Goal: Task Accomplishment & Management: Manage account settings

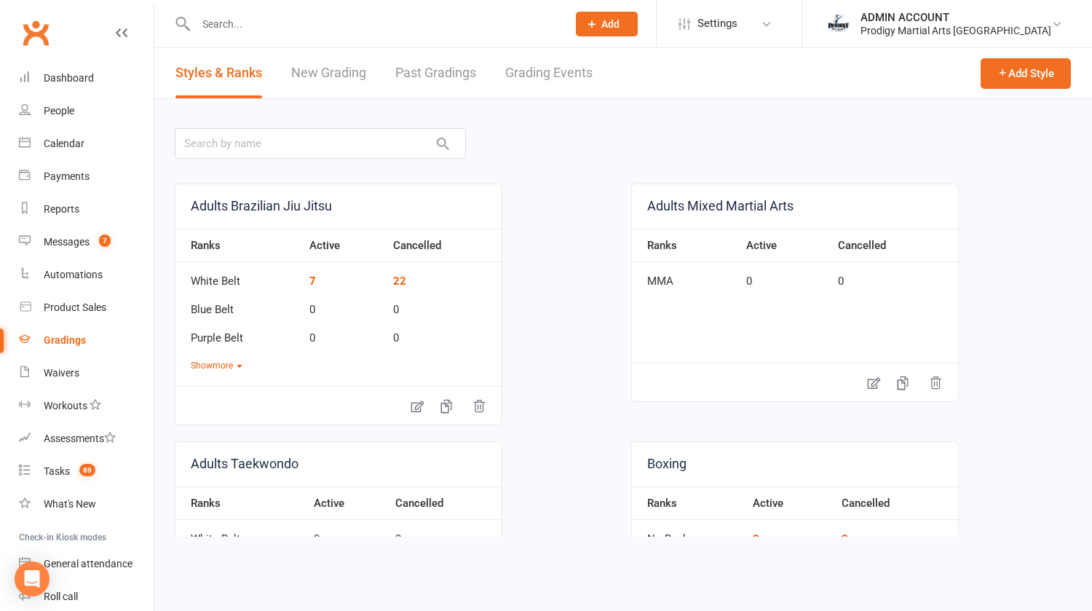
click at [313, 27] on input "text" at bounding box center [373, 24] width 365 height 20
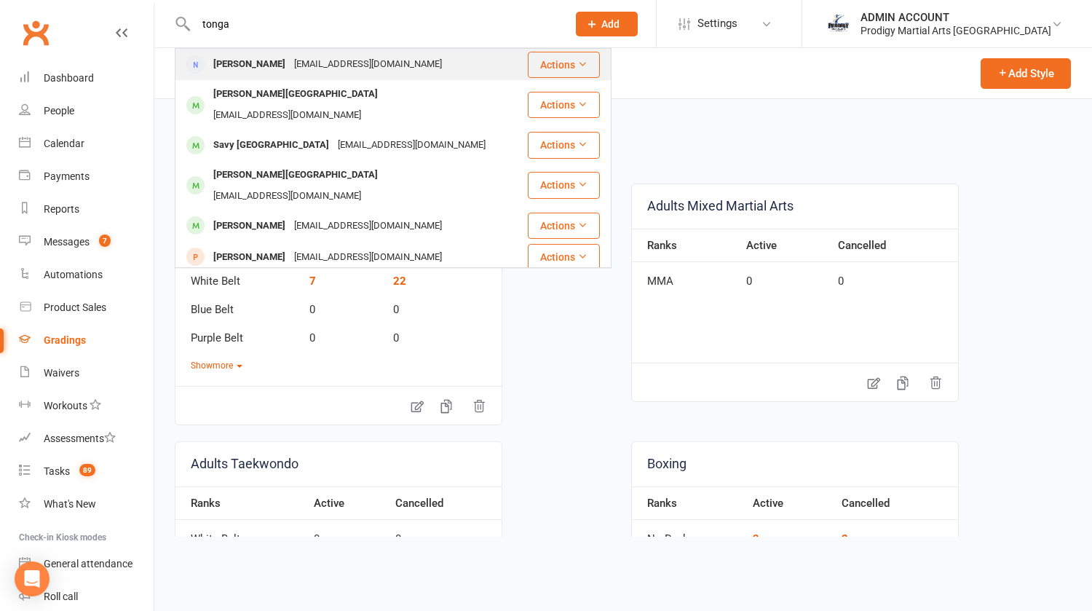
type input "tonga"
click at [290, 64] on div "murrayivytonga@gmail.com" at bounding box center [368, 64] width 157 height 21
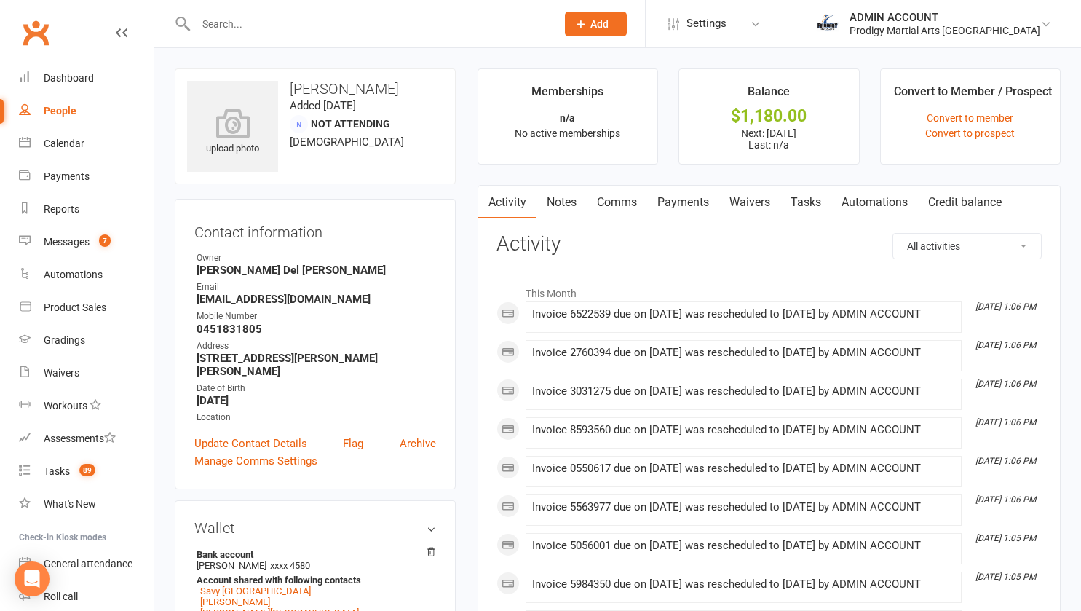
click at [667, 198] on link "Payments" at bounding box center [683, 202] width 72 height 33
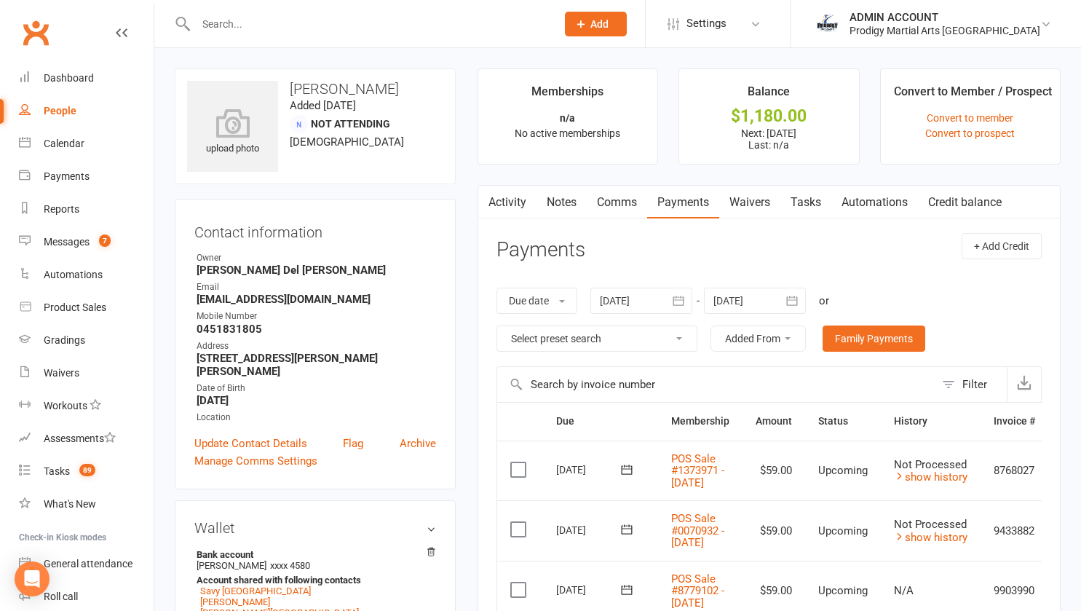
click at [748, 300] on div at bounding box center [755, 301] width 102 height 26
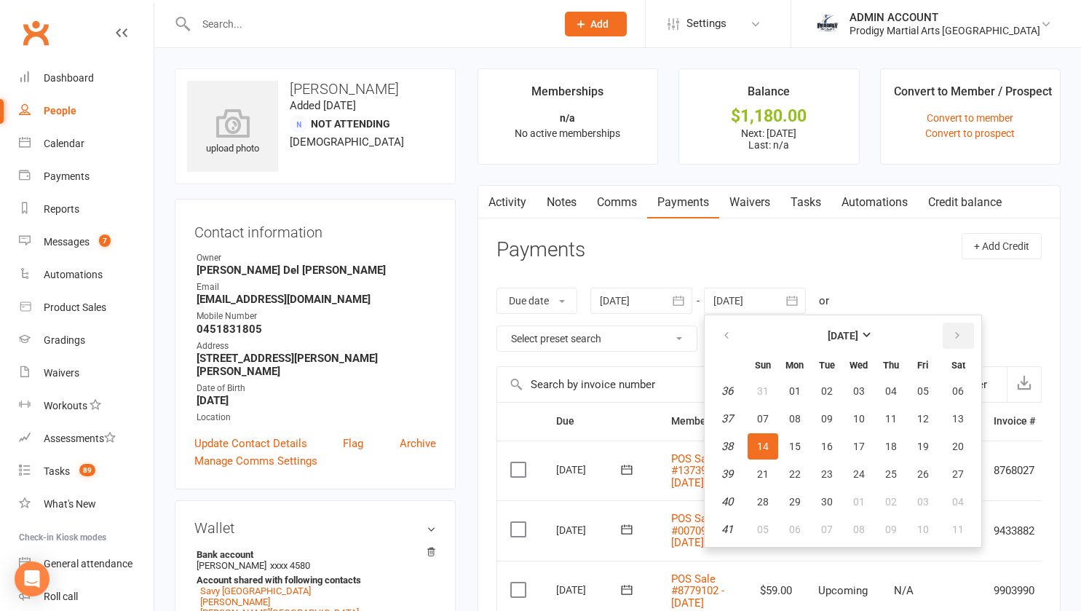
click at [962, 337] on icon "button" at bounding box center [957, 336] width 10 height 12
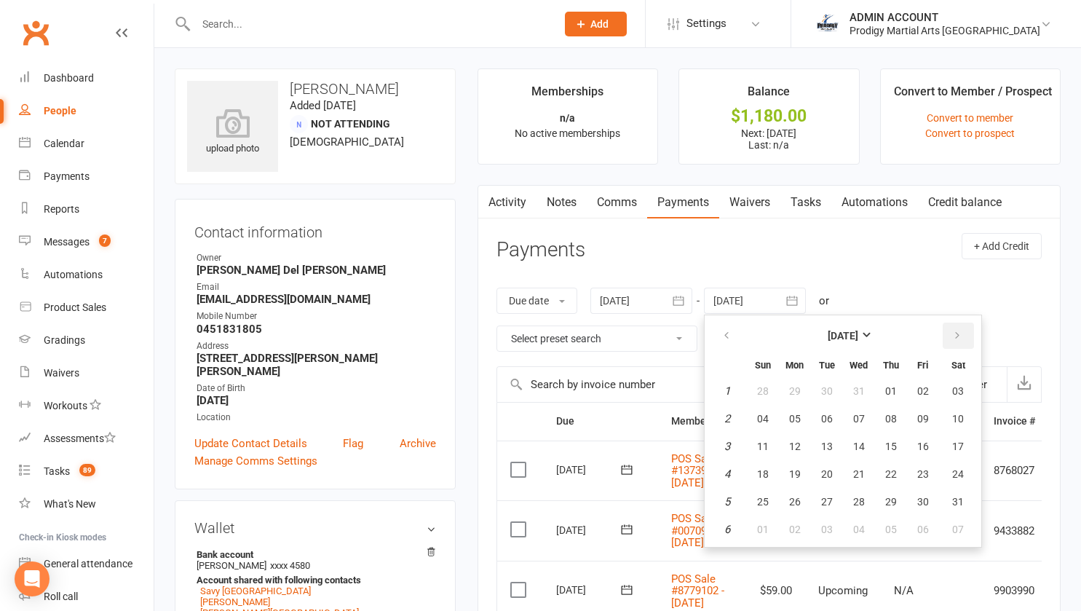
click at [962, 337] on icon "button" at bounding box center [957, 336] width 10 height 12
click at [855, 499] on button "27" at bounding box center [859, 502] width 31 height 26
type input "27 May 2026"
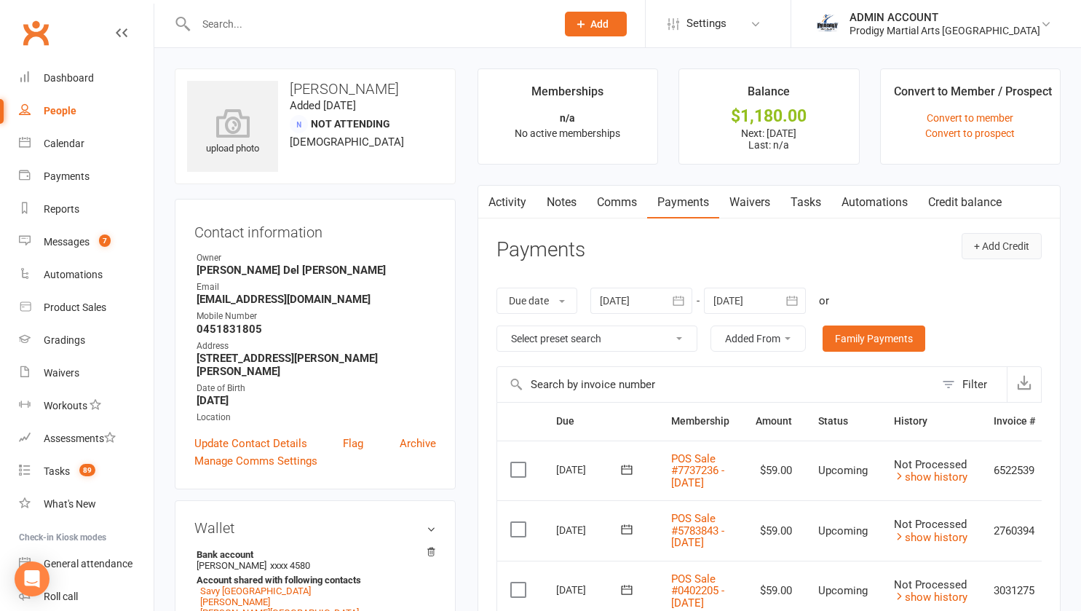
click at [990, 245] on button "+ Add Credit" at bounding box center [1002, 246] width 80 height 26
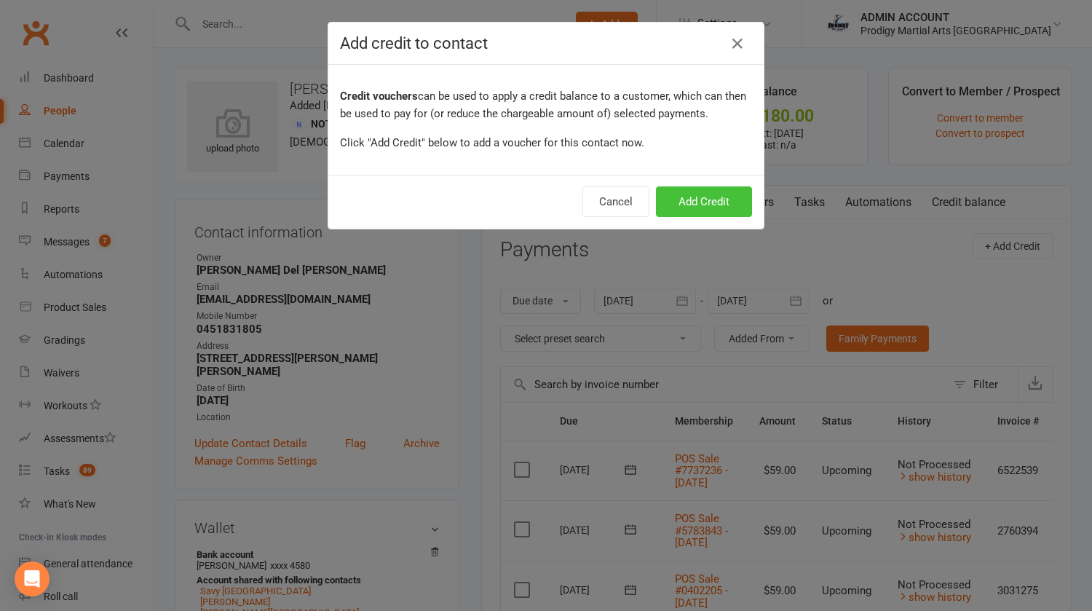
click at [689, 194] on button "Add Credit" at bounding box center [704, 201] width 96 height 31
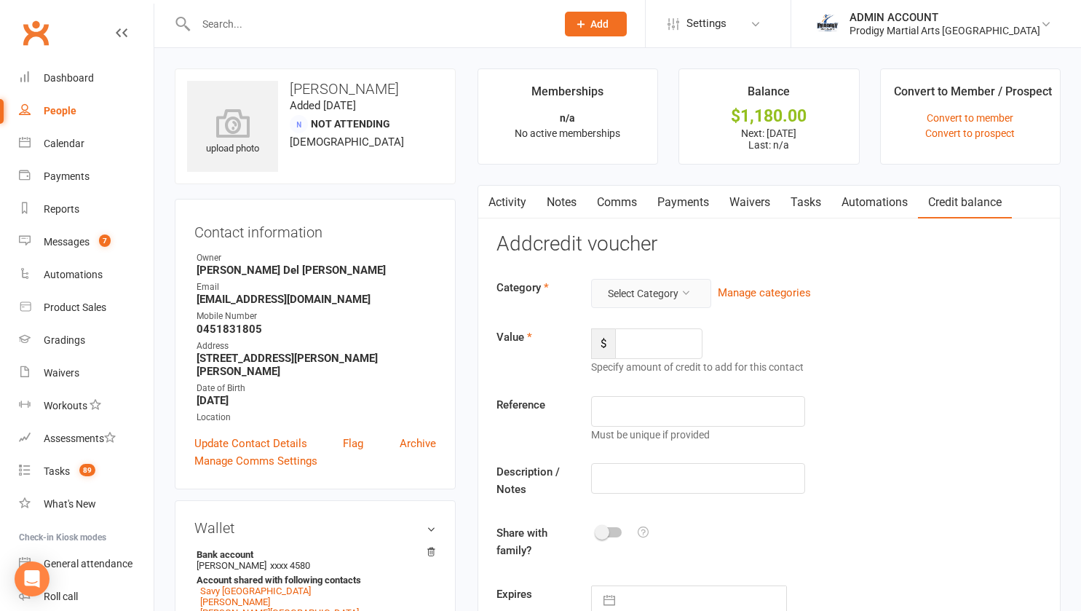
click at [646, 304] on button "Select Category" at bounding box center [651, 293] width 120 height 29
click at [574, 359] on link "MISC" at bounding box center [628, 356] width 144 height 29
click at [635, 342] on input "number" at bounding box center [658, 343] width 87 height 31
type input "180.00"
click at [632, 416] on input "text" at bounding box center [698, 411] width 215 height 31
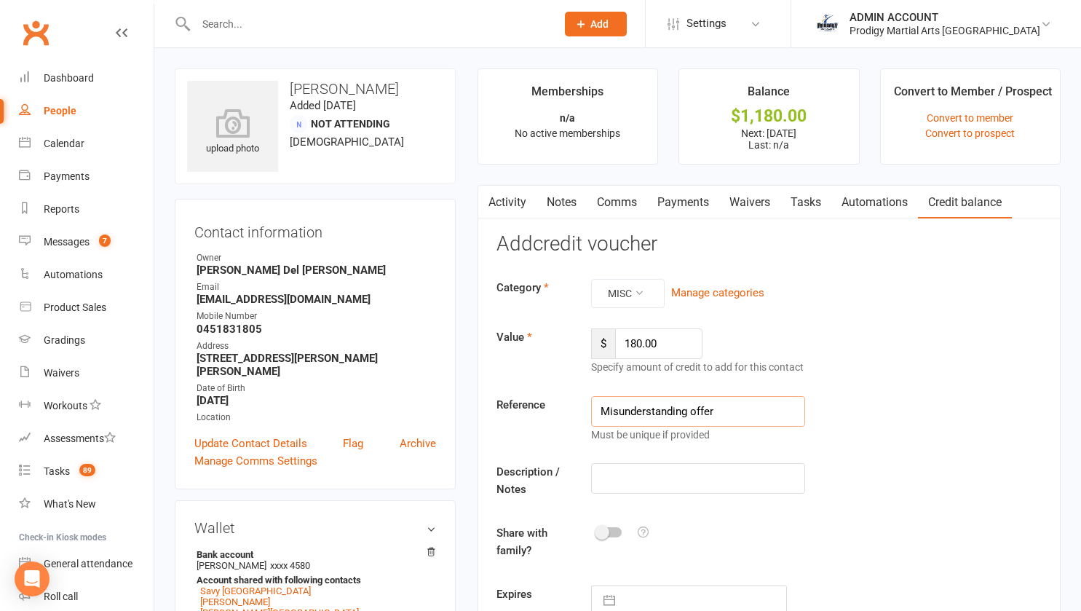
type input "Misunderstanding offer"
click at [646, 481] on input "text" at bounding box center [698, 478] width 215 height 31
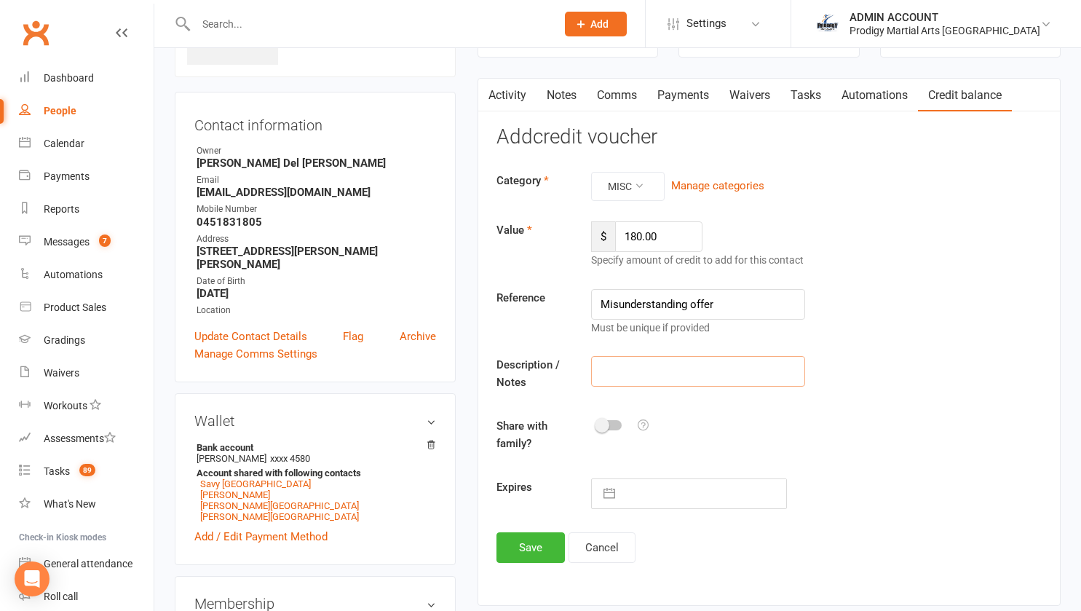
scroll to position [115, 0]
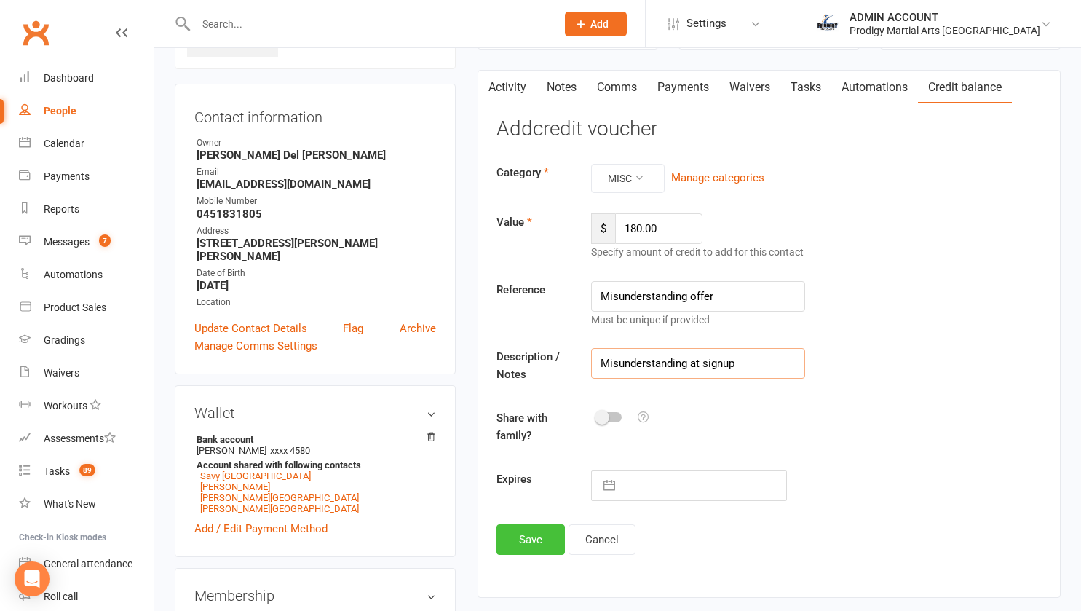
type input "Misunderstanding at signup"
click at [543, 539] on button "Save" at bounding box center [531, 539] width 68 height 31
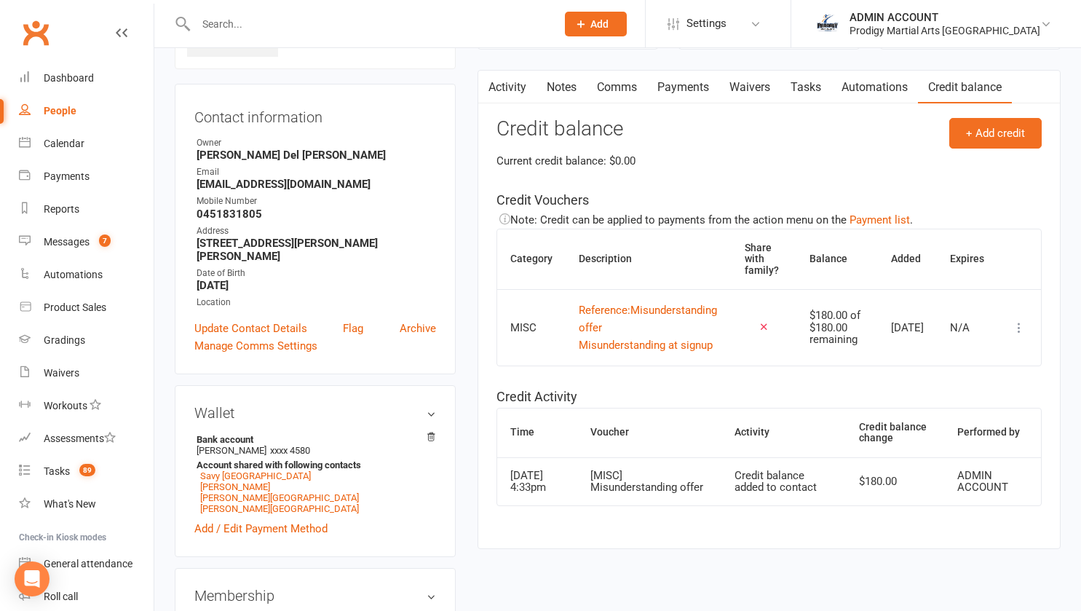
scroll to position [0, 0]
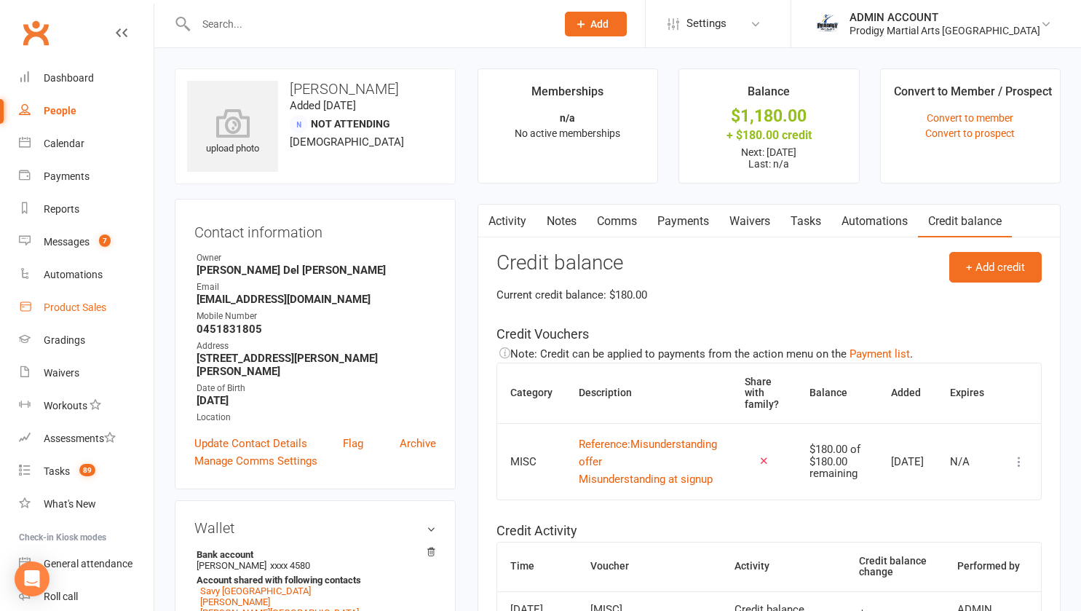
click at [52, 304] on div "Product Sales" at bounding box center [75, 307] width 63 height 12
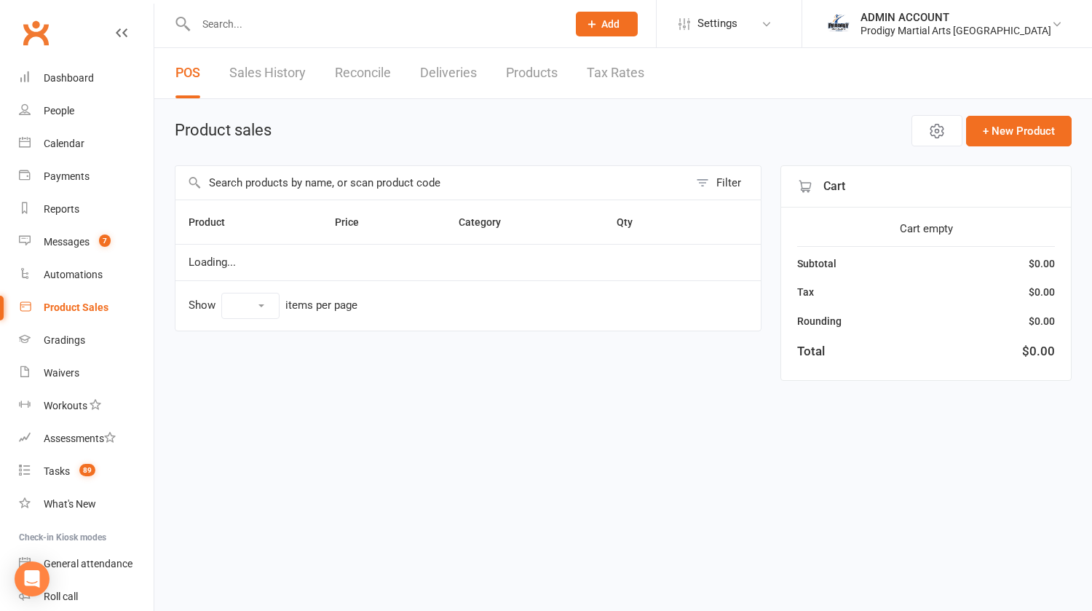
select select "10"
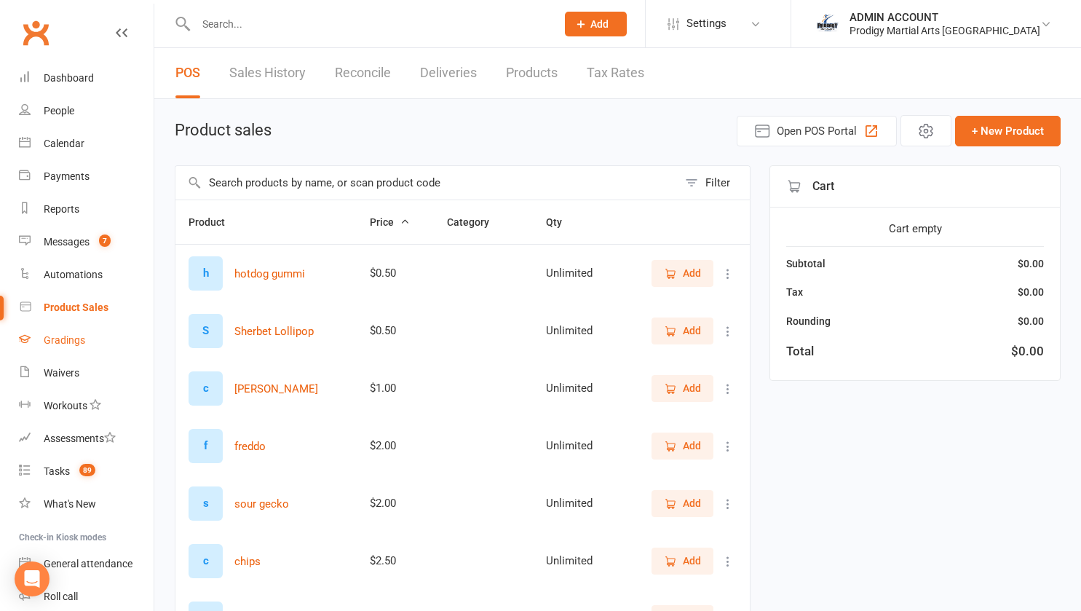
click at [60, 342] on div "Gradings" at bounding box center [64, 340] width 41 height 12
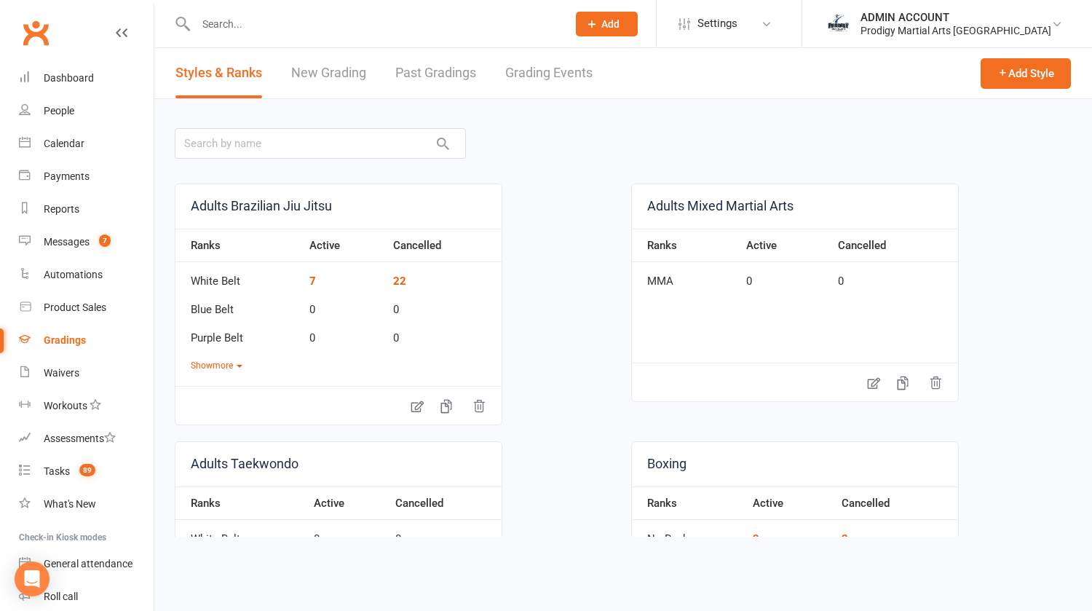
click at [312, 65] on link "New Grading" at bounding box center [328, 73] width 75 height 50
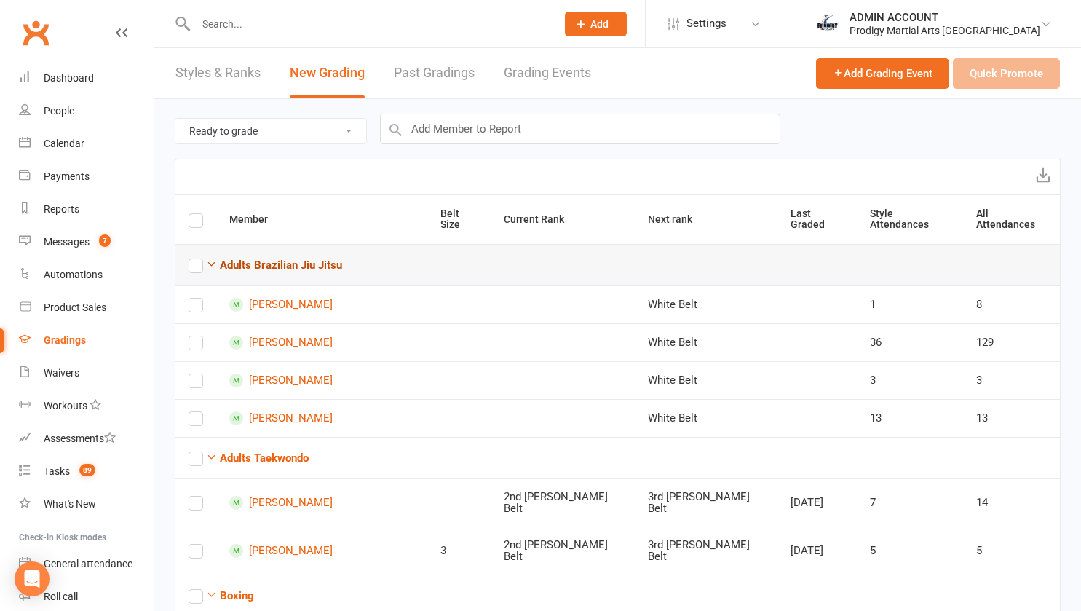
click at [215, 258] on icon "button" at bounding box center [211, 263] width 11 height 11
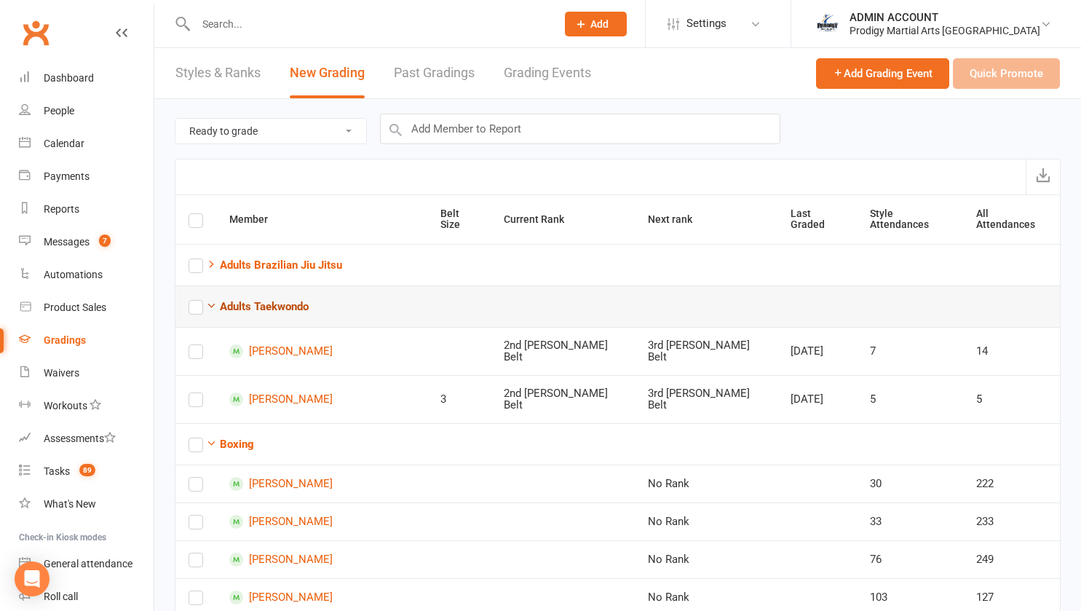
click at [210, 300] on icon "button" at bounding box center [211, 305] width 11 height 11
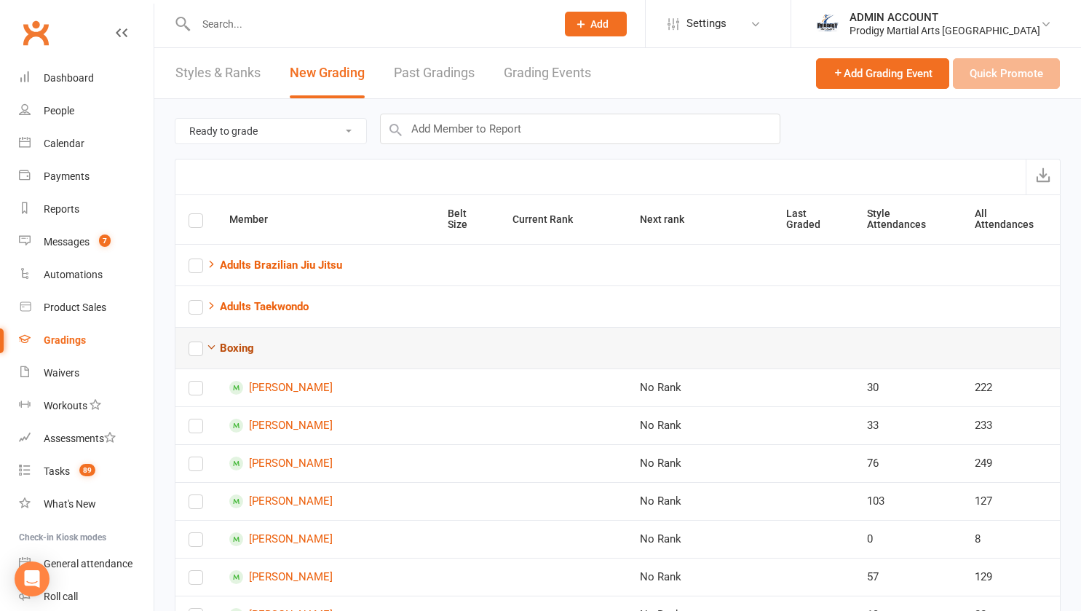
click at [208, 341] on icon "button" at bounding box center [211, 346] width 11 height 11
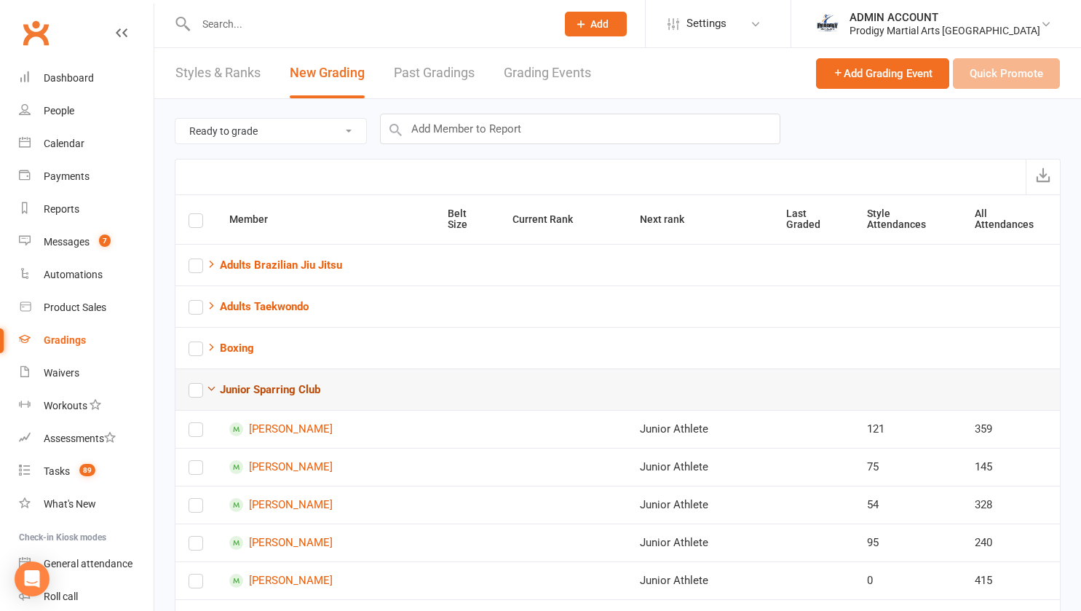
click at [210, 383] on icon "button" at bounding box center [211, 388] width 11 height 11
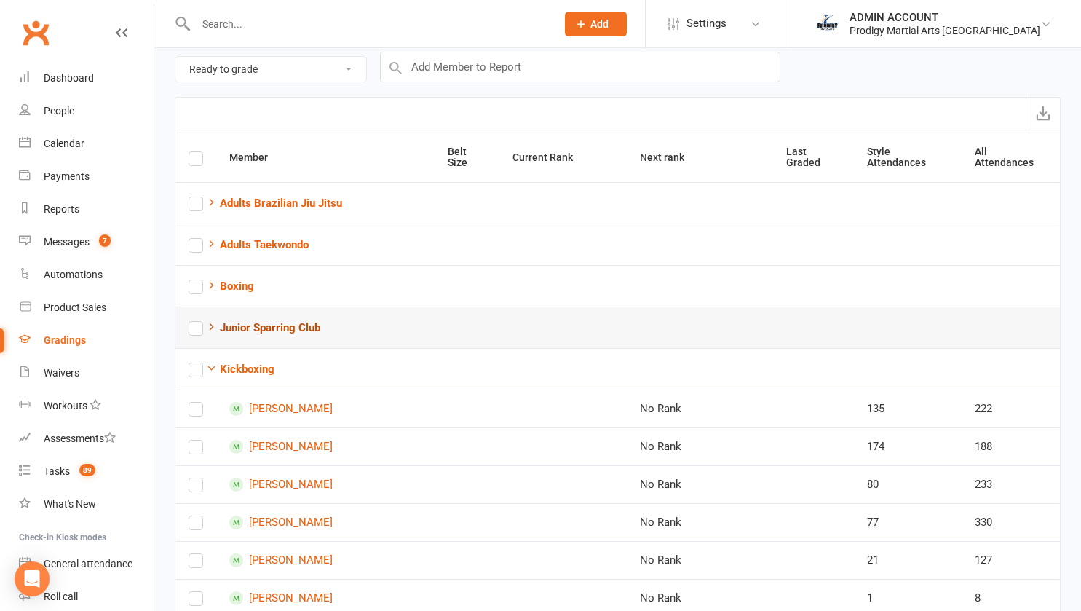
scroll to position [65, 0]
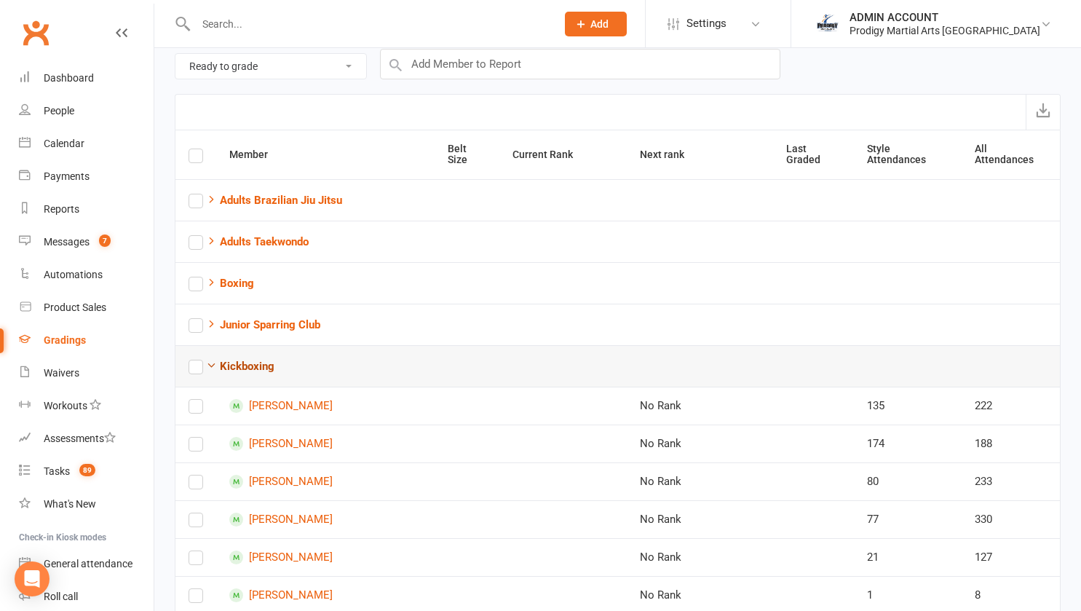
click at [215, 360] on icon "button" at bounding box center [211, 365] width 11 height 11
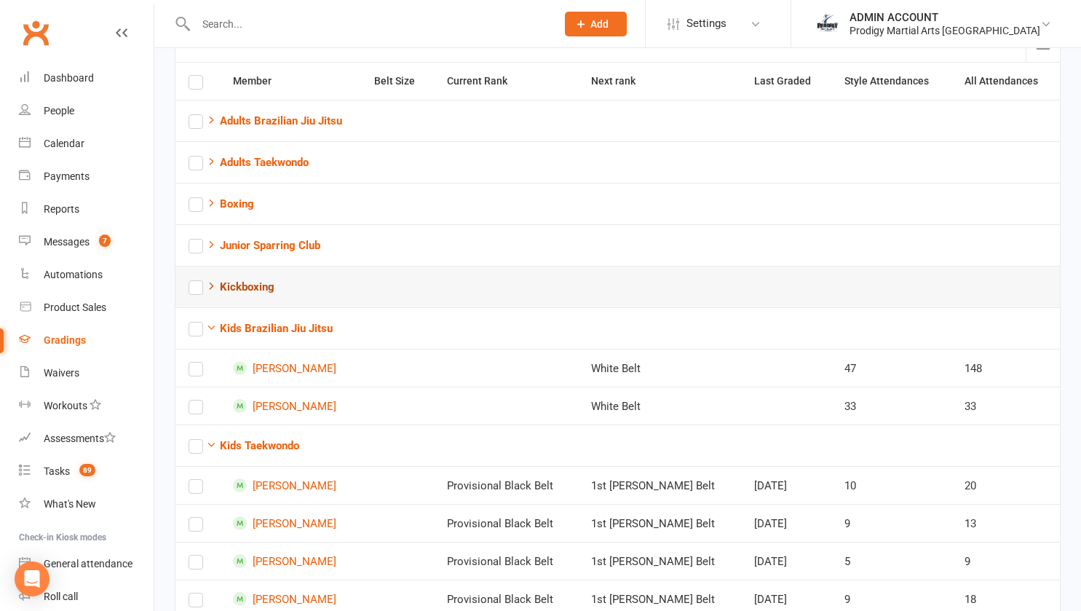
scroll to position [133, 0]
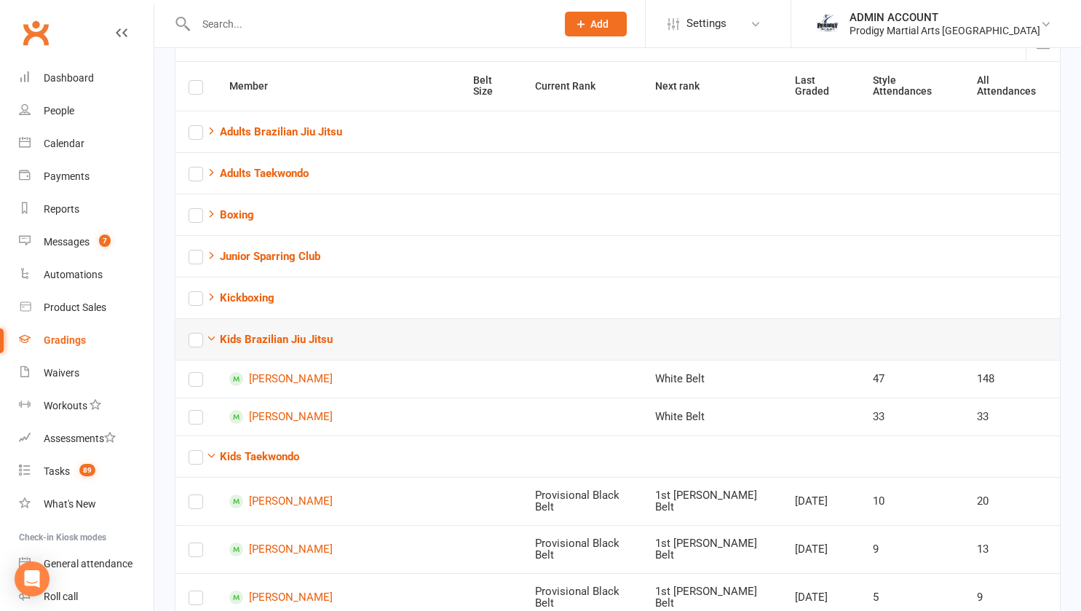
click at [206, 318] on td "Kids Brazilian Jiu Jitsu" at bounding box center [617, 338] width 885 height 41
click at [213, 333] on icon "button" at bounding box center [211, 338] width 11 height 11
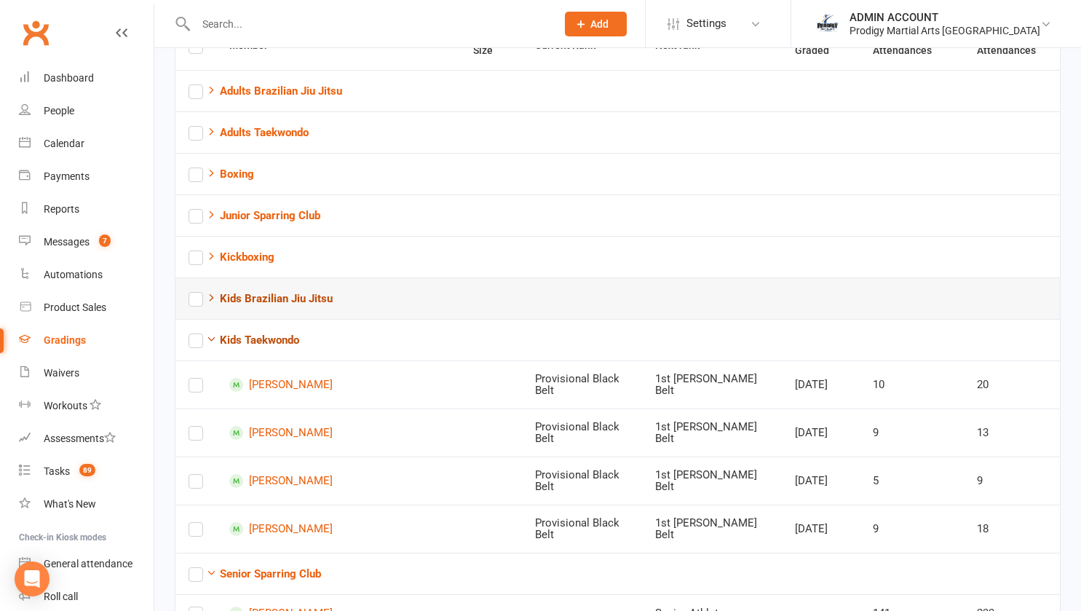
click at [213, 333] on icon "button" at bounding box center [211, 338] width 11 height 11
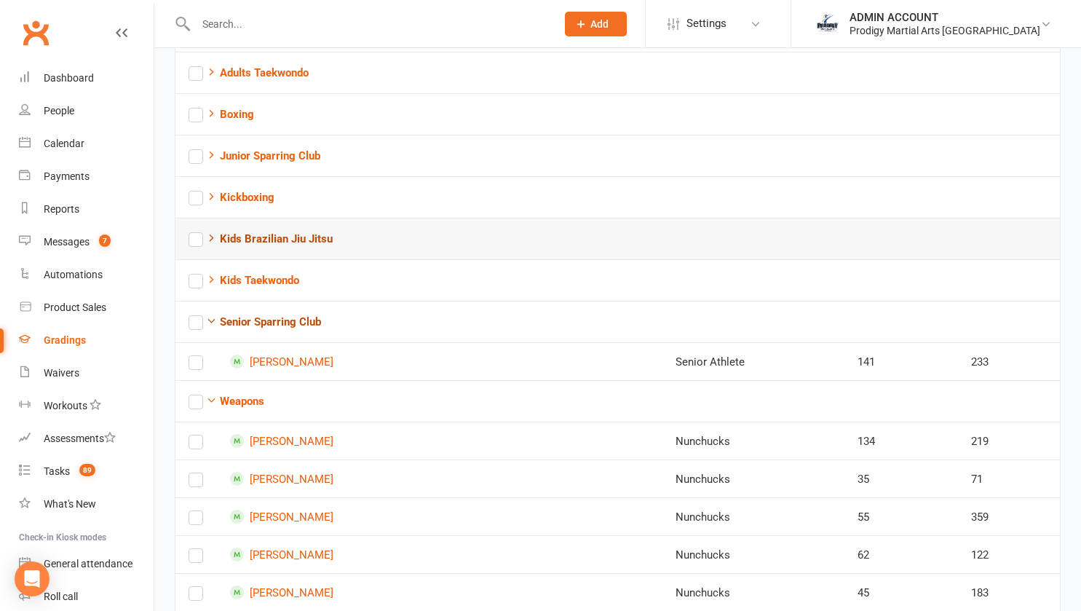
click at [213, 325] on icon "button" at bounding box center [211, 320] width 11 height 11
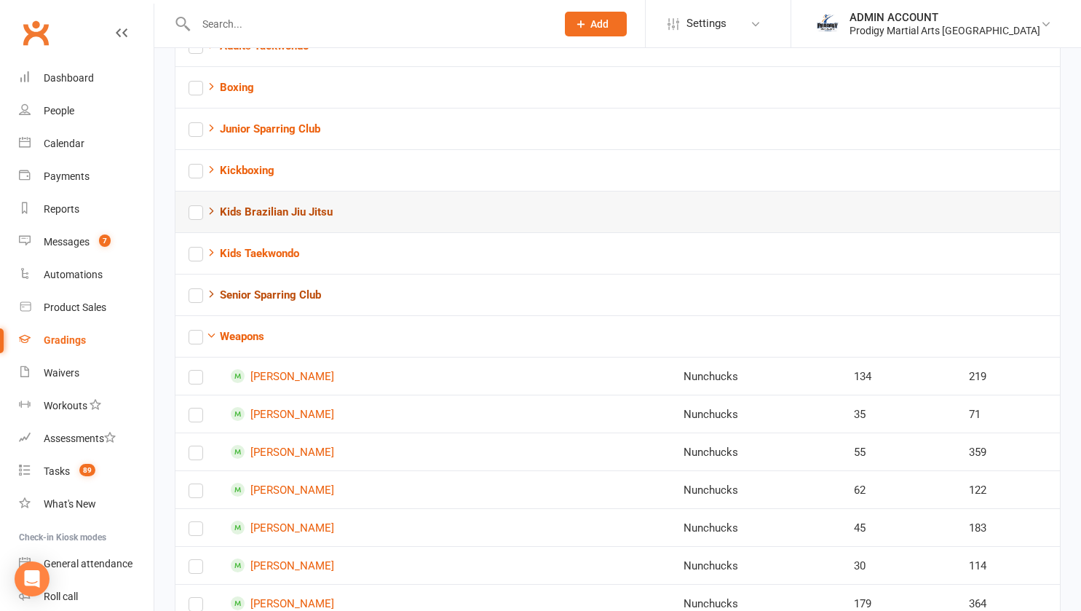
scroll to position [251, 0]
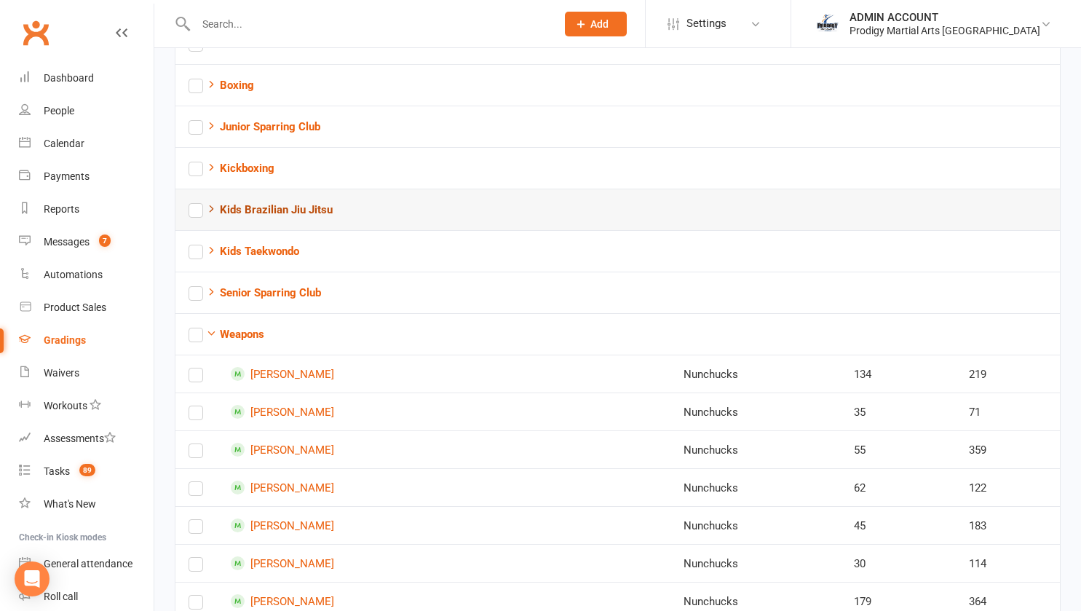
click at [213, 325] on td "Weapons" at bounding box center [617, 333] width 885 height 41
click at [213, 329] on icon "button" at bounding box center [211, 333] width 11 height 11
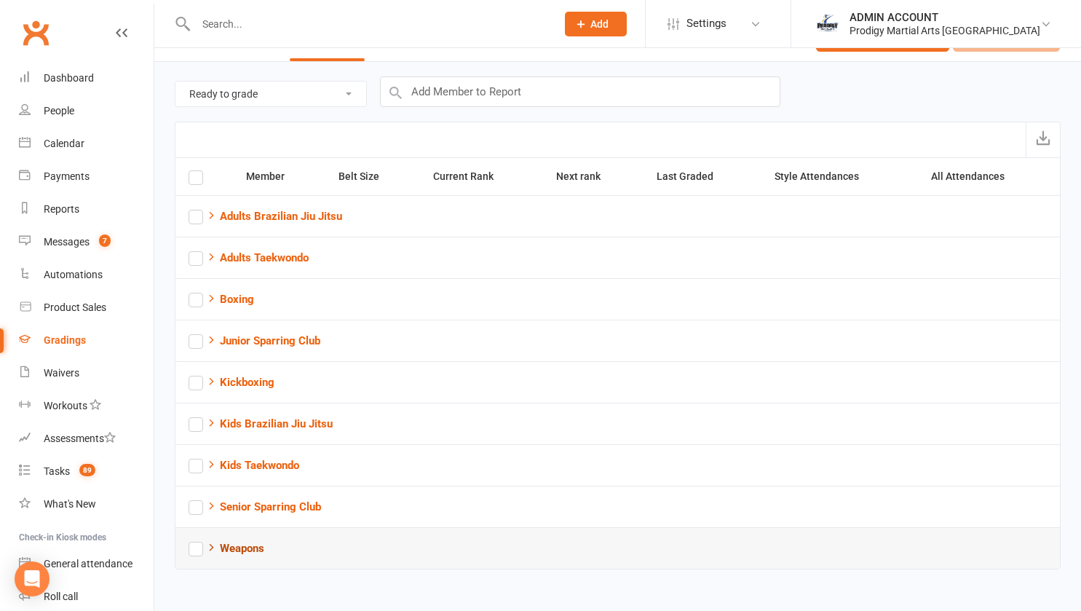
scroll to position [37, 0]
click at [365, 104] on select "Ready to grade All members enrolled in a style Active members enrolled in a sty…" at bounding box center [270, 94] width 191 height 25
select select "active_members_in_style"
click at [175, 82] on select "Ready to grade All members enrolled in a style Active members enrolled in a sty…" at bounding box center [270, 94] width 191 height 25
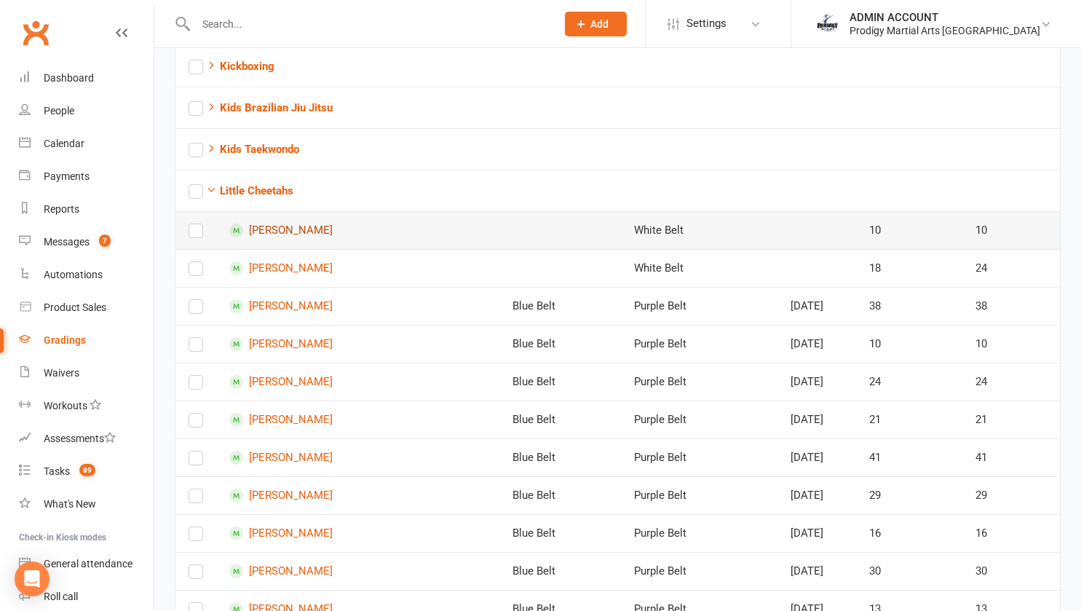
scroll to position [0, 0]
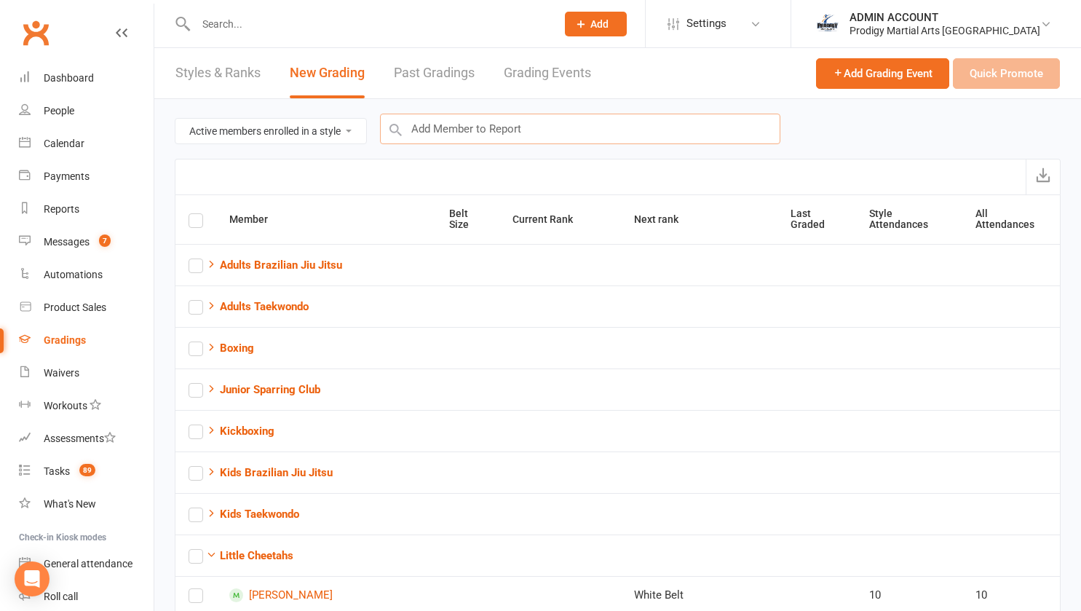
click at [465, 133] on input "text" at bounding box center [580, 129] width 400 height 31
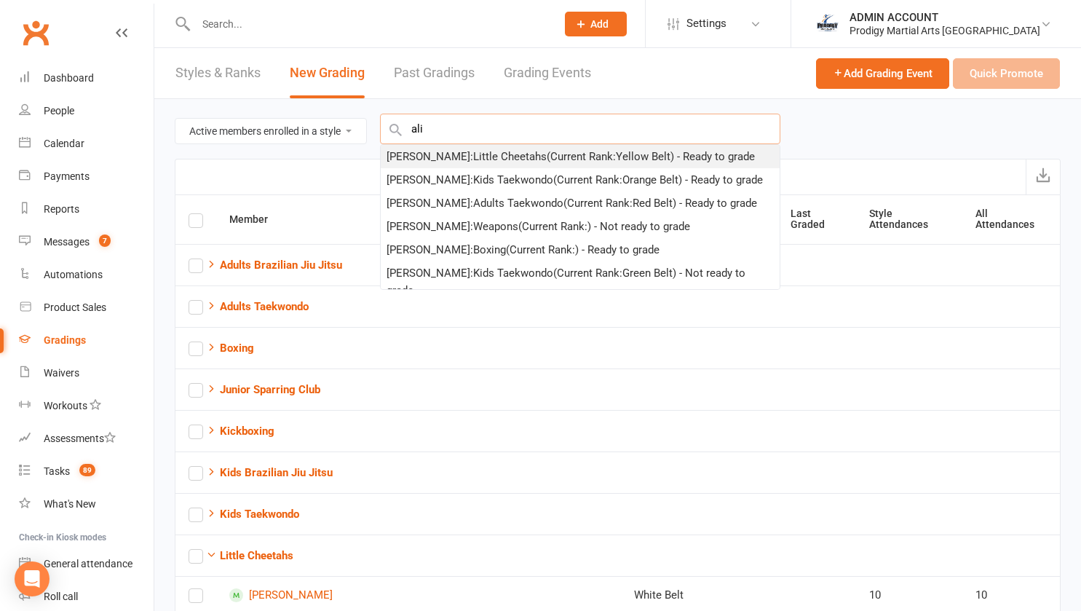
type input "ali"
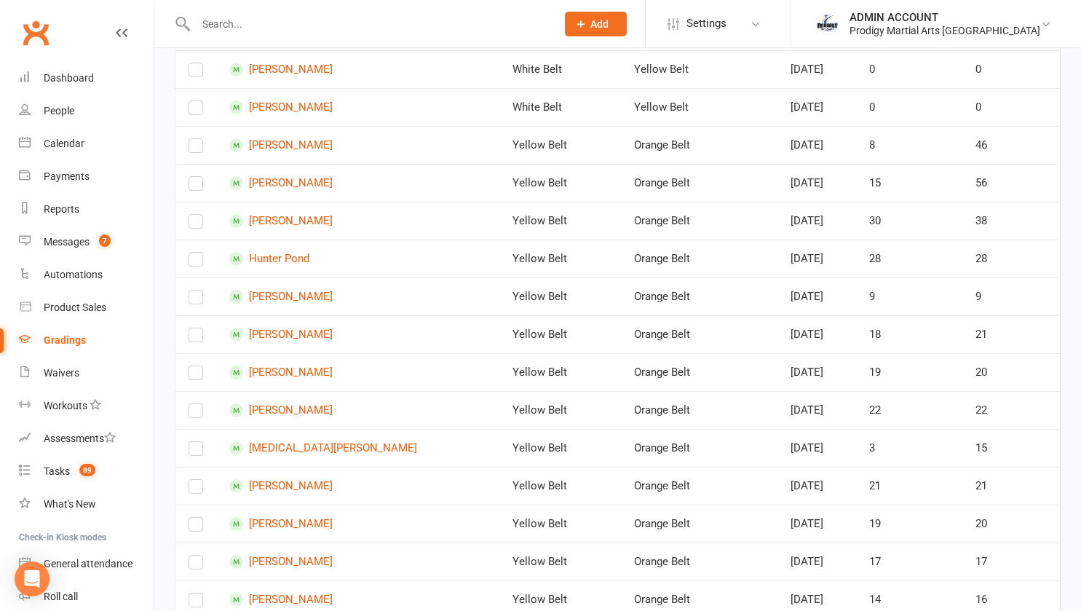
scroll to position [3833, 0]
click at [193, 337] on label at bounding box center [196, 337] width 15 height 0
click at [193, 328] on input "checkbox" at bounding box center [196, 328] width 15 height 0
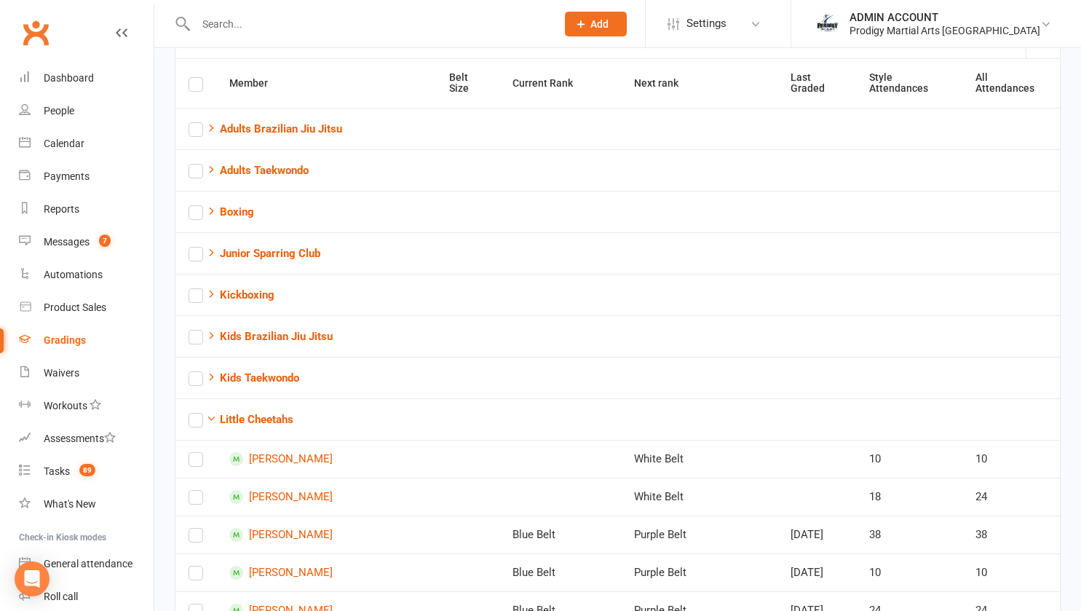
scroll to position [0, 0]
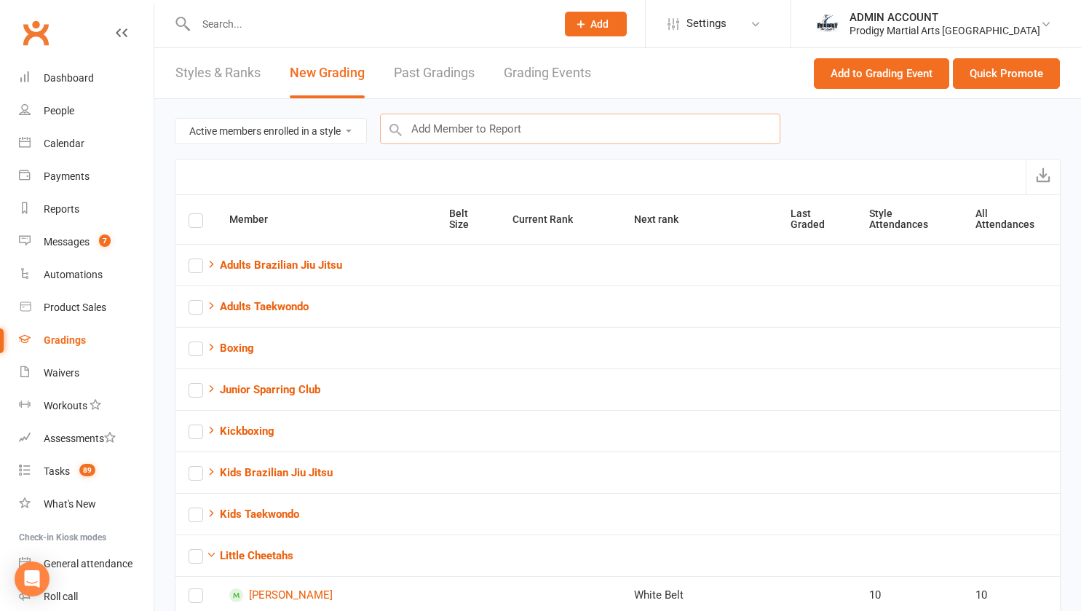
click at [466, 127] on input "text" at bounding box center [580, 129] width 400 height 31
type input "p"
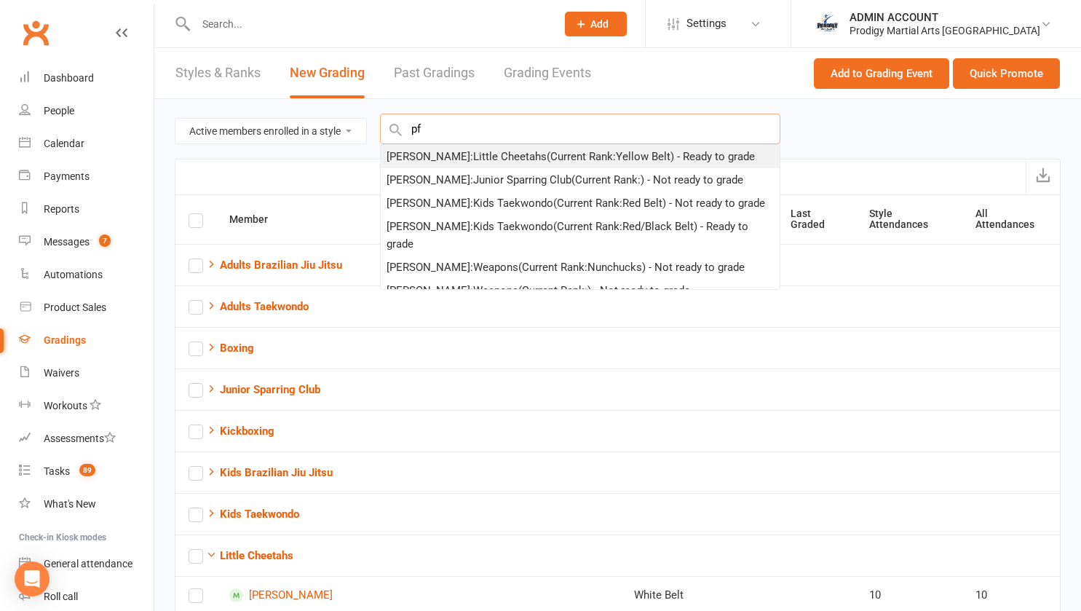
type input "pf"
click at [511, 156] on div "Liesel Pfeffercorn : Little Cheetahs (Current Rank: Yellow Belt ) - Ready to gr…" at bounding box center [571, 156] width 368 height 17
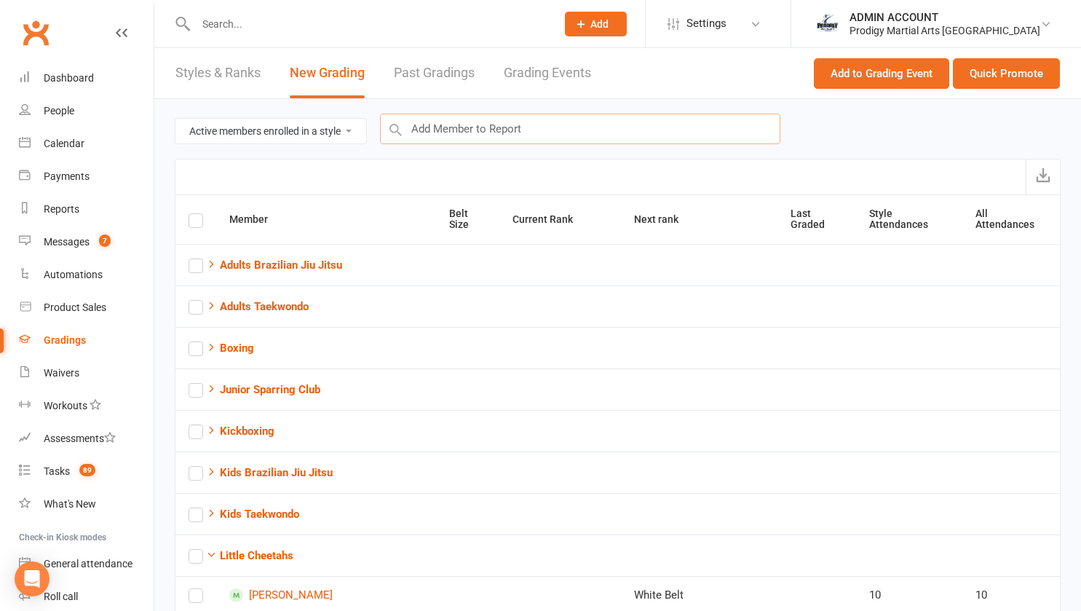
click at [481, 132] on input "text" at bounding box center [580, 129] width 400 height 31
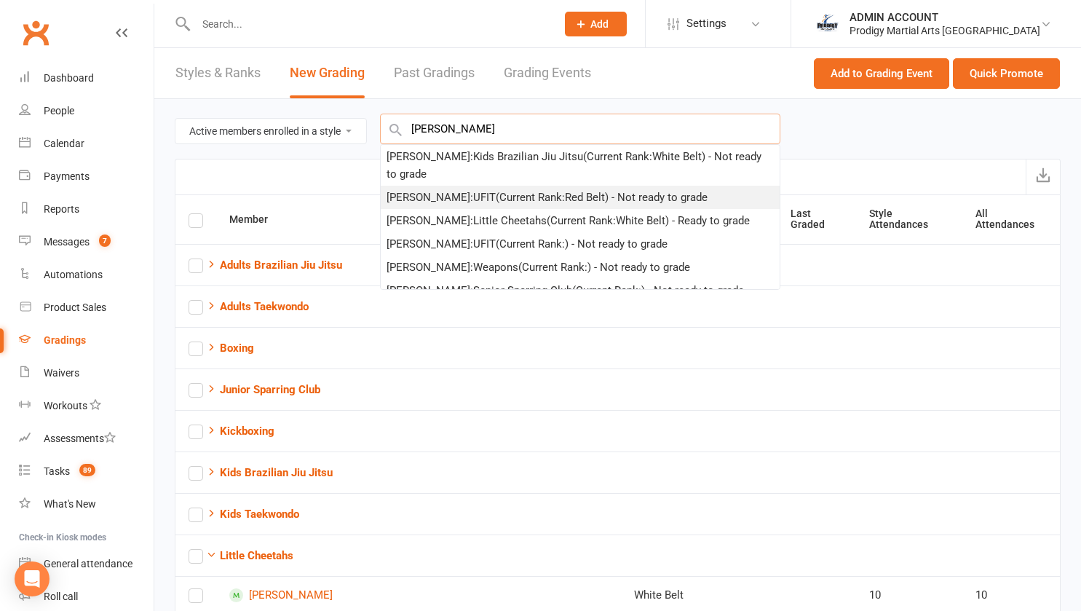
type input "henry"
click at [477, 191] on div "Henry Thomas : UFIT (Current Rank: Red Belt ) - Not ready to grade" at bounding box center [547, 197] width 321 height 17
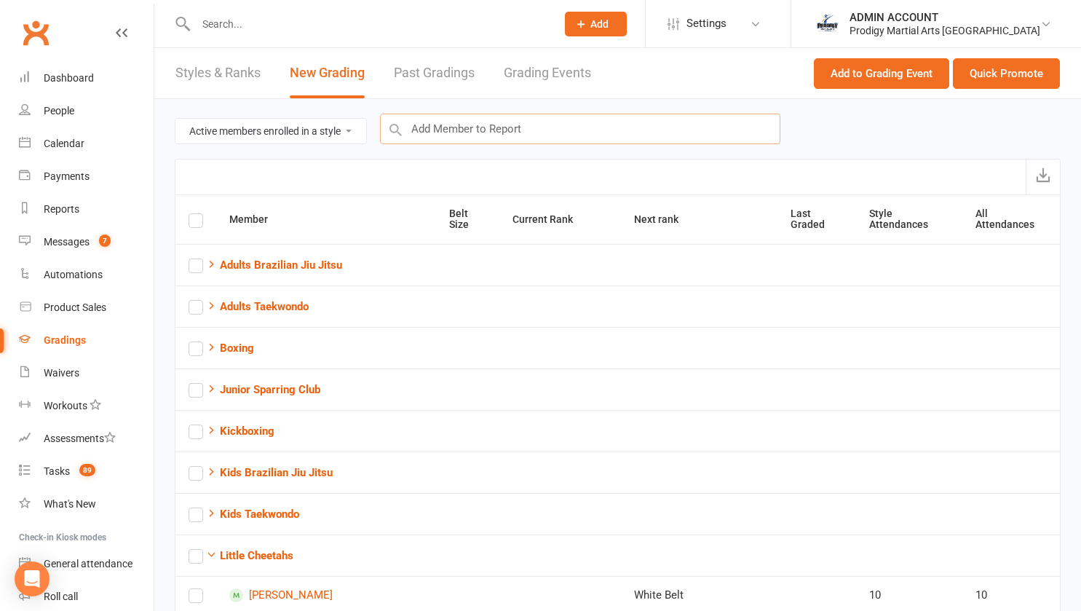
click at [451, 132] on input "text" at bounding box center [580, 129] width 400 height 31
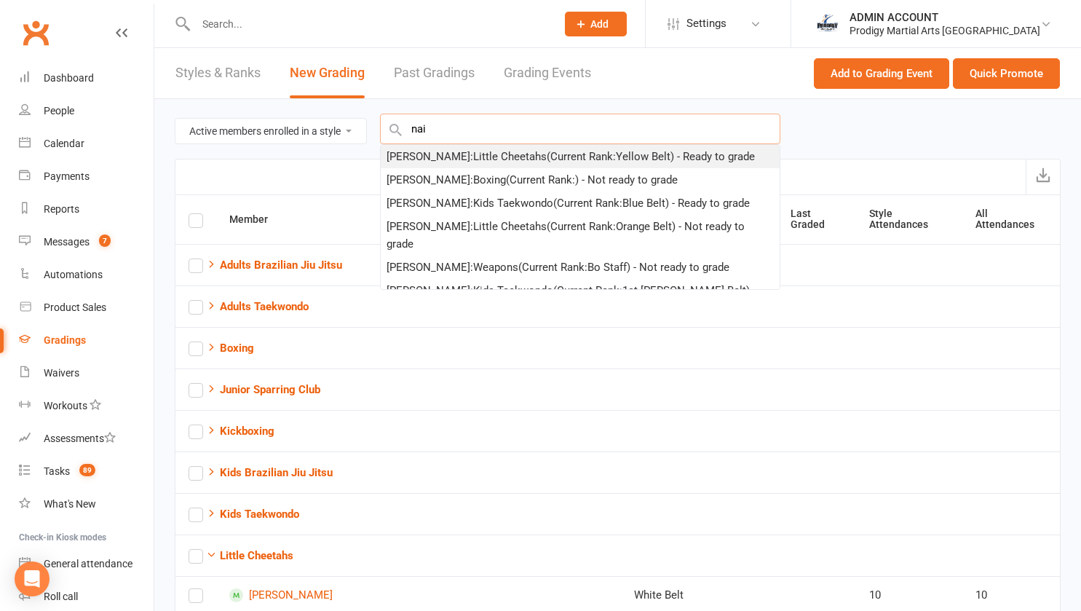
type input "nai"
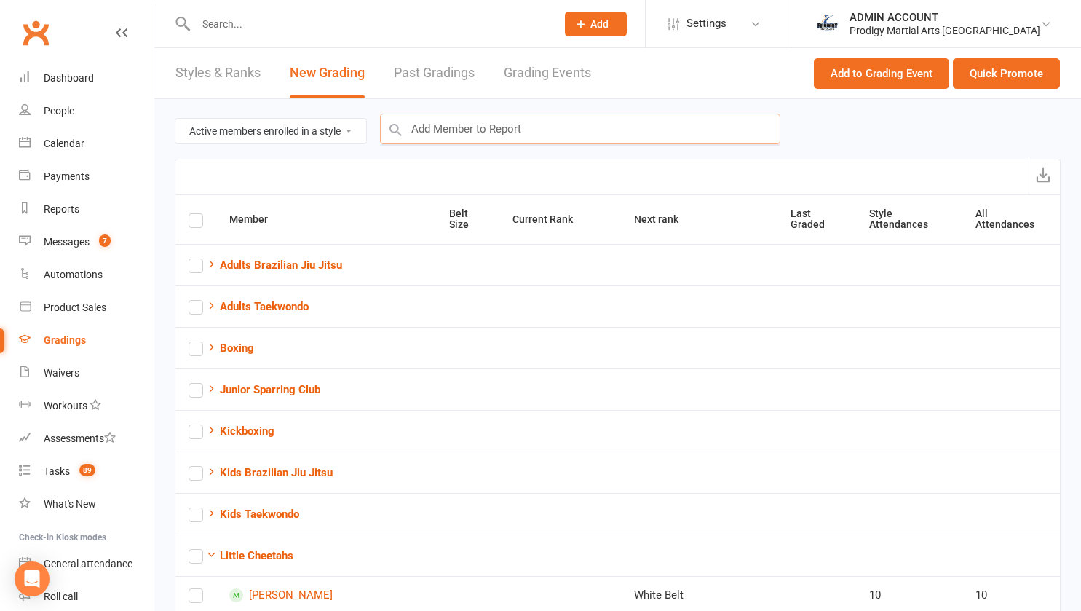
click at [446, 134] on input "text" at bounding box center [580, 129] width 400 height 31
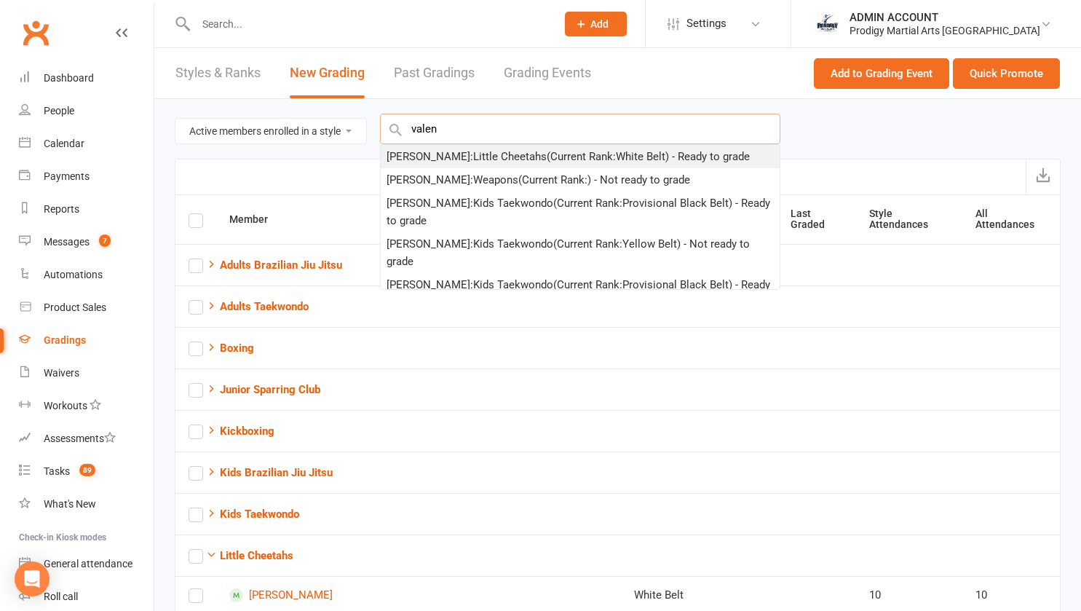
type input "valen"
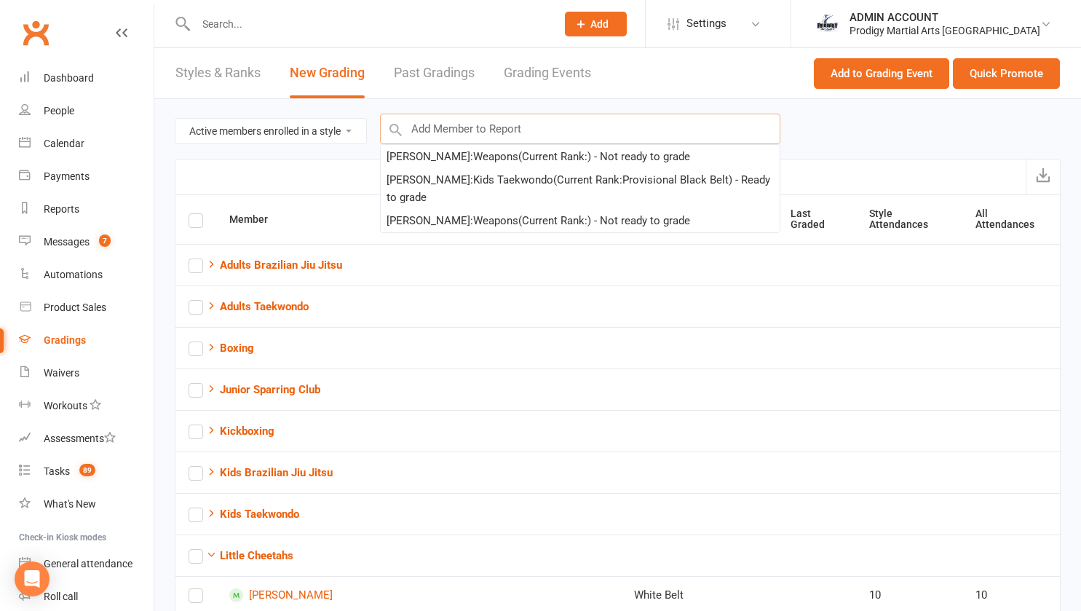
click at [485, 127] on input "text" at bounding box center [580, 129] width 400 height 31
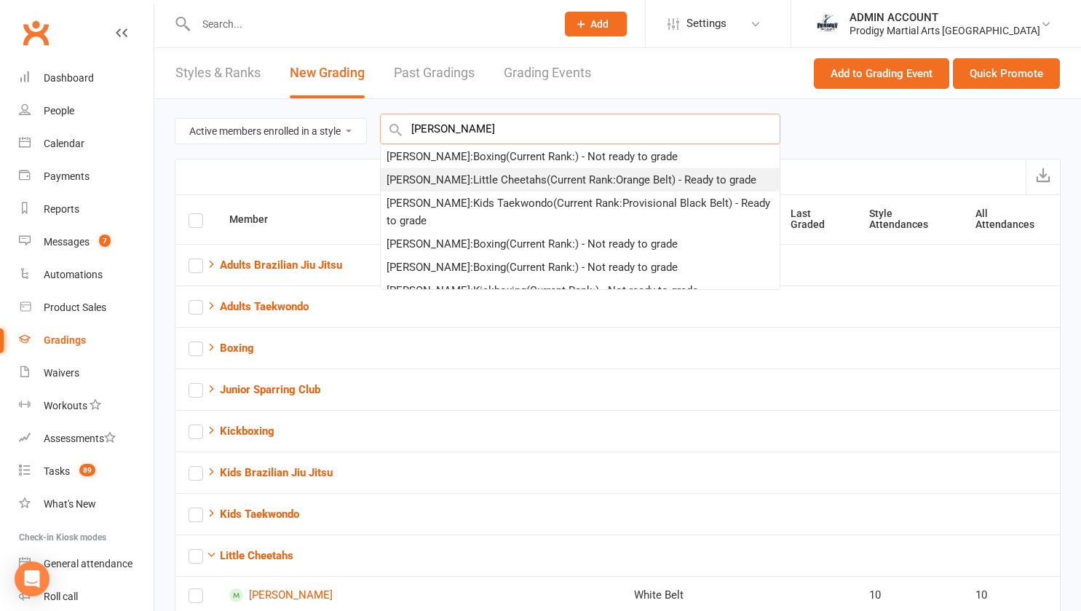
type input "khalid"
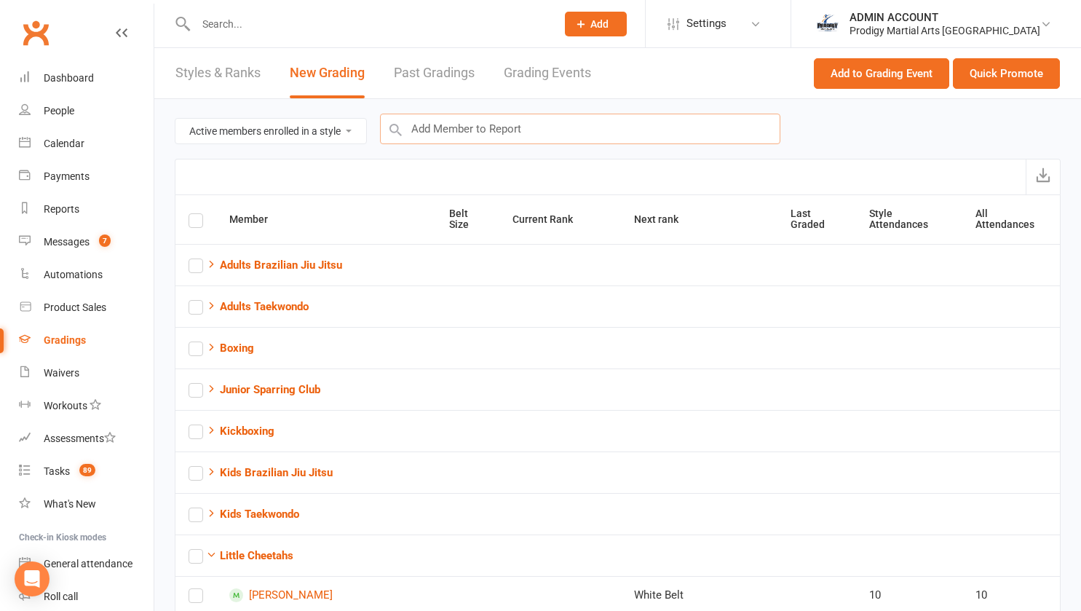
click at [461, 130] on input "text" at bounding box center [580, 129] width 400 height 31
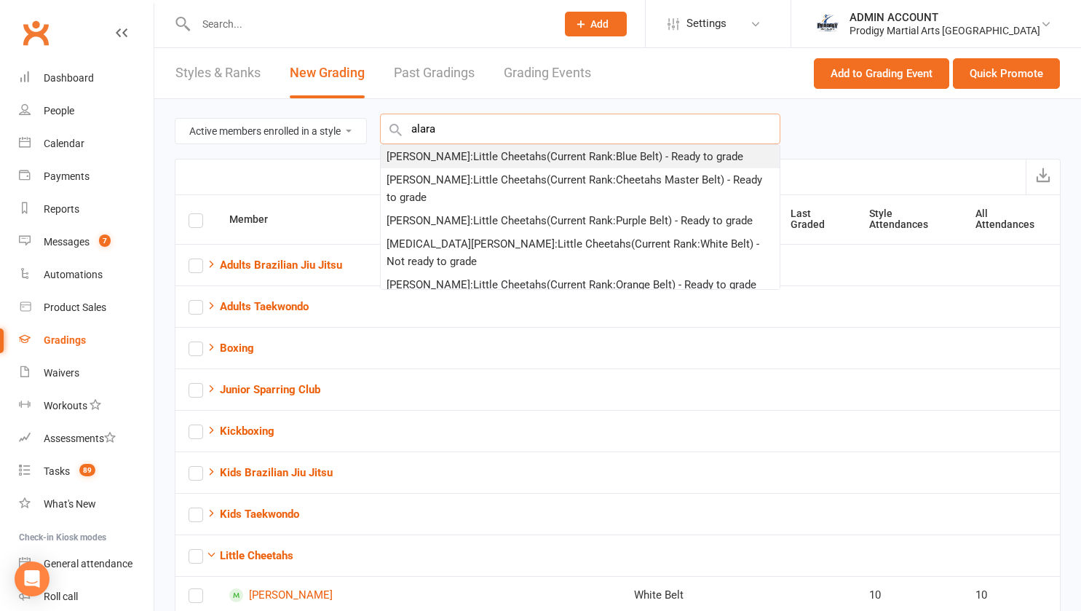
type input "alara"
click at [450, 156] on div "Alara Uysal : Little Cheetahs (Current Rank: Blue Belt ) - Ready to grade" at bounding box center [565, 156] width 357 height 17
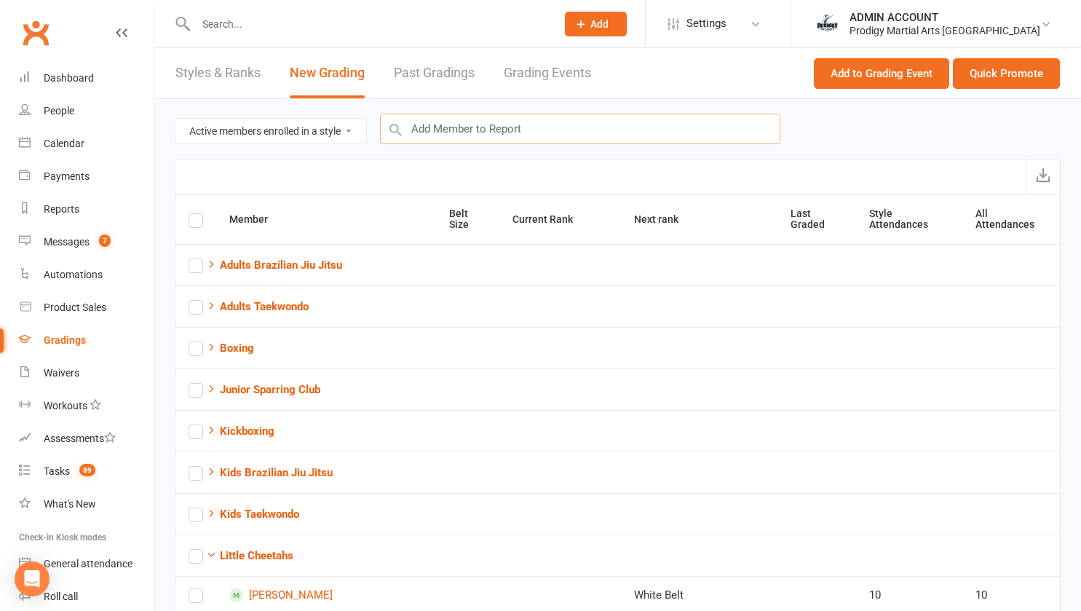
click at [439, 131] on input "text" at bounding box center [580, 129] width 400 height 31
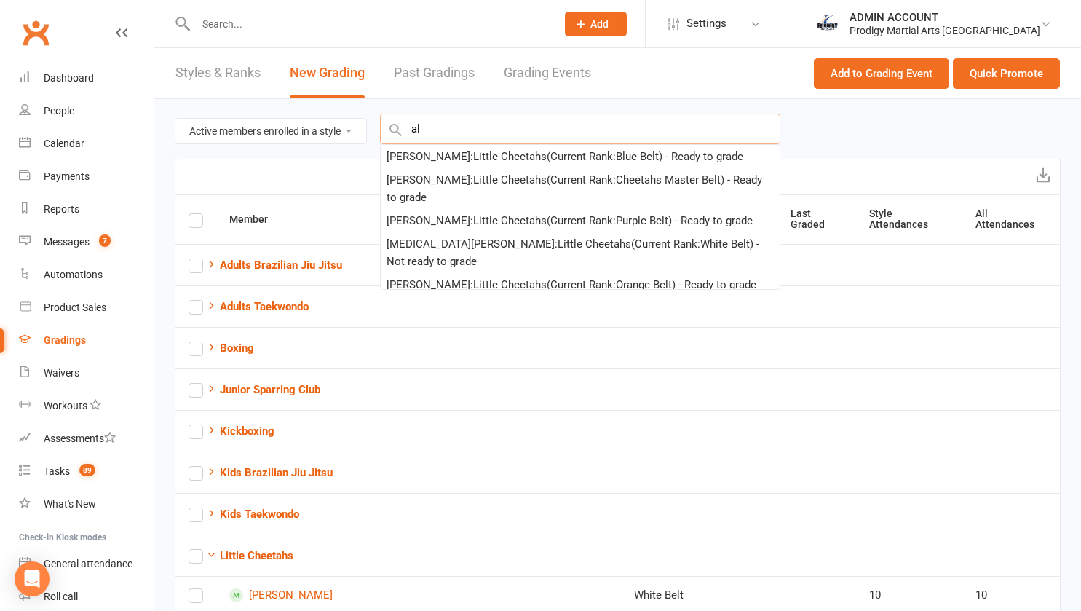
type input "a"
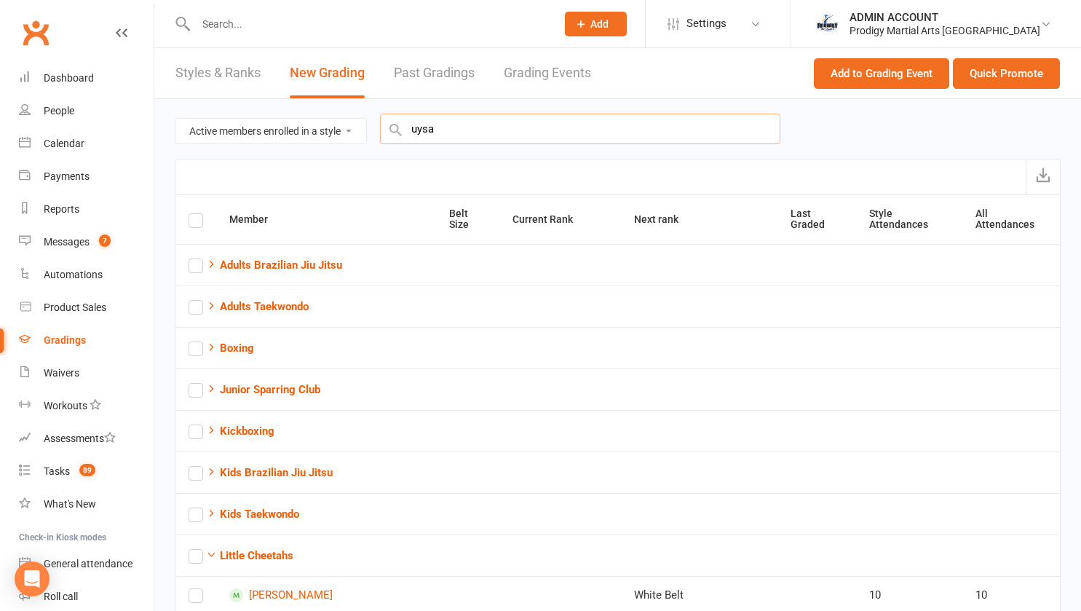
type input "uysal"
click at [832, 145] on div "Ready to grade All members enrolled in a style Active members enrolled in a sty…" at bounding box center [618, 129] width 886 height 60
click at [992, 68] on button "Quick Promote" at bounding box center [1006, 73] width 107 height 31
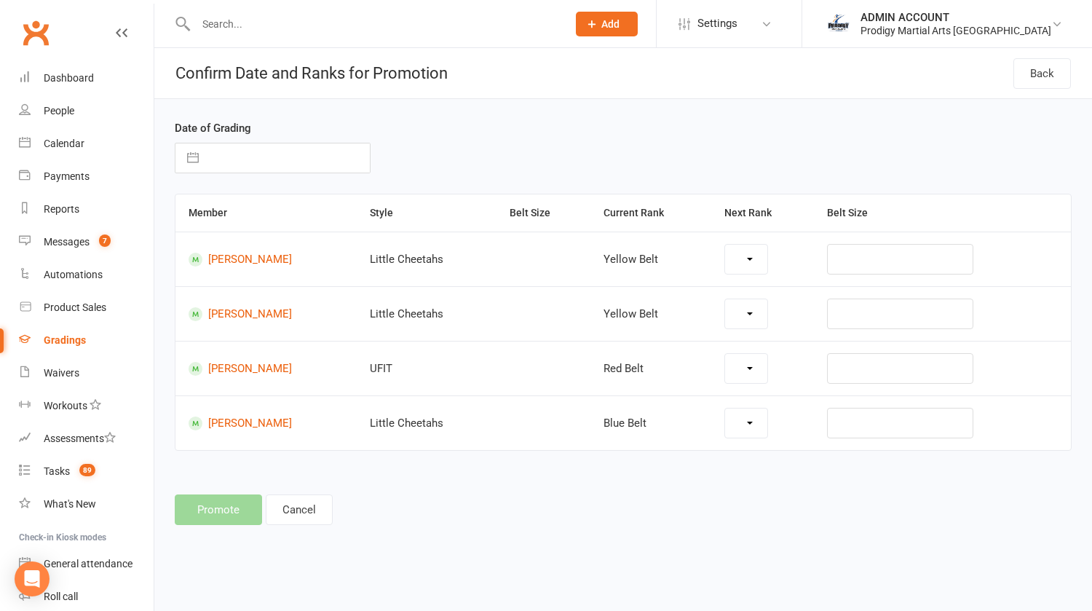
select select "29969"
select select "30035"
select select "29972"
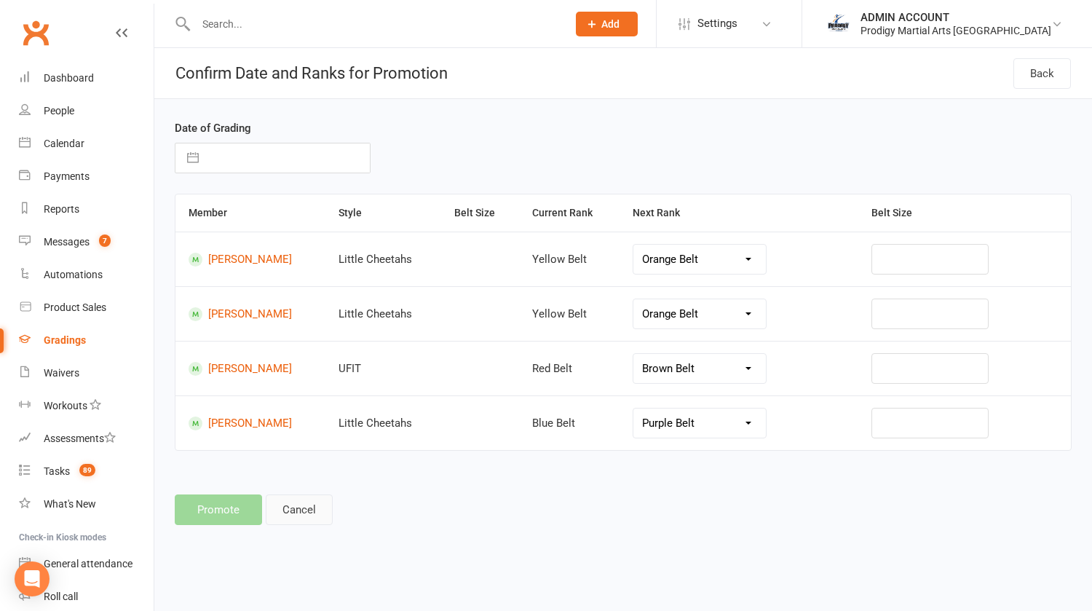
click at [312, 513] on button "Cancel" at bounding box center [299, 509] width 67 height 31
select select "active_members_in_style"
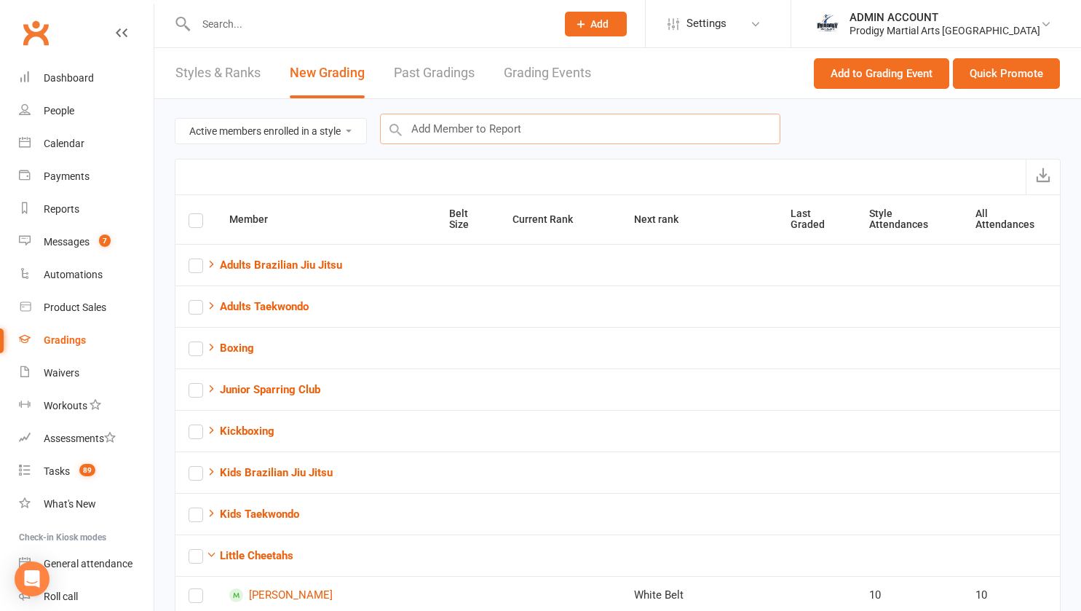
click at [473, 140] on input "text" at bounding box center [580, 129] width 400 height 31
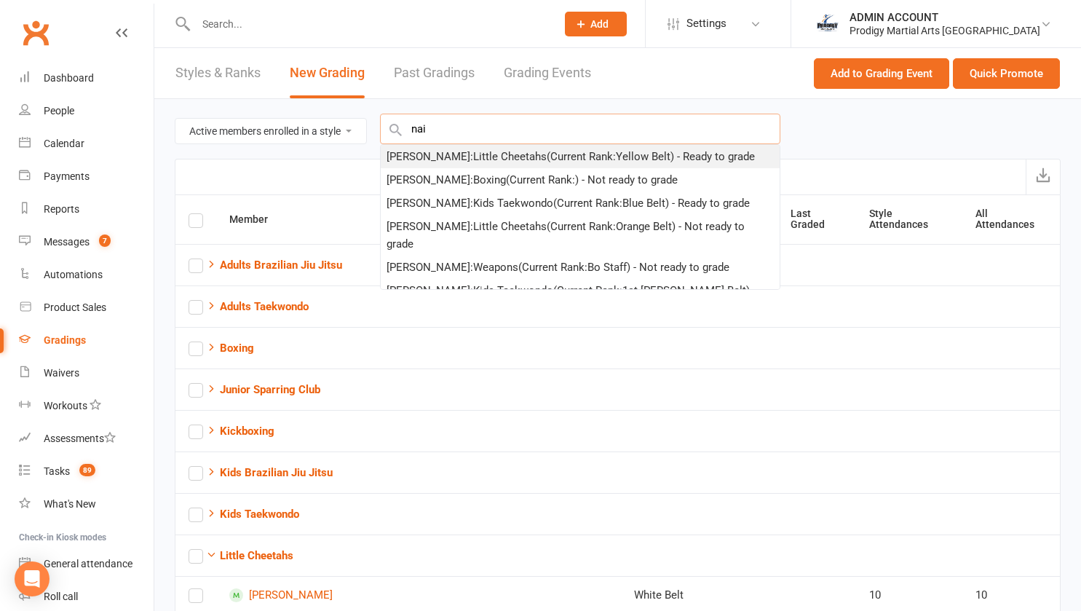
type input "nai"
click at [440, 155] on div "Nai Elhawy : Little Cheetahs (Current Rank: Yellow Belt ) - Ready to grade" at bounding box center [571, 156] width 368 height 17
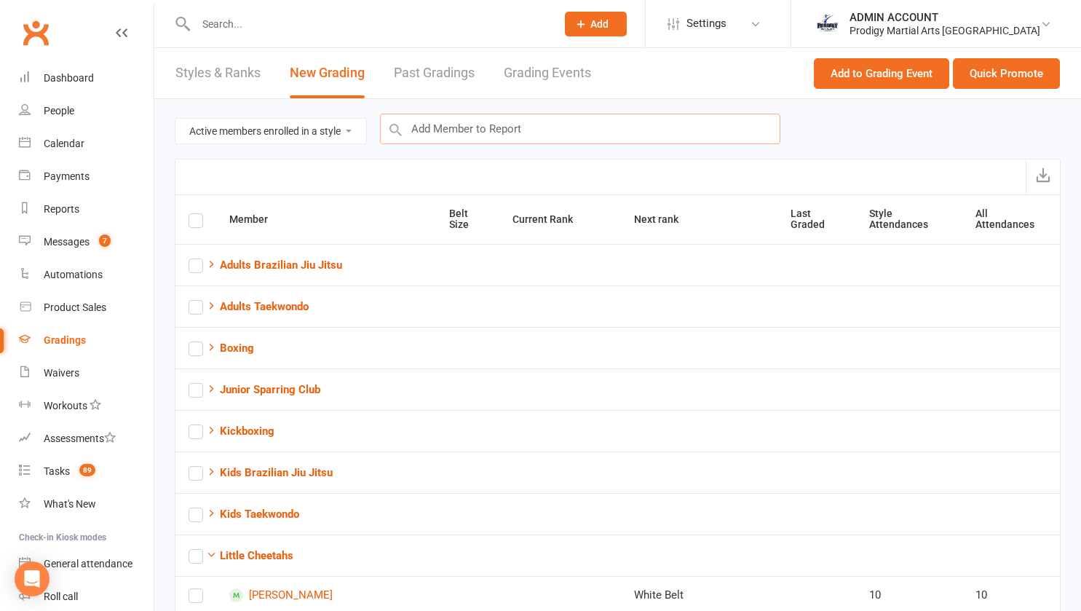
click at [437, 131] on input "text" at bounding box center [580, 129] width 400 height 31
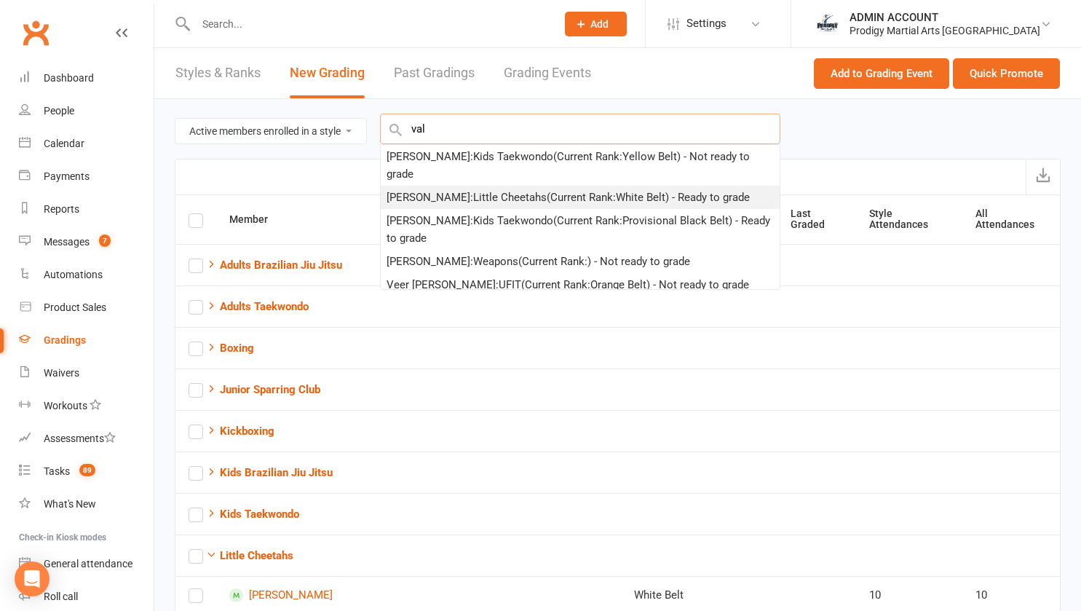
type input "val"
click at [446, 194] on div "Valentino Nehme : Little Cheetahs (Current Rank: White Belt ) - Ready to grade" at bounding box center [568, 197] width 363 height 17
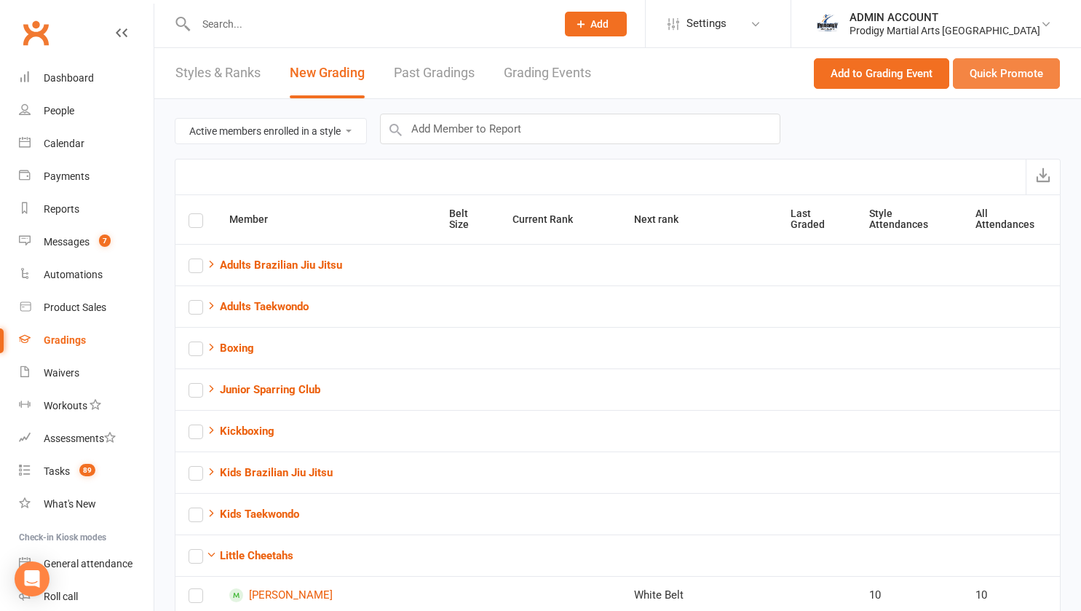
click at [987, 74] on button "Quick Promote" at bounding box center [1006, 73] width 107 height 31
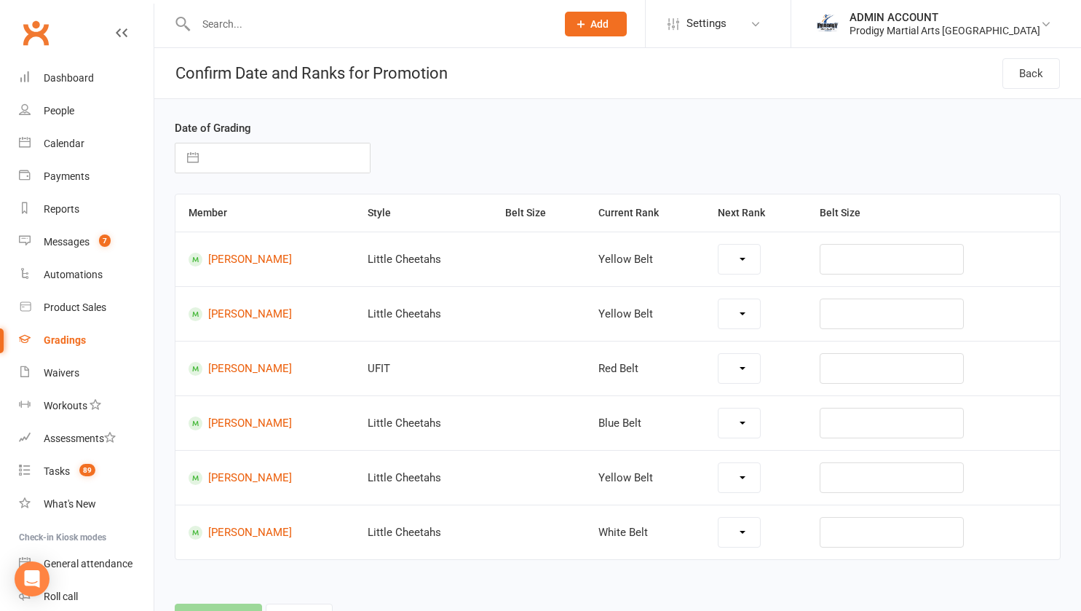
select select "29969"
select select "30035"
select select "29972"
select select "29969"
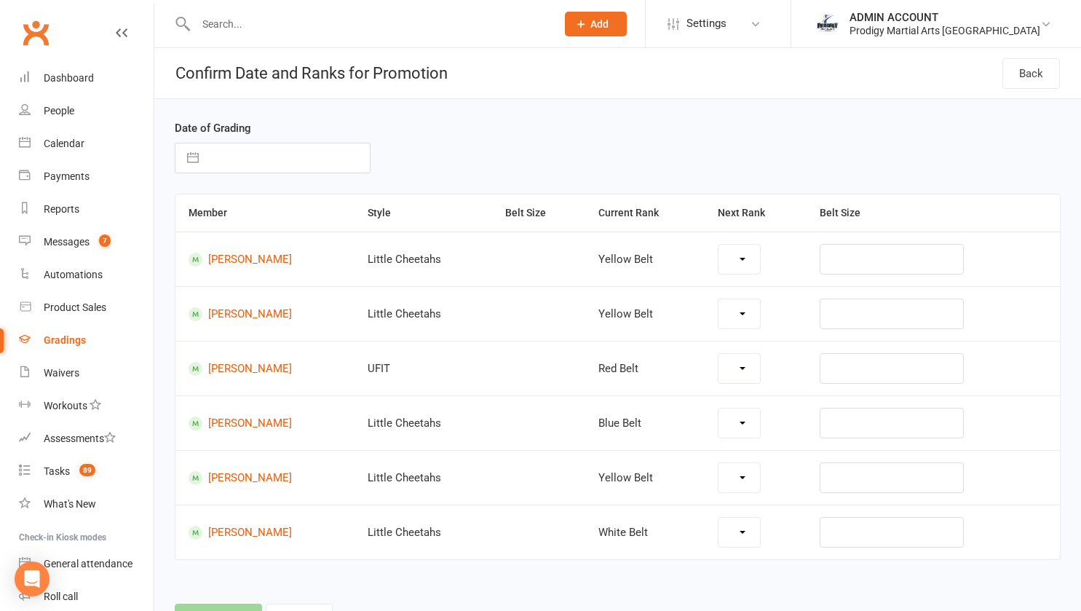
select select "29968"
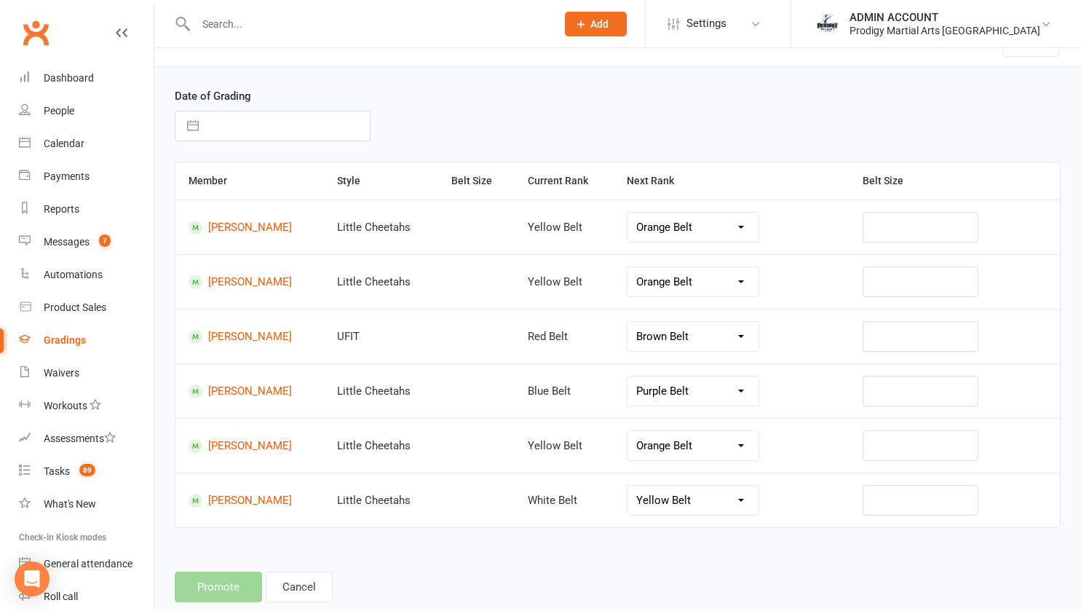
scroll to position [31, 0]
click at [292, 580] on button "Cancel" at bounding box center [299, 587] width 67 height 31
select select "active_members_in_style"
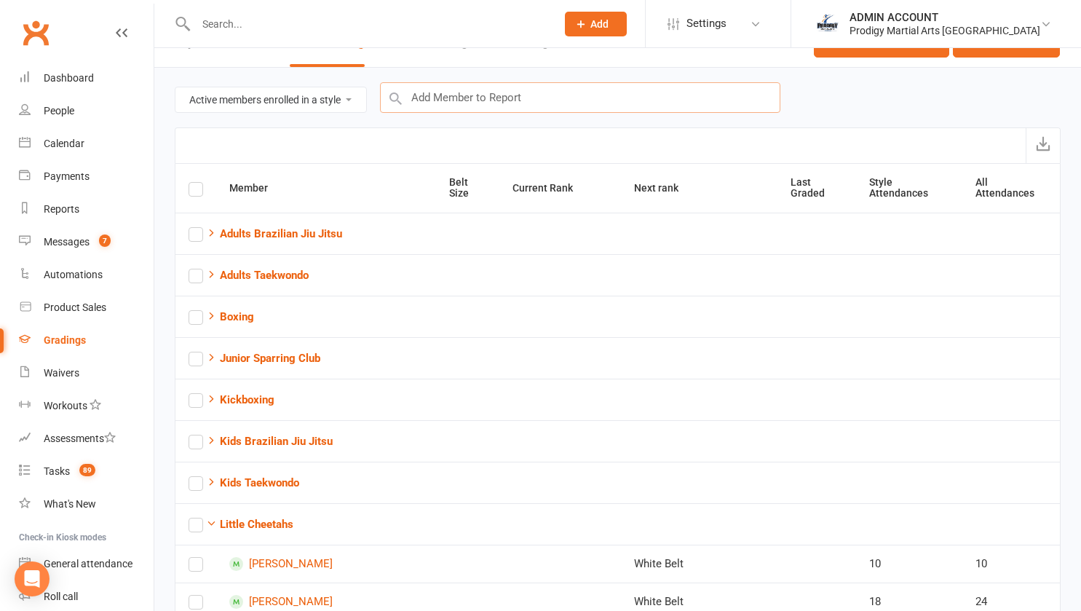
click at [453, 92] on input "text" at bounding box center [580, 97] width 400 height 31
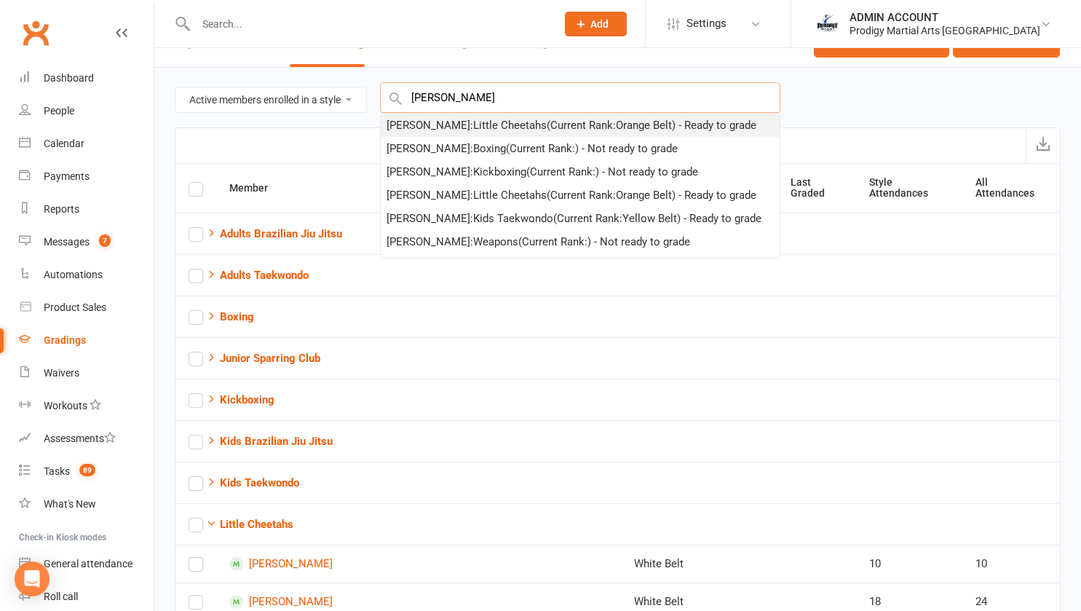
type input "khalid"
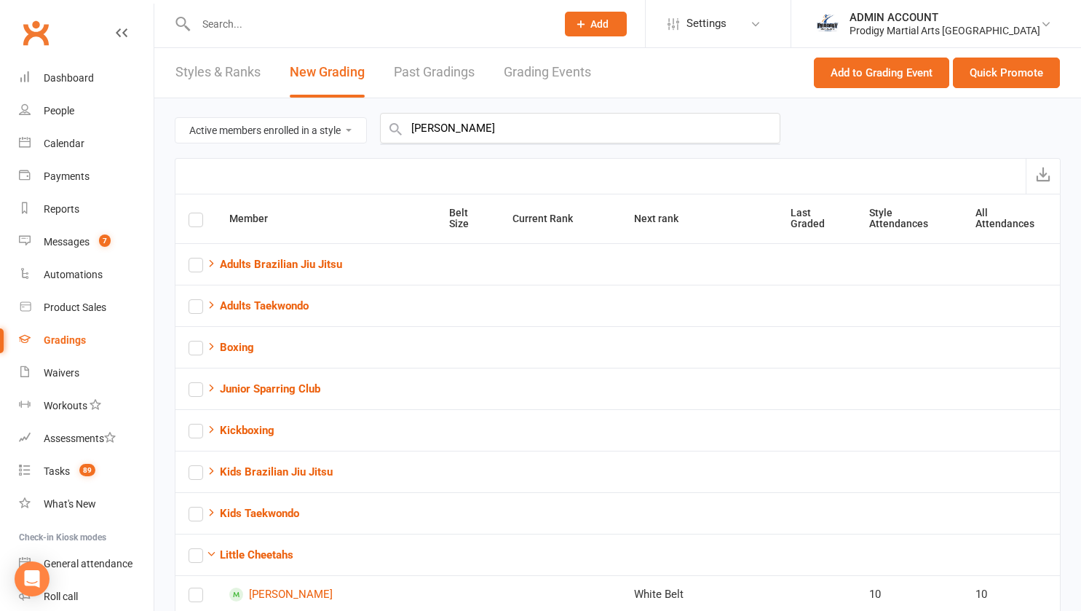
scroll to position [0, 0]
click at [250, 216] on th "Member" at bounding box center [326, 219] width 220 height 49
click at [245, 213] on th "Member" at bounding box center [326, 219] width 220 height 49
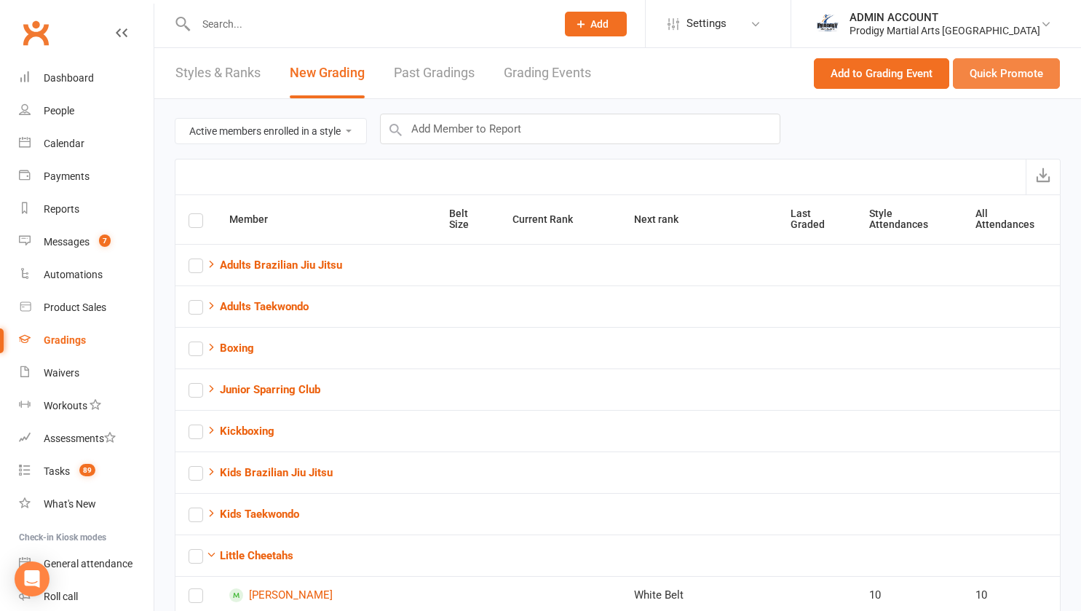
click at [1015, 69] on button "Quick Promote" at bounding box center [1006, 73] width 107 height 31
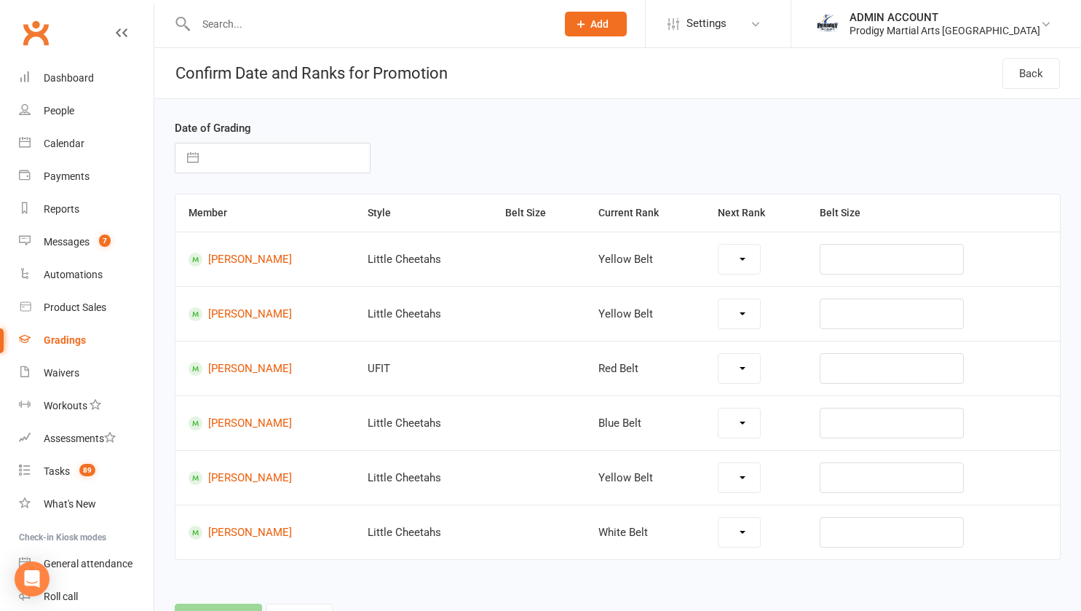
select select "29969"
select select "30035"
select select "29972"
select select "29969"
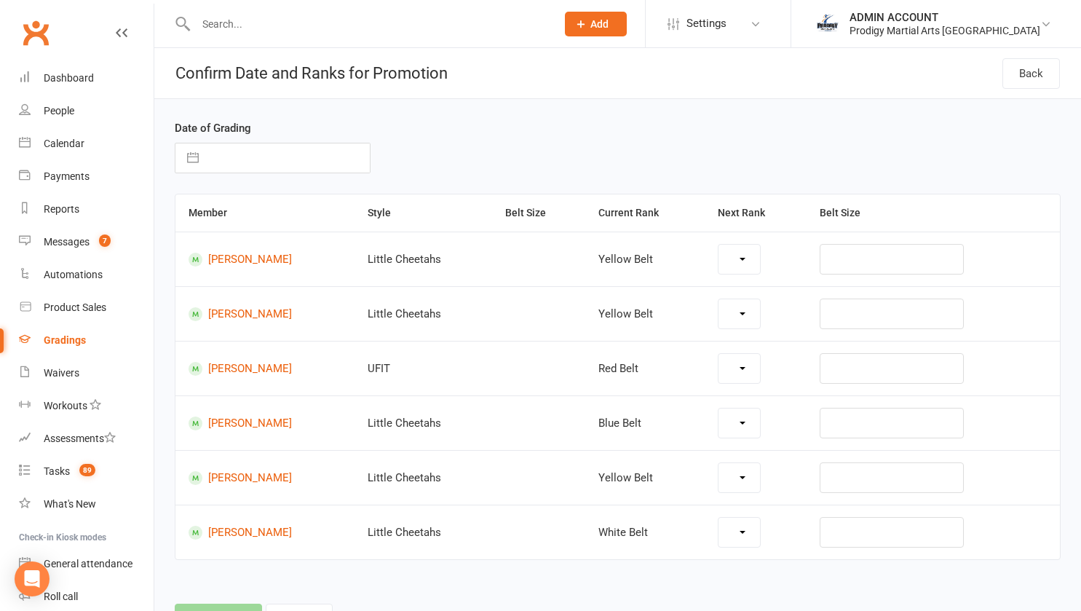
select select "29968"
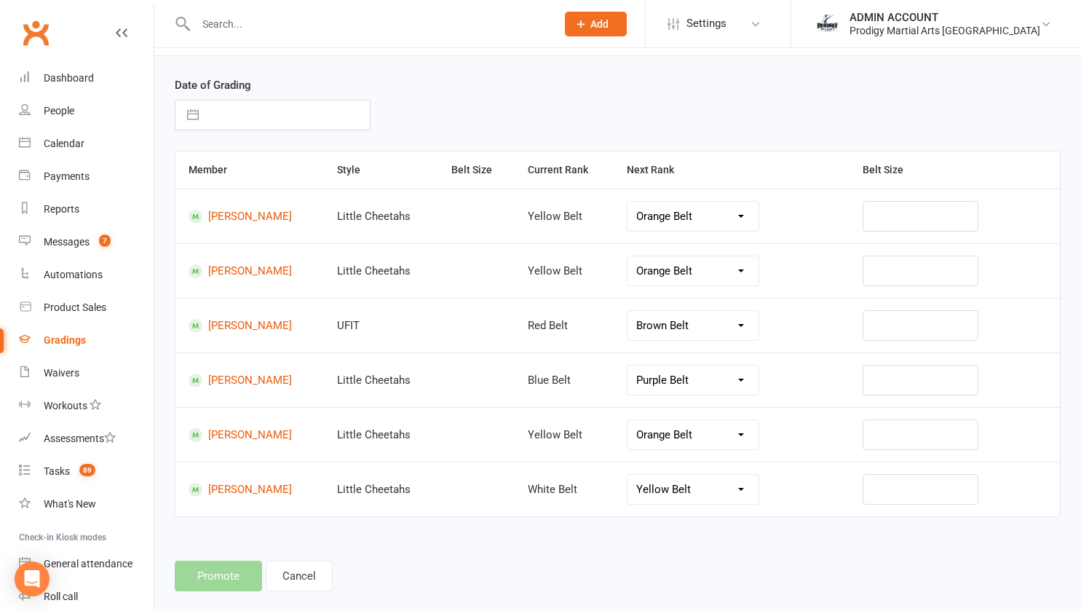
scroll to position [33, 0]
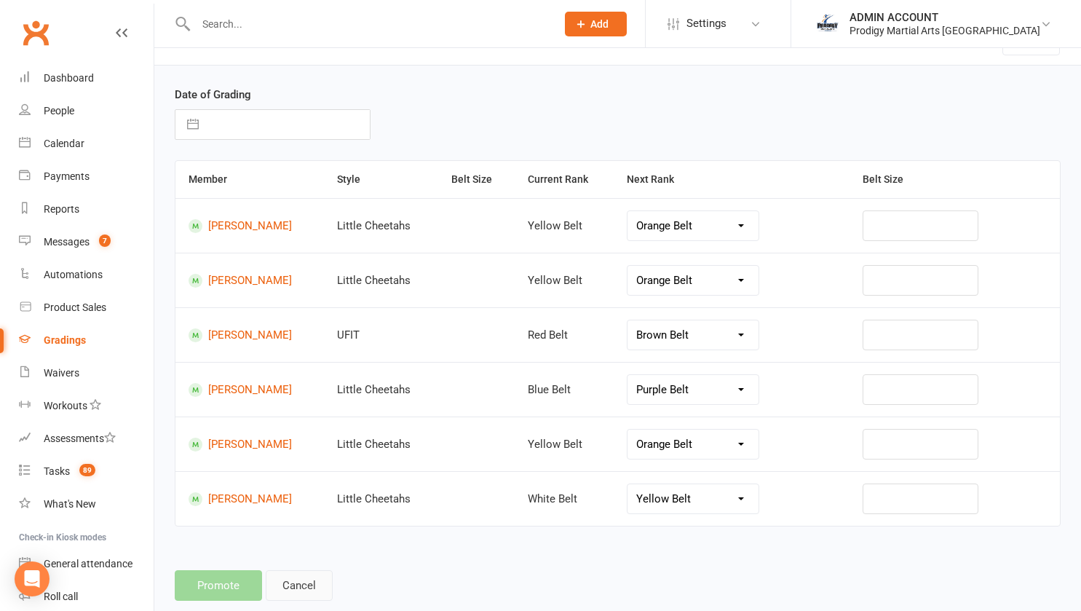
click at [304, 580] on button "Cancel" at bounding box center [299, 585] width 67 height 31
select select "active_members_in_style"
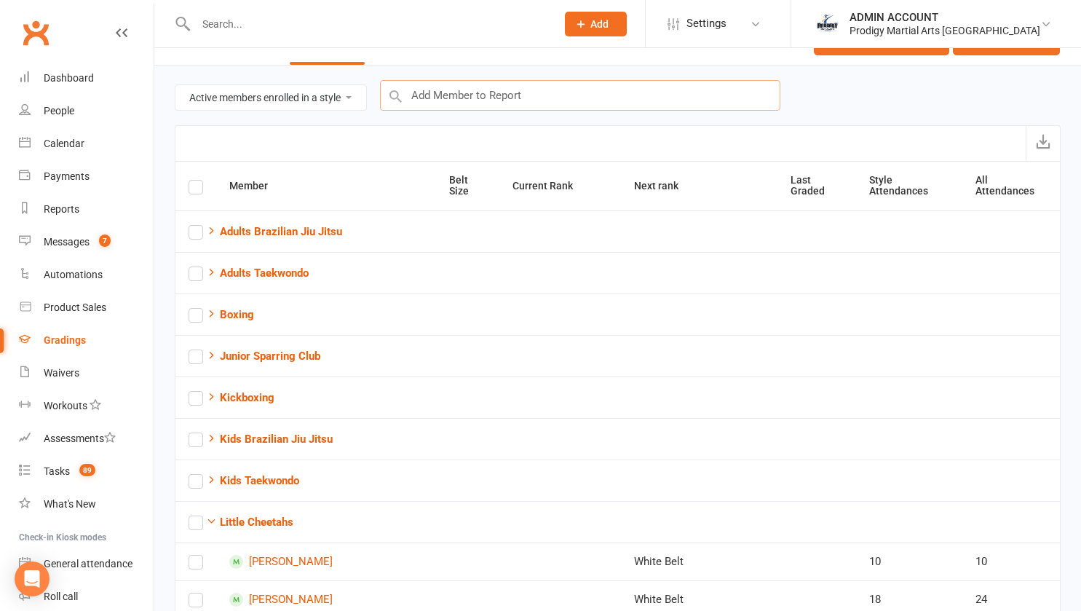
click at [464, 93] on input "text" at bounding box center [580, 95] width 400 height 31
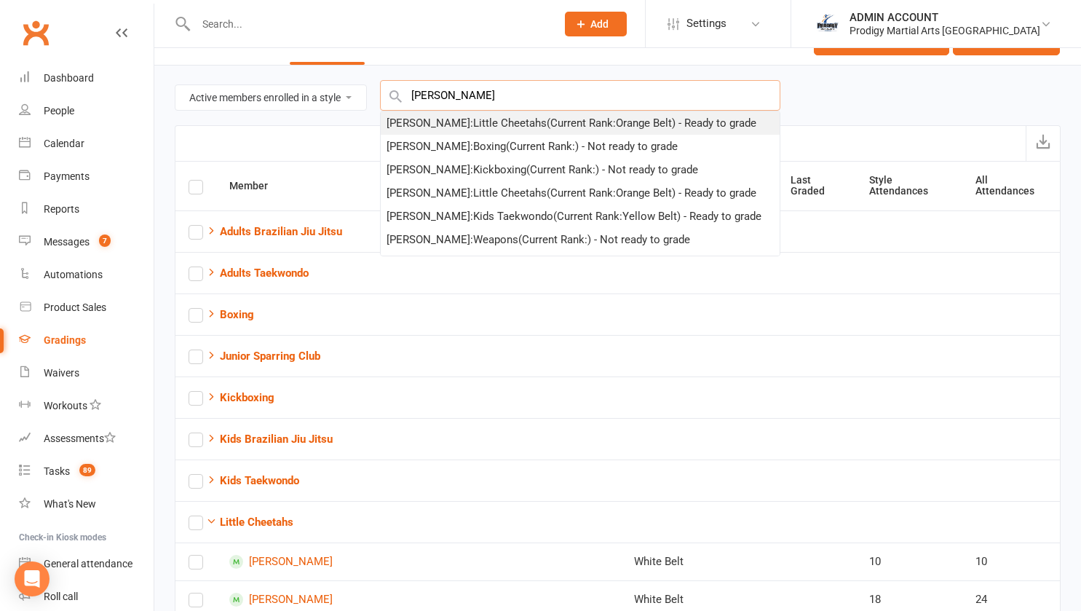
type input "khalid"
click at [468, 124] on div "Khalid Allouche : Little Cheetahs (Current Rank: Orange Belt ) - Ready to grade" at bounding box center [572, 122] width 370 height 17
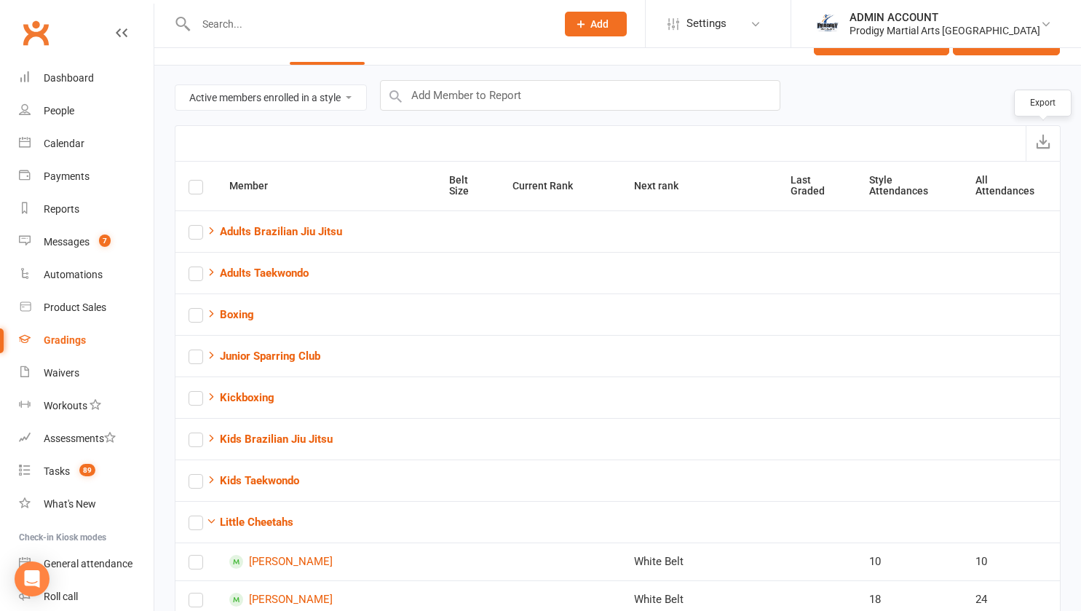
click at [1044, 137] on icon "submit" at bounding box center [1043, 141] width 15 height 15
click at [178, 153] on div "Export" at bounding box center [618, 143] width 886 height 36
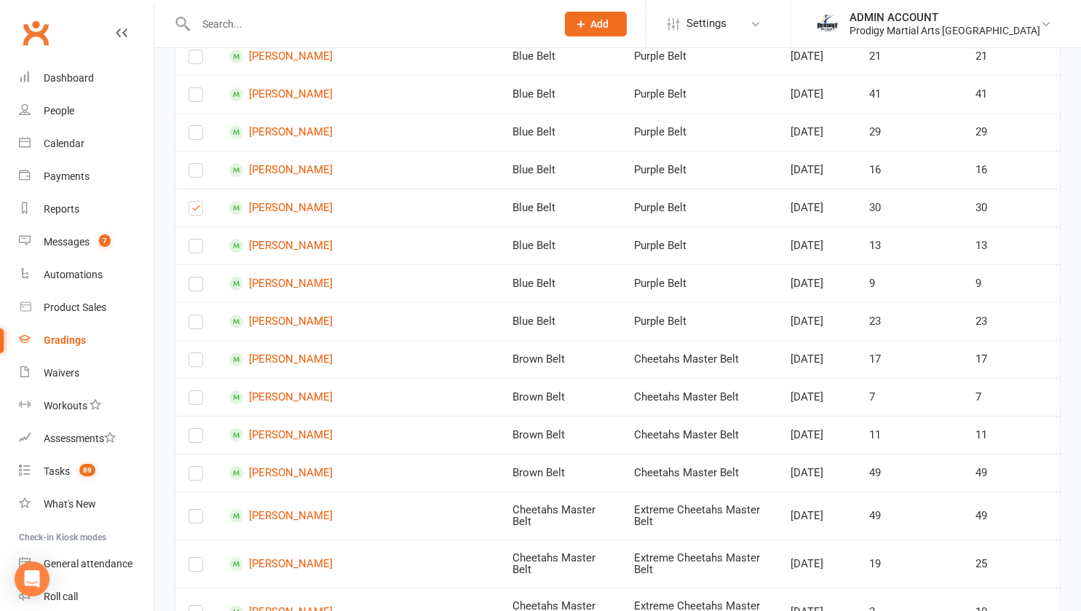
scroll to position [729, 0]
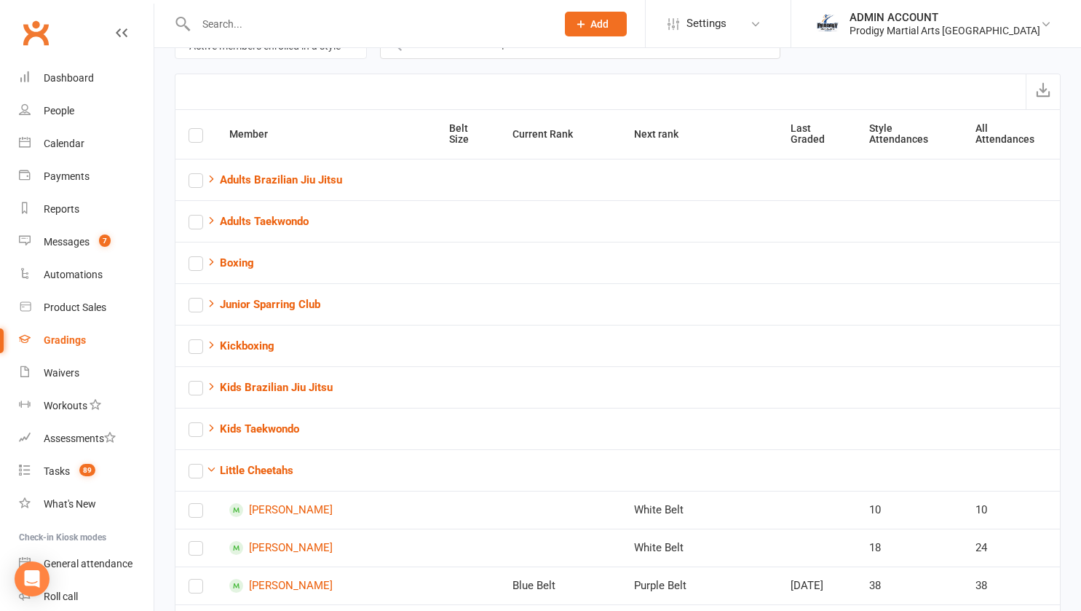
scroll to position [0, 0]
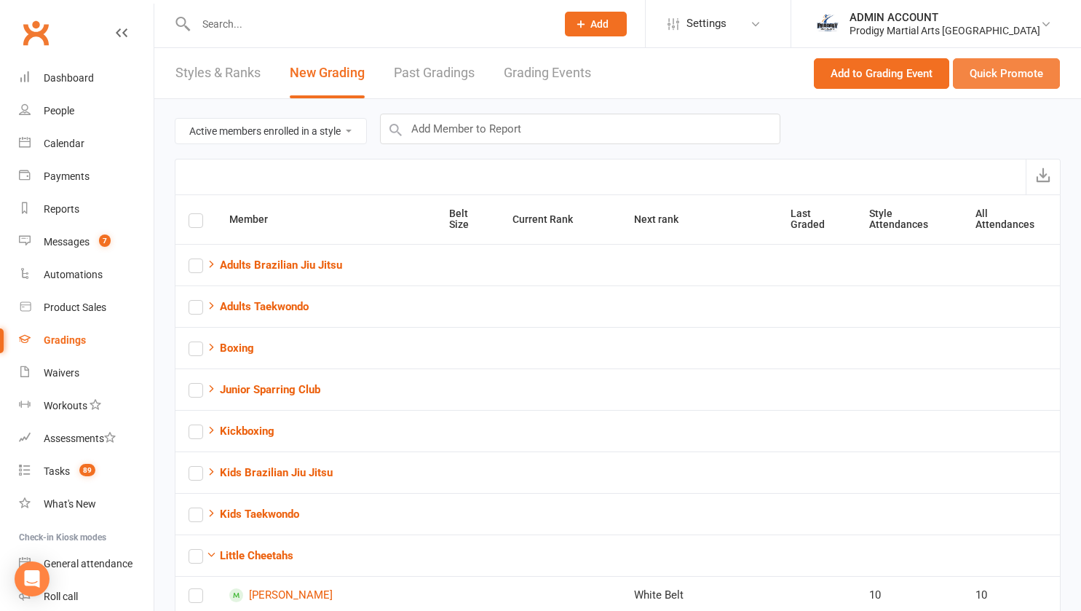
click at [1025, 73] on button "Quick Promote" at bounding box center [1006, 73] width 107 height 31
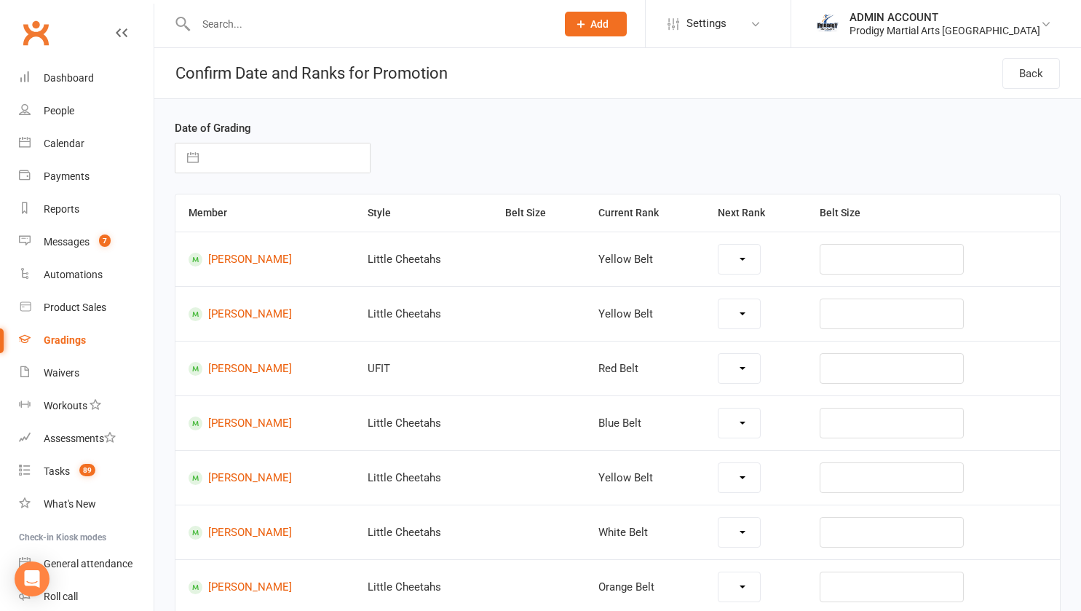
select select "29969"
select select "30035"
select select "29972"
select select "29969"
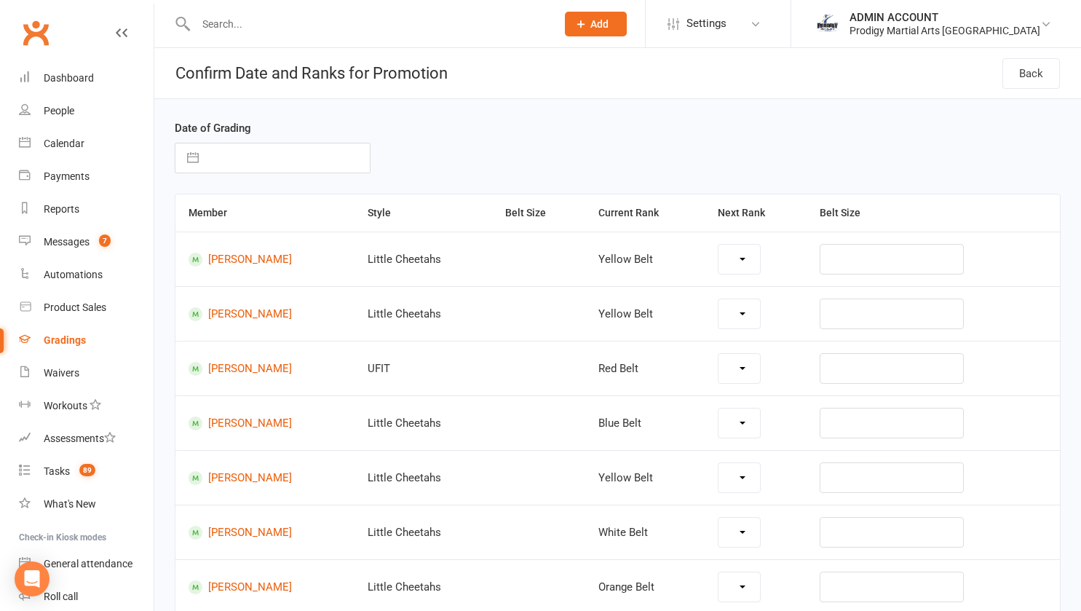
select select "29968"
select select "29970"
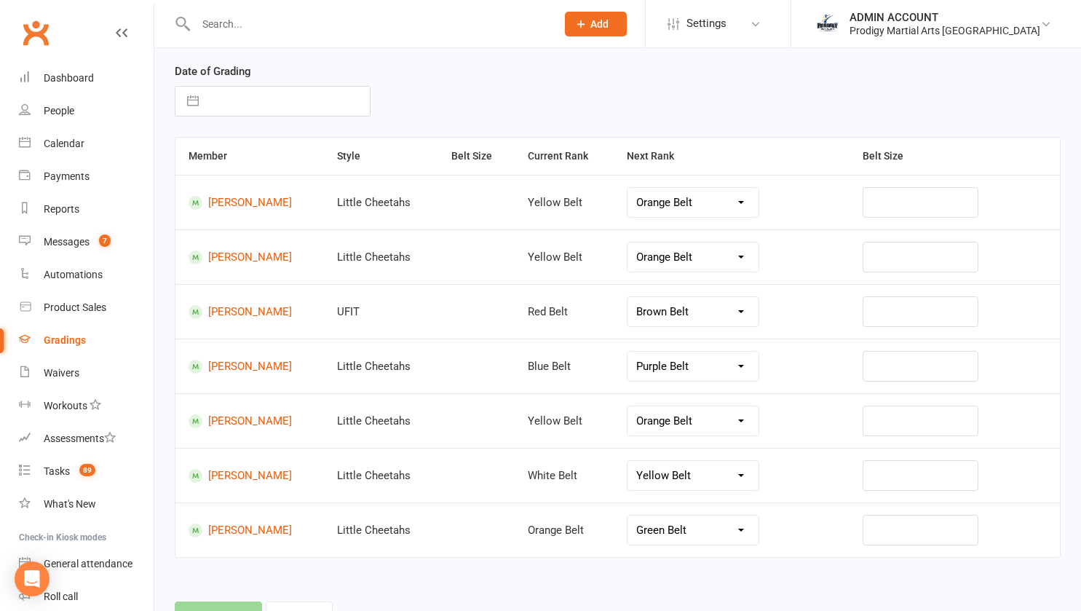
scroll to position [122, 0]
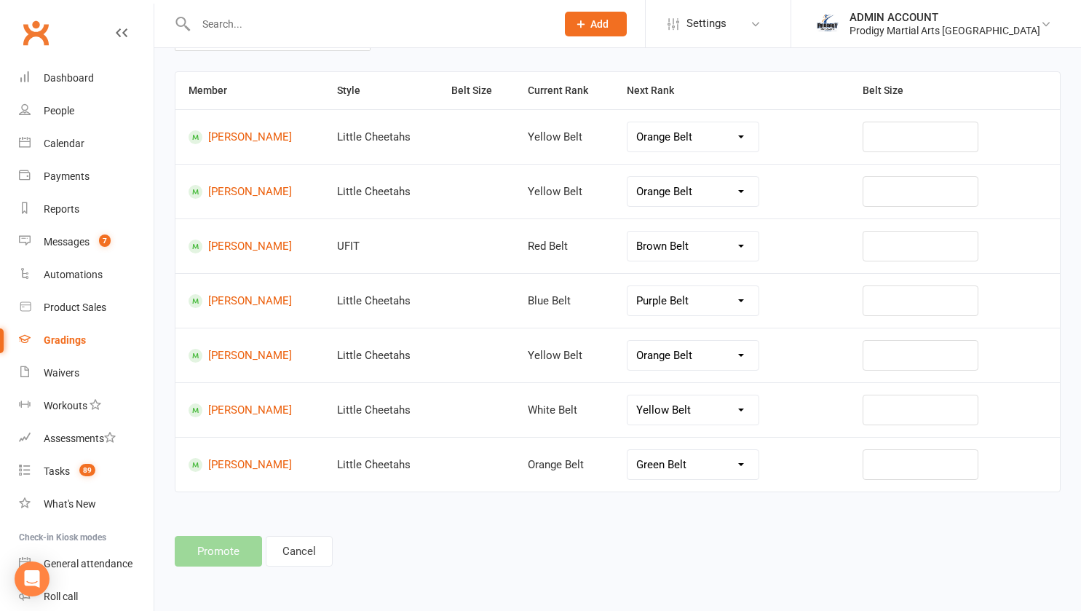
click at [408, 545] on div "Promote Cancel" at bounding box center [618, 551] width 886 height 31
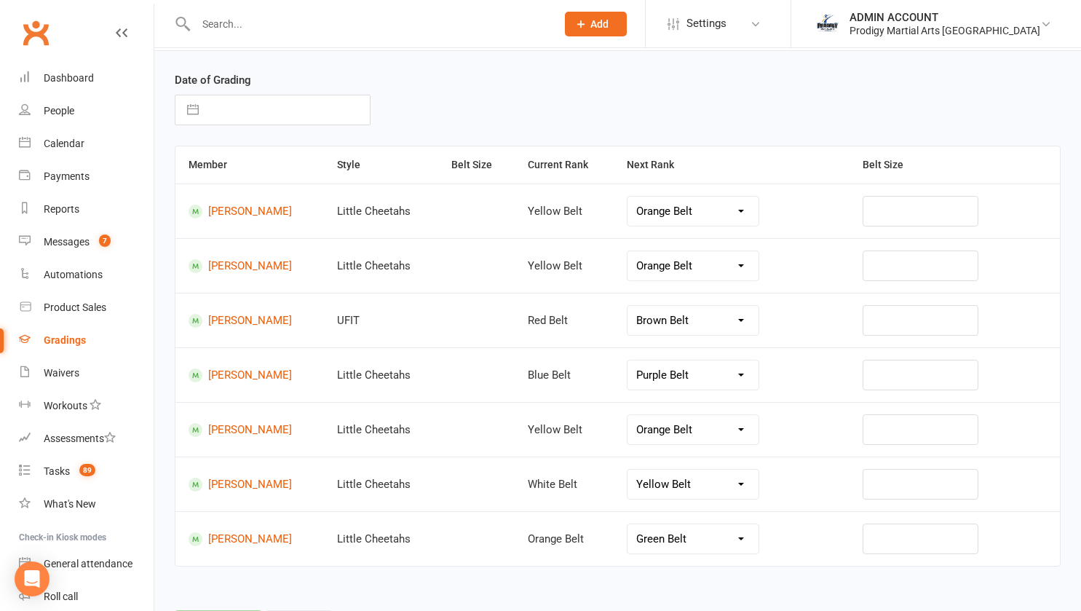
scroll to position [50, 0]
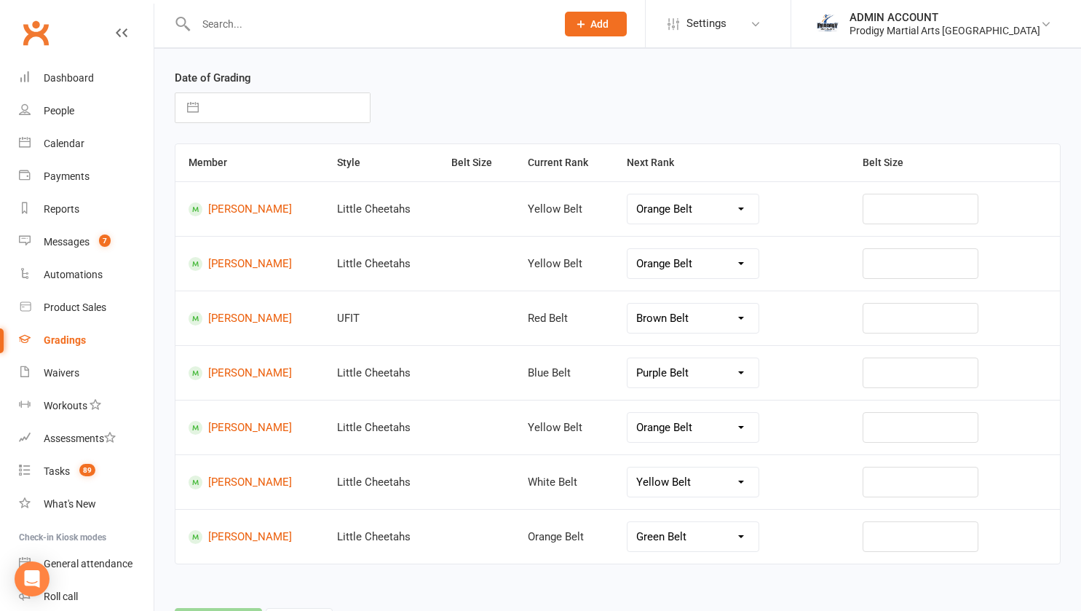
click at [190, 111] on button "button" at bounding box center [193, 107] width 26 height 29
select select "6"
select select "2025"
select select "7"
select select "2025"
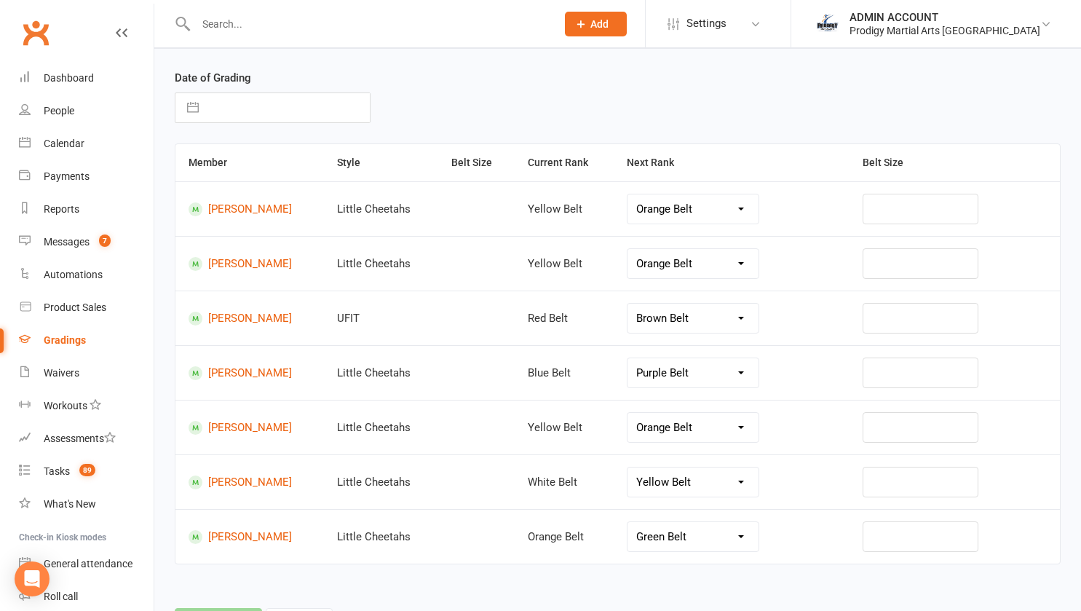
select select "8"
select select "2025"
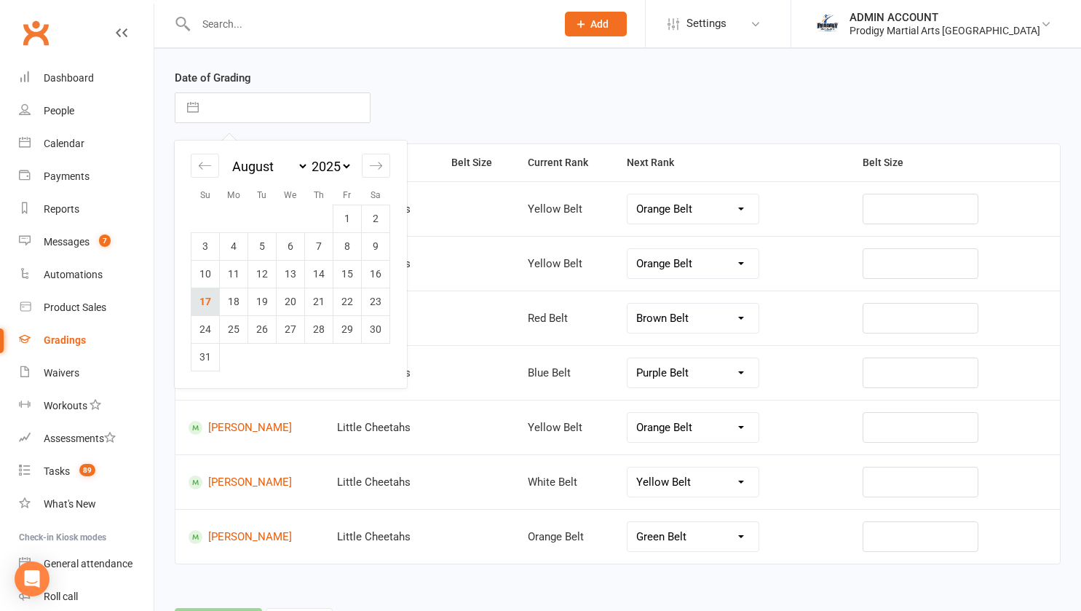
click at [214, 302] on td "17" at bounding box center [205, 302] width 28 height 28
type input "17 Aug 2025"
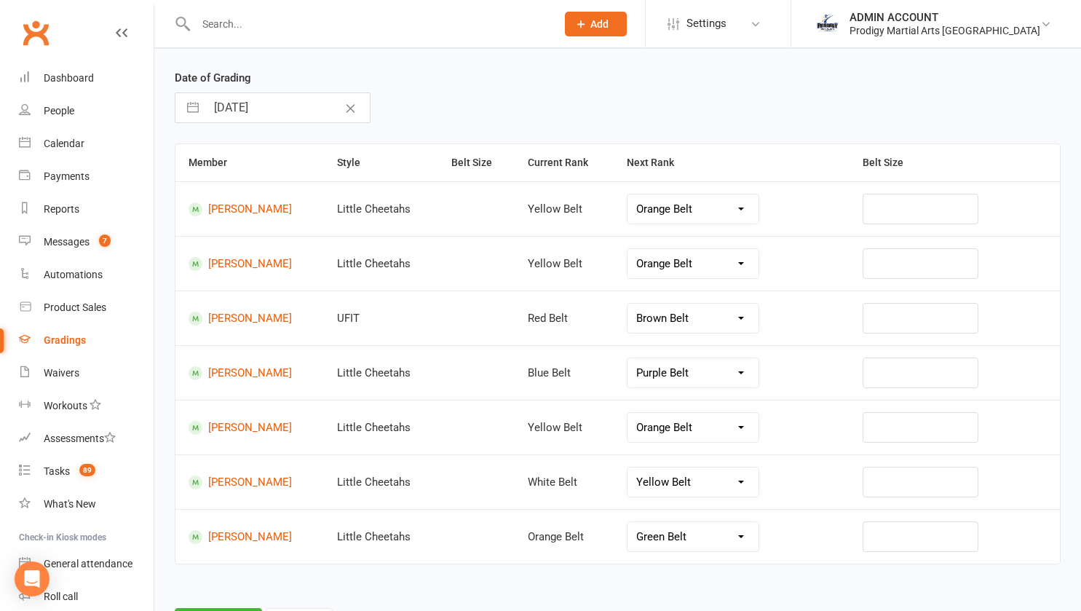
scroll to position [122, 0]
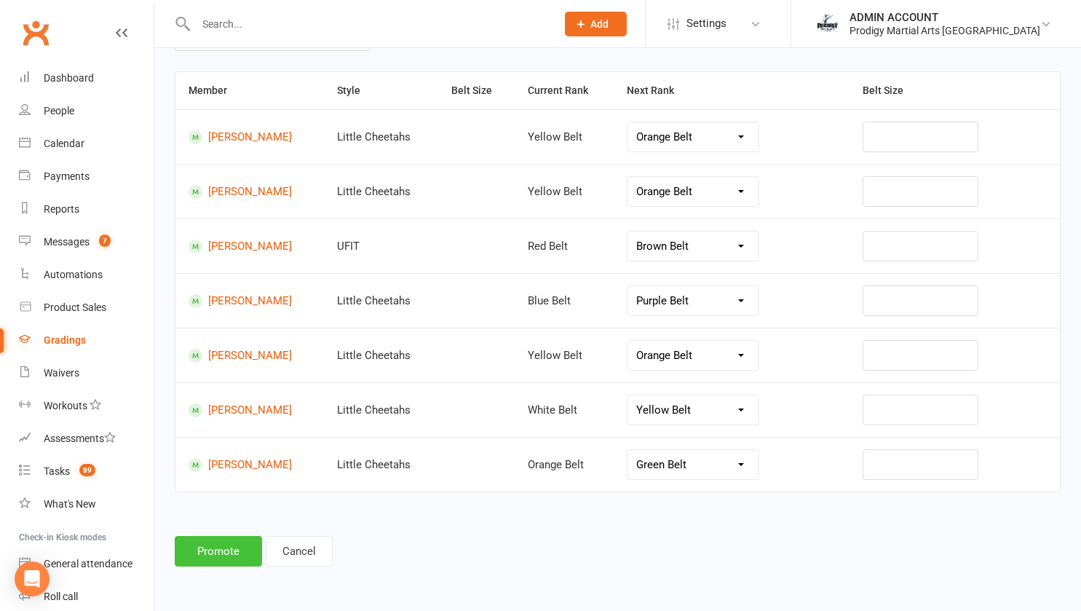
click at [222, 550] on button "Promote" at bounding box center [218, 551] width 87 height 31
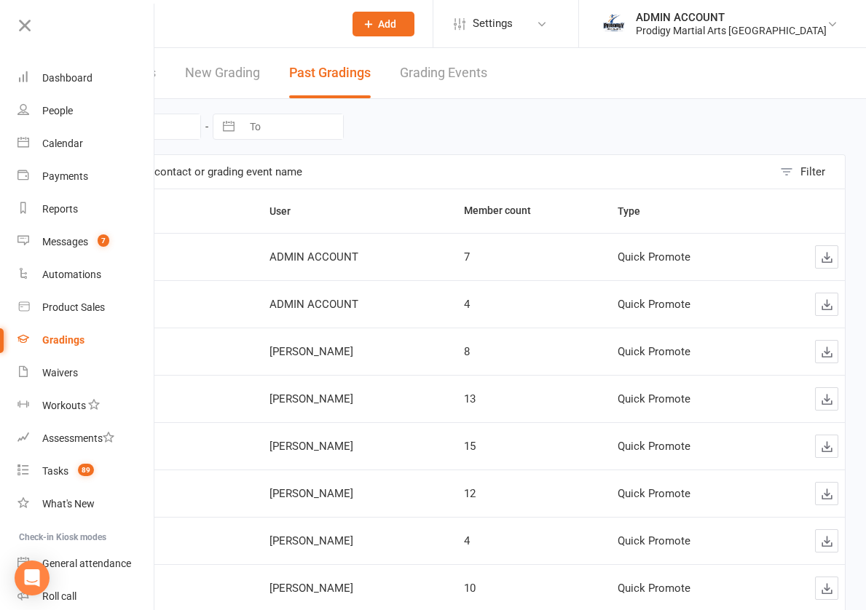
click at [239, 21] on input "text" at bounding box center [210, 24] width 248 height 20
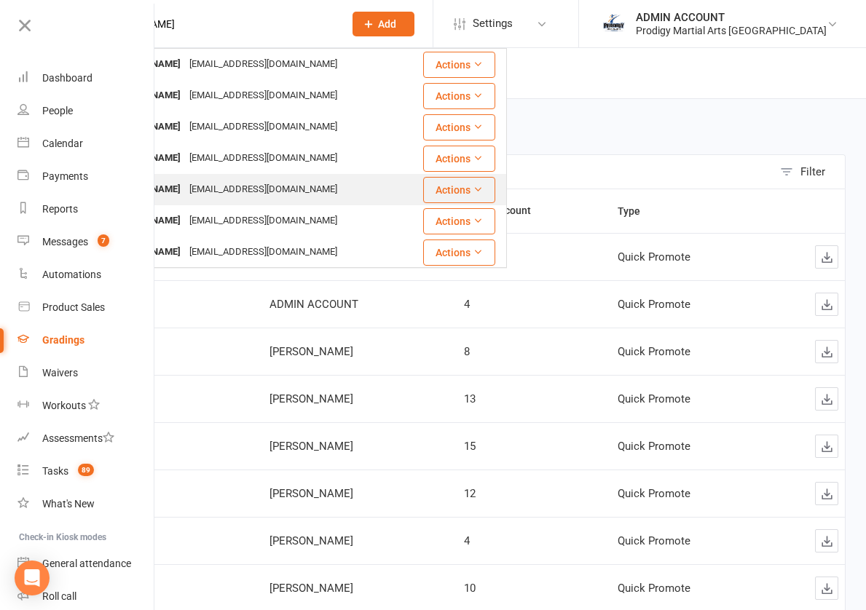
type input "ali w"
click at [242, 177] on div "Ali Weja nesma.e.elshimy@gmail.com" at bounding box center [246, 190] width 350 height 30
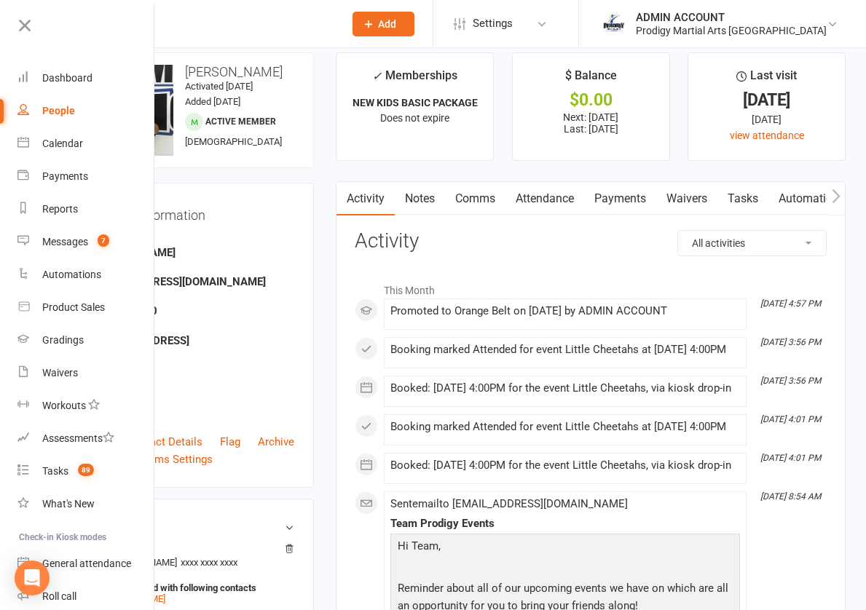
scroll to position [17, 0]
click at [505, 199] on link "Comms" at bounding box center [475, 197] width 60 height 33
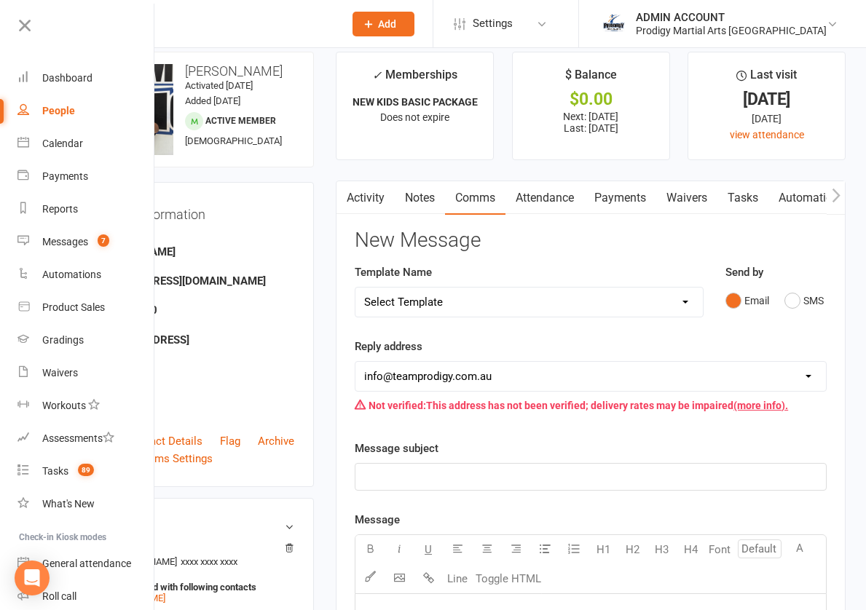
click at [660, 310] on select "Select Template [Email] Existing Member Transfer to Clubworx [Email] Active Kid…" at bounding box center [528, 302] width 347 height 29
select select "15"
click at [424, 288] on select "Select Template [Email] Existing Member Transfer to Clubworx [Email] Active Kid…" at bounding box center [528, 302] width 347 height 29
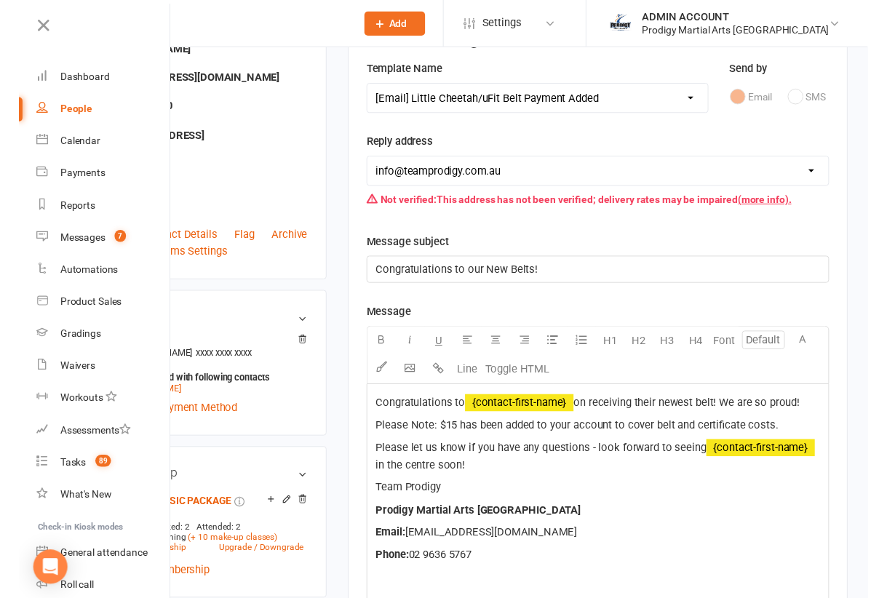
scroll to position [220, 0]
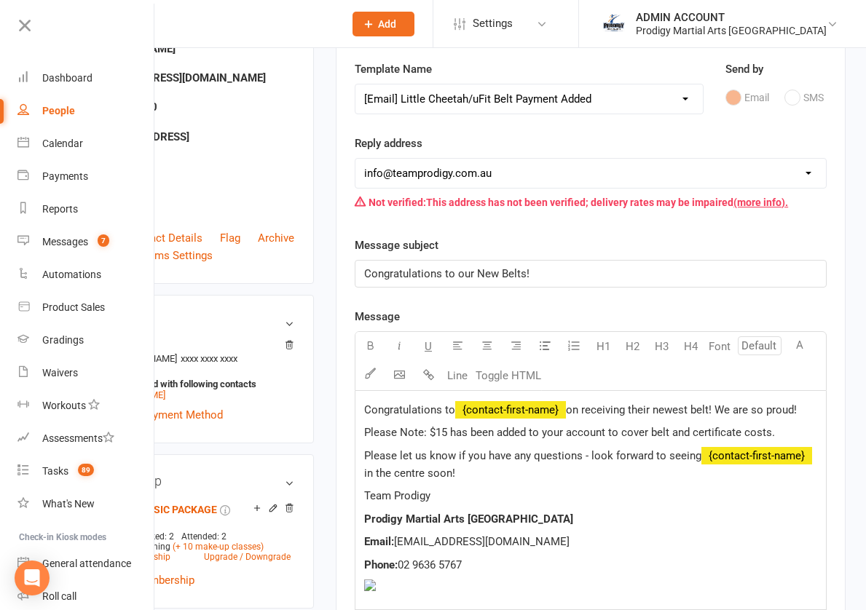
click at [525, 280] on span "Congratulations to our New Belts!" at bounding box center [446, 273] width 165 height 13
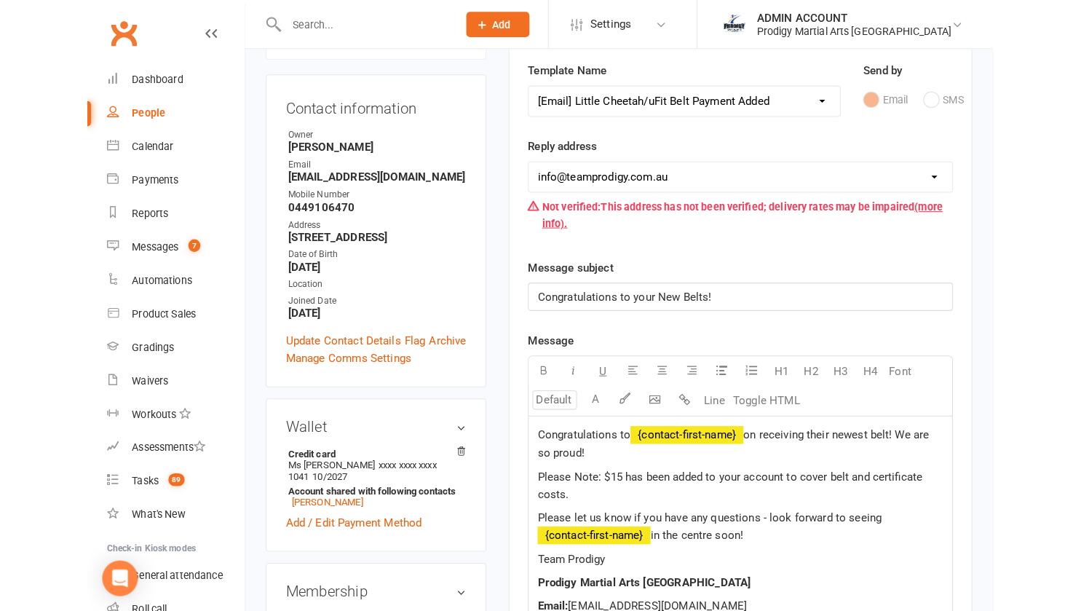
scroll to position [203, 0]
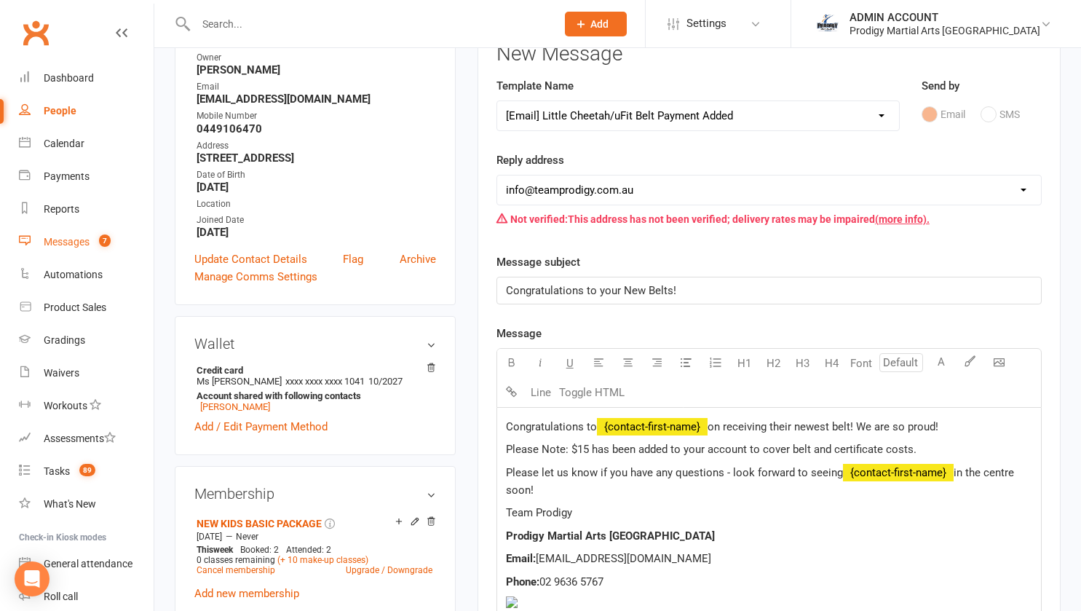
click at [63, 234] on link "Messages 7" at bounding box center [86, 242] width 135 height 33
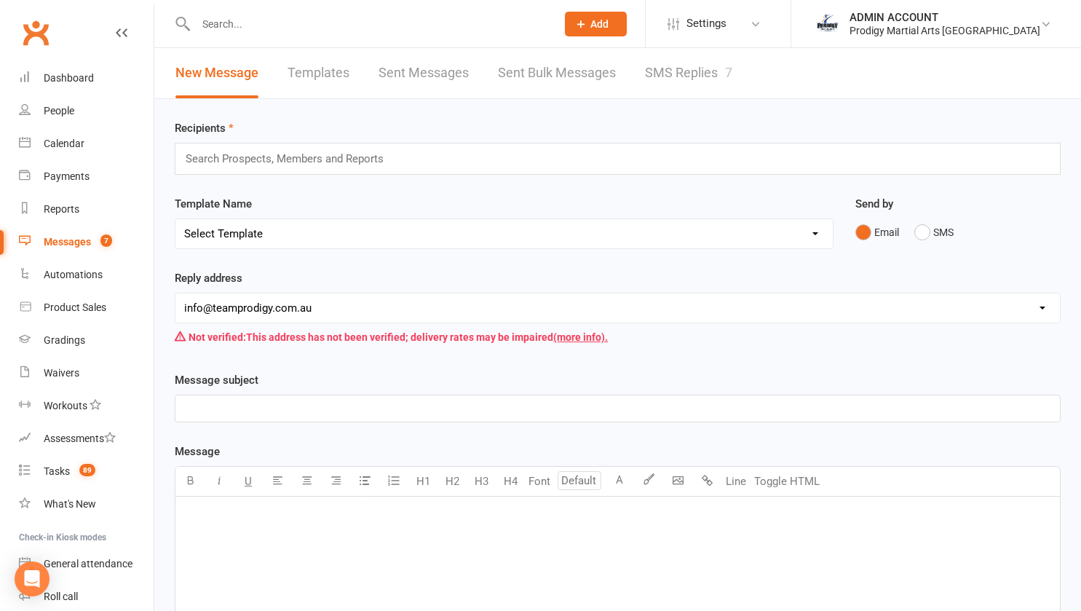
click at [288, 76] on link "Templates" at bounding box center [319, 73] width 62 height 50
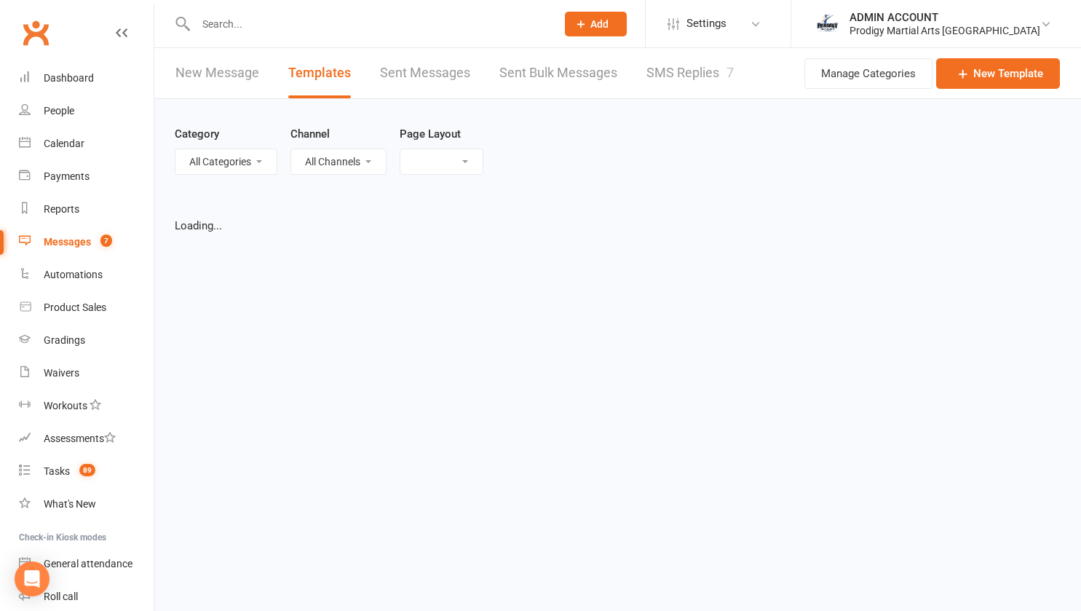
select select "grid"
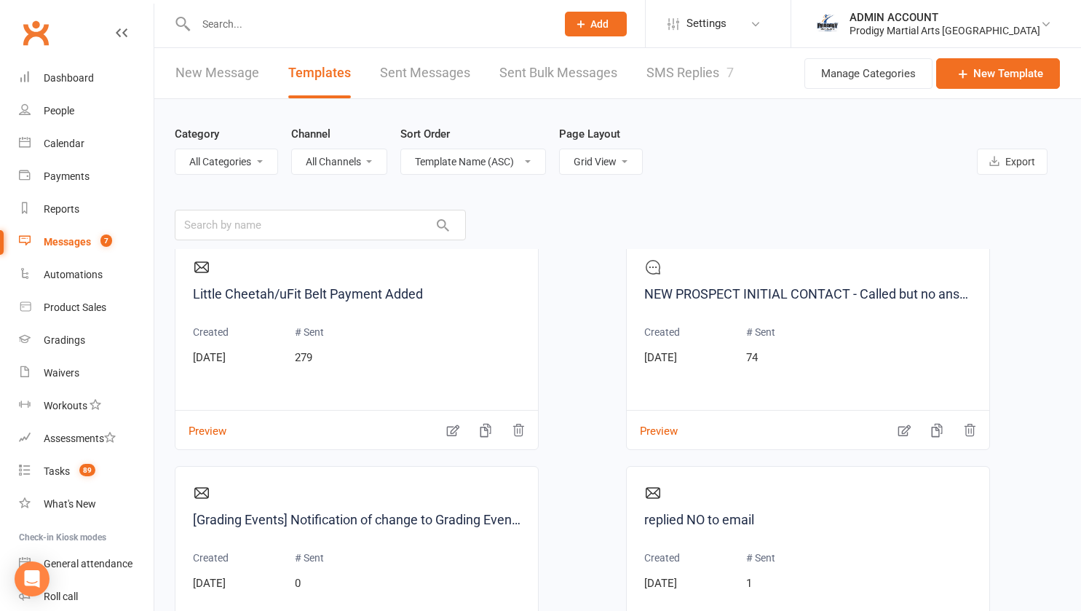
scroll to position [2060, 0]
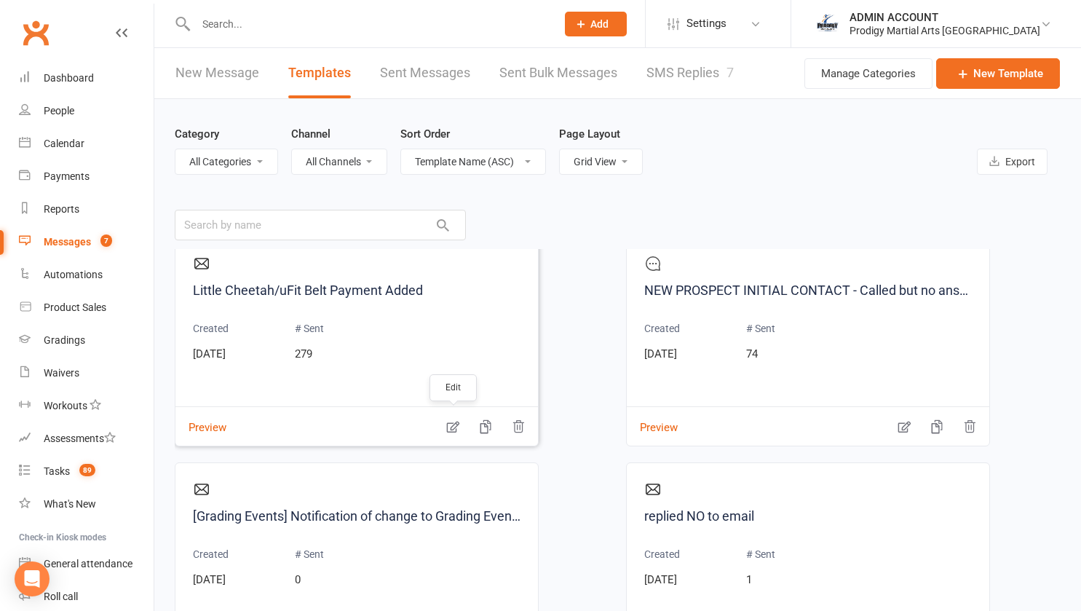
click at [453, 431] on icon "button" at bounding box center [453, 426] width 15 height 15
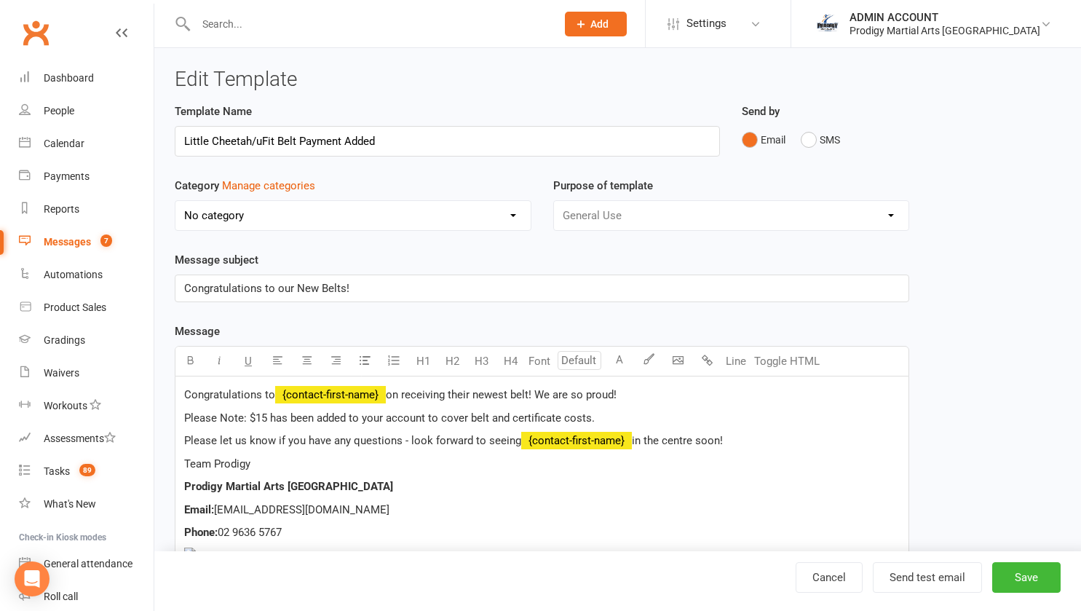
click at [277, 288] on span "Congratulations to our New Belts!" at bounding box center [266, 288] width 165 height 13
click at [350, 290] on span "Congratulations on Your New Belts!" at bounding box center [271, 288] width 174 height 13
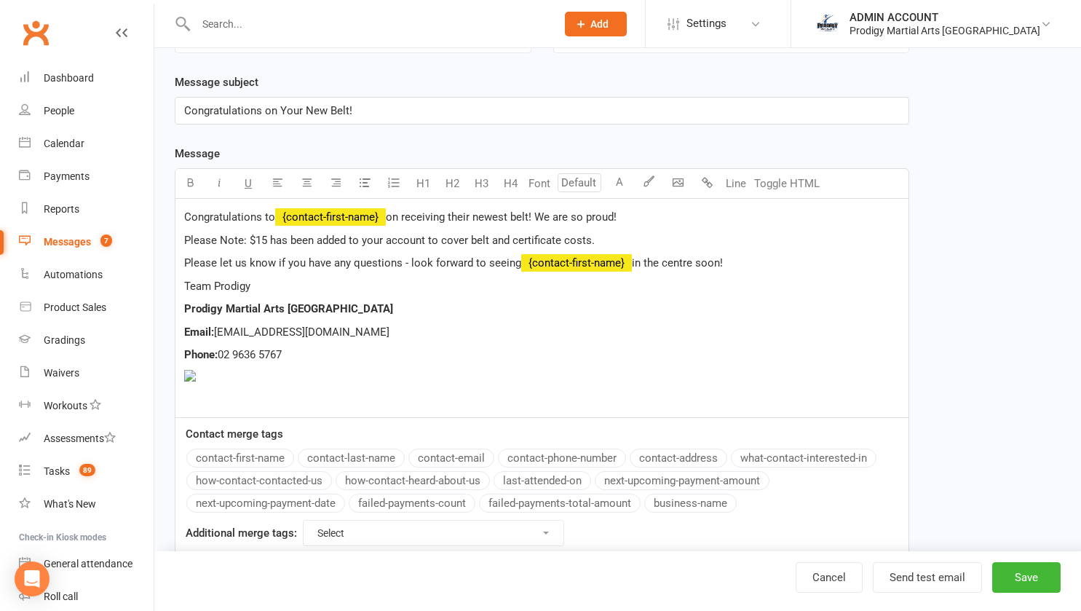
scroll to position [180, 0]
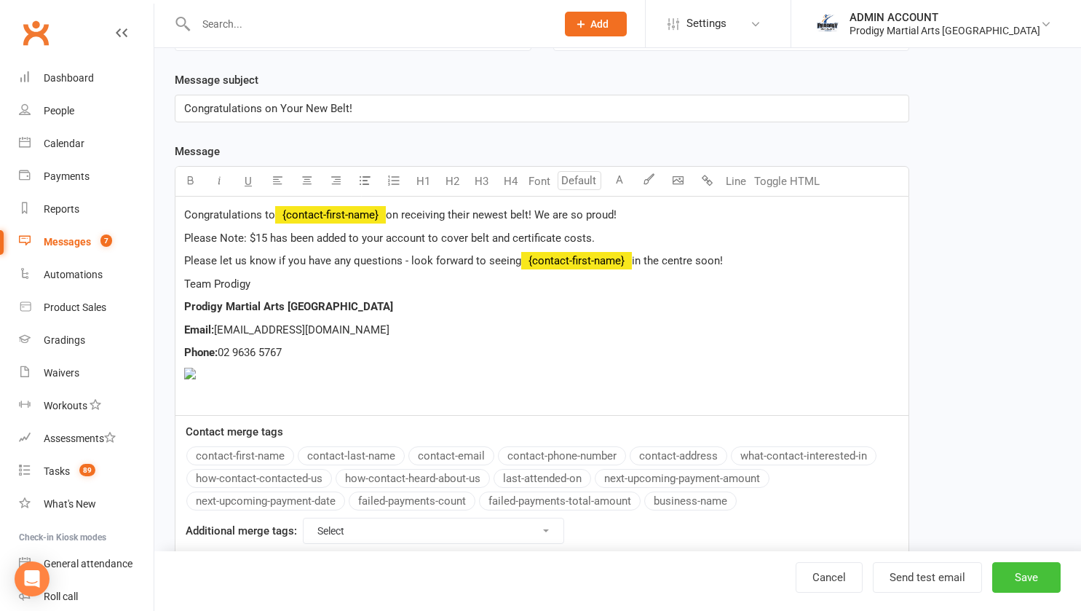
click at [1024, 576] on button "Save" at bounding box center [1026, 577] width 68 height 31
select select "grid"
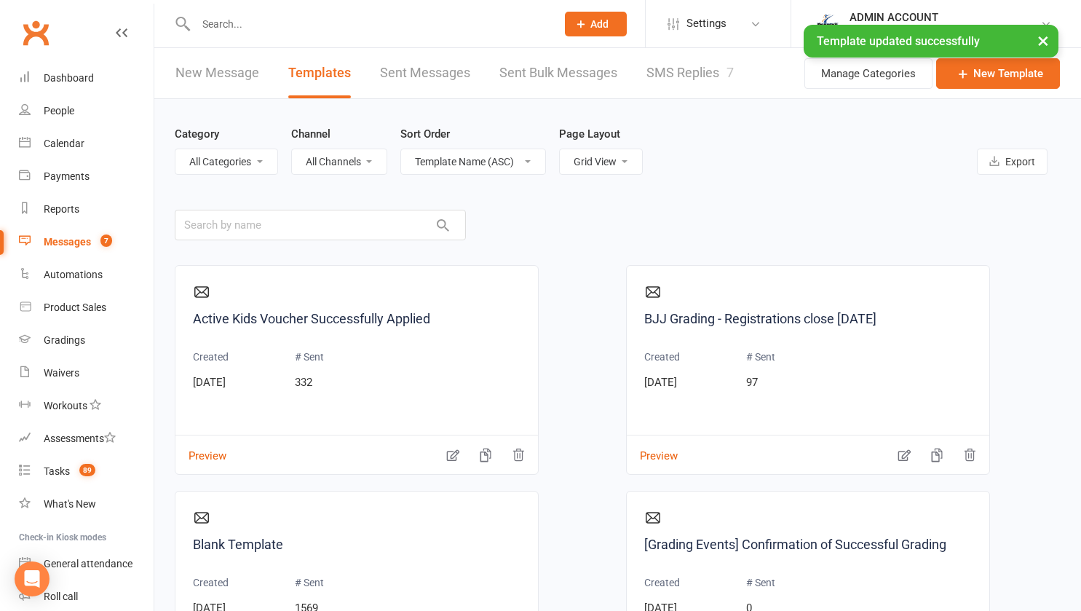
click at [242, 77] on link "New Message" at bounding box center [217, 73] width 84 height 50
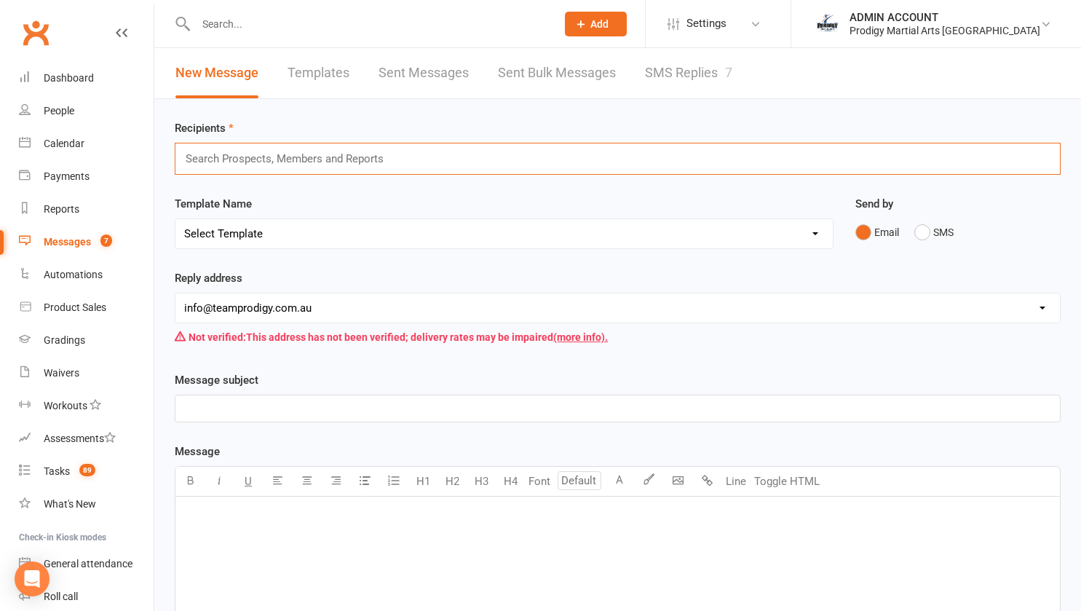
click at [295, 153] on input "text" at bounding box center [290, 158] width 213 height 19
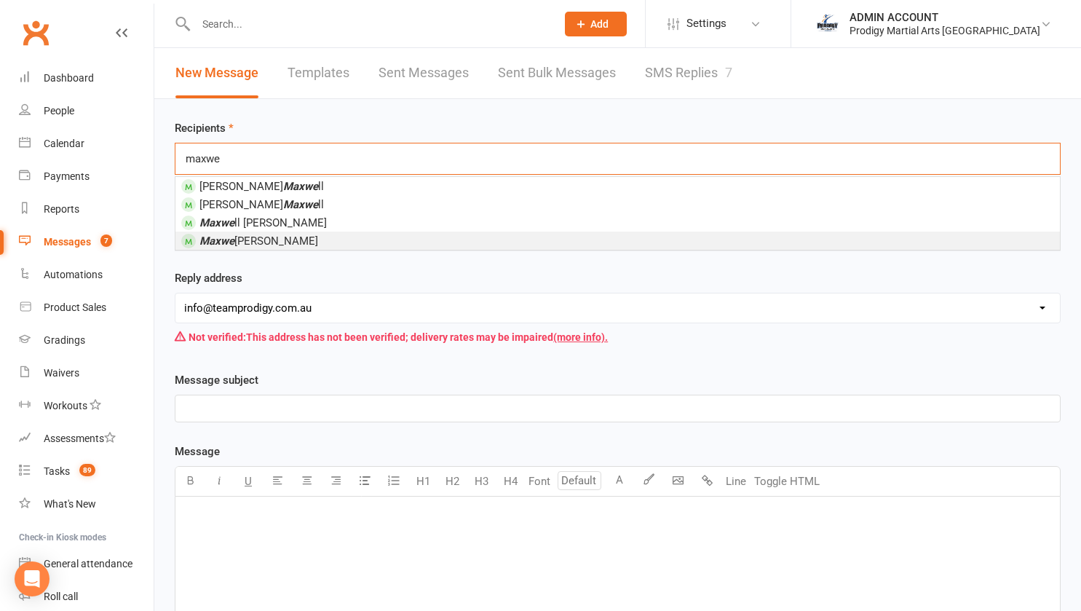
type input "maxwe"
click at [240, 238] on span "Maxwe ll Woodhall-Murphy" at bounding box center [258, 240] width 119 height 13
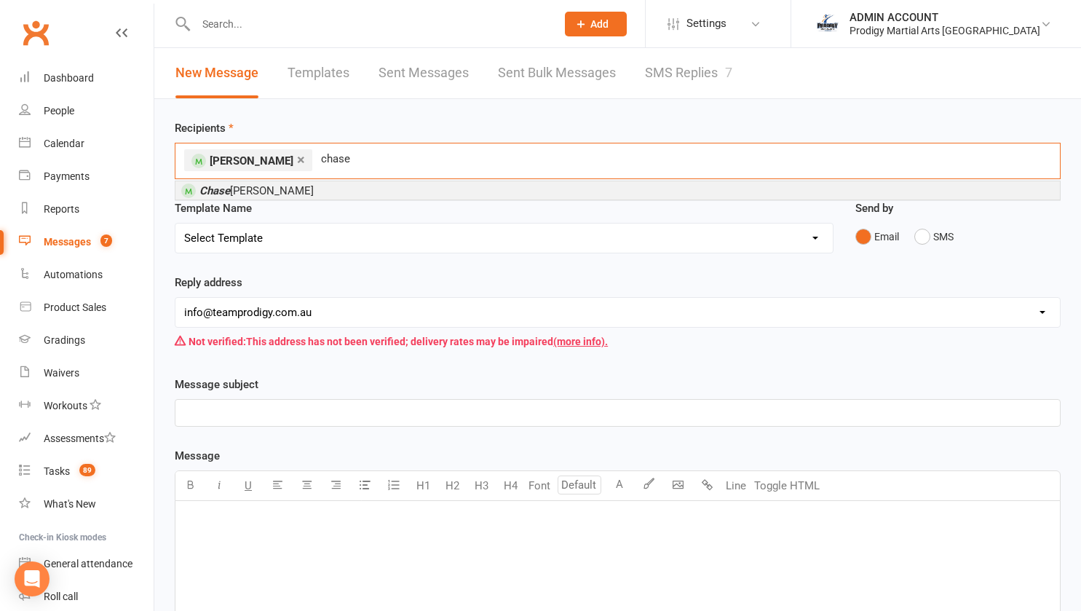
type input "chase"
click at [258, 191] on span "Chase Woodhall-Murphy" at bounding box center [256, 190] width 114 height 13
type input "summer"
click at [227, 193] on em "Summer" at bounding box center [219, 190] width 41 height 13
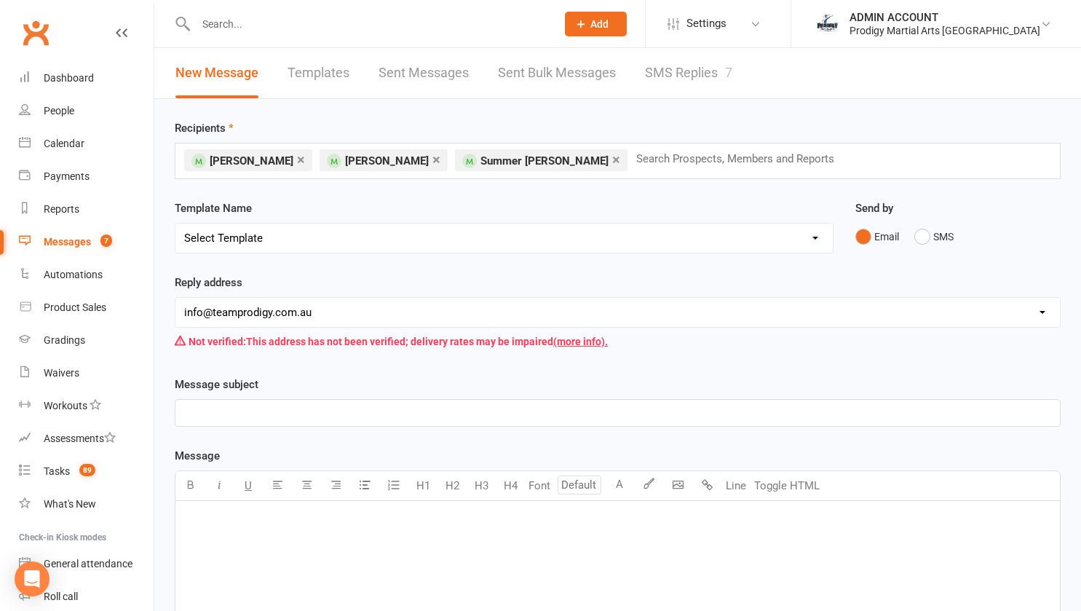
click at [213, 224] on select "Select Template [Email] Existing Member Transfer to Clubworx [Email] Active Kid…" at bounding box center [503, 238] width 657 height 29
select select "15"
click at [175, 224] on select "Select Template [Email] Existing Member Transfer to Clubworx [Email] Active Kid…" at bounding box center [503, 238] width 657 height 29
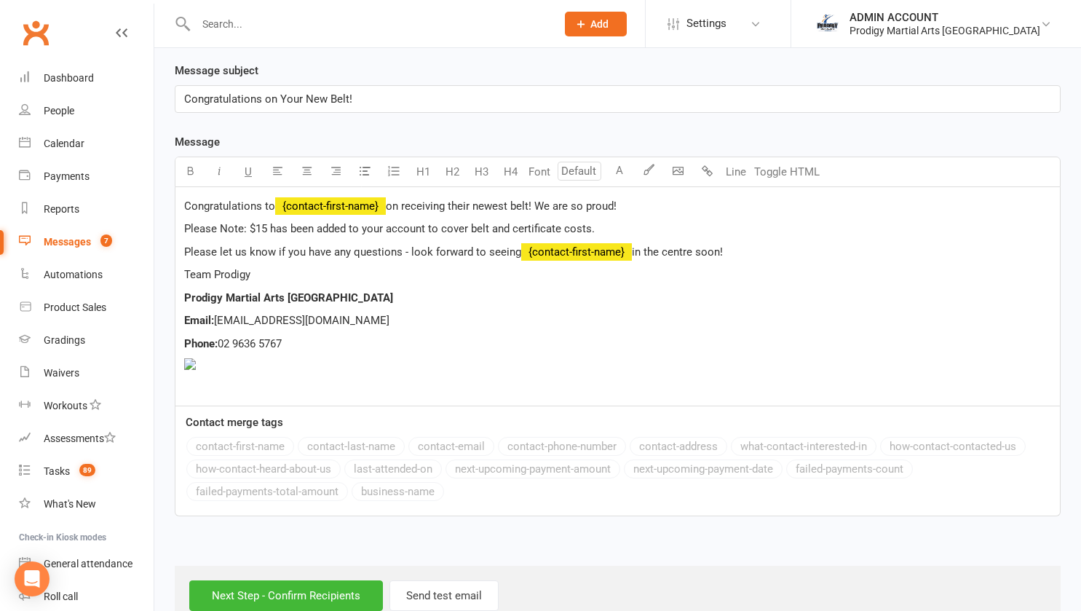
scroll to position [349, 0]
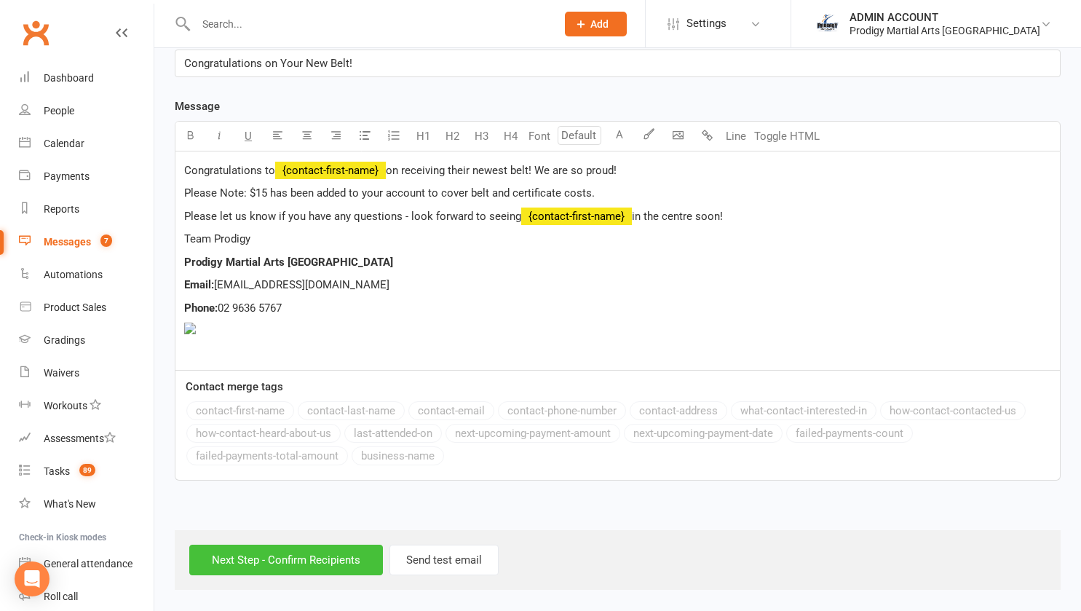
click at [256, 556] on input "Next Step - Confirm Recipients" at bounding box center [286, 560] width 194 height 31
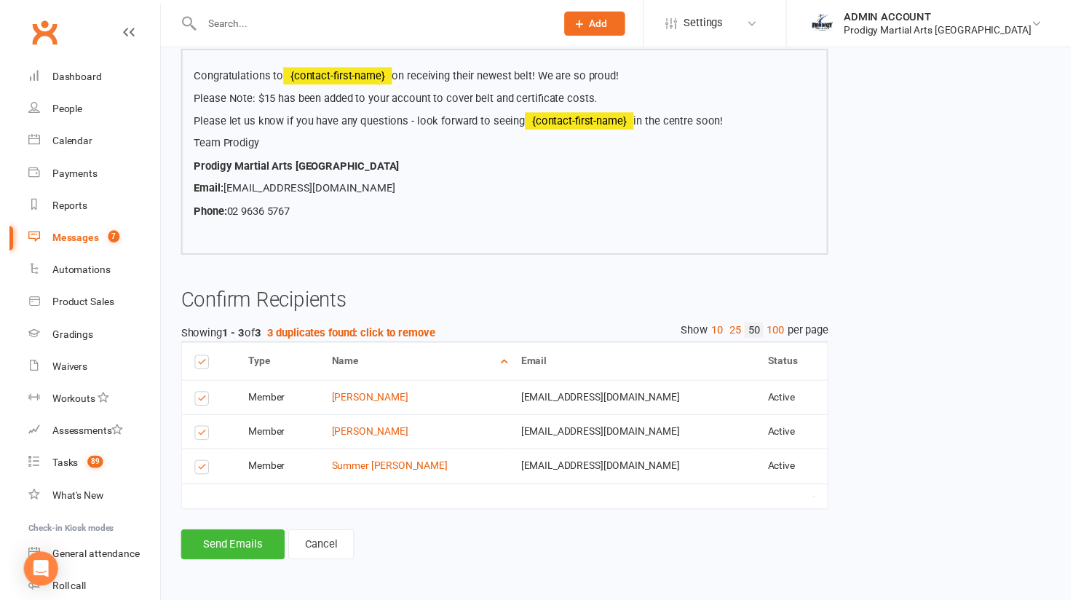
scroll to position [197, 0]
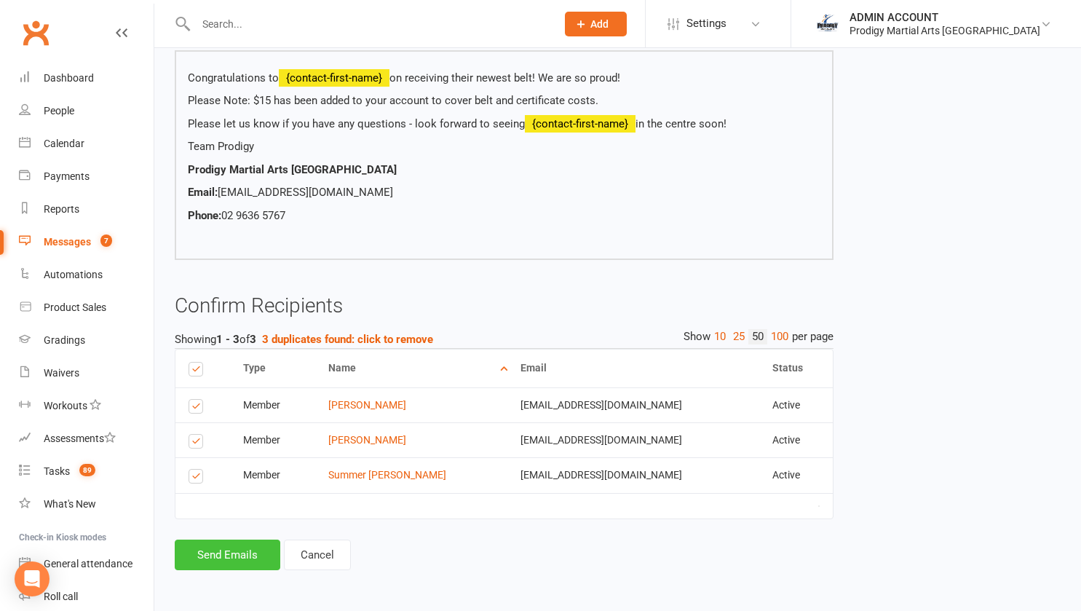
click at [225, 555] on button "Send Emails" at bounding box center [228, 554] width 106 height 31
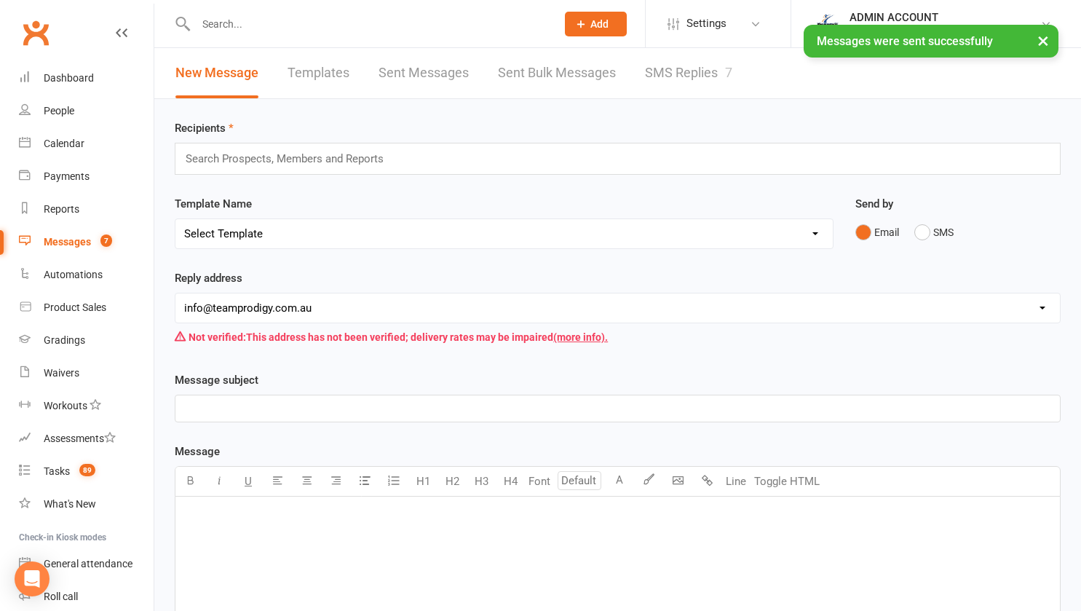
click at [173, 345] on div "Reply address hello@clubworx.com info@teamprodigy.com.au operations@teamprodigy…" at bounding box center [618, 320] width 908 height 102
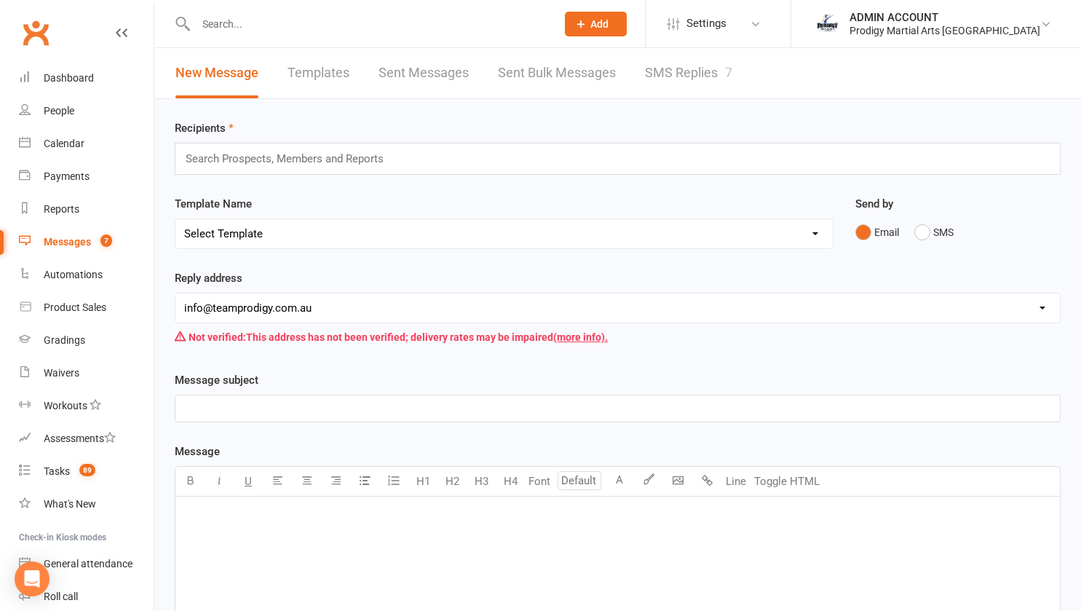
click at [224, 23] on input "text" at bounding box center [368, 24] width 355 height 20
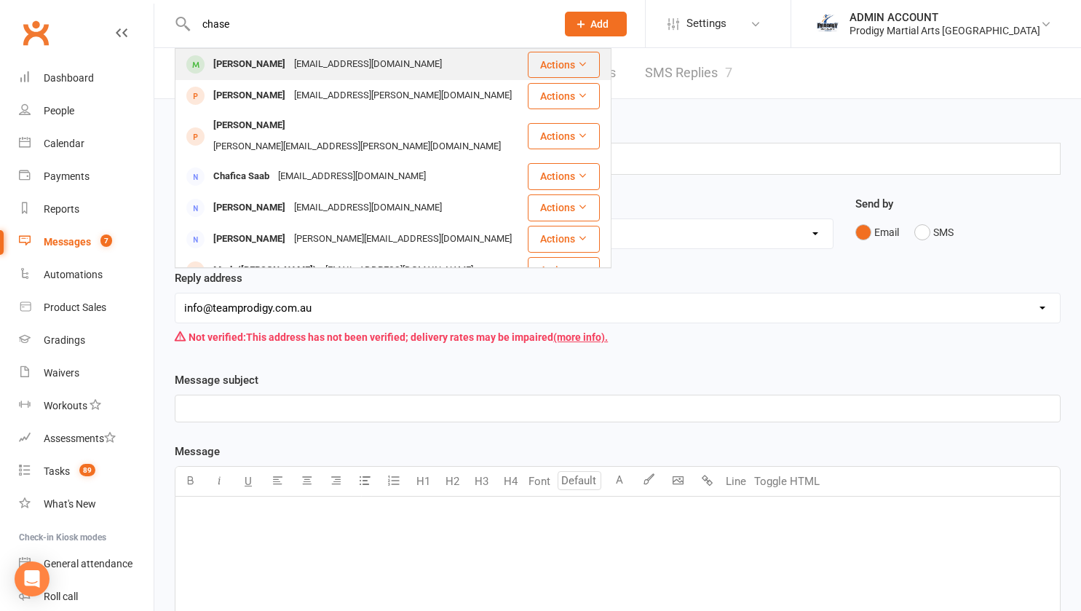
type input "chase"
click at [258, 63] on div "Chase Woodhall-Murphy" at bounding box center [249, 64] width 81 height 21
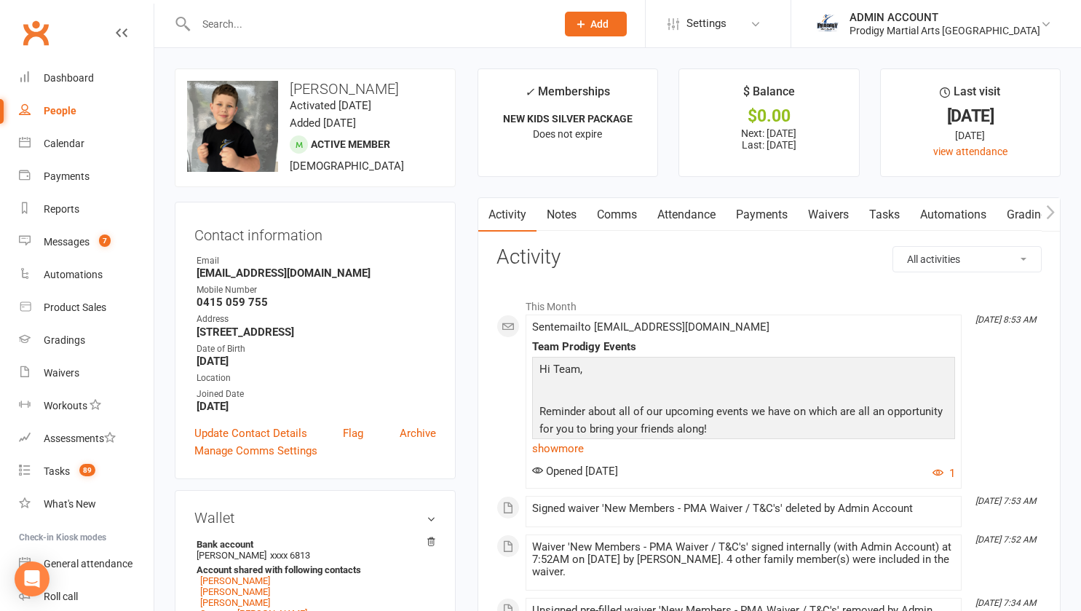
click at [298, 27] on input "text" at bounding box center [368, 24] width 355 height 20
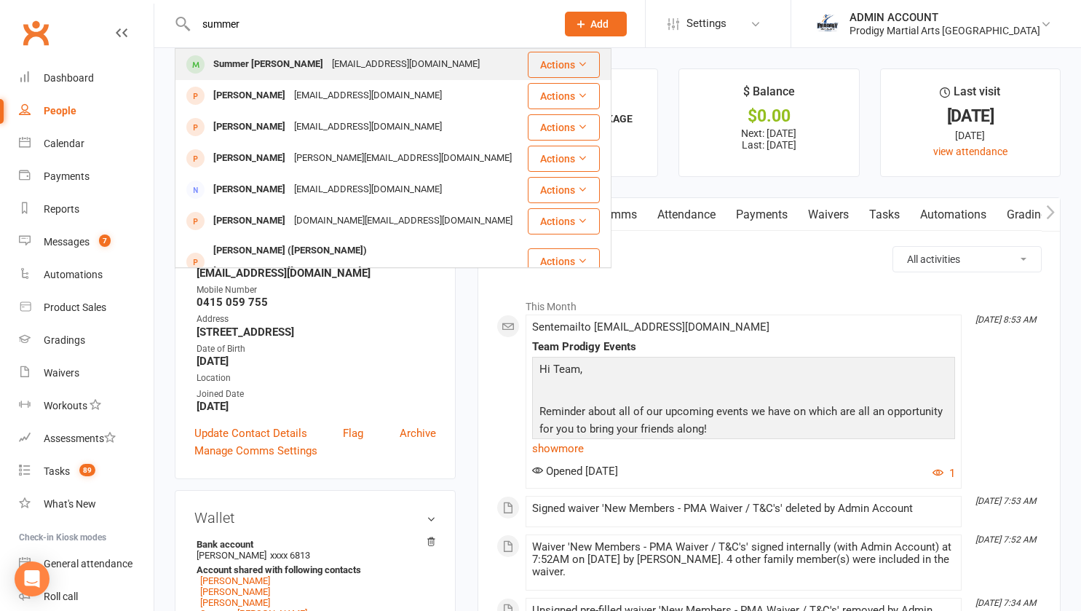
type input "summer"
click at [284, 58] on div "Summer Woodhall-Murphy" at bounding box center [268, 64] width 119 height 21
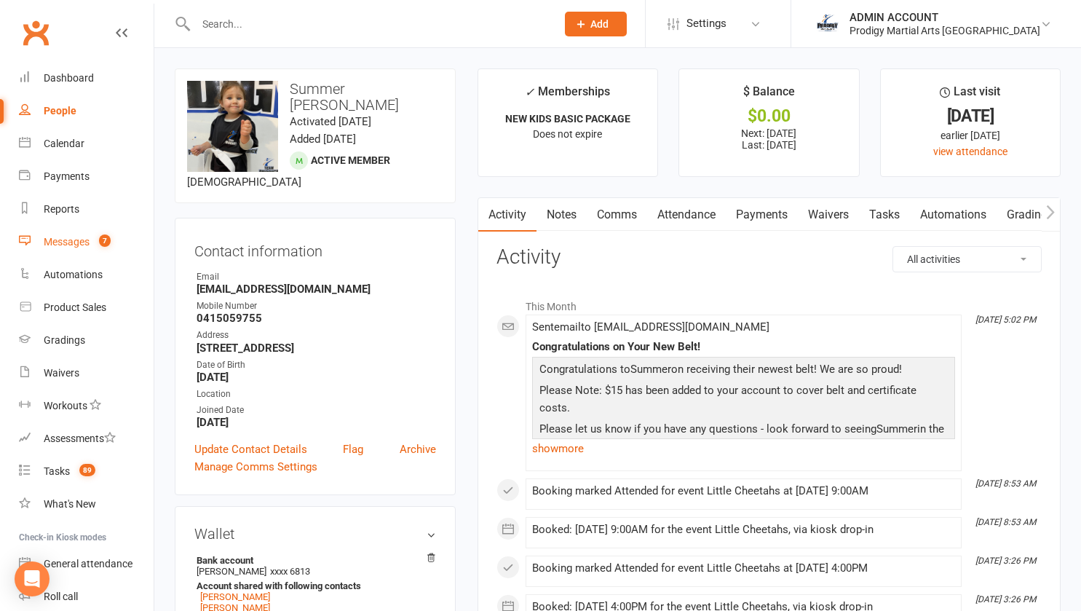
click at [75, 239] on div "Messages" at bounding box center [67, 242] width 46 height 12
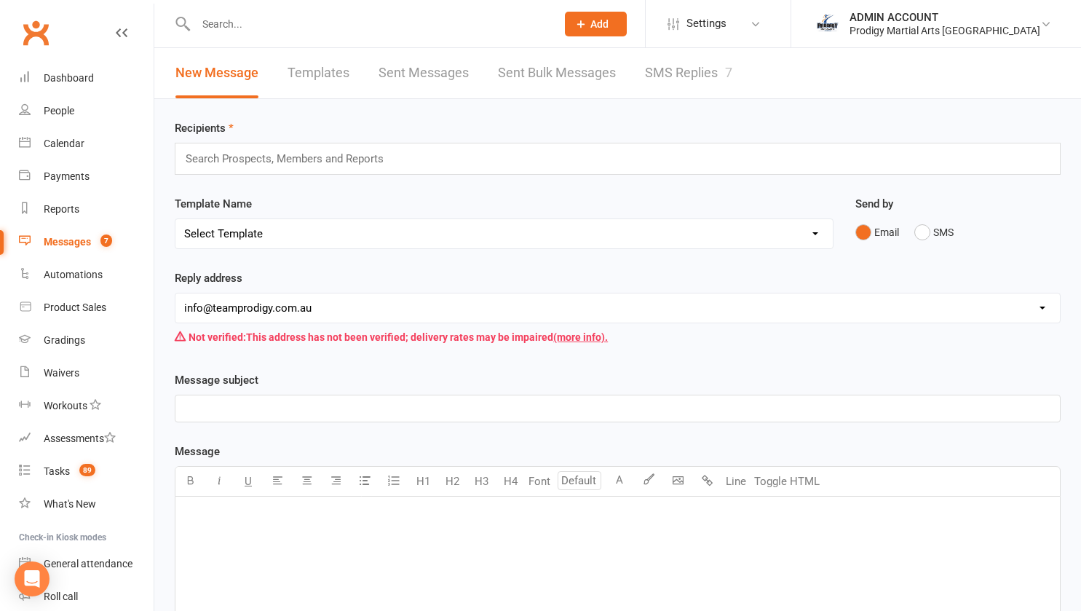
click at [317, 73] on link "Templates" at bounding box center [319, 73] width 62 height 50
select select "grid"
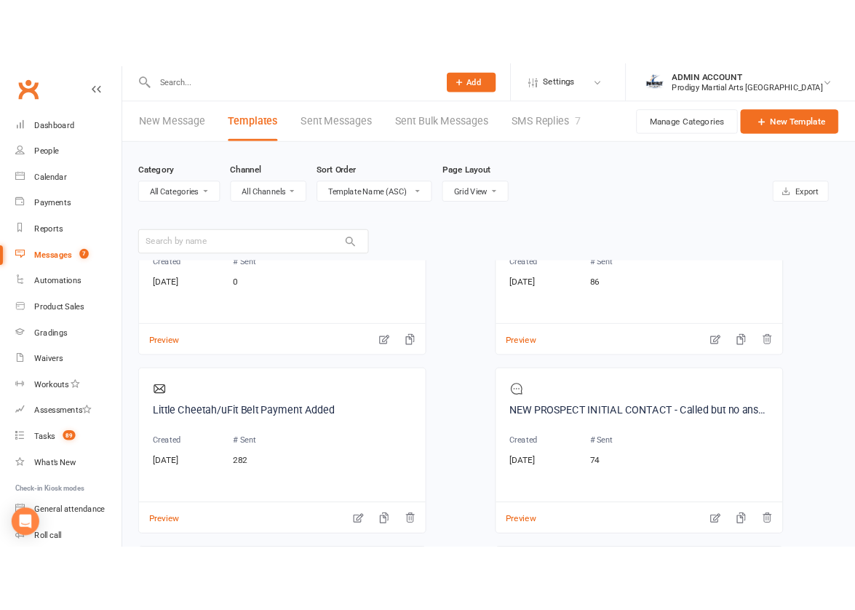
scroll to position [2053, 0]
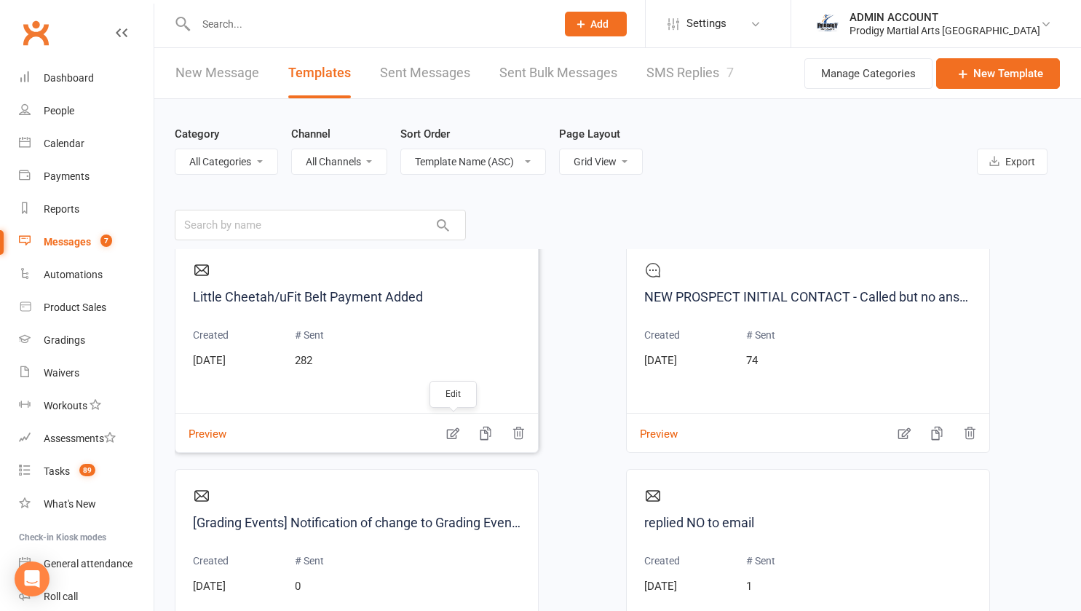
click at [452, 433] on icon "button" at bounding box center [453, 433] width 15 height 15
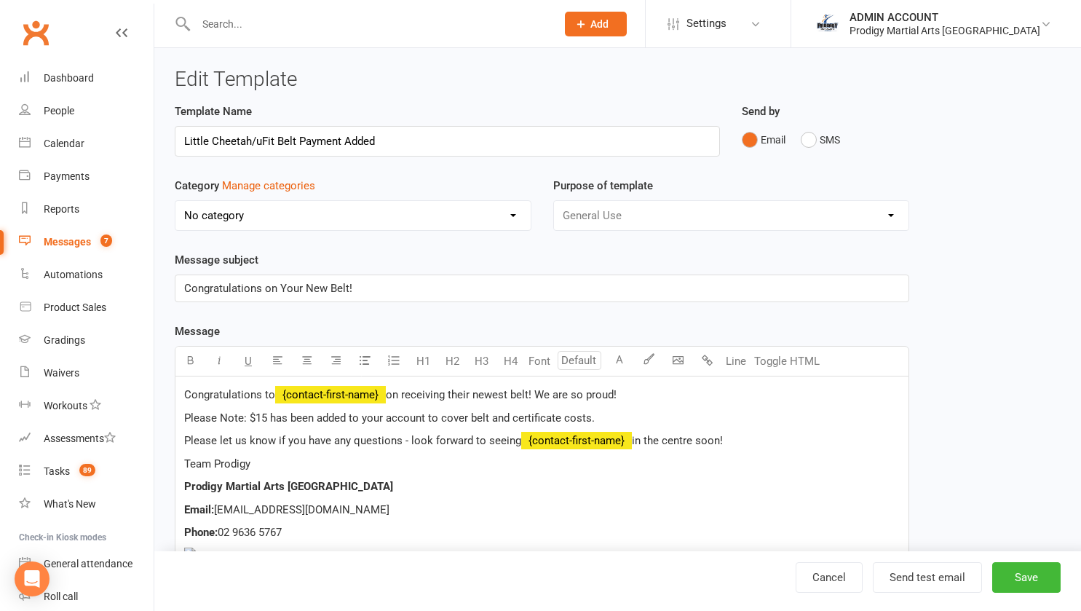
click at [270, 396] on span "Congratulations to" at bounding box center [229, 394] width 91 height 13
click at [514, 440] on span "Please let us know if you have any questions - look forward to seeing" at bounding box center [352, 440] width 337 height 13
click at [465, 486] on p "Prodigy Martial Arts [GEOGRAPHIC_DATA]" at bounding box center [542, 486] width 716 height 17
click at [1016, 576] on button "Save" at bounding box center [1026, 577] width 68 height 31
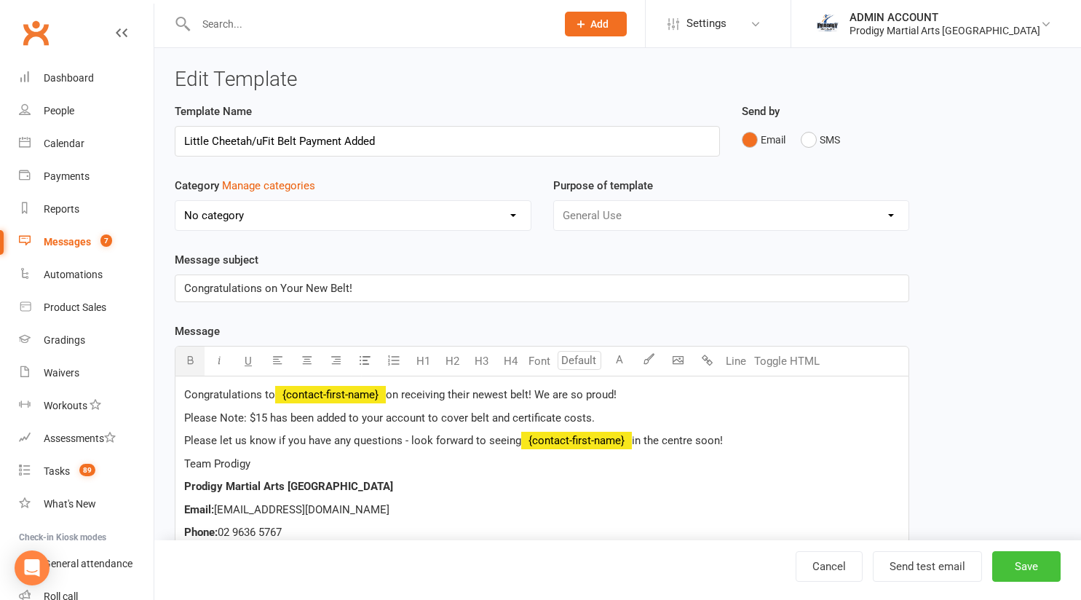
select select "grid"
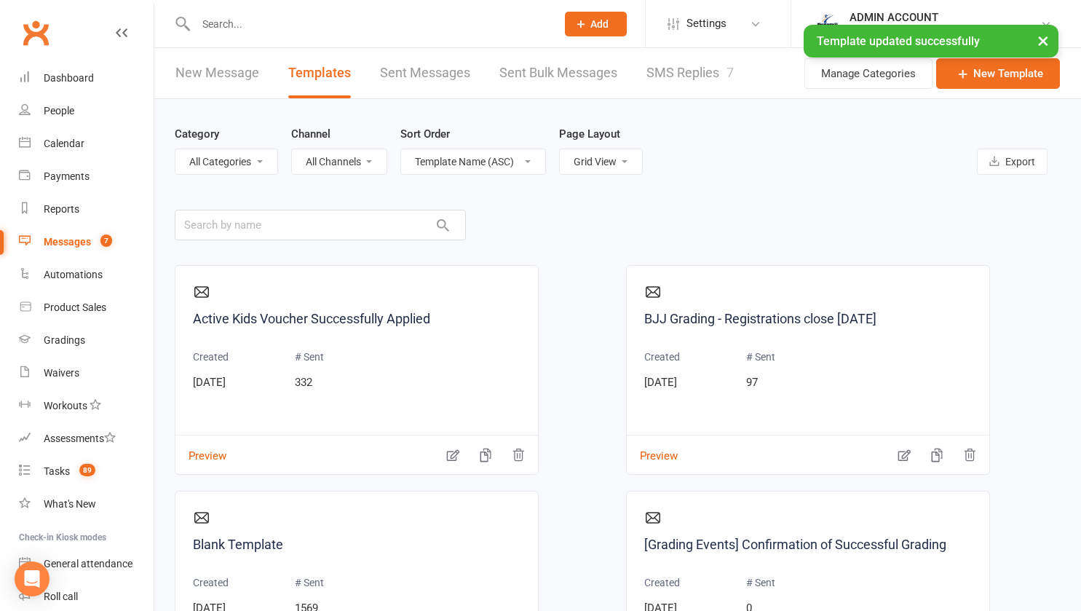
click at [207, 76] on link "New Message" at bounding box center [217, 73] width 84 height 50
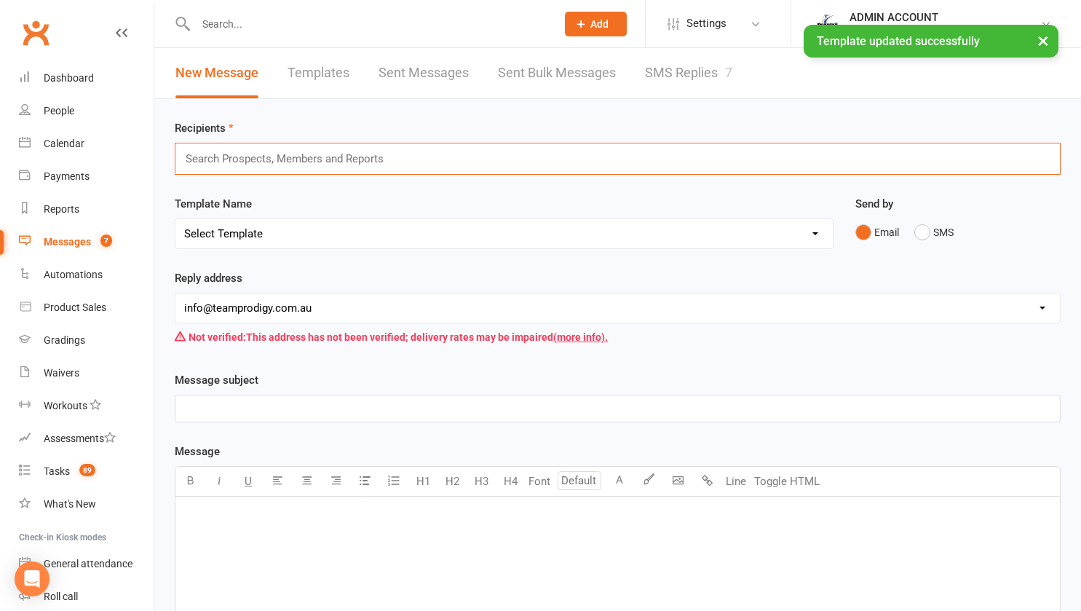
click at [259, 151] on input "text" at bounding box center [290, 158] width 213 height 19
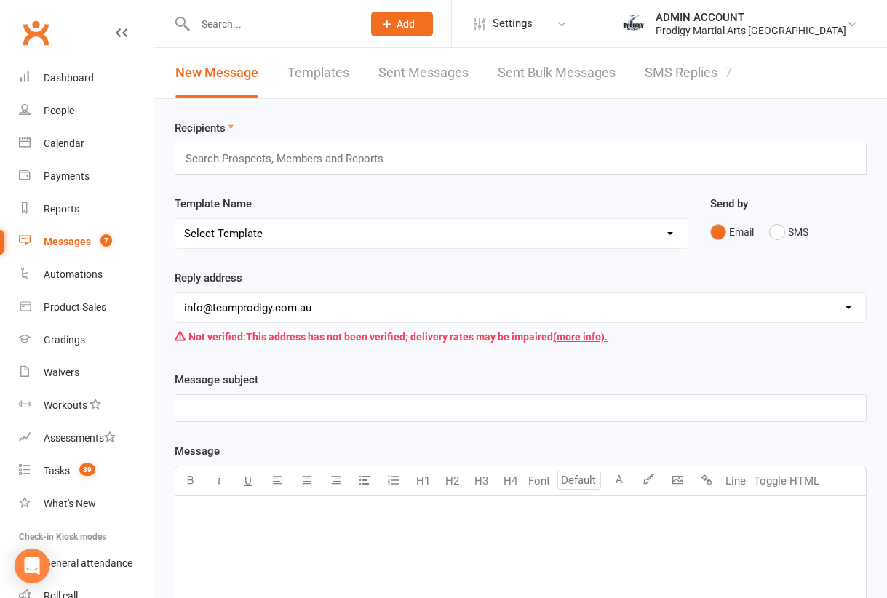
click at [3, 597] on li "Roll call" at bounding box center [77, 596] width 154 height 33
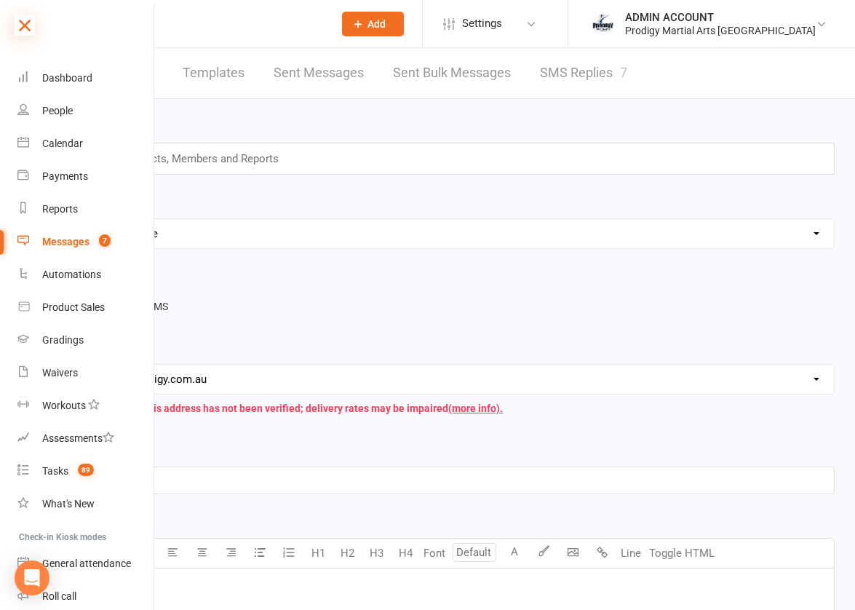
click at [33, 27] on icon at bounding box center [25, 25] width 20 height 20
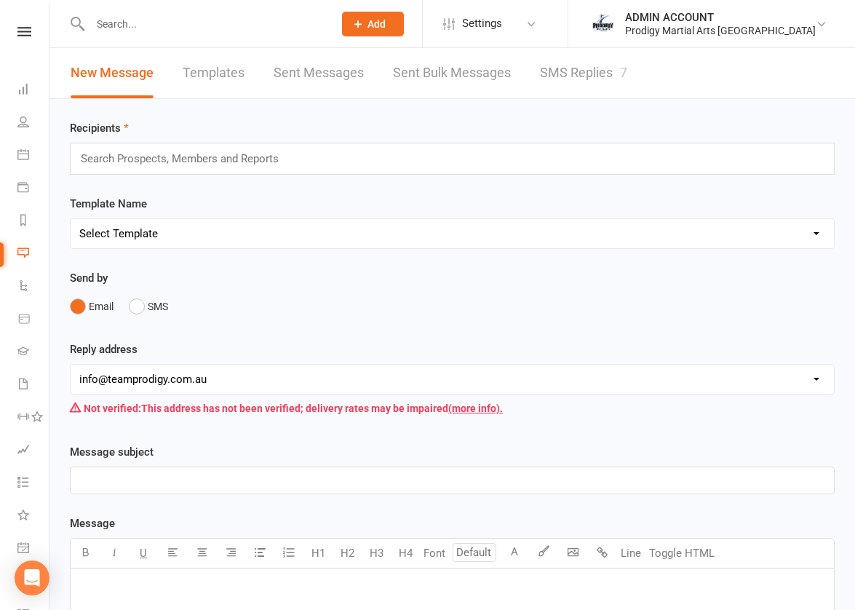
click at [188, 162] on input "text" at bounding box center [185, 158] width 213 height 19
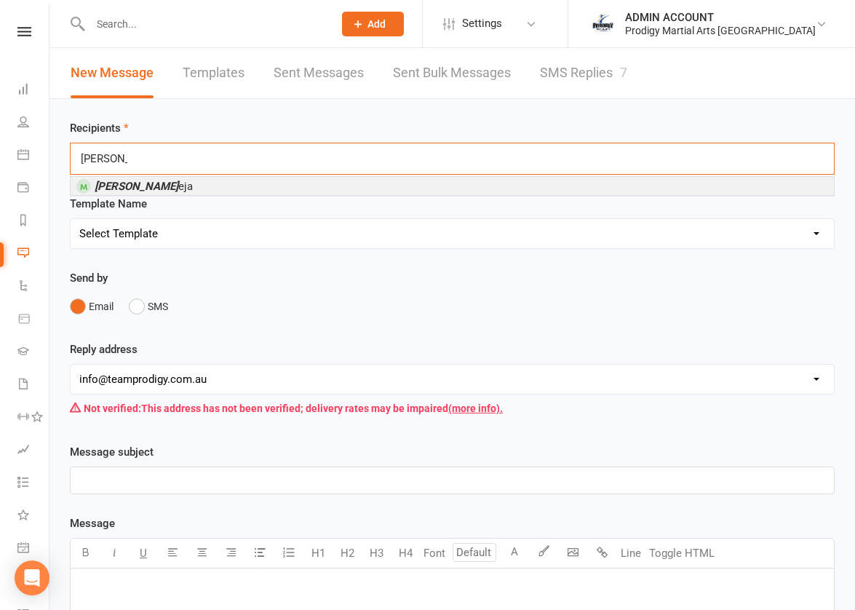
type input "ali w"
click at [133, 188] on span "Ali W eja" at bounding box center [144, 186] width 98 height 13
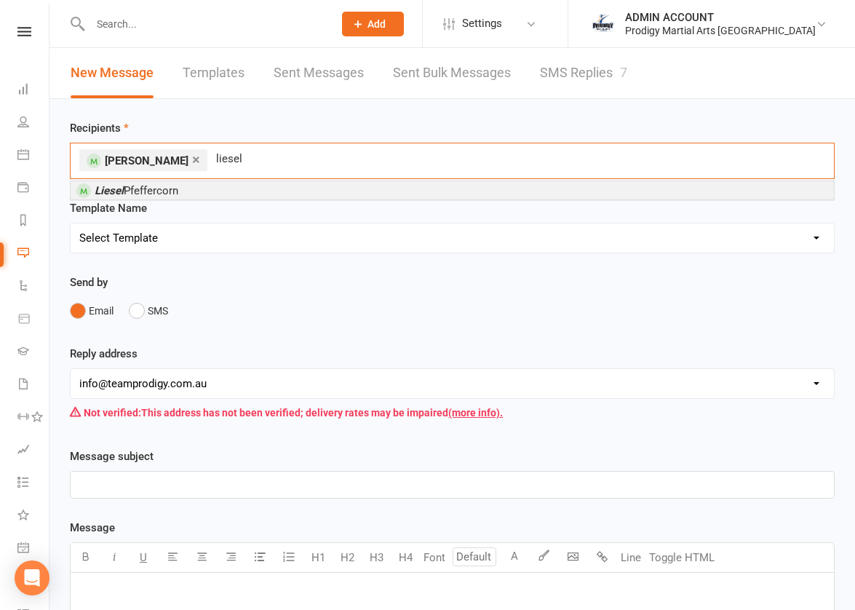
type input "liesel"
click at [127, 190] on span "Liesel Pfeffercorn" at bounding box center [137, 190] width 84 height 13
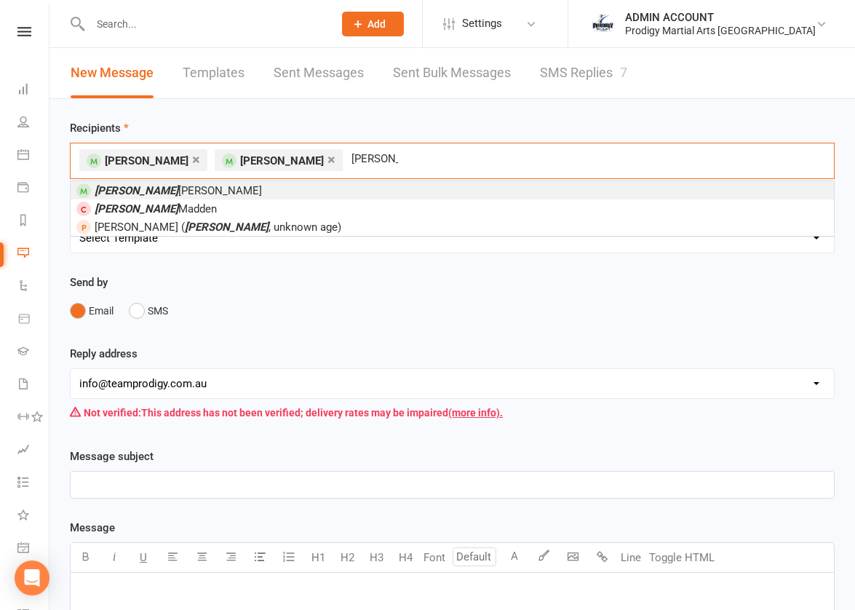
type input "henry"
click at [114, 191] on em "Henry" at bounding box center [137, 190] width 84 height 13
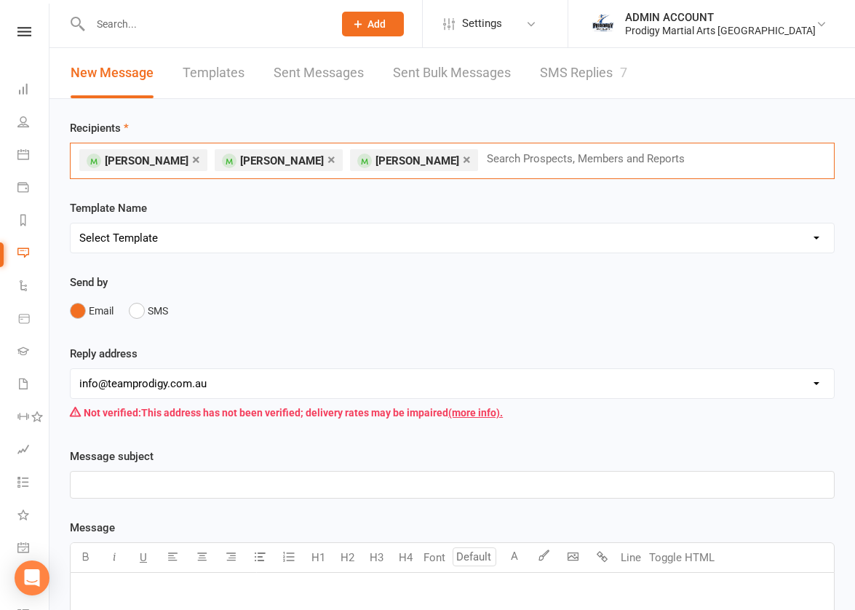
type input "l"
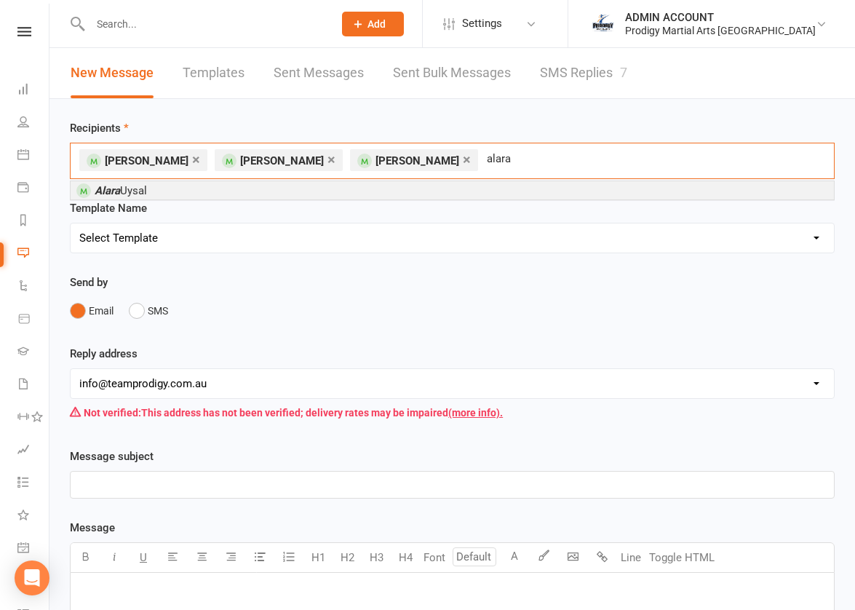
type input "alara"
click at [108, 190] on em "Alara" at bounding box center [107, 190] width 25 height 13
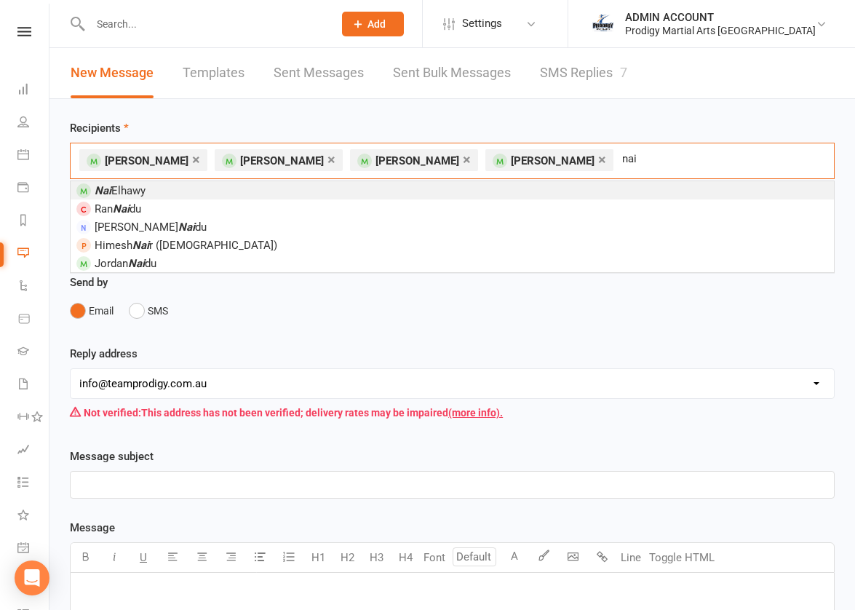
type input "nai"
click at [108, 190] on em "Nai" at bounding box center [103, 190] width 17 height 13
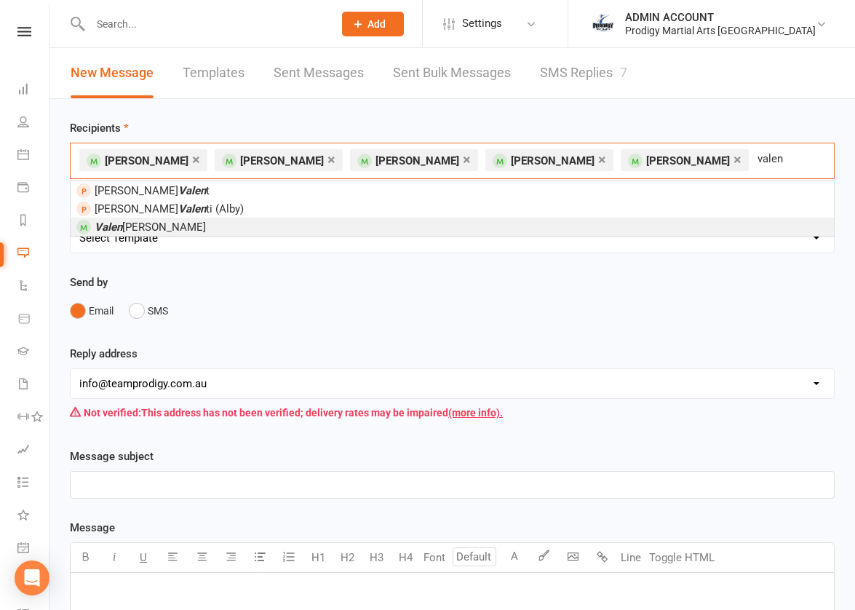
type input "valen"
click at [113, 223] on em "Valen" at bounding box center [109, 227] width 28 height 13
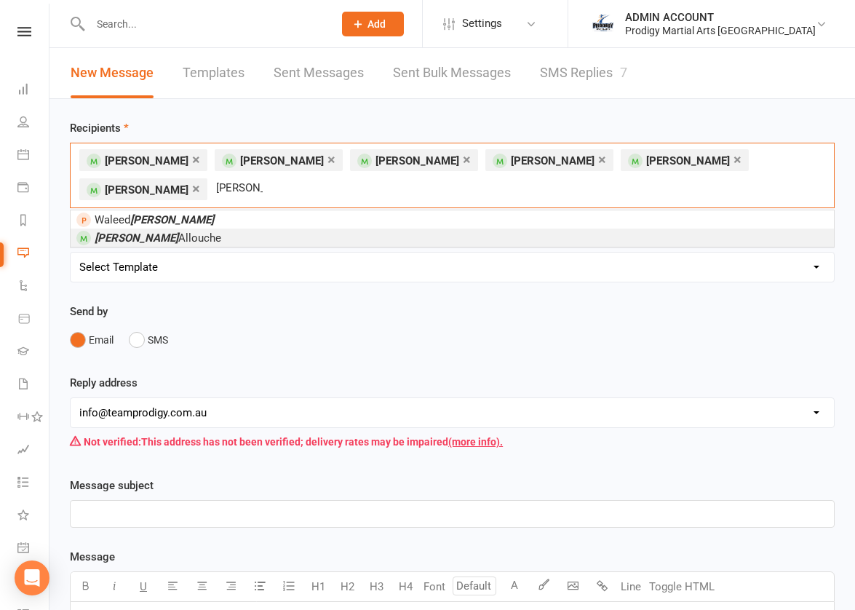
type input "khalid"
click at [111, 233] on em "Khalid" at bounding box center [137, 238] width 84 height 13
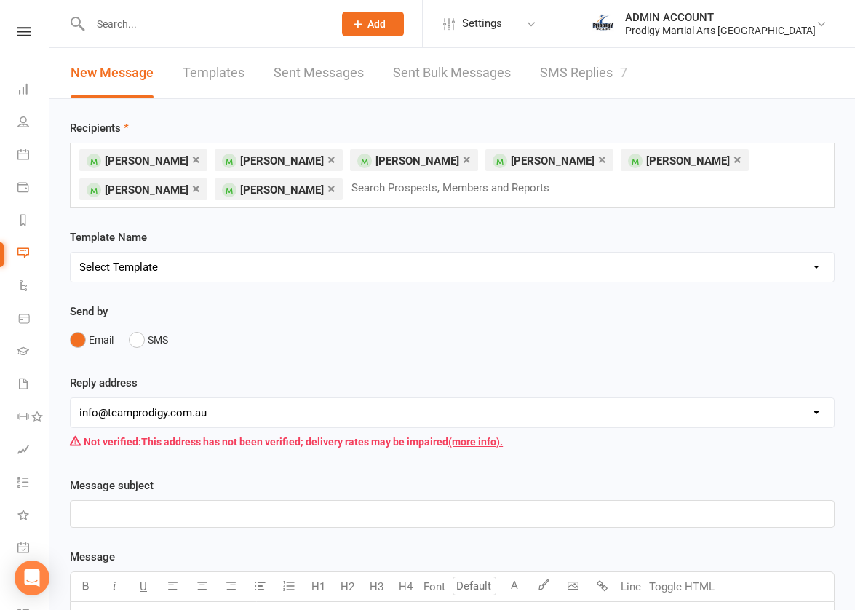
click at [138, 264] on select "Select Template [Email] Existing Member Transfer to Clubworx [Email] Active Kid…" at bounding box center [453, 267] width 764 height 29
select select "15"
click at [71, 253] on select "Select Template [Email] Existing Member Transfer to Clubworx [Email] Active Kid…" at bounding box center [453, 267] width 764 height 29
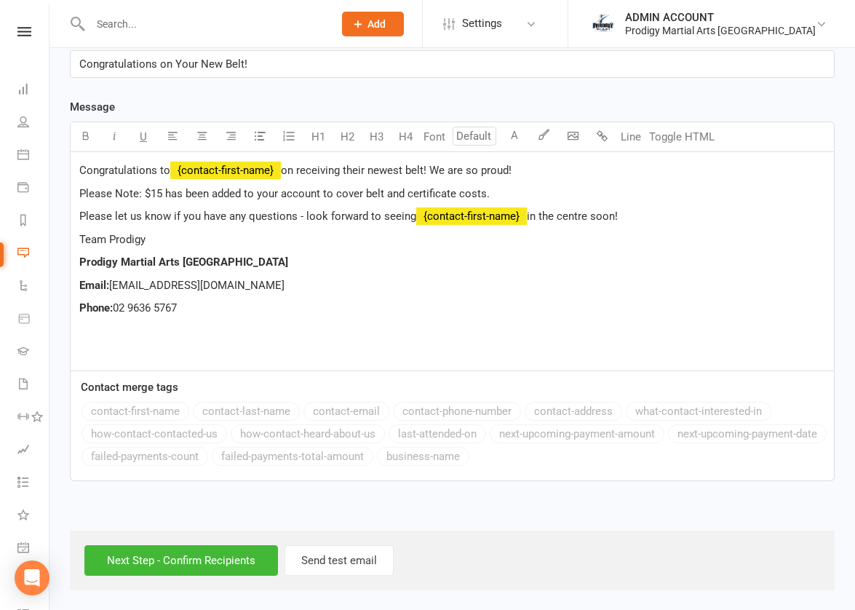
scroll to position [451, 0]
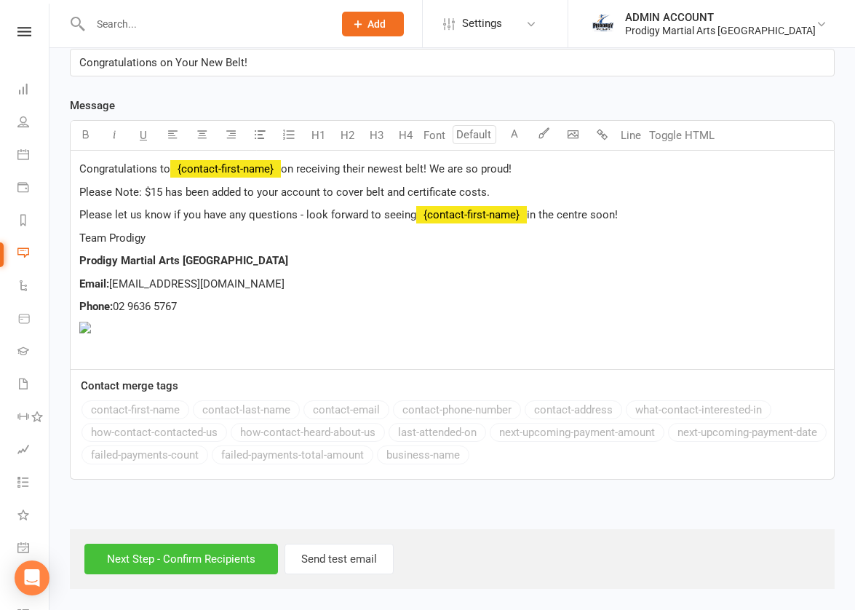
click at [147, 556] on input "Next Step - Confirm Recipients" at bounding box center [181, 559] width 194 height 31
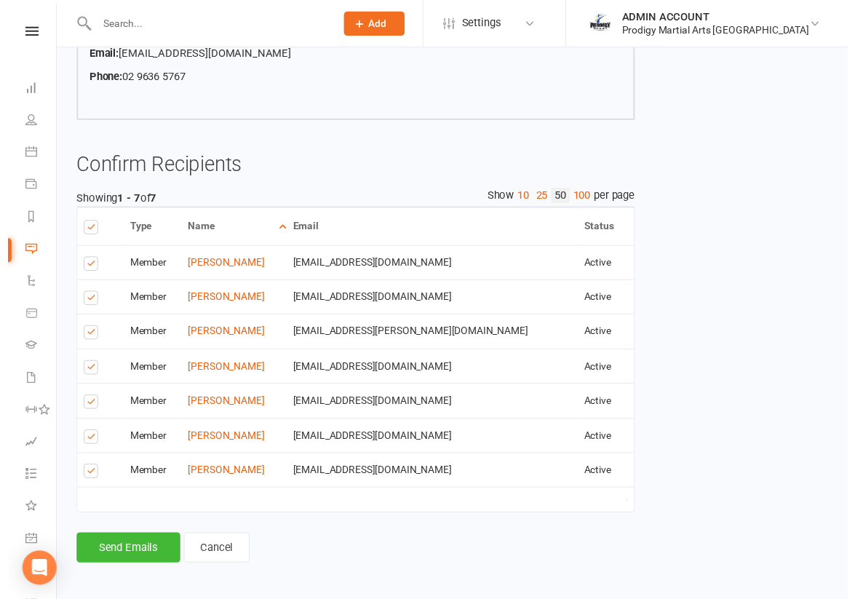
scroll to position [339, 0]
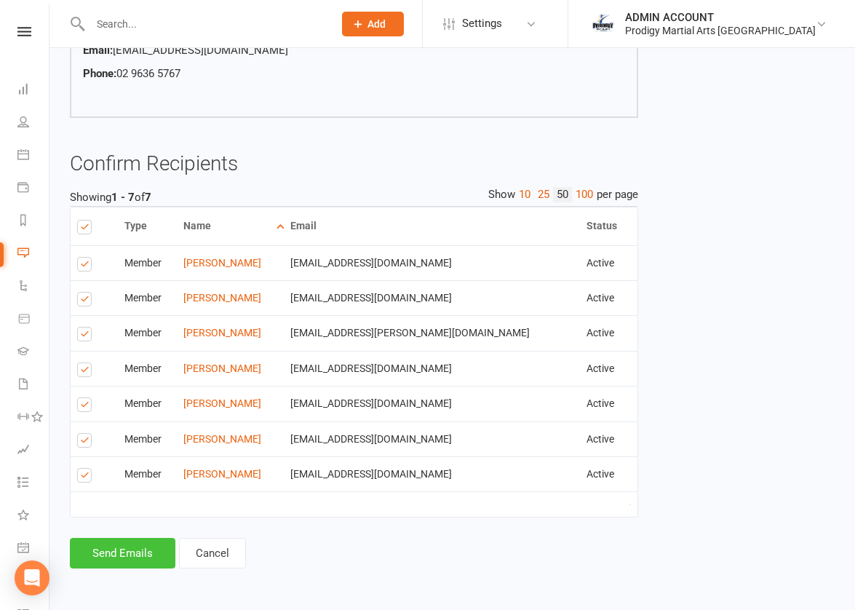
click at [119, 558] on button "Send Emails" at bounding box center [123, 553] width 106 height 31
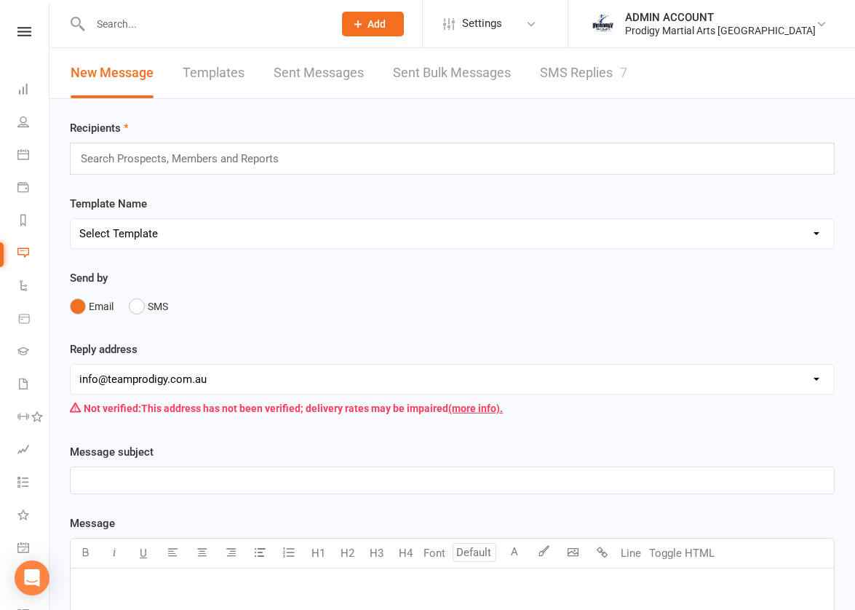
click at [20, 41] on div "Clubworx" at bounding box center [24, 50] width 49 height 47
click at [19, 33] on icon at bounding box center [24, 31] width 14 height 9
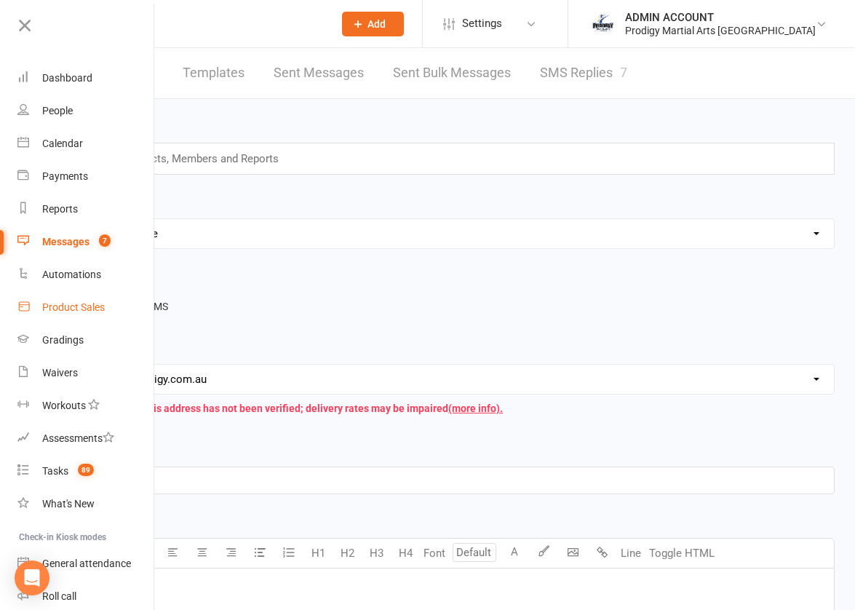
click at [58, 309] on div "Product Sales" at bounding box center [73, 307] width 63 height 12
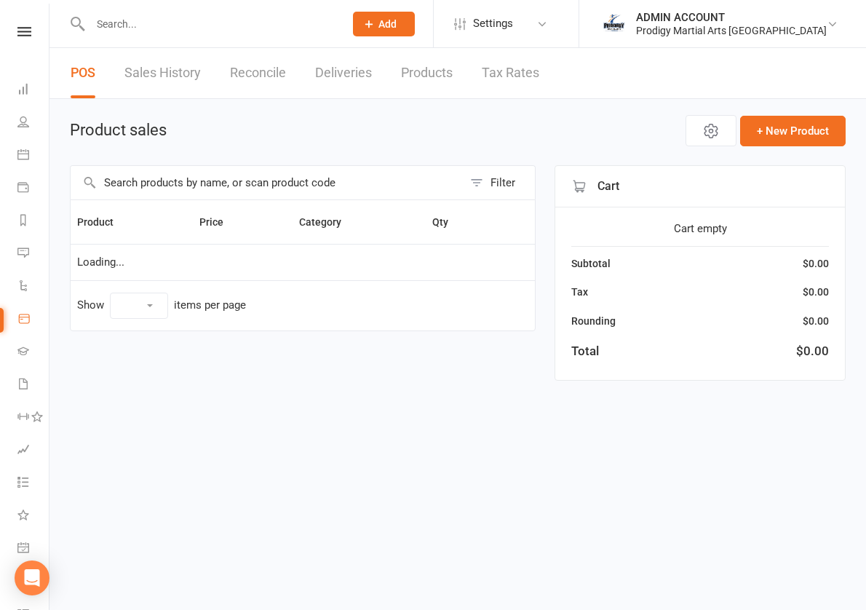
select select "10"
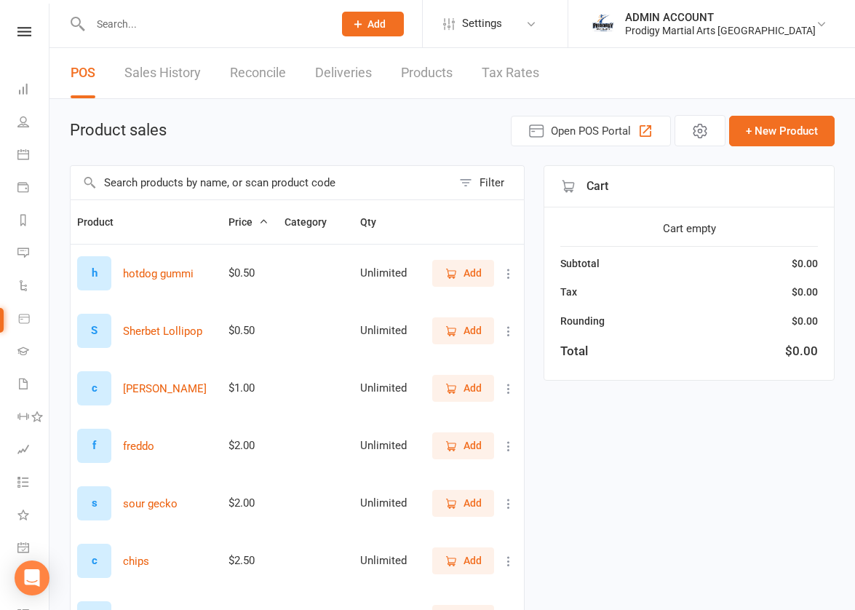
click at [185, 186] on input "text" at bounding box center [261, 182] width 381 height 33
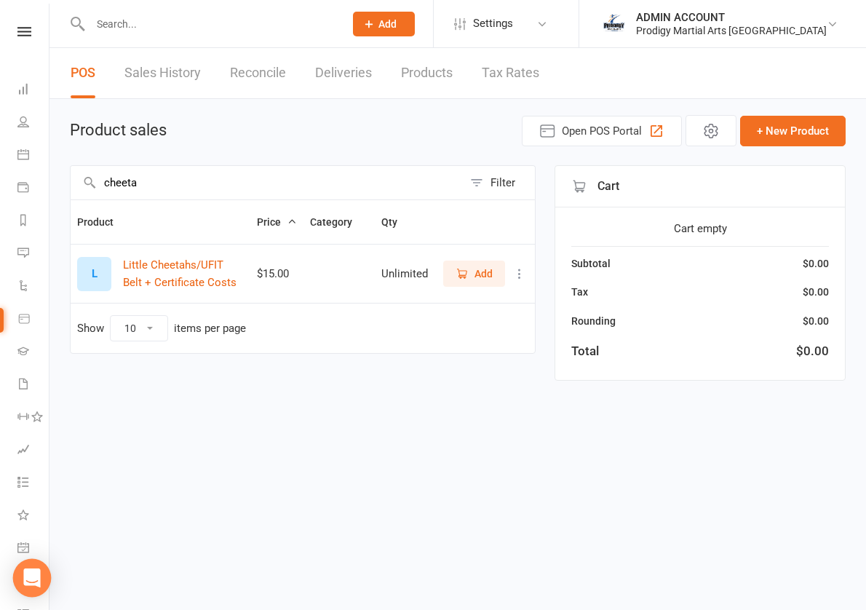
type input "cheeta"
click at [30, 575] on icon "Open Intercom Messenger" at bounding box center [31, 578] width 17 height 19
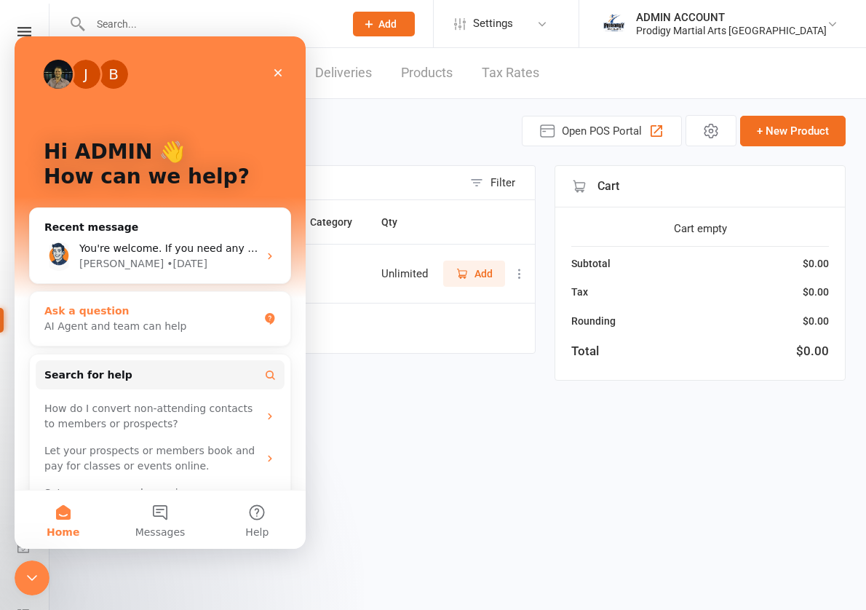
click at [140, 316] on div "Ask a question" at bounding box center [151, 311] width 214 height 15
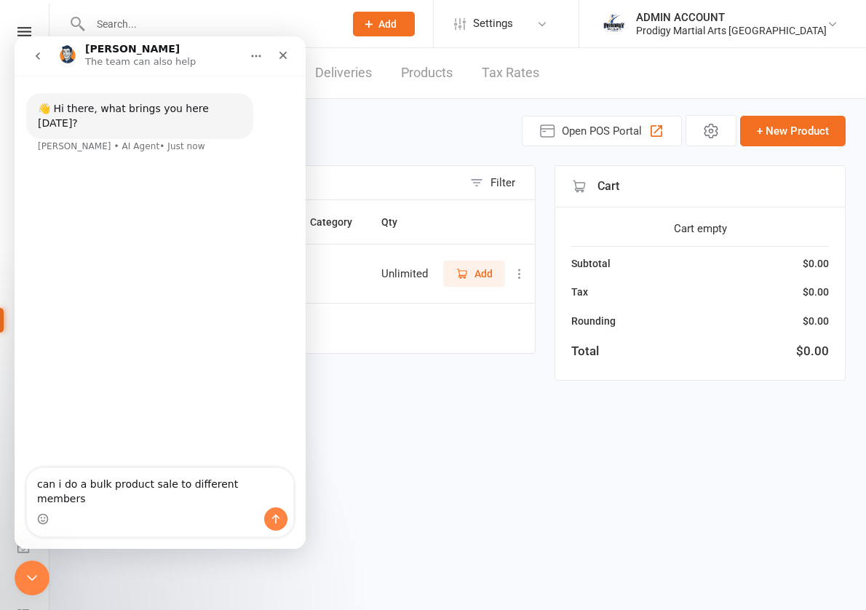
type textarea "can i do a bulk product sale to different members?"
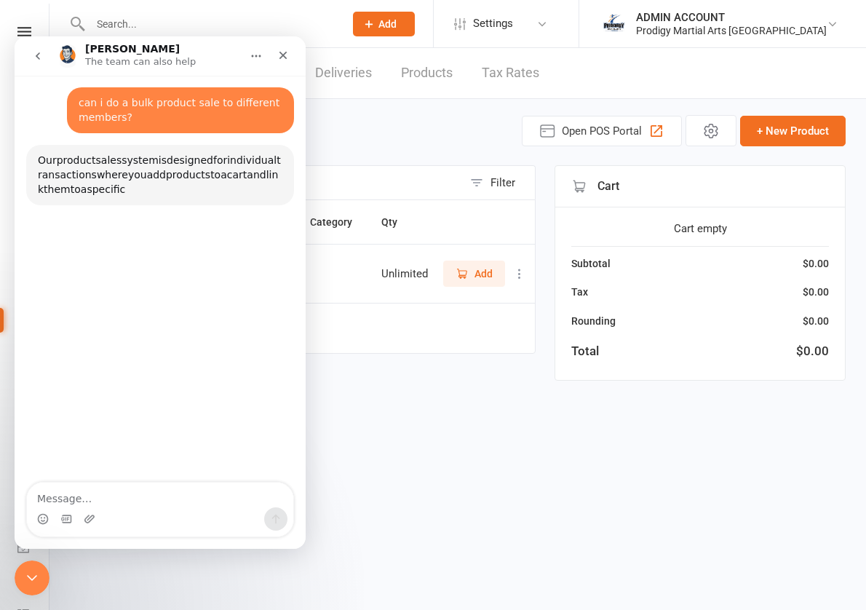
scroll to position [64, 0]
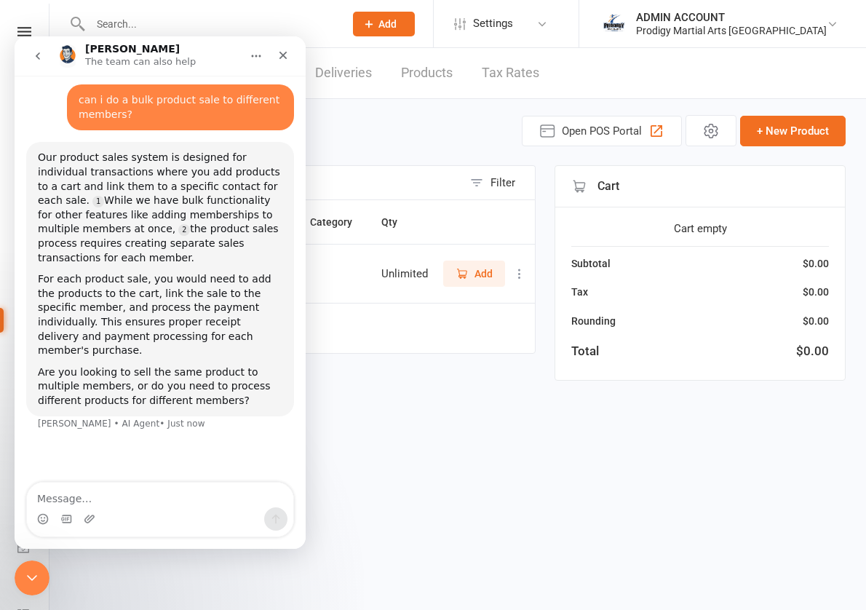
click at [91, 494] on textarea "Message…" at bounding box center [160, 495] width 266 height 25
type textarea "same product to multiple members"
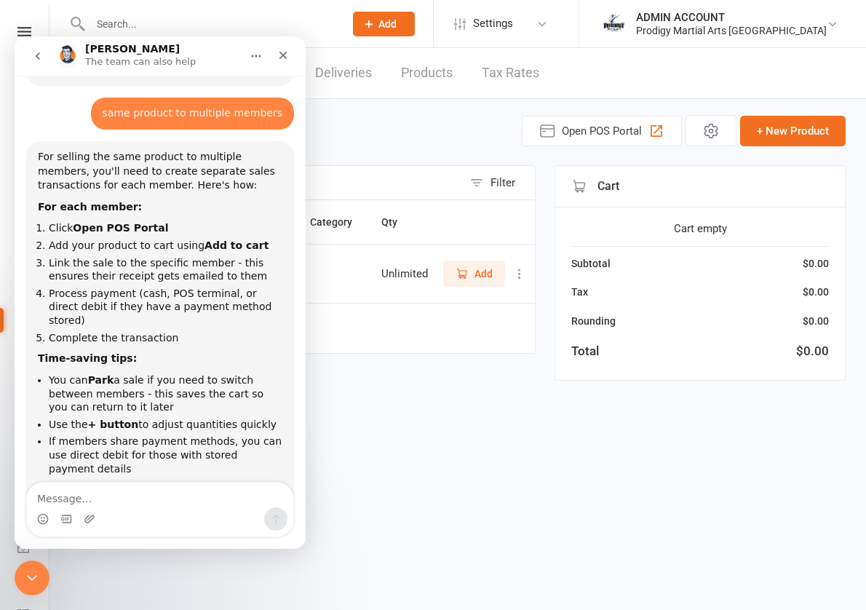
scroll to position [410, 0]
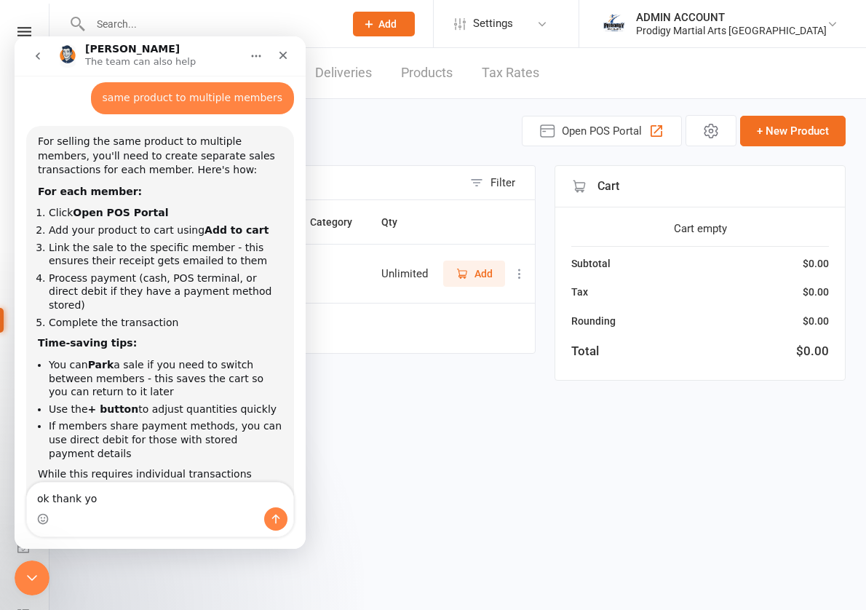
type textarea "ok thank you"
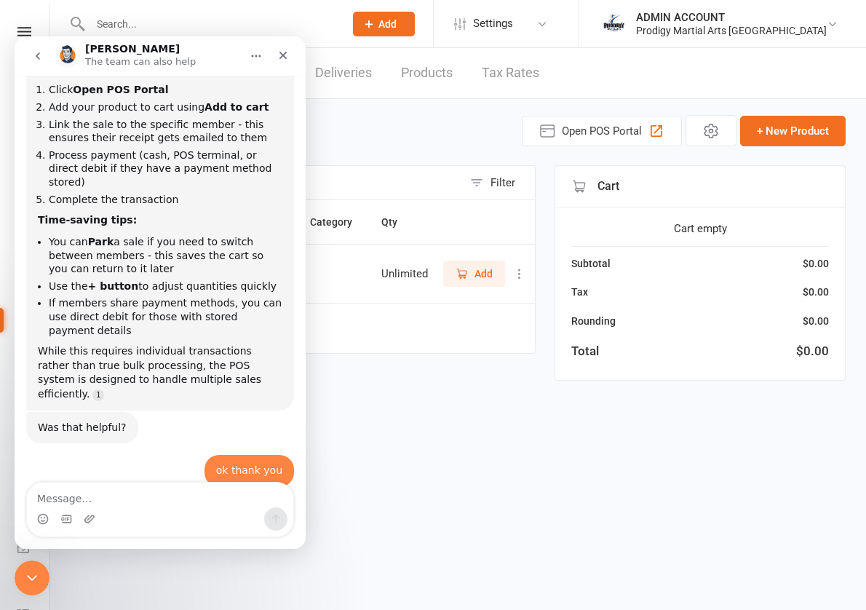
scroll to position [558, 0]
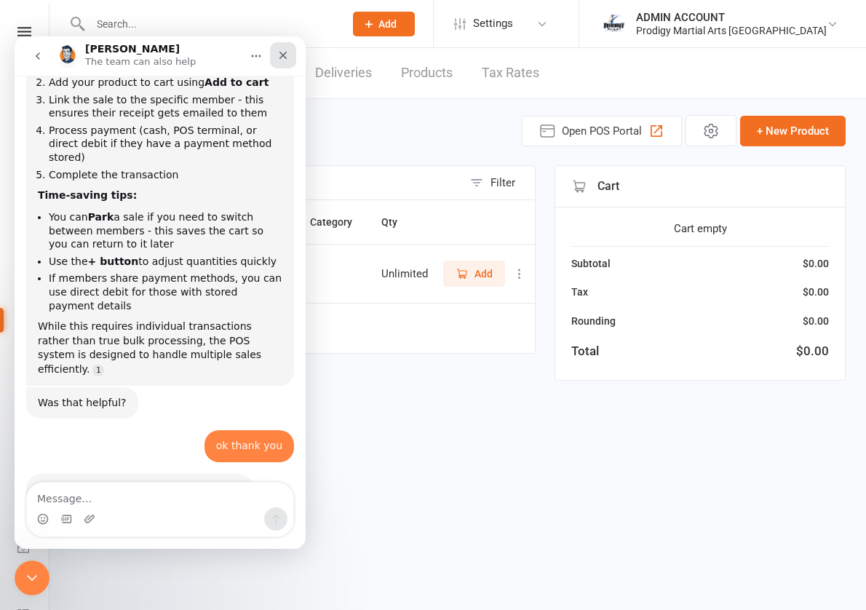
click at [287, 48] on div "Close" at bounding box center [283, 55] width 26 height 26
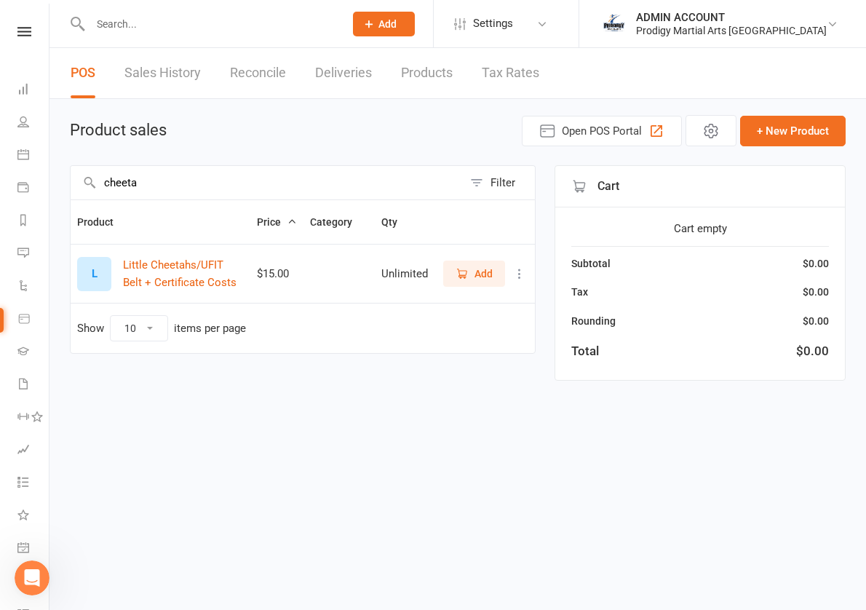
click at [467, 267] on icon "button" at bounding box center [462, 273] width 13 height 13
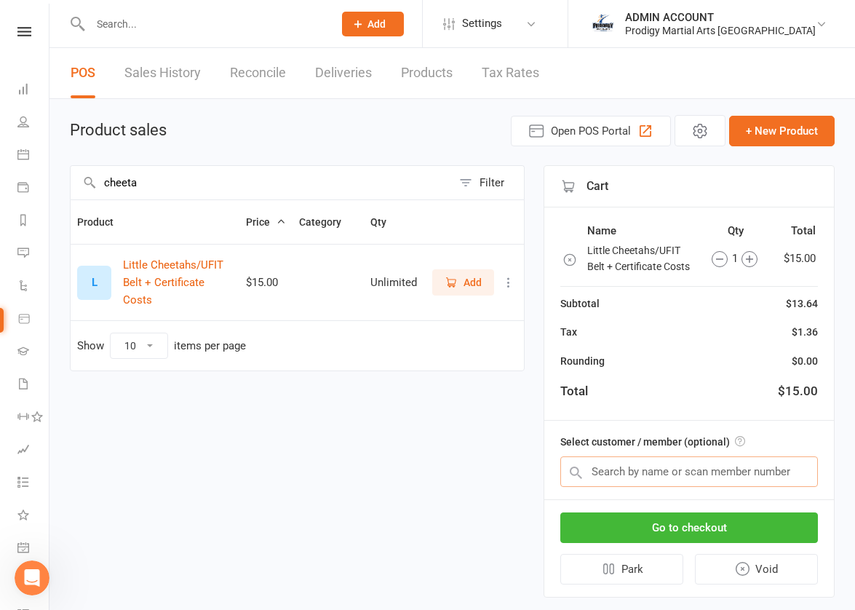
click at [625, 473] on input "text" at bounding box center [690, 471] width 258 height 31
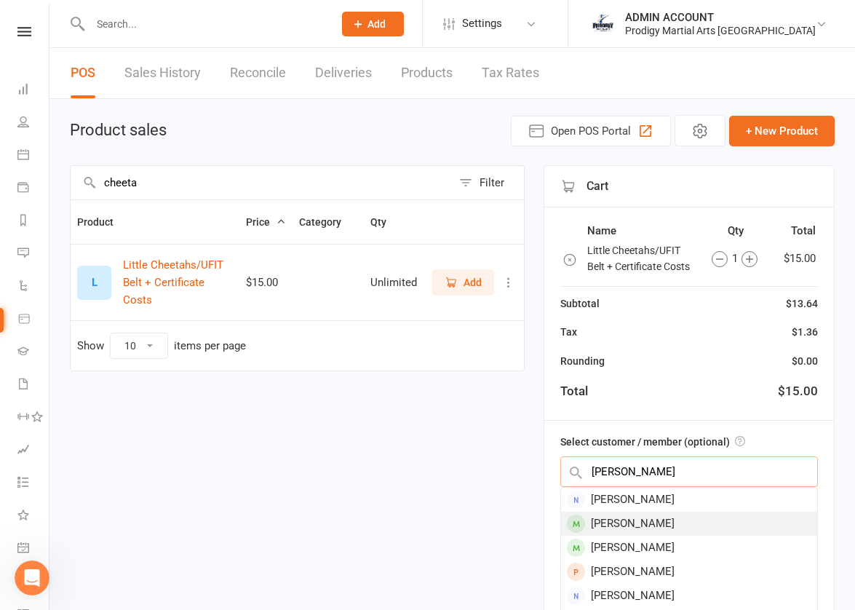
type input "ali w"
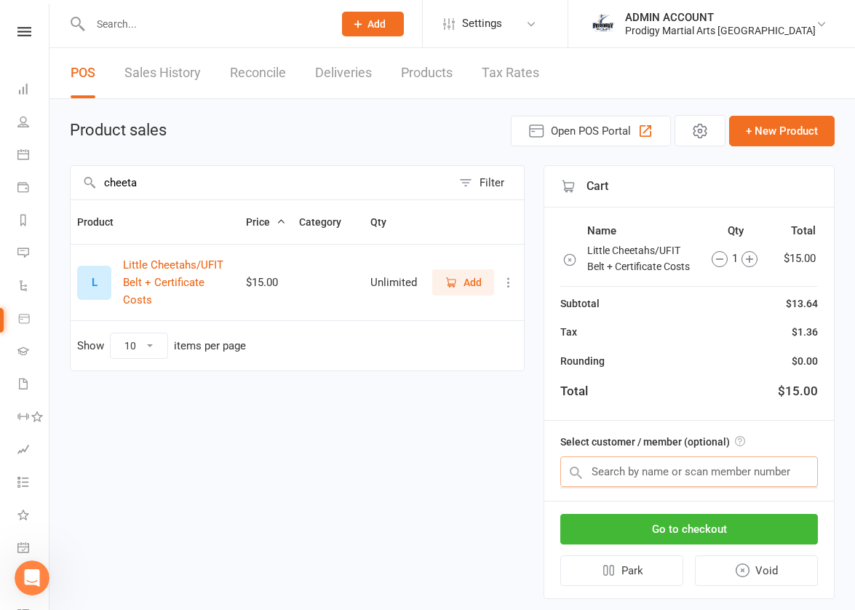
click at [632, 469] on input "text" at bounding box center [690, 471] width 258 height 31
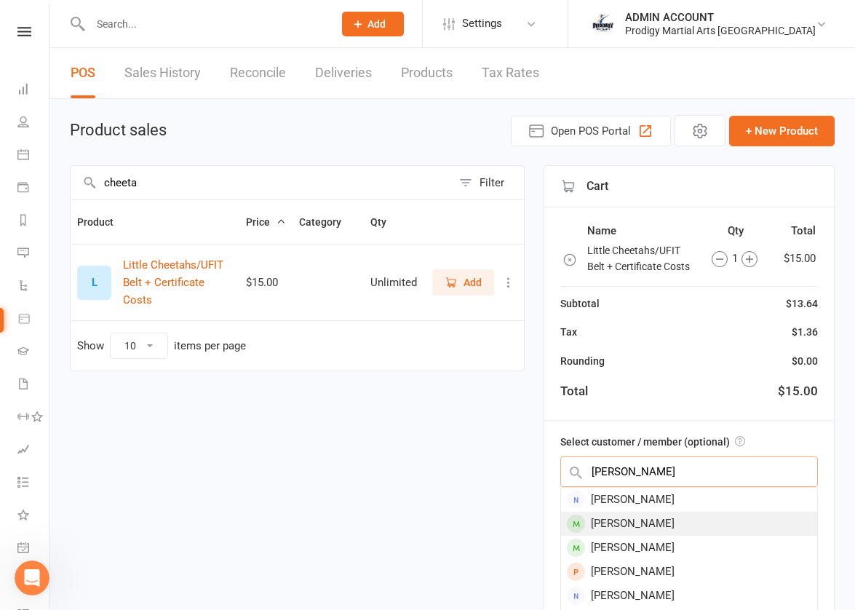
type input "ali w"
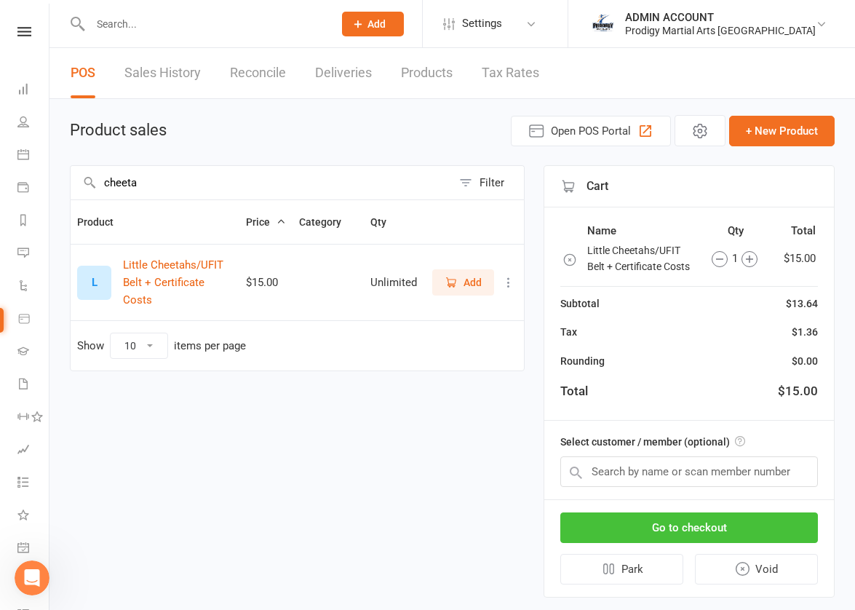
click at [620, 521] on button "Go to checkout" at bounding box center [690, 528] width 258 height 31
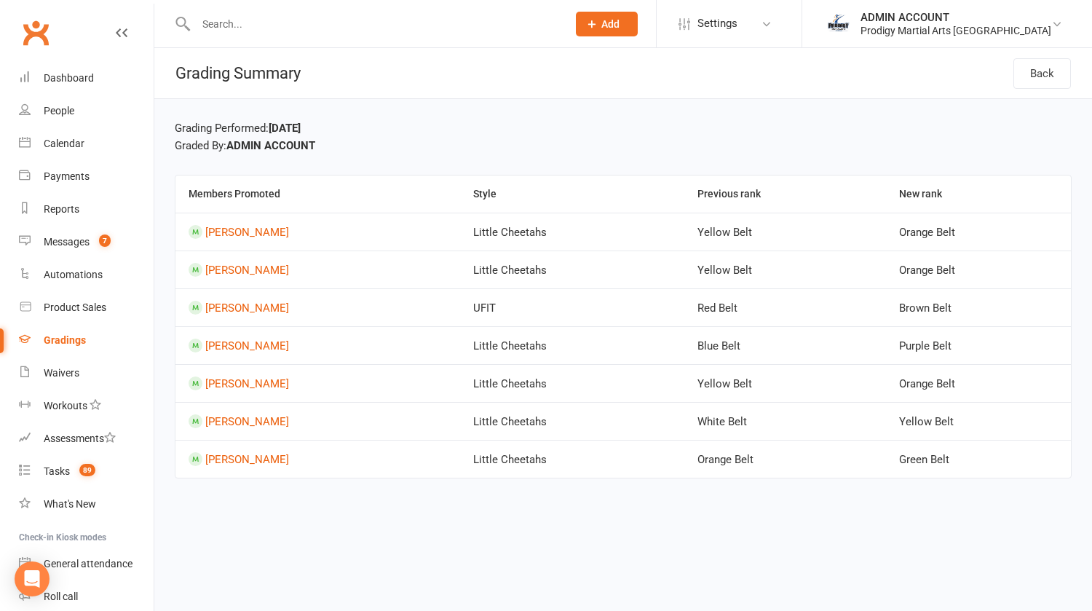
click at [116, 30] on icon at bounding box center [122, 33] width 12 height 12
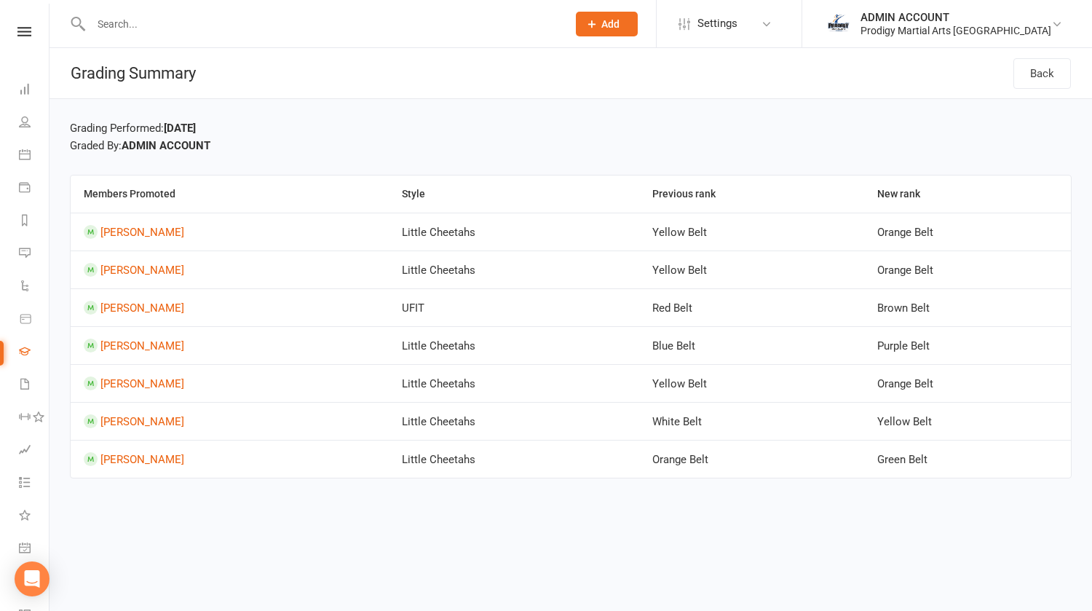
click at [191, 519] on html "Prospect Member Non-attending contact Class / event Appointment Grading event T…" at bounding box center [546, 259] width 1092 height 519
click at [165, 139] on strong "ADMIN ACCOUNT" at bounding box center [166, 145] width 89 height 13
click at [199, 23] on input "text" at bounding box center [322, 24] width 470 height 20
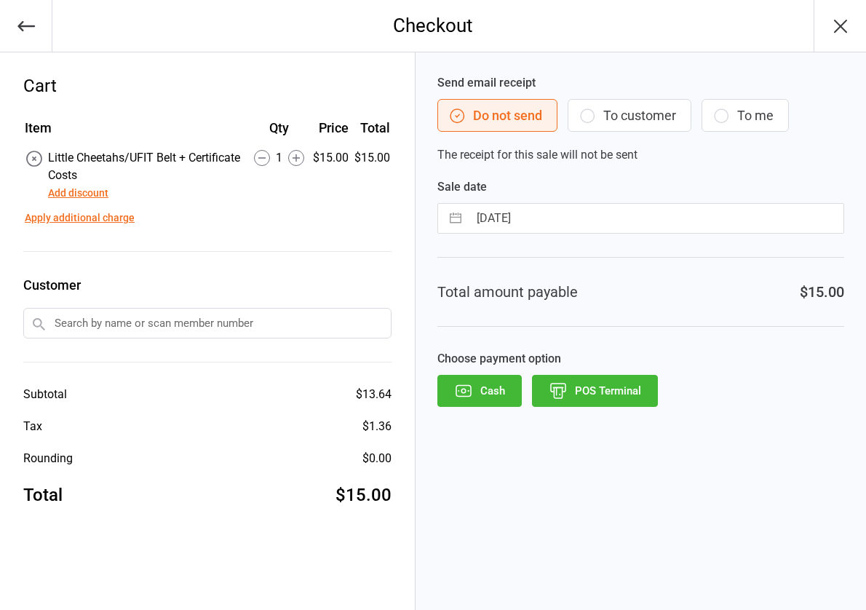
click at [122, 324] on input "text" at bounding box center [207, 323] width 368 height 31
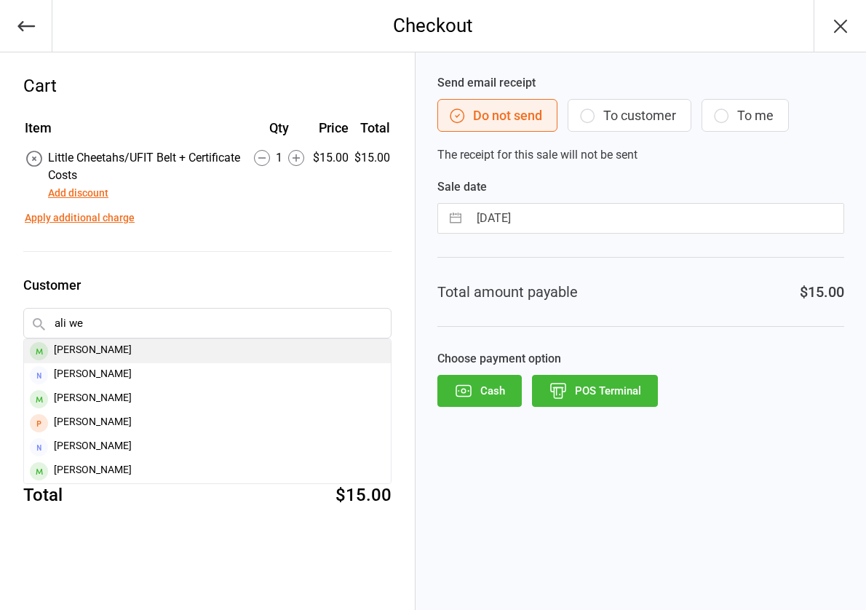
type input "ali we"
click at [74, 350] on div "Ali Weja" at bounding box center [207, 351] width 367 height 24
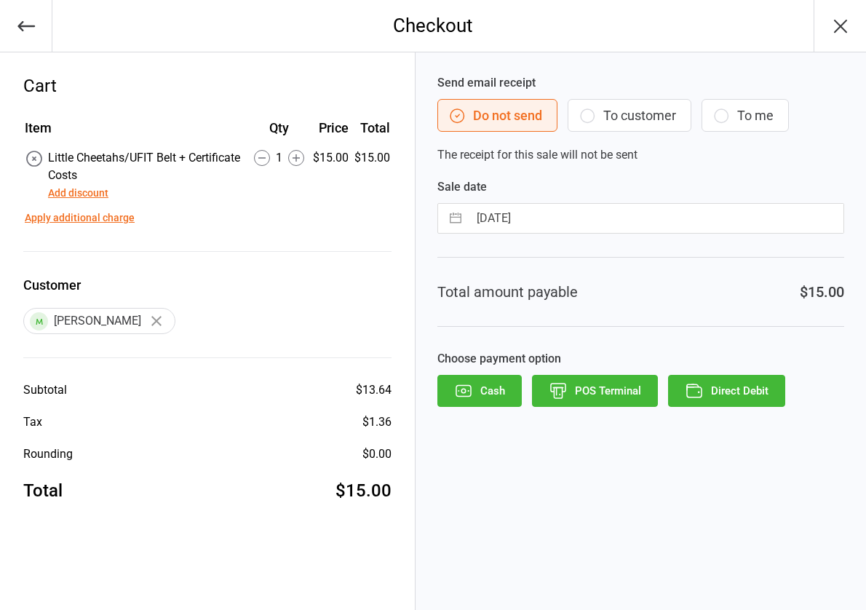
select select "6"
select select "2025"
select select "7"
select select "2025"
select select "8"
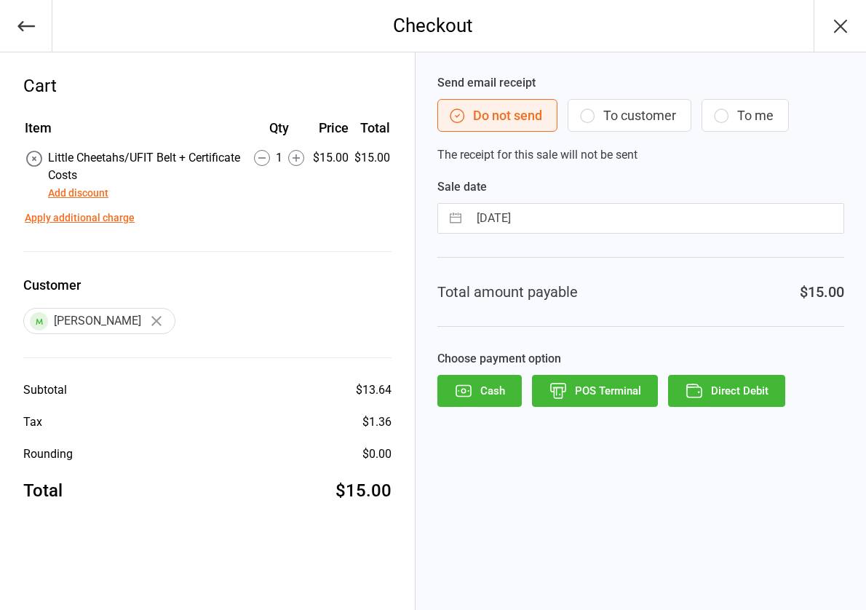
select select "2025"
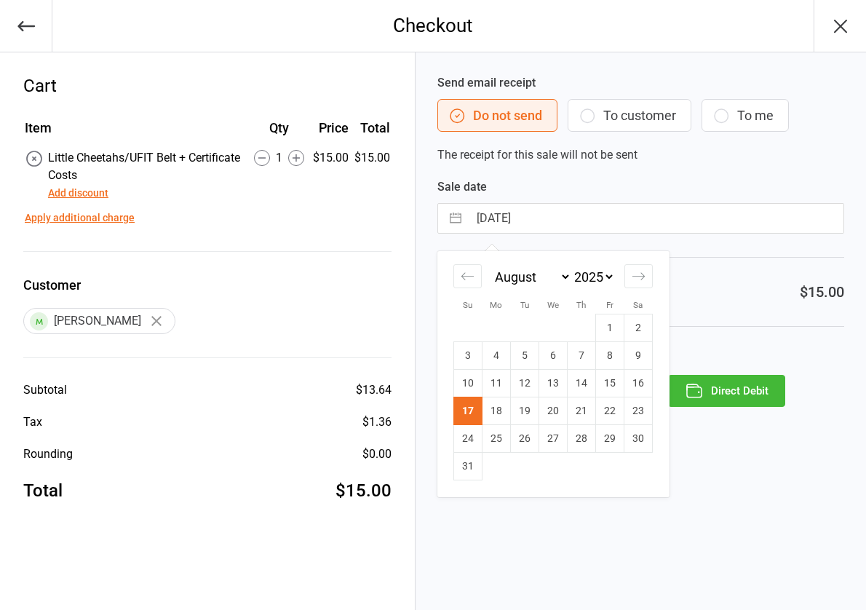
click at [536, 218] on input "17 Aug 2025" at bounding box center [656, 218] width 375 height 29
click at [605, 403] on td "22" at bounding box center [610, 412] width 28 height 28
type input "[DATE]"
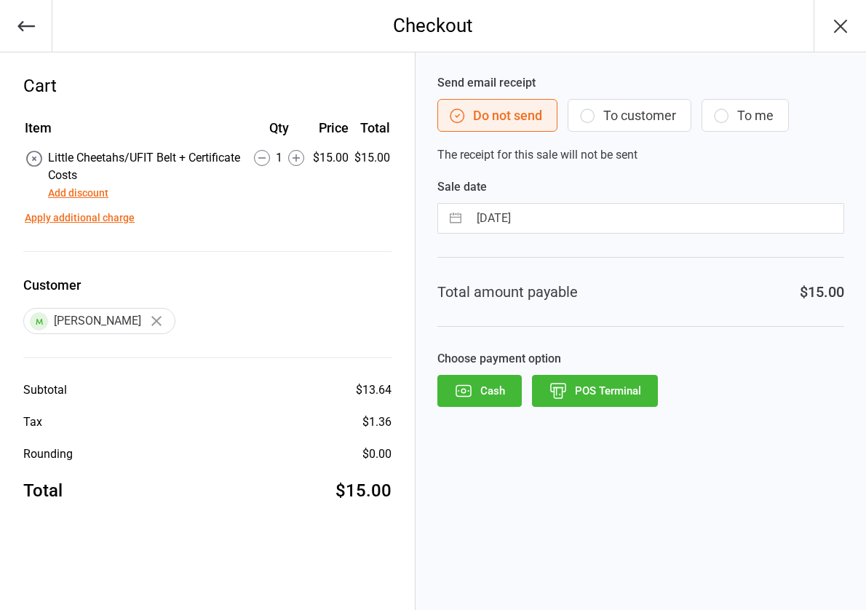
click at [589, 98] on div "Send email receipt Do not send To customer To me The receipt for this sale will…" at bounding box center [641, 119] width 407 height 90
click at [596, 123] on icon "button" at bounding box center [587, 115] width 17 height 17
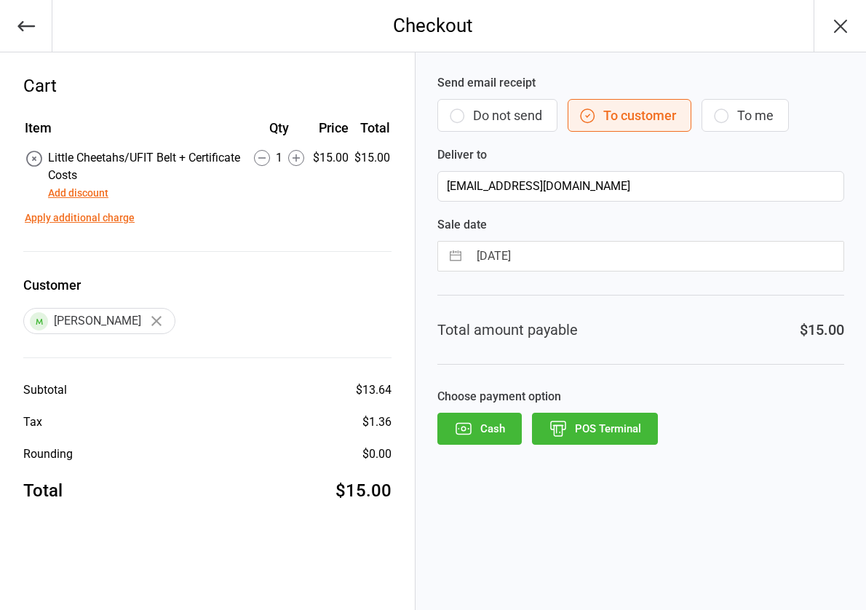
click at [524, 118] on button "Do not send" at bounding box center [498, 115] width 120 height 33
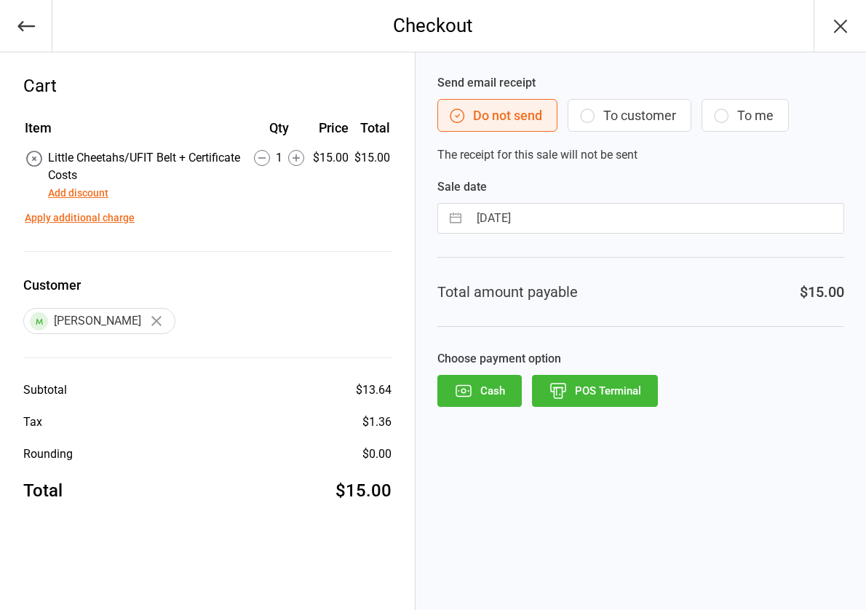
select select "6"
select select "2025"
select select "7"
select select "2025"
select select "8"
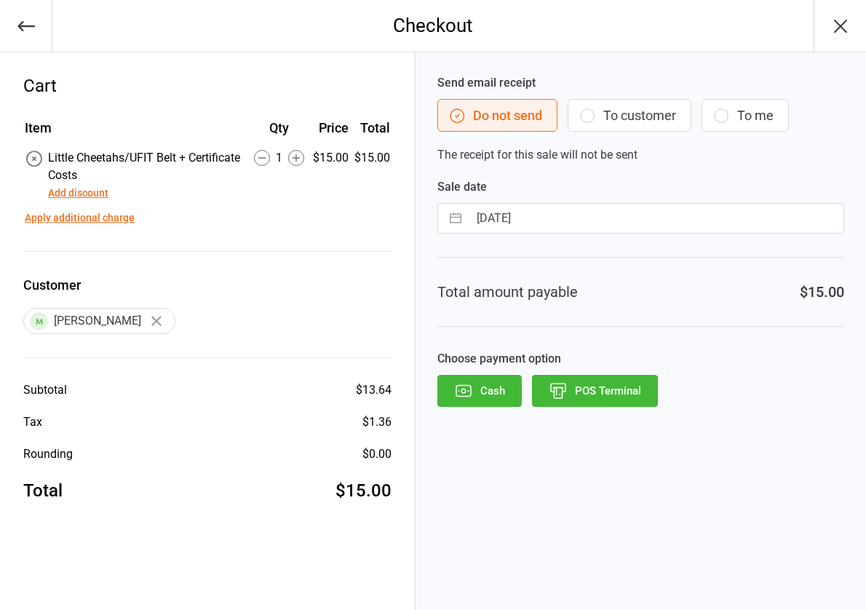
select select "2025"
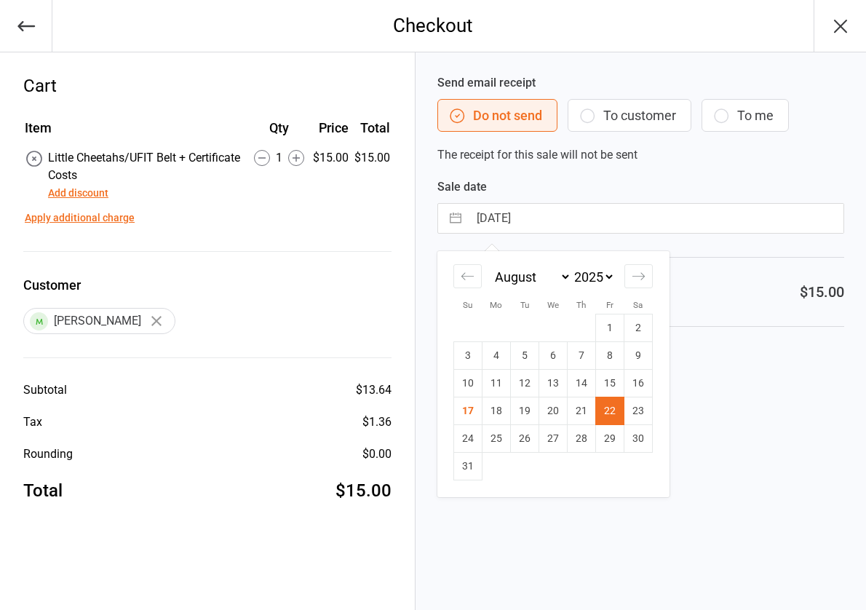
click at [551, 209] on input "22 Aug 2025" at bounding box center [656, 218] width 375 height 29
click at [468, 403] on td "17" at bounding box center [468, 412] width 28 height 28
type input "17 Aug 2025"
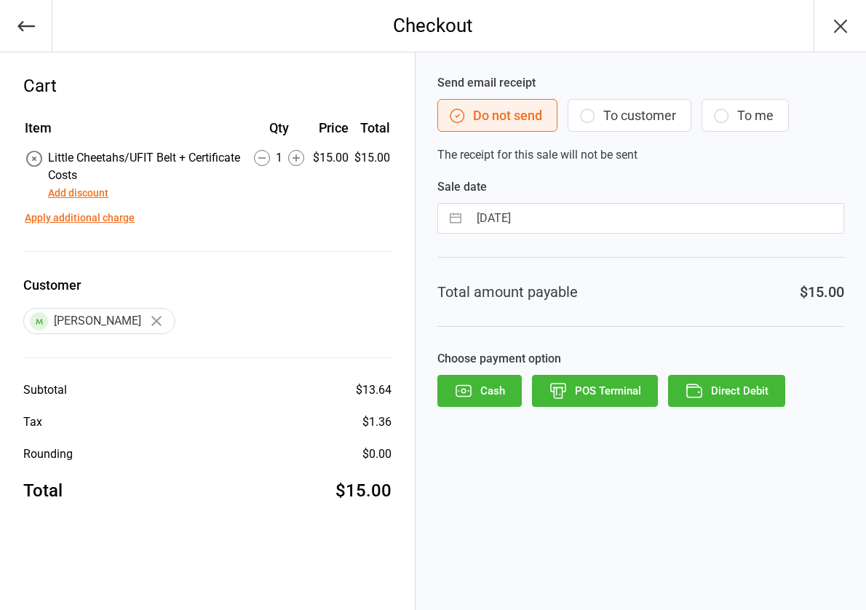
click at [706, 395] on button "Direct Debit" at bounding box center [726, 391] width 117 height 32
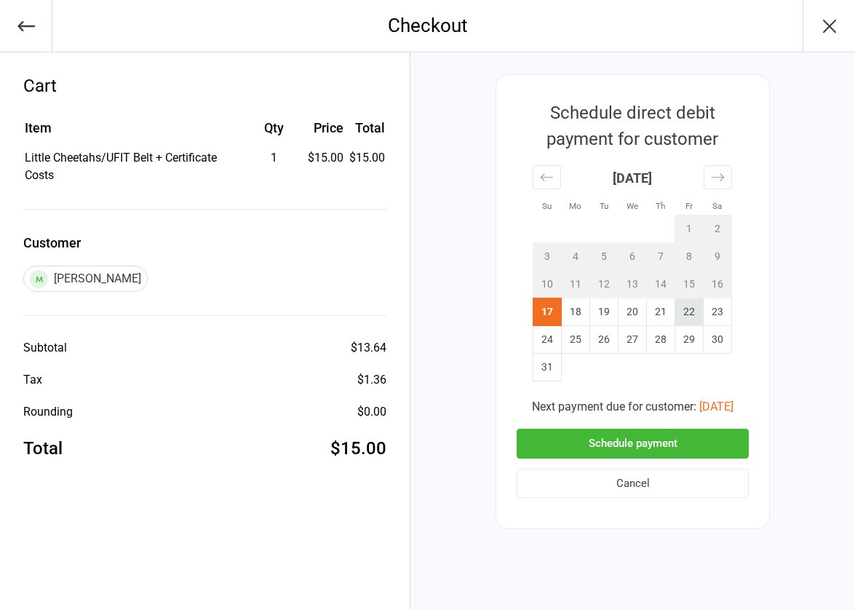
click at [687, 312] on td "22" at bounding box center [690, 312] width 28 height 28
click at [687, 335] on td "29" at bounding box center [690, 340] width 28 height 28
click at [646, 440] on button "Schedule payment" at bounding box center [633, 444] width 232 height 30
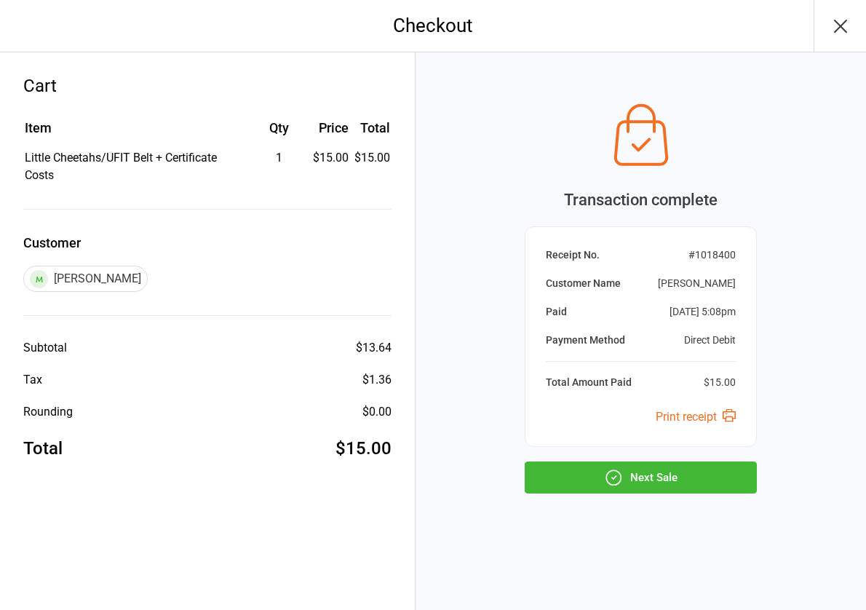
click at [647, 473] on button "Next Sale" at bounding box center [641, 478] width 232 height 32
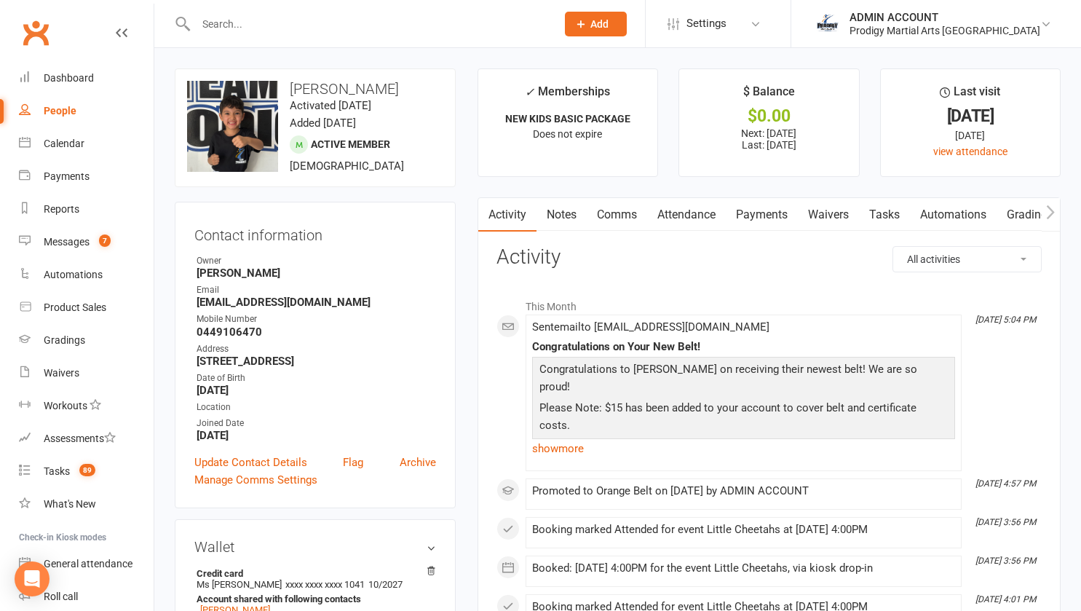
click at [746, 209] on link "Payments" at bounding box center [762, 214] width 72 height 33
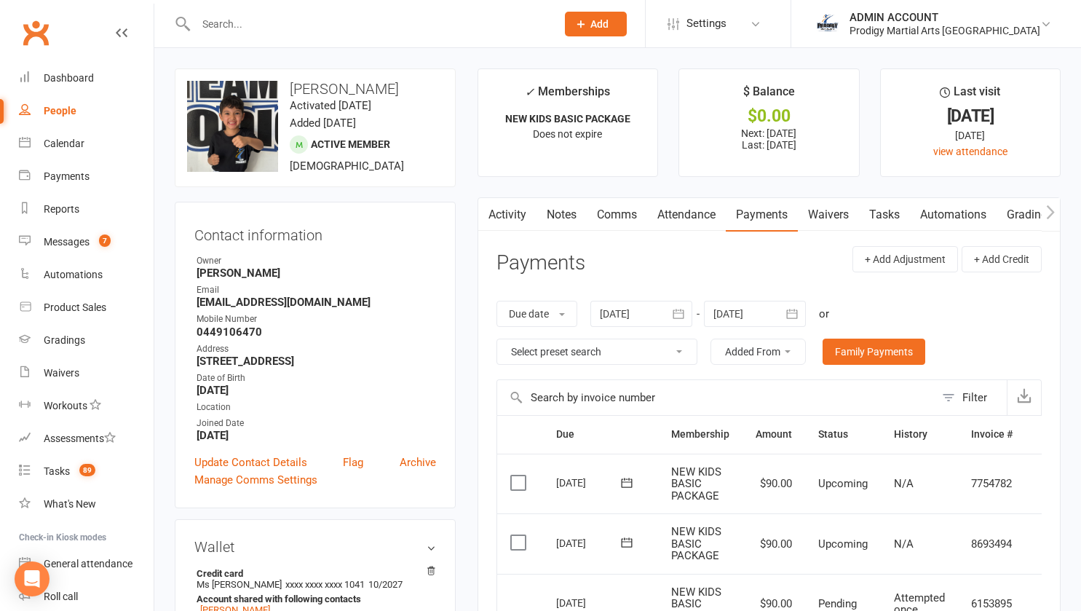
click at [561, 206] on link "Notes" at bounding box center [562, 214] width 50 height 33
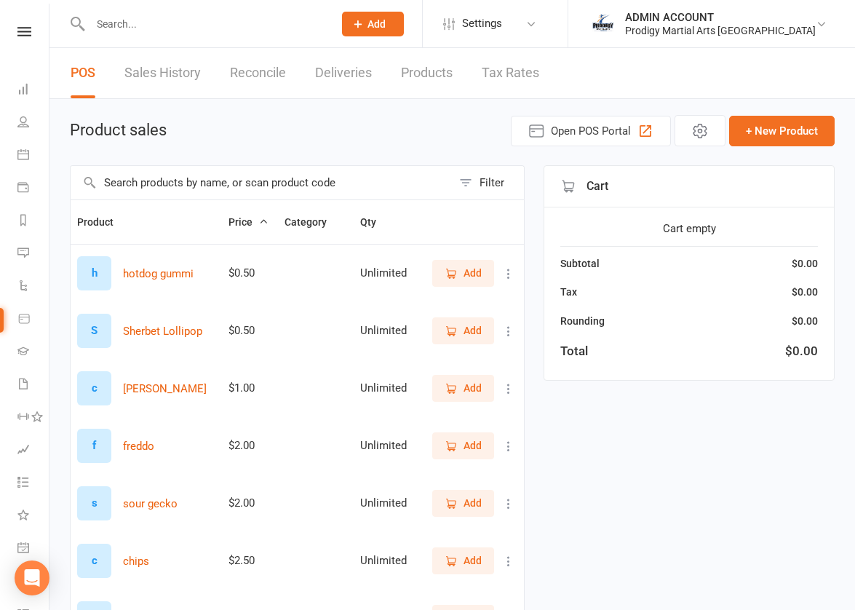
click at [245, 183] on input "text" at bounding box center [261, 182] width 381 height 33
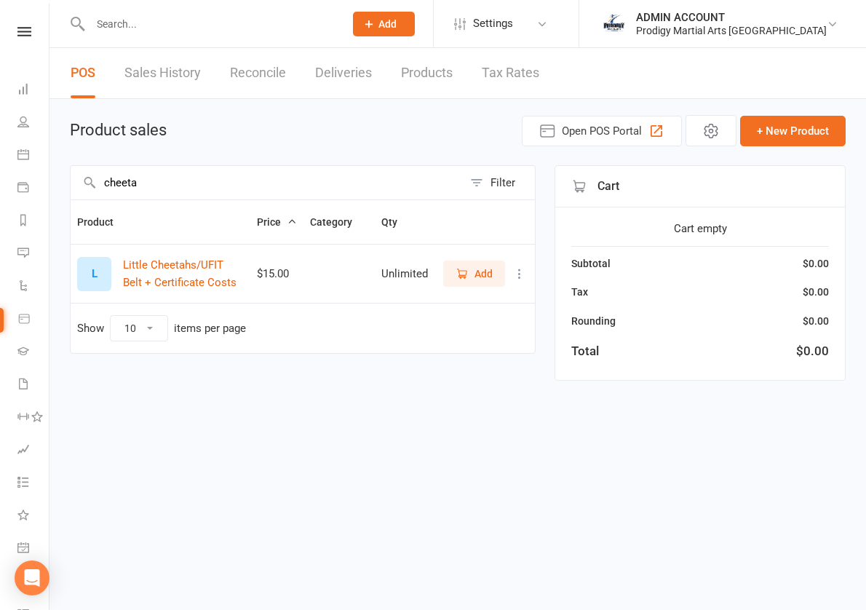
type input "cheeta"
click at [477, 267] on span "Add" at bounding box center [484, 274] width 18 height 16
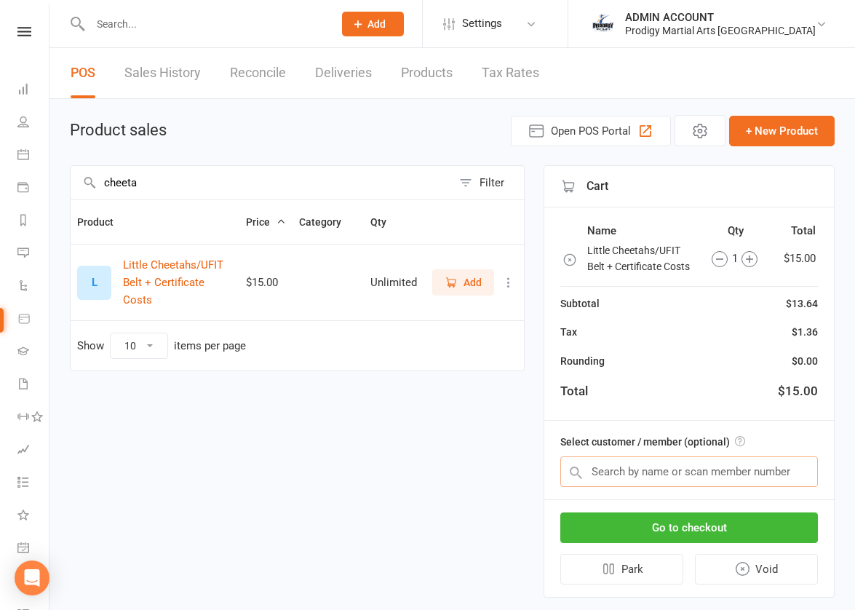
click at [605, 473] on input "text" at bounding box center [690, 471] width 258 height 31
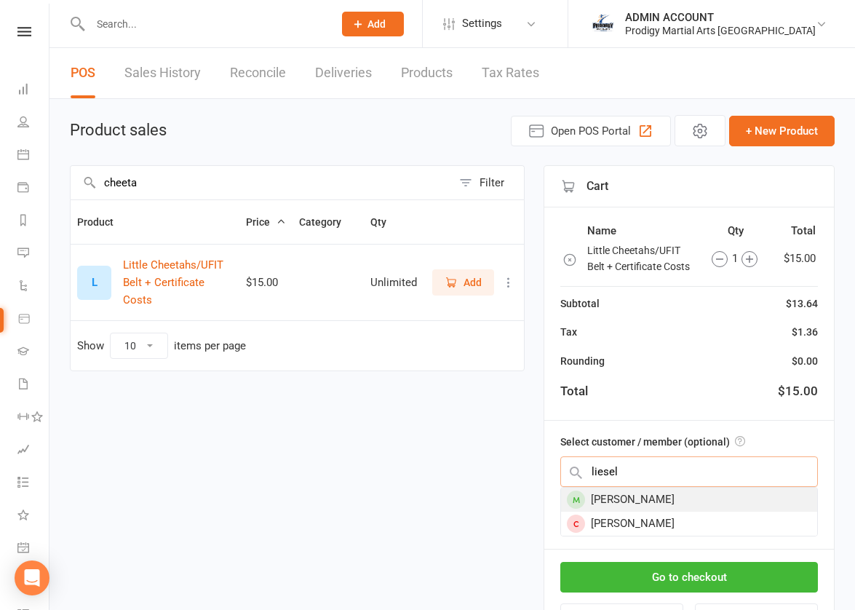
type input "liesel"
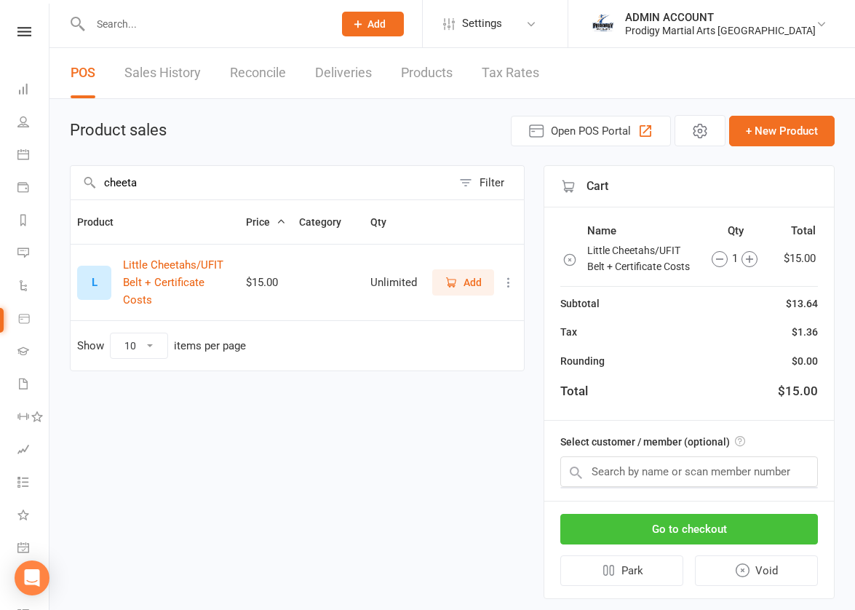
click at [637, 524] on button "Go to checkout" at bounding box center [690, 529] width 258 height 31
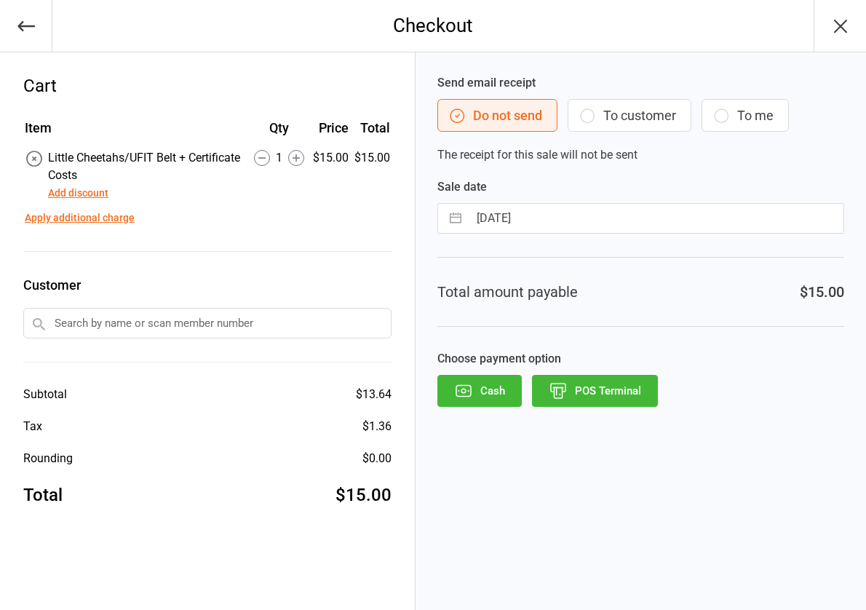
click at [124, 322] on input "text" at bounding box center [207, 323] width 368 height 31
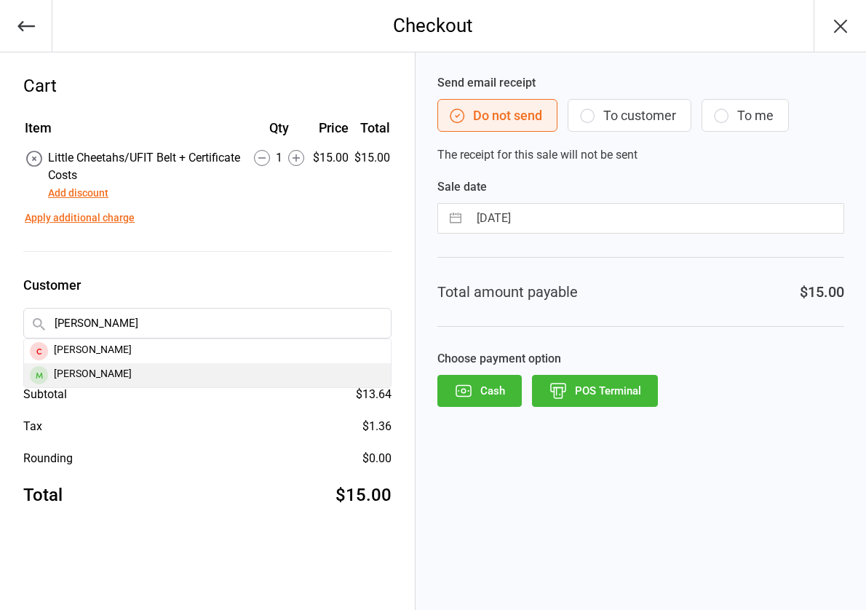
type input "[PERSON_NAME]"
click at [86, 372] on div "[PERSON_NAME]" at bounding box center [207, 375] width 367 height 24
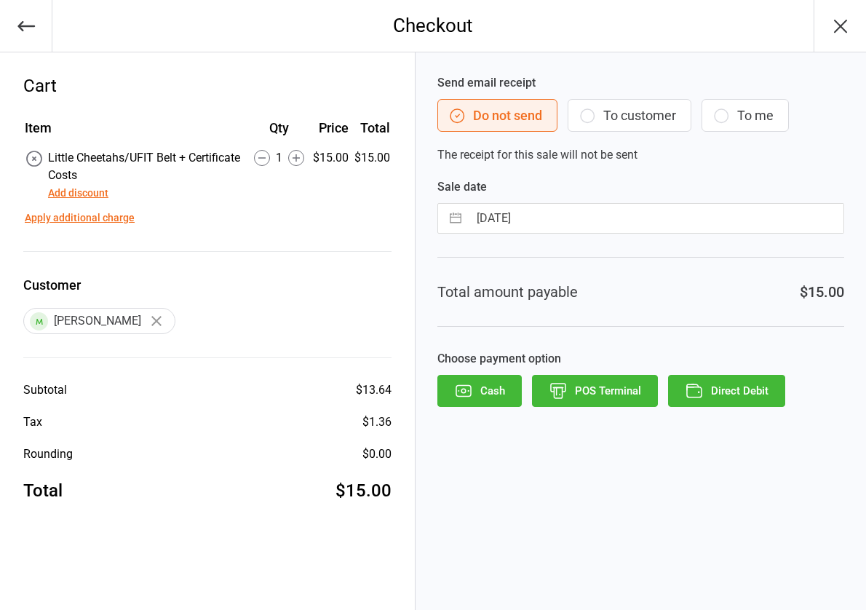
click at [708, 379] on button "Direct Debit" at bounding box center [726, 391] width 117 height 32
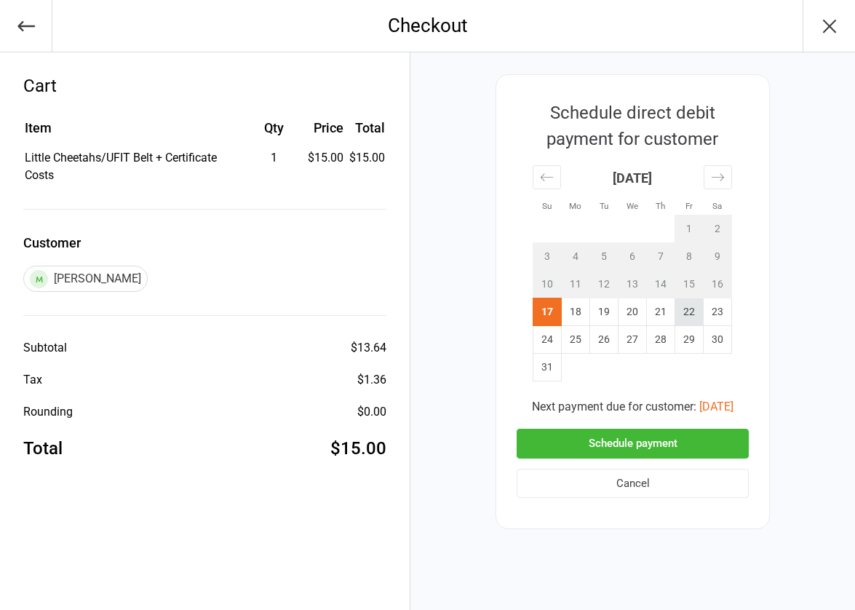
click at [681, 315] on td "22" at bounding box center [690, 312] width 28 height 28
click at [632, 439] on button "Schedule payment" at bounding box center [633, 444] width 232 height 30
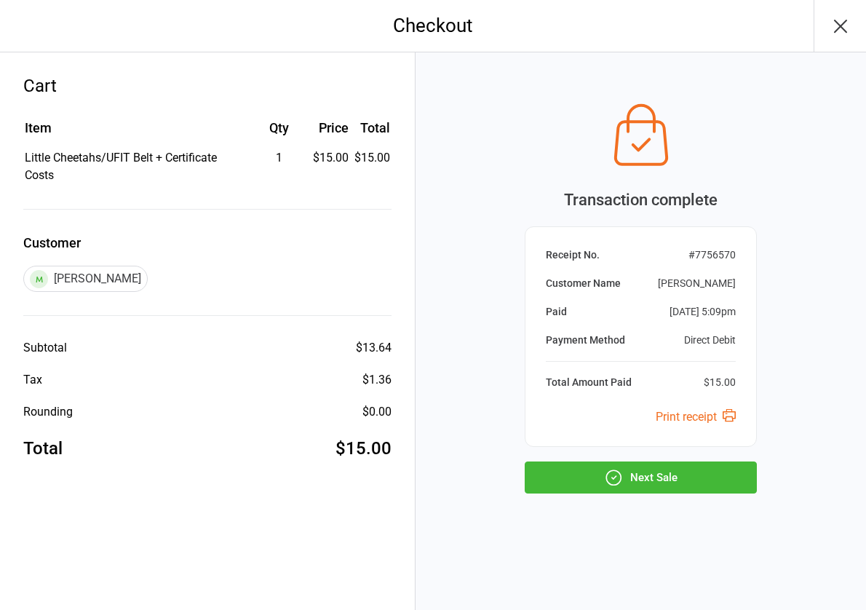
click at [622, 470] on icon "button" at bounding box center [613, 477] width 19 height 19
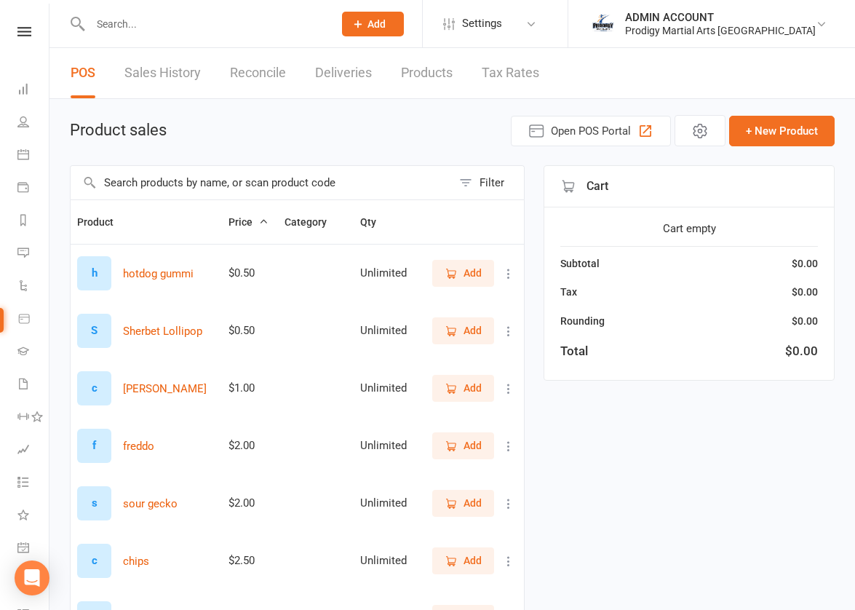
click at [314, 183] on input "text" at bounding box center [261, 182] width 381 height 33
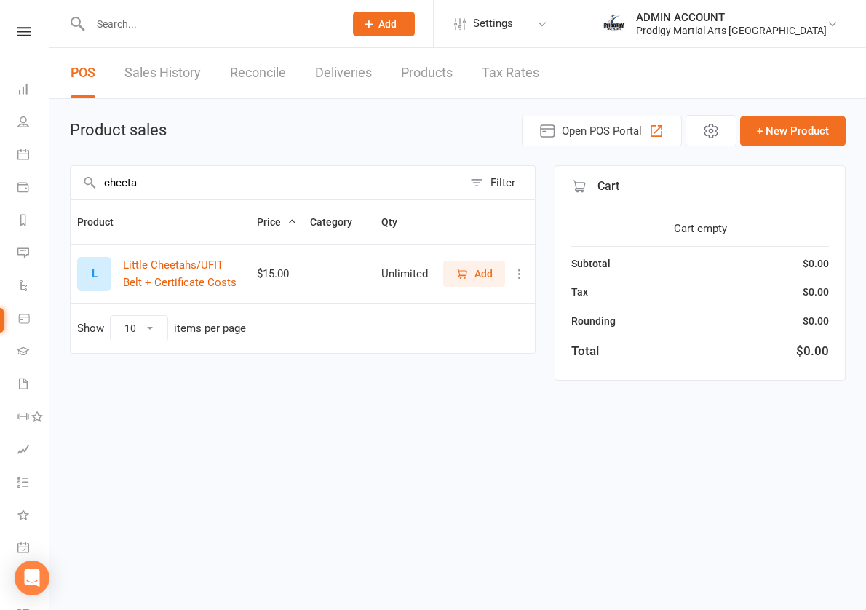
type input "cheeta"
click at [483, 279] on span "Add" at bounding box center [484, 274] width 18 height 16
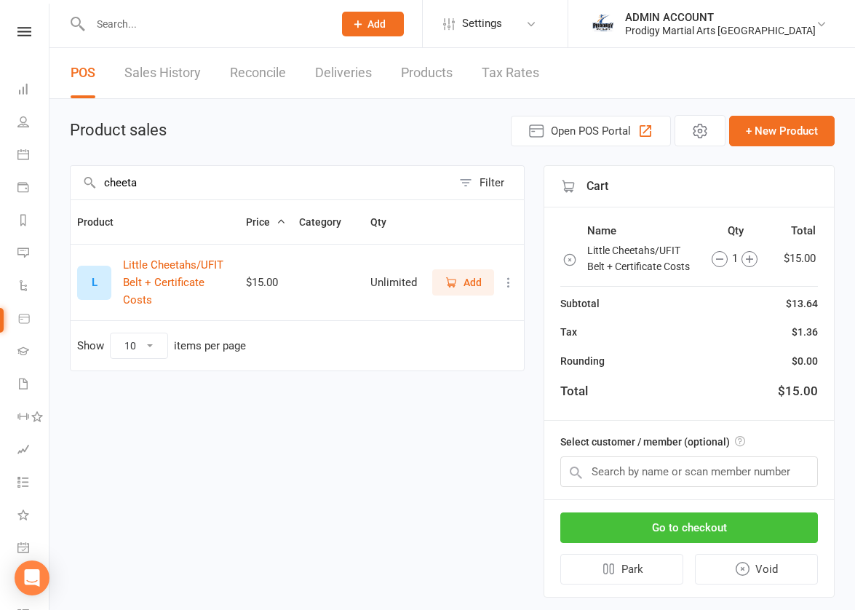
click at [685, 523] on button "Go to checkout" at bounding box center [690, 528] width 258 height 31
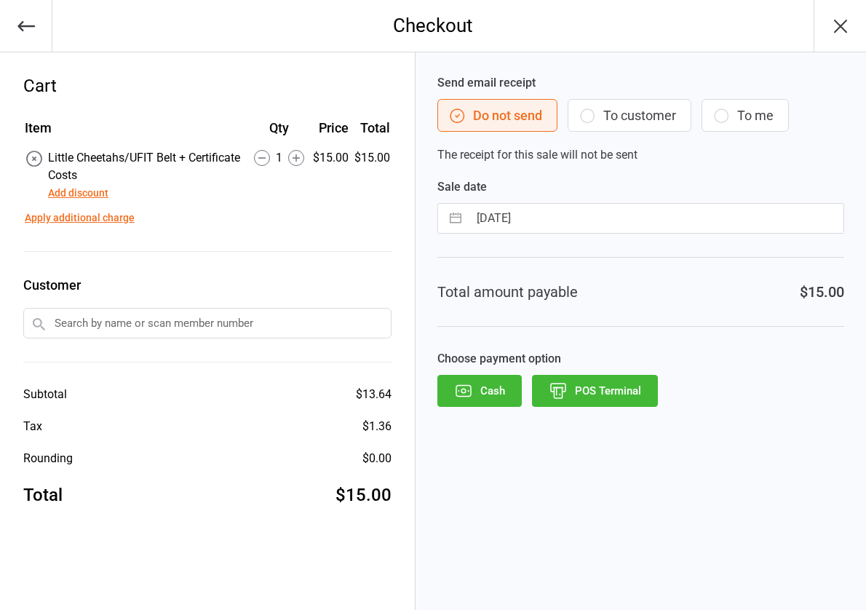
click at [171, 325] on input "text" at bounding box center [207, 323] width 368 height 31
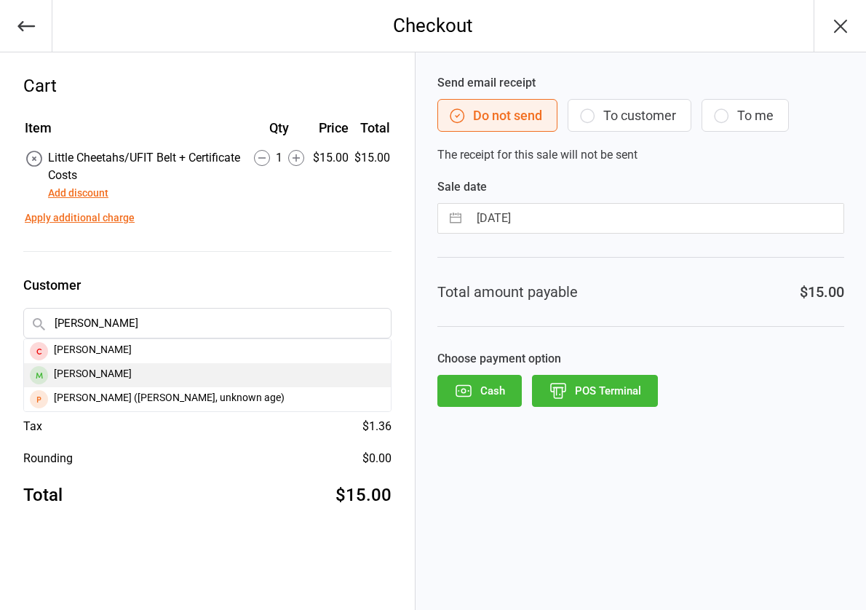
type input "henry"
click at [110, 371] on div "[PERSON_NAME]" at bounding box center [207, 375] width 367 height 24
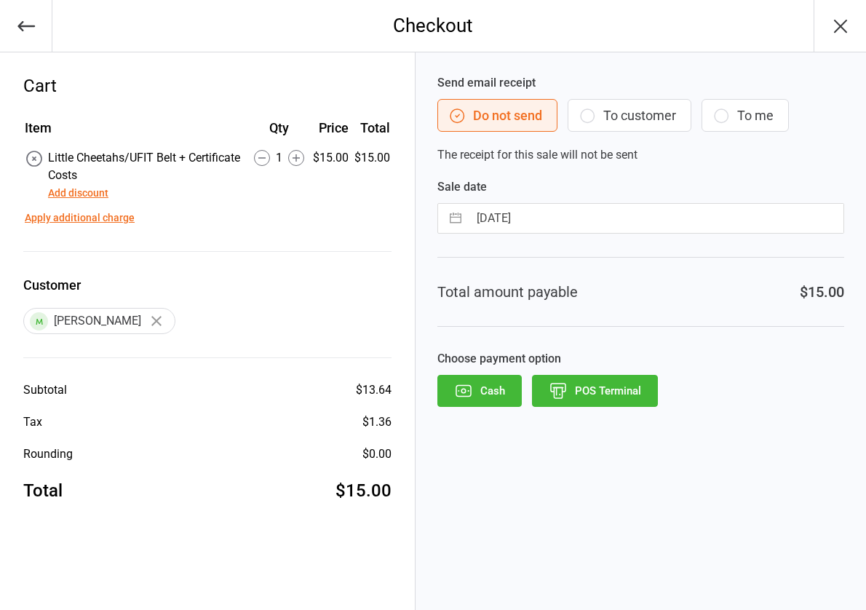
click at [596, 383] on button "POS Terminal" at bounding box center [595, 391] width 126 height 32
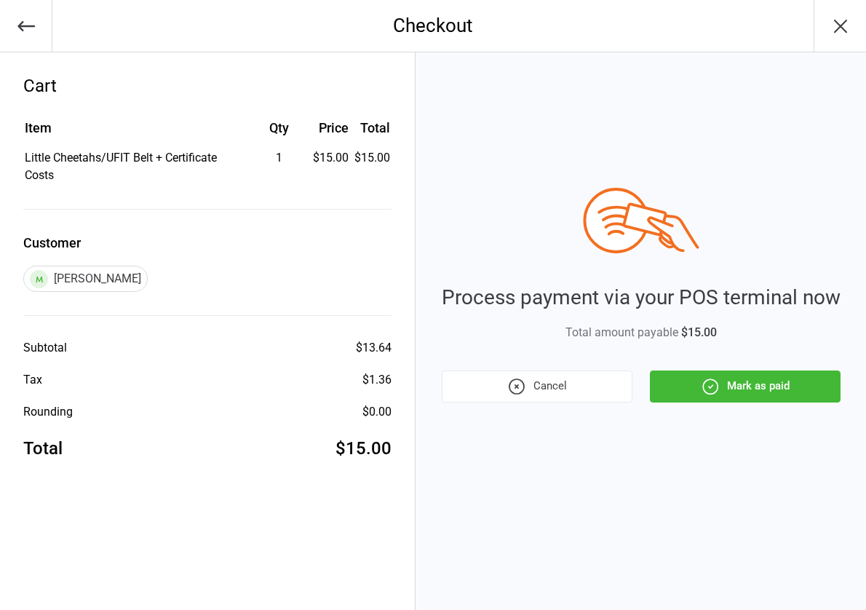
click at [553, 384] on button "Cancel" at bounding box center [537, 387] width 191 height 32
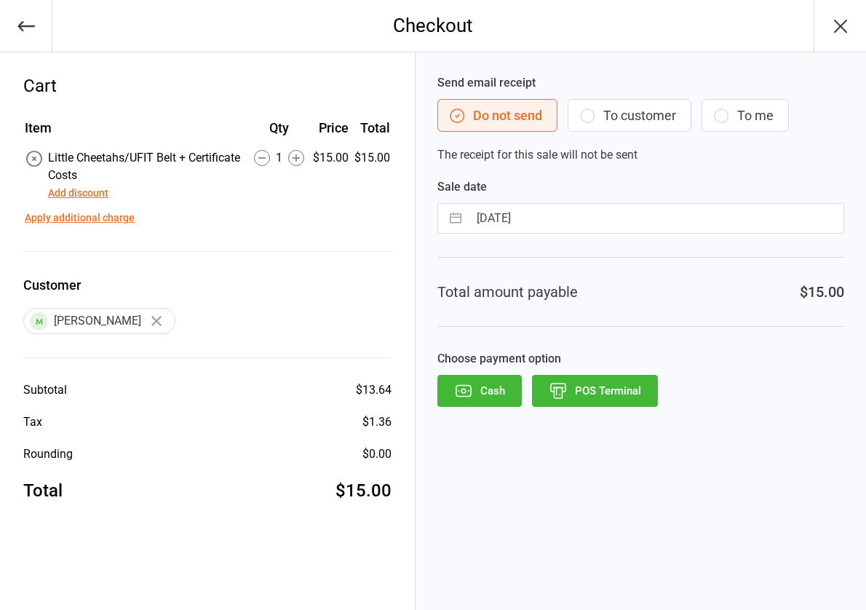
click at [606, 379] on button "POS Terminal" at bounding box center [595, 391] width 126 height 32
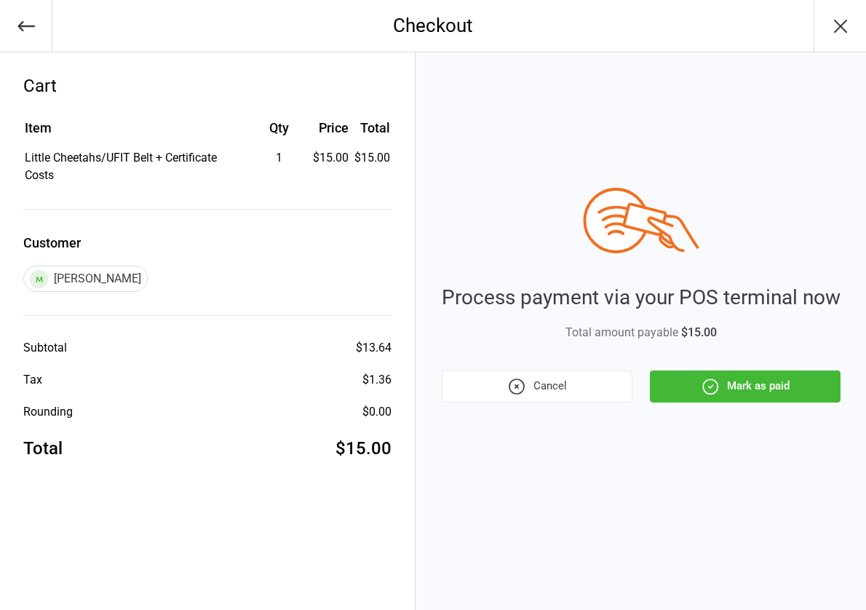
click at [546, 383] on button "Cancel" at bounding box center [537, 387] width 191 height 32
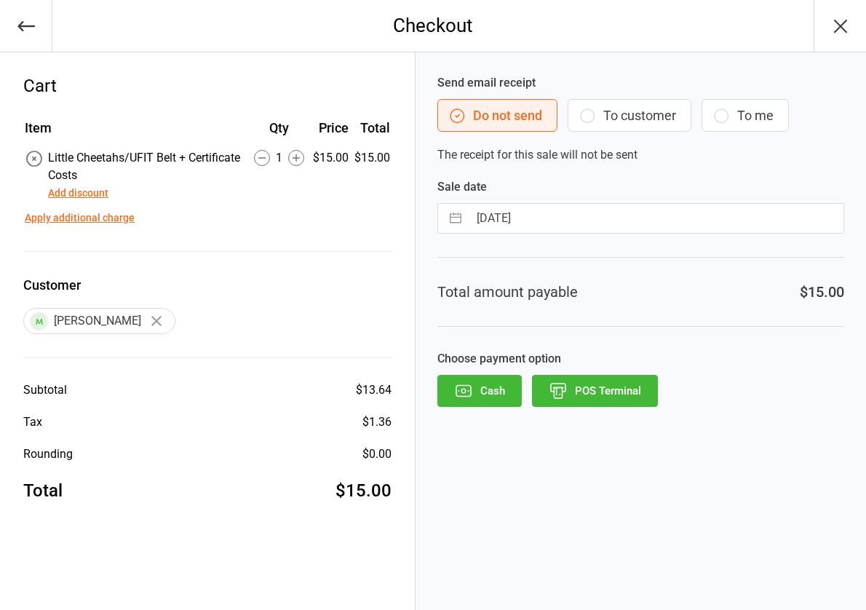
click at [456, 475] on div "Send email receipt Do not send To customer To me The receipt for this sale will…" at bounding box center [641, 331] width 451 height 558
click at [150, 316] on button "button" at bounding box center [156, 321] width 25 height 25
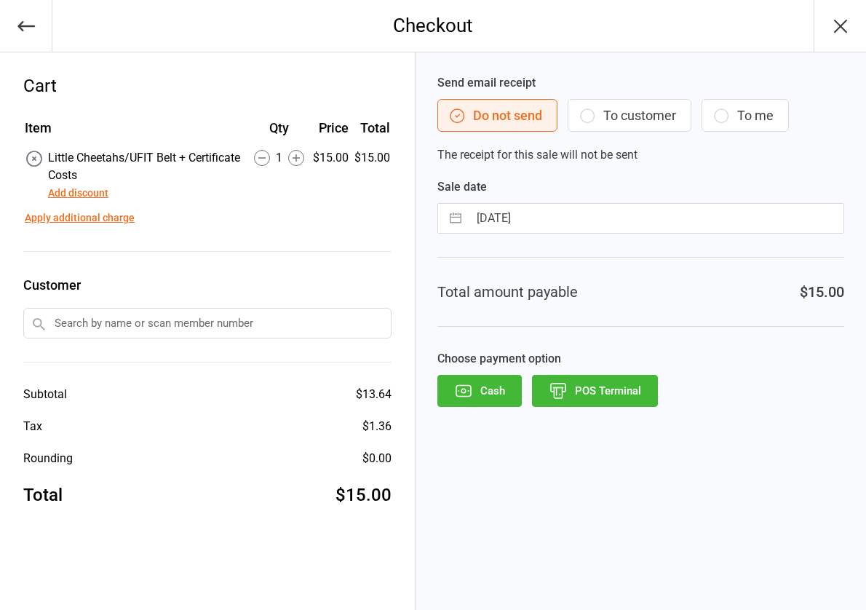
click at [119, 321] on input "text" at bounding box center [207, 323] width 368 height 31
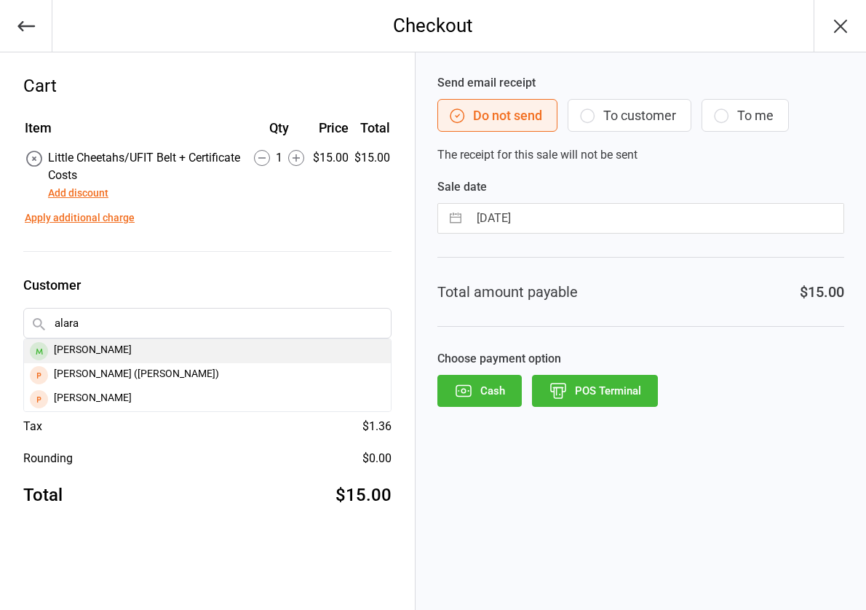
type input "alara"
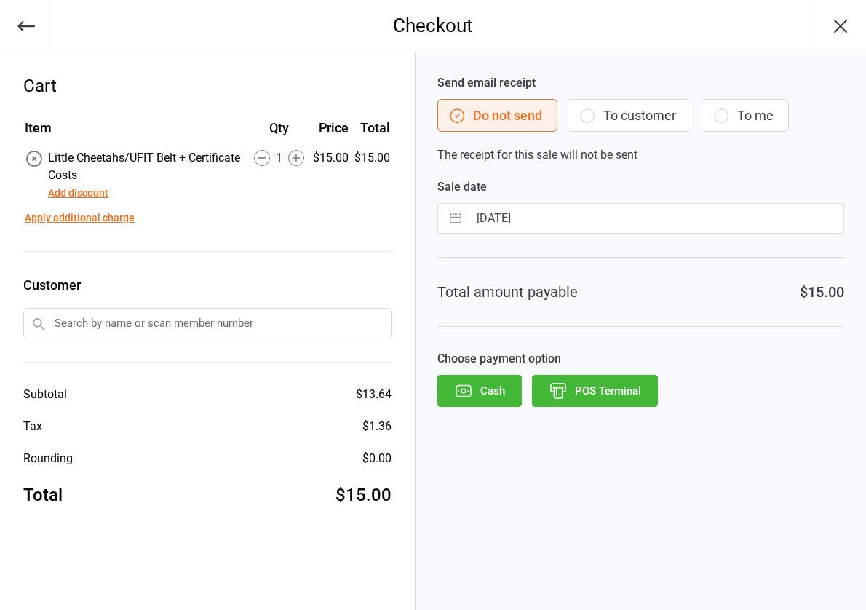
click at [87, 329] on input "text" at bounding box center [207, 323] width 368 height 31
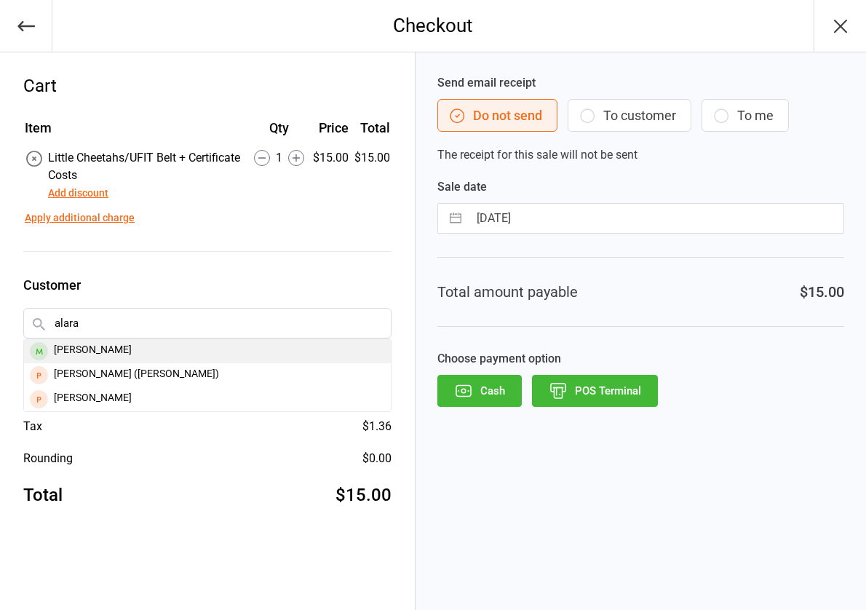
type input "alara"
click at [74, 352] on div "Alara Uysal" at bounding box center [207, 351] width 367 height 24
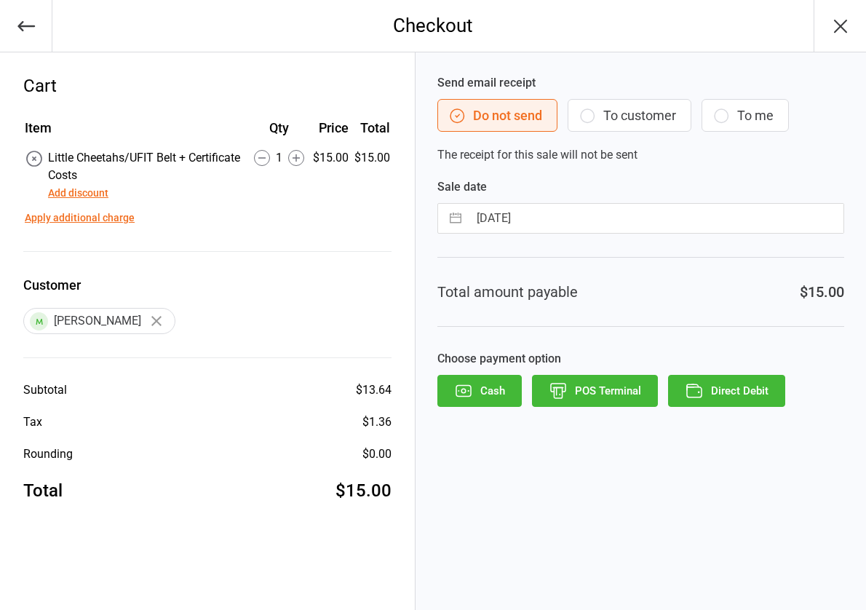
click at [721, 387] on button "Direct Debit" at bounding box center [726, 391] width 117 height 32
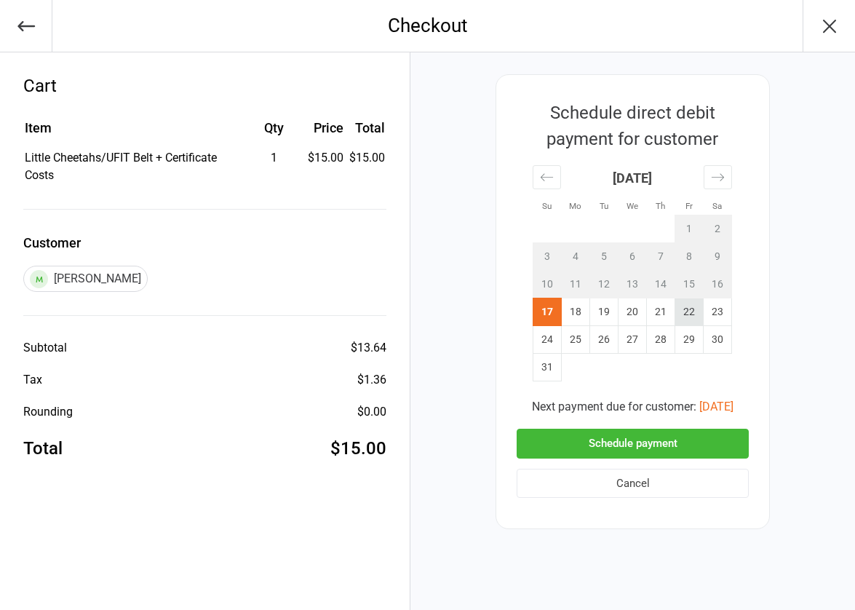
click at [687, 316] on td "22" at bounding box center [690, 312] width 28 height 28
click at [635, 440] on button "Schedule payment" at bounding box center [633, 444] width 232 height 30
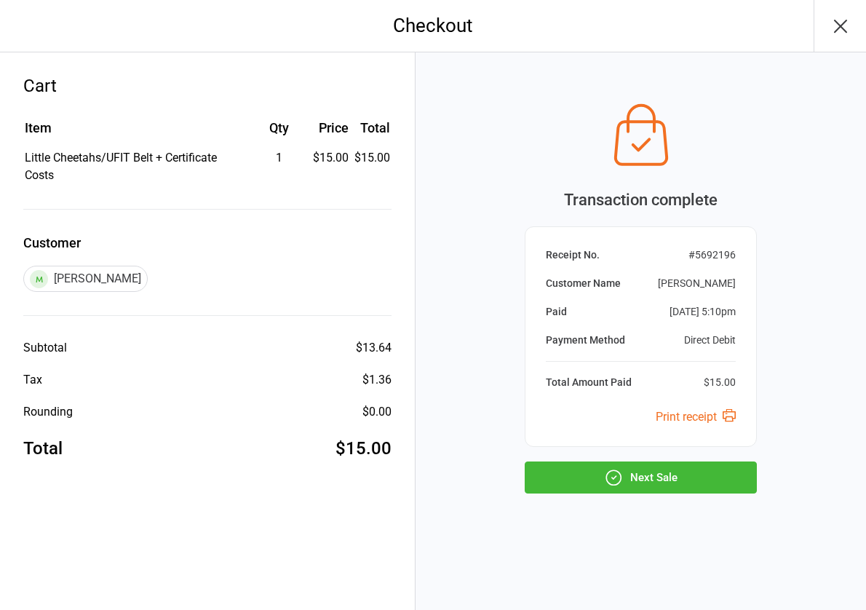
click at [646, 489] on button "Next Sale" at bounding box center [641, 478] width 232 height 32
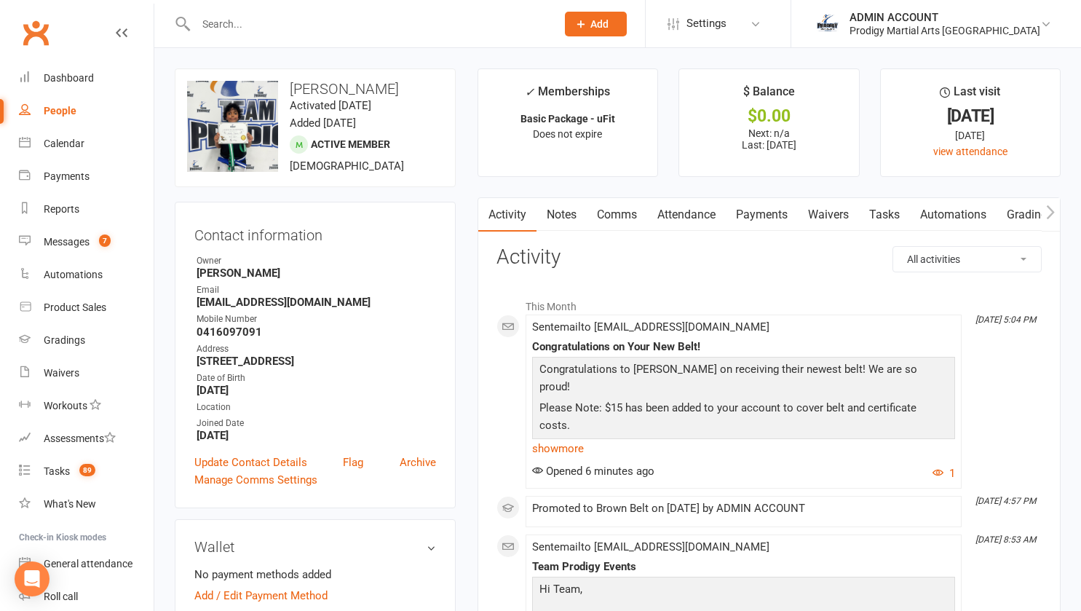
click at [770, 216] on link "Payments" at bounding box center [762, 214] width 72 height 33
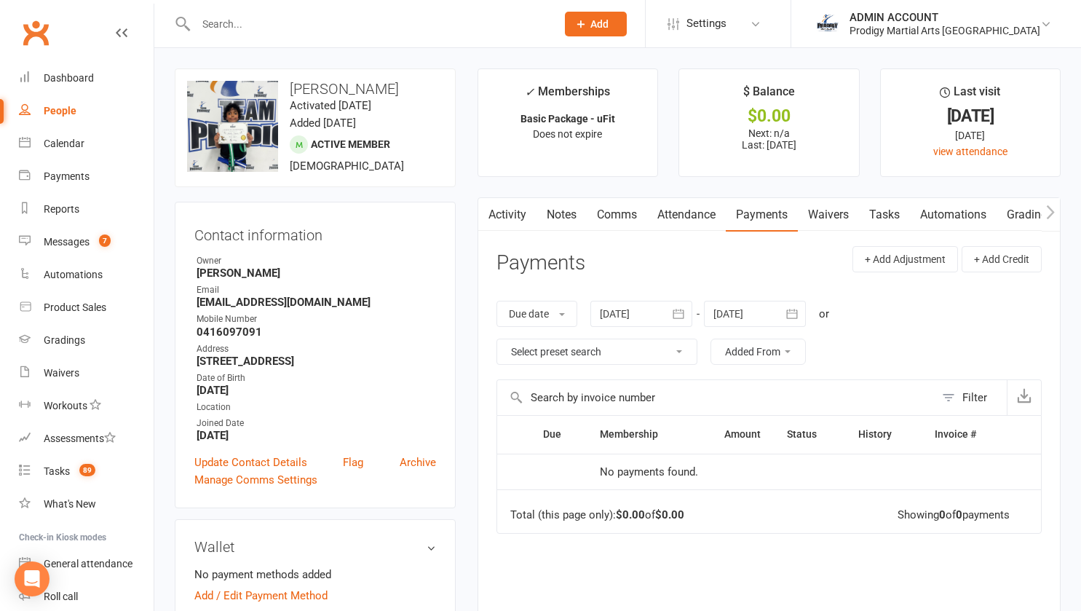
click at [545, 220] on link "Notes" at bounding box center [562, 214] width 50 height 33
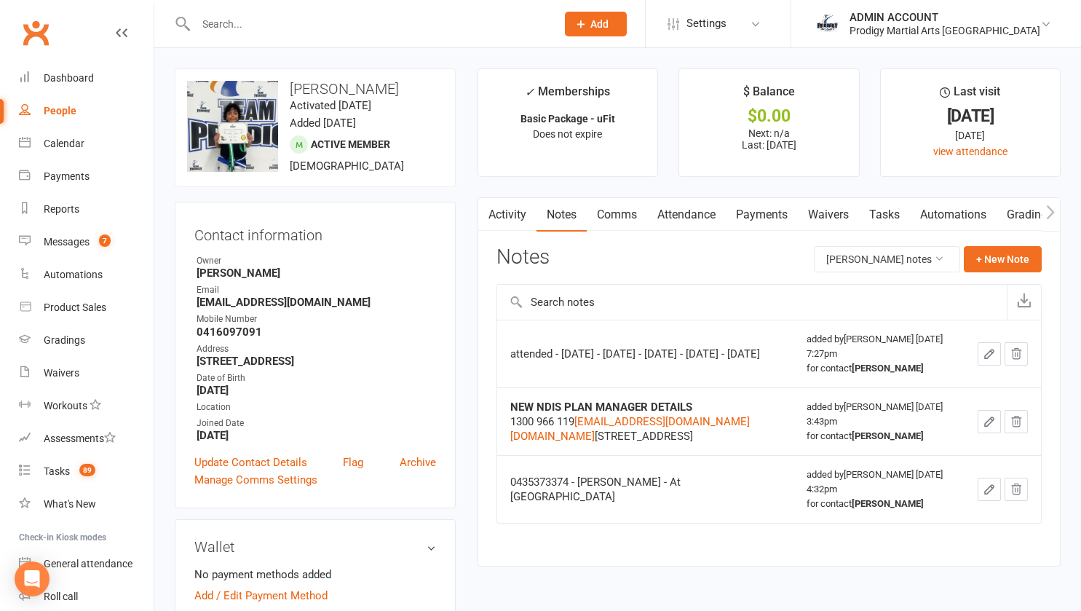
click at [668, 214] on link "Attendance" at bounding box center [686, 214] width 79 height 33
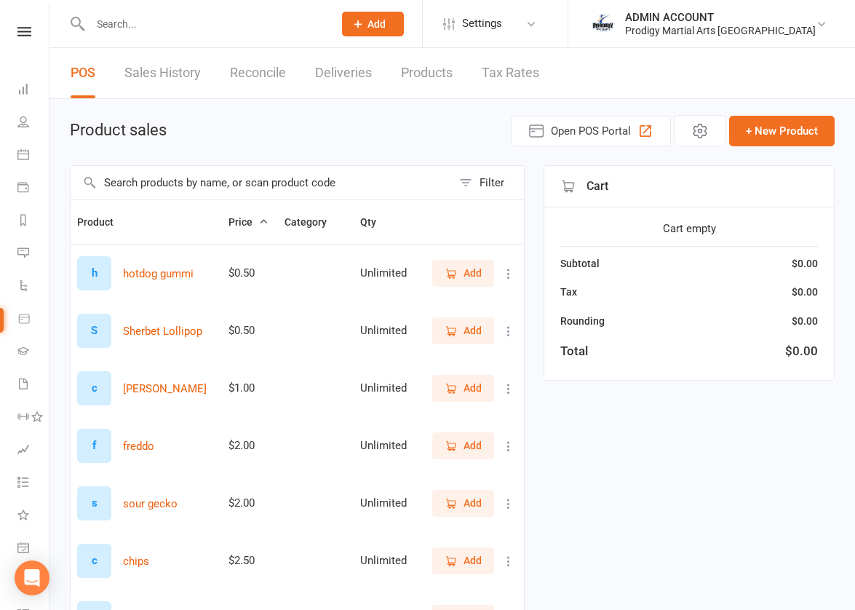
click at [337, 186] on input "text" at bounding box center [261, 182] width 381 height 33
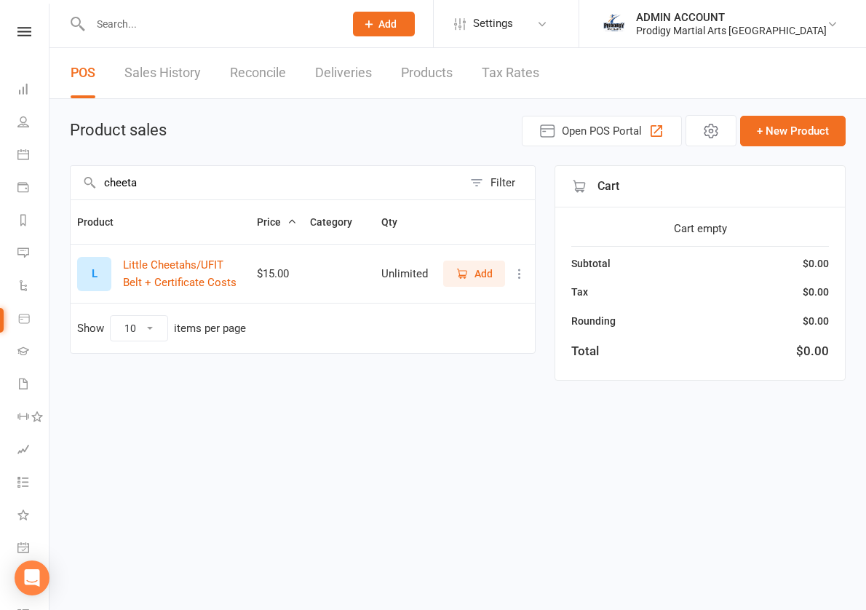
type input "cheeta"
click at [487, 273] on span "Add" at bounding box center [484, 274] width 18 height 16
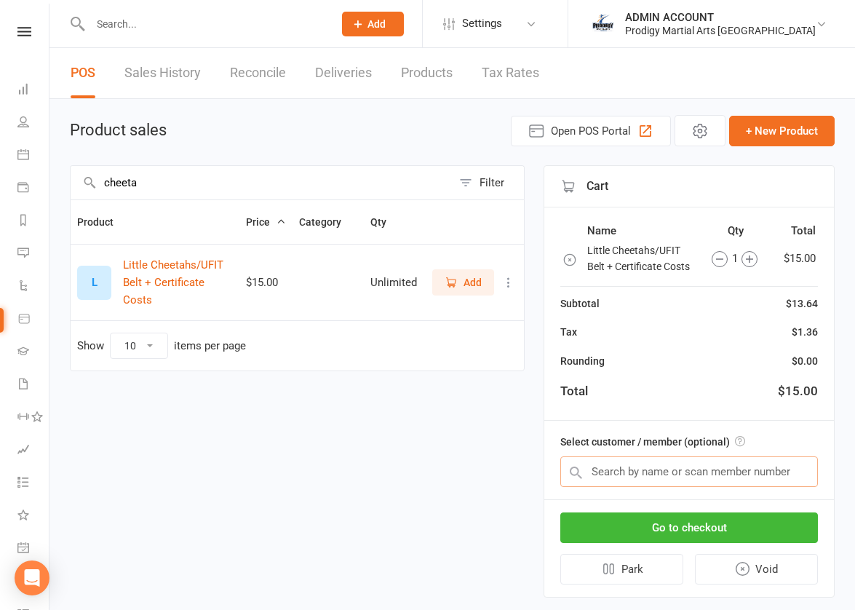
click at [622, 477] on input "text" at bounding box center [690, 471] width 258 height 31
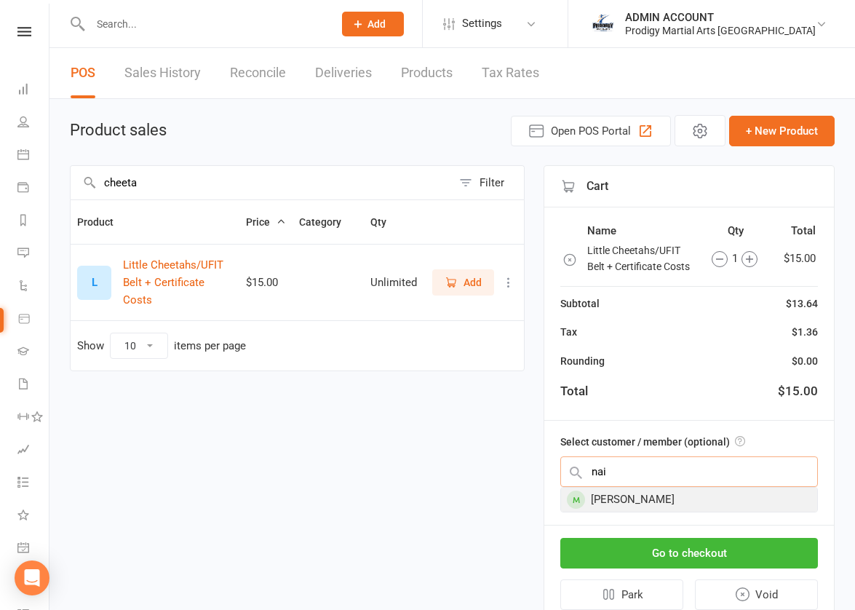
type input "nai"
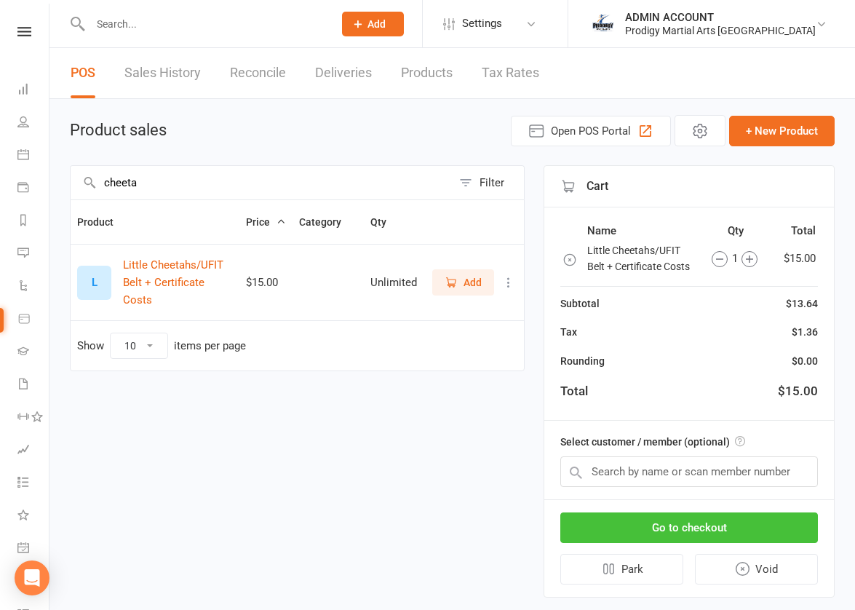
click at [651, 523] on button "Go to checkout" at bounding box center [690, 528] width 258 height 31
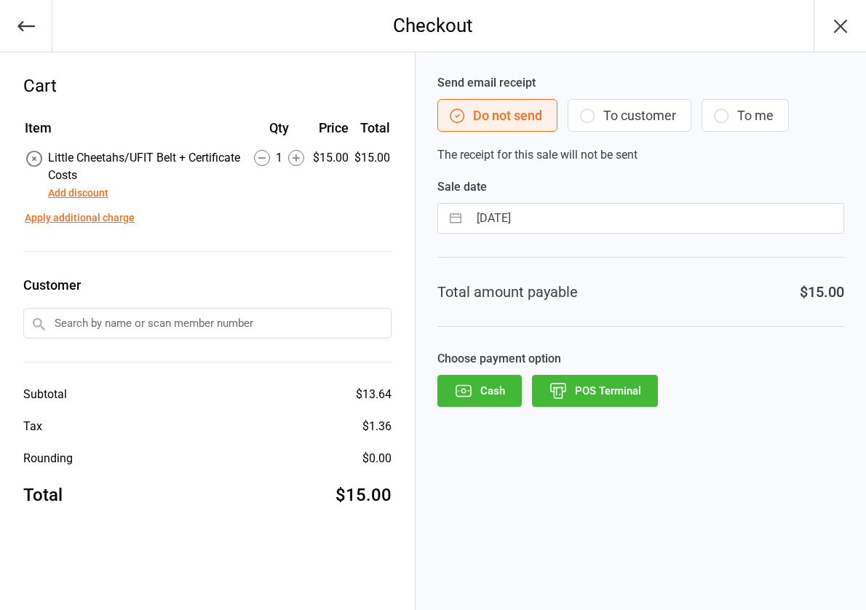
click at [123, 316] on input "text" at bounding box center [207, 323] width 368 height 31
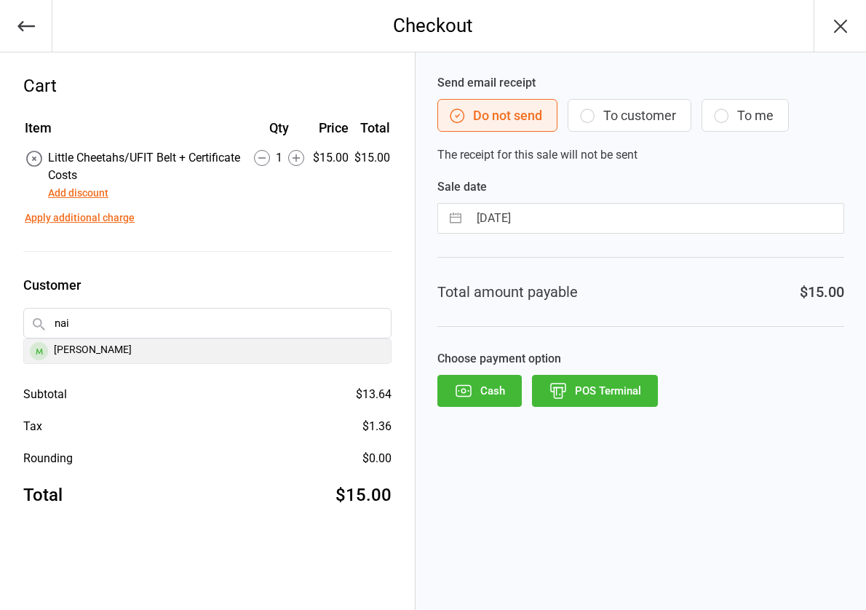
type input "nai"
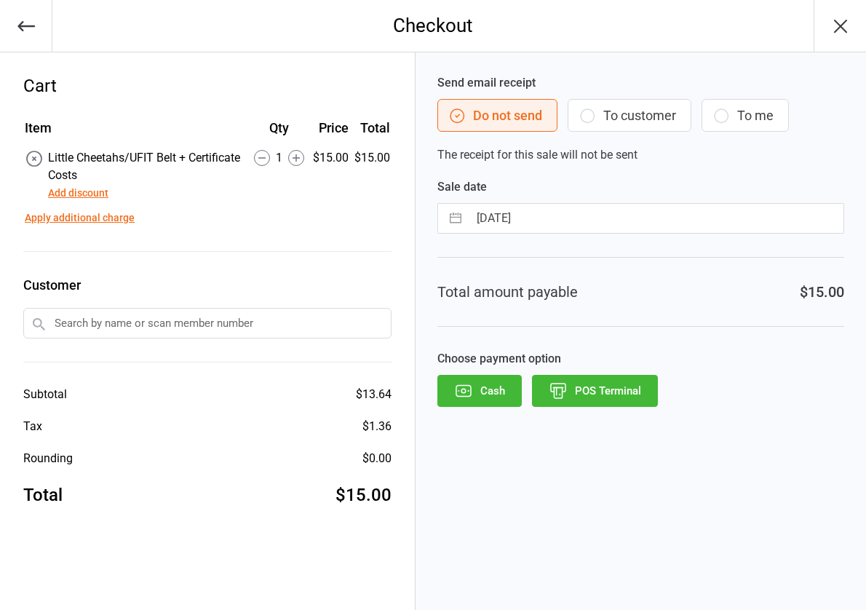
click at [81, 331] on input "text" at bounding box center [207, 323] width 368 height 31
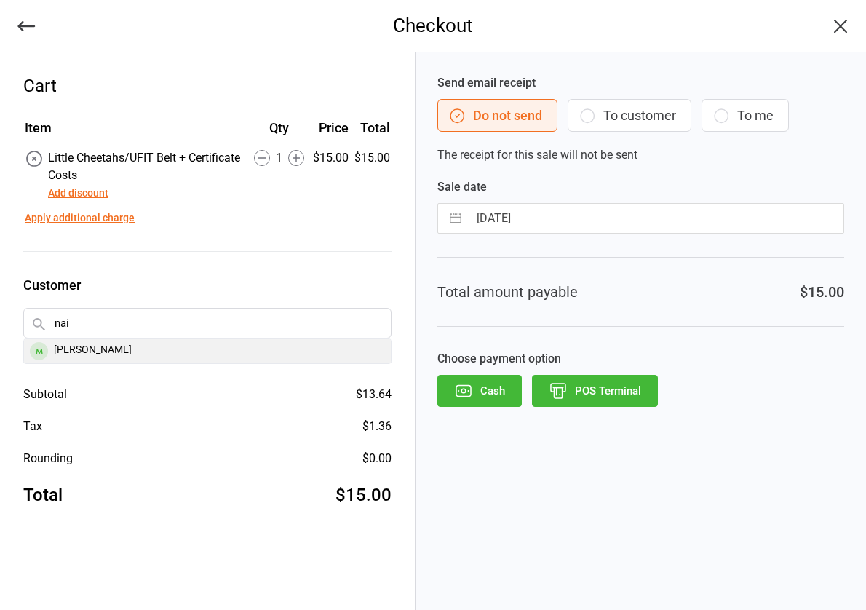
type input "nai"
click at [66, 349] on div "Nai Elhawy" at bounding box center [207, 351] width 367 height 24
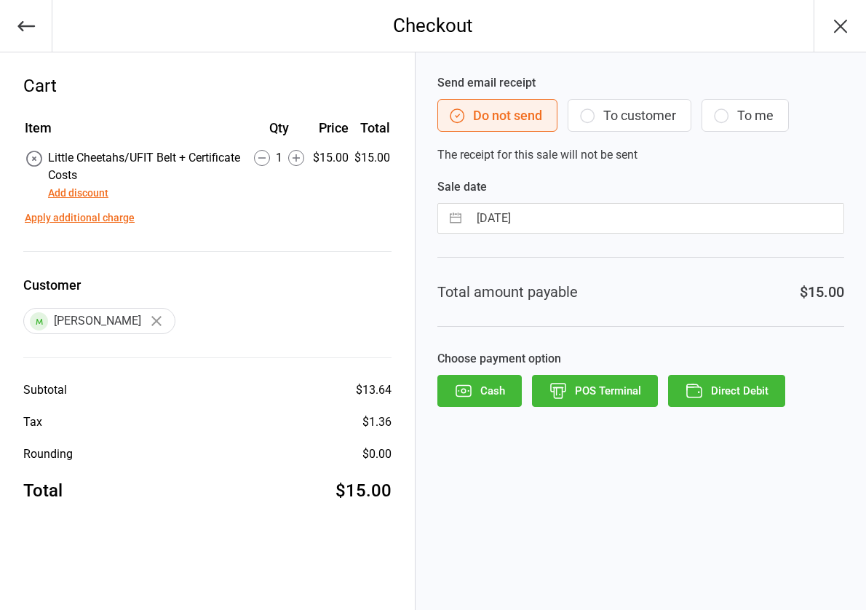
click at [707, 384] on button "Direct Debit" at bounding box center [726, 391] width 117 height 32
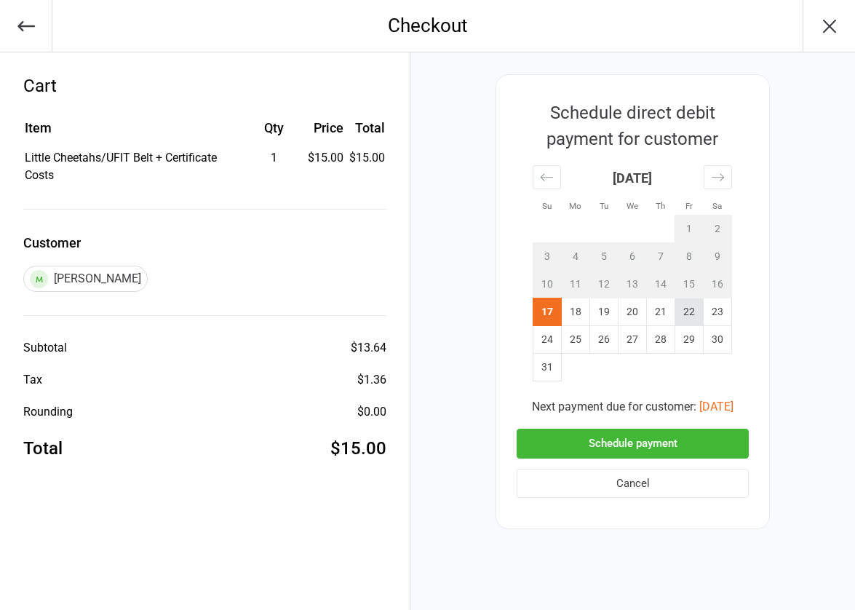
click at [692, 314] on td "22" at bounding box center [690, 312] width 28 height 28
click at [652, 449] on button "Schedule payment" at bounding box center [633, 444] width 232 height 30
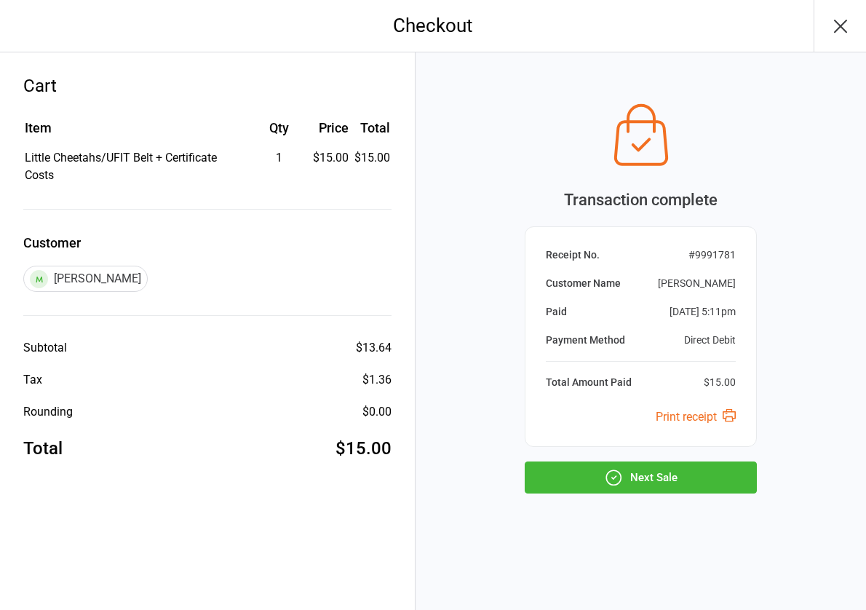
click at [631, 475] on button "Next Sale" at bounding box center [641, 478] width 232 height 32
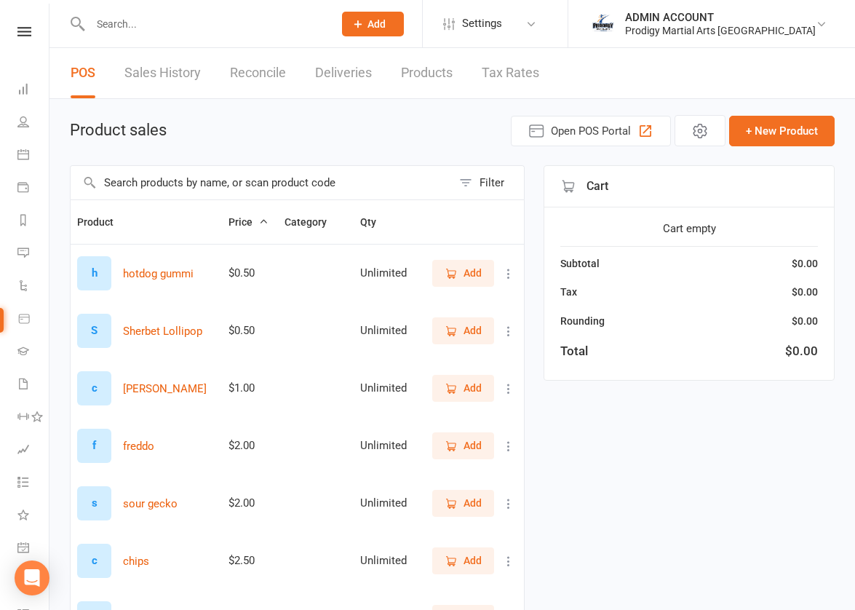
click at [325, 189] on input "text" at bounding box center [261, 182] width 381 height 33
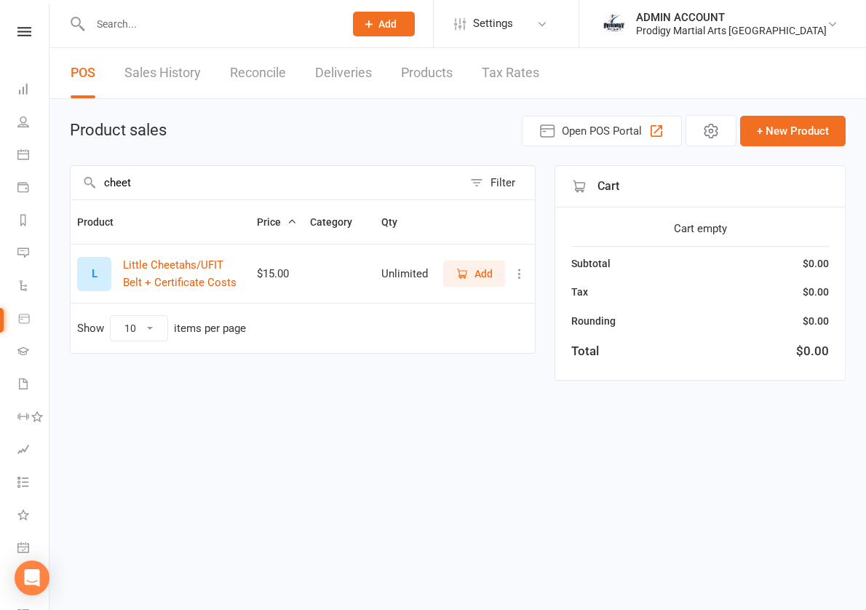
type input "cheet"
click at [473, 277] on span "Add" at bounding box center [474, 274] width 37 height 16
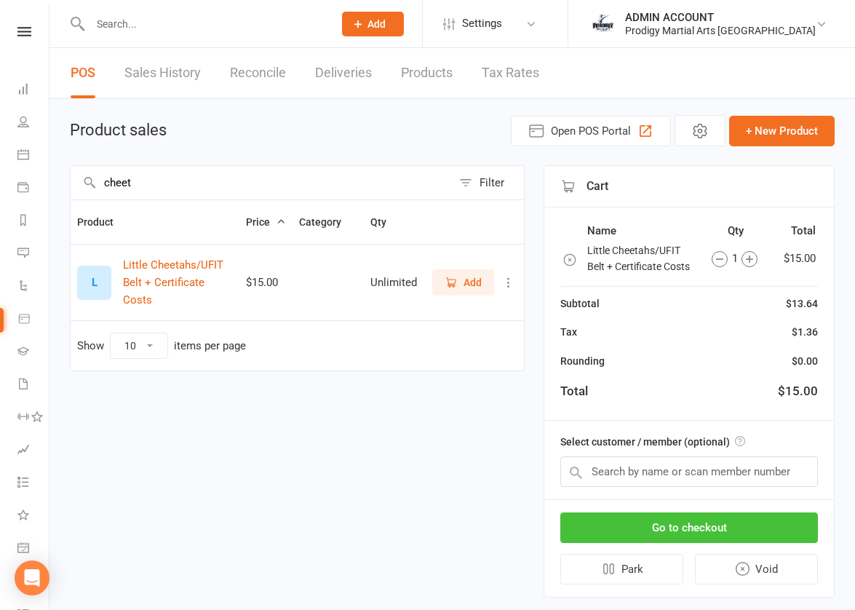
click at [641, 524] on button "Go to checkout" at bounding box center [690, 528] width 258 height 31
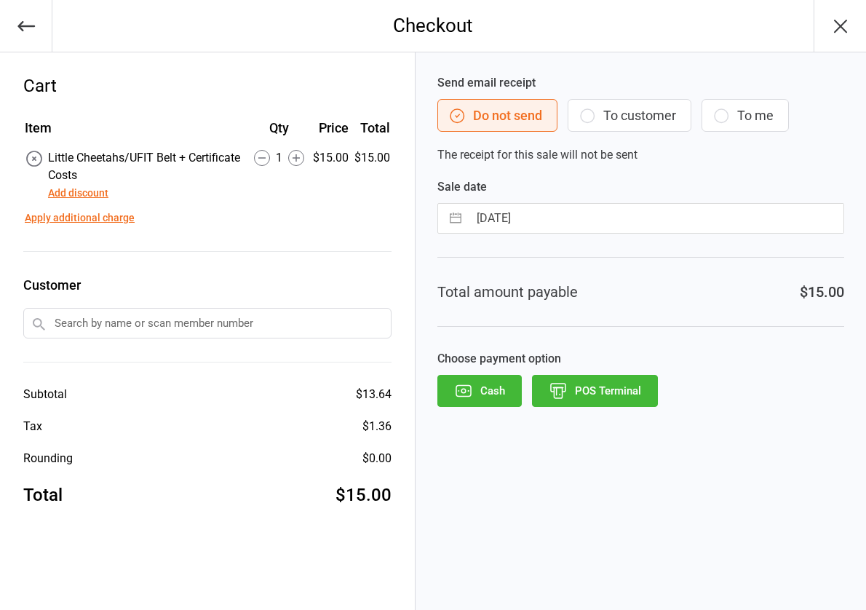
click at [178, 320] on input "text" at bounding box center [207, 323] width 368 height 31
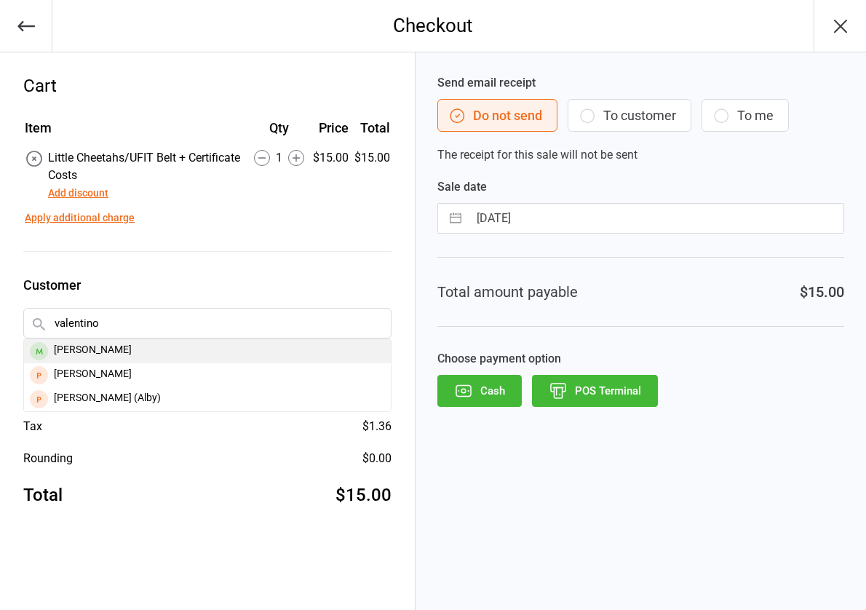
type input "valentino"
click at [104, 353] on div "Valentino Nehme" at bounding box center [207, 351] width 367 height 24
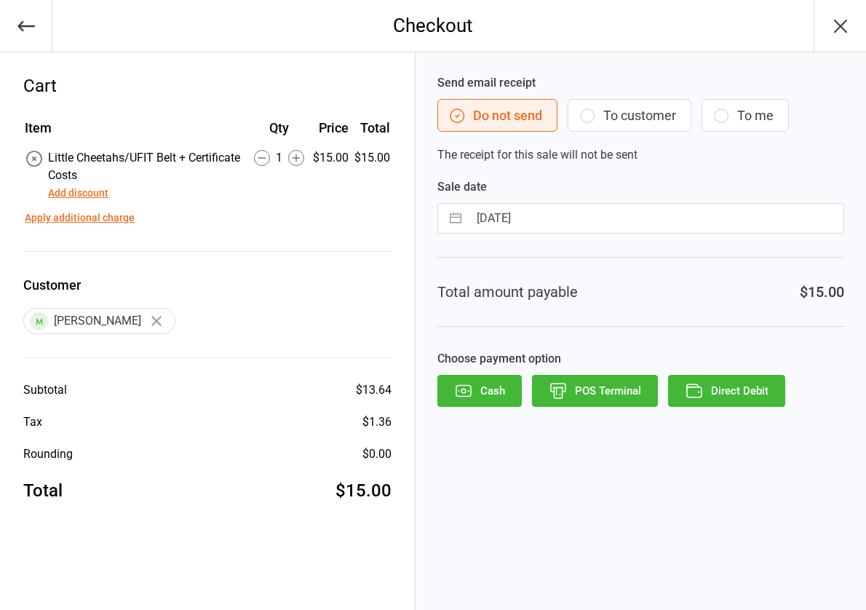
click at [709, 394] on button "Direct Debit" at bounding box center [726, 391] width 117 height 32
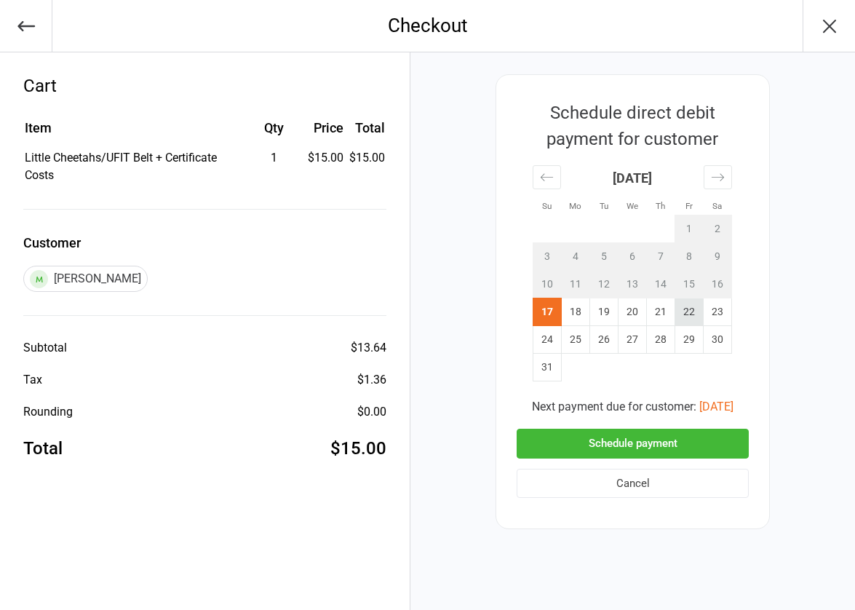
click at [685, 315] on td "22" at bounding box center [690, 312] width 28 height 28
click at [623, 445] on button "Schedule payment" at bounding box center [633, 444] width 232 height 30
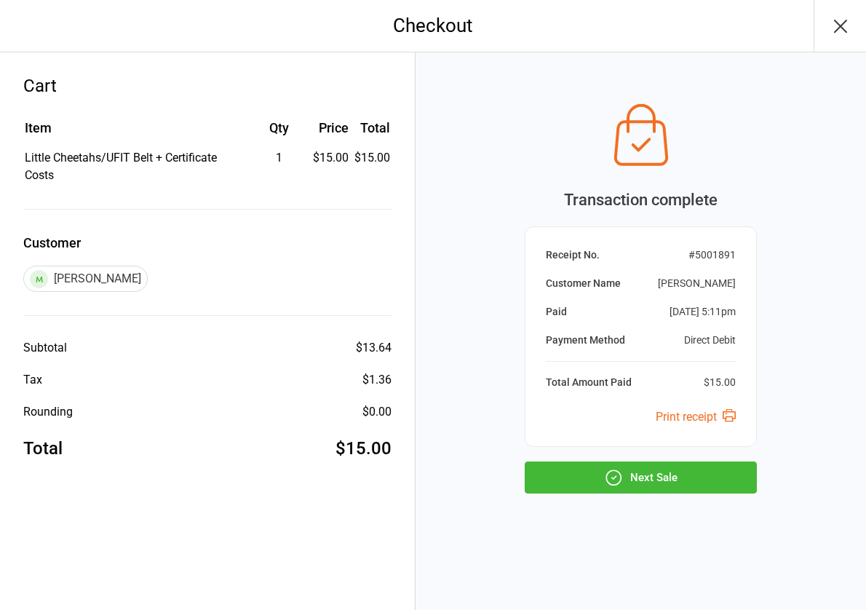
click at [612, 482] on icon "button" at bounding box center [613, 477] width 19 height 19
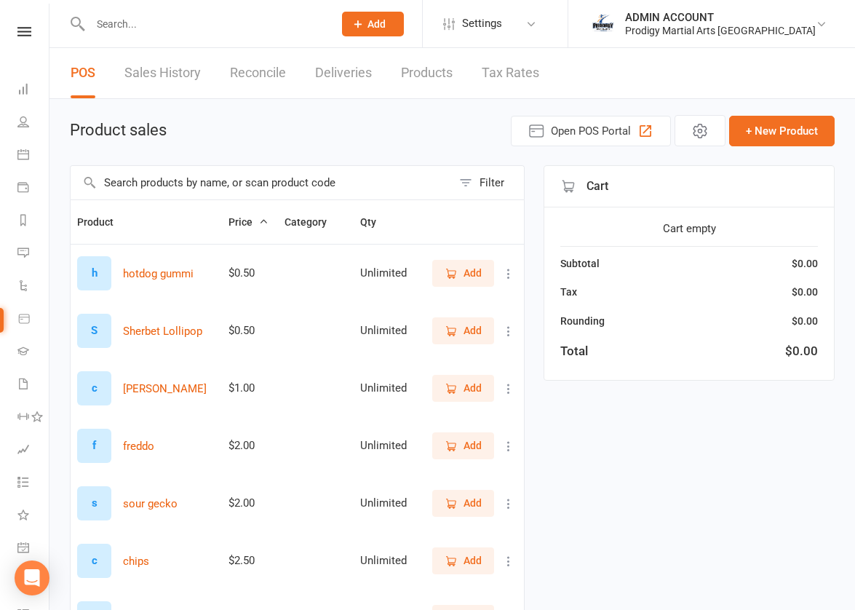
click at [375, 189] on input "text" at bounding box center [261, 182] width 381 height 33
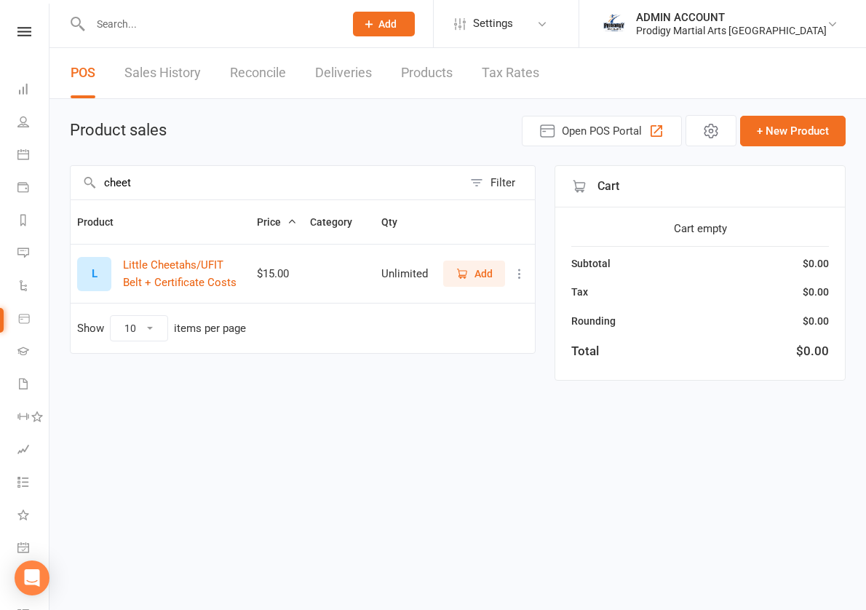
type input "cheet"
click at [470, 277] on span "Add" at bounding box center [474, 274] width 37 height 16
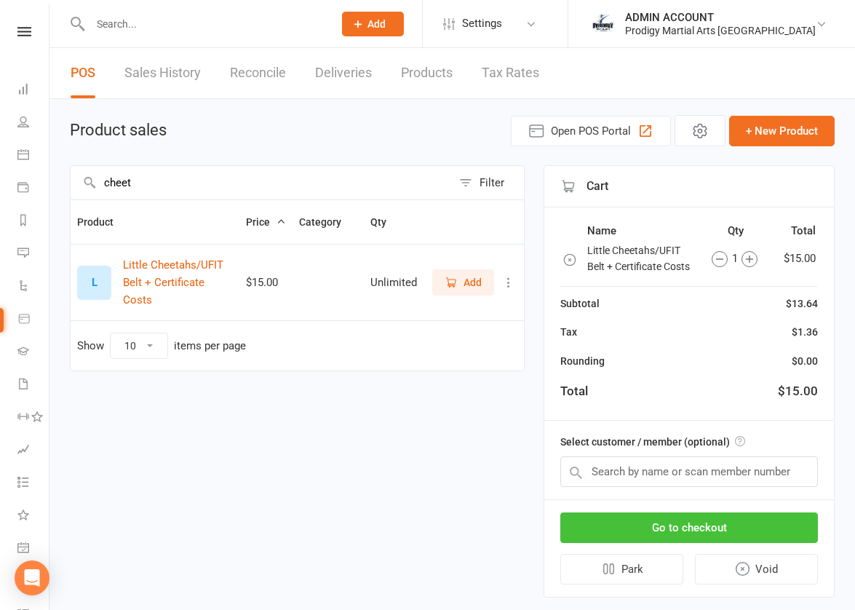
click at [619, 534] on button "Go to checkout" at bounding box center [690, 528] width 258 height 31
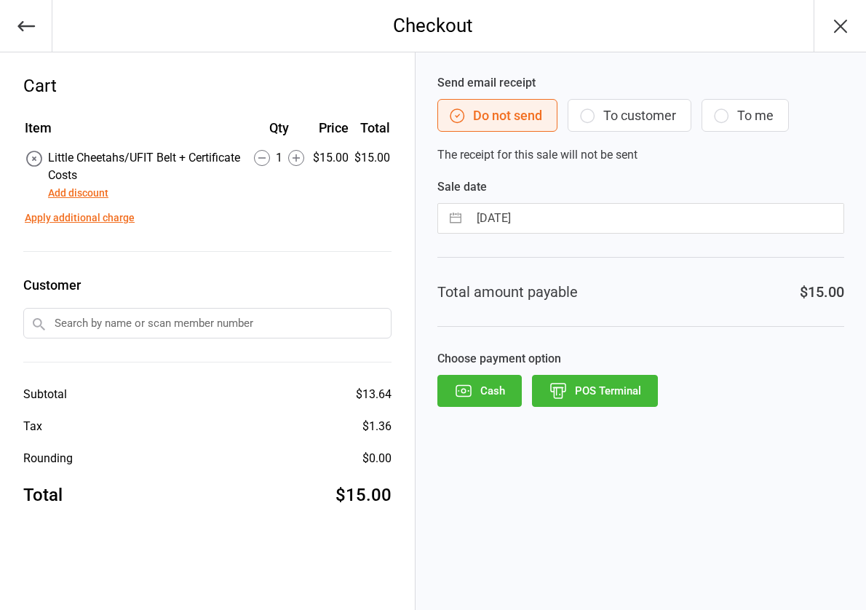
click at [121, 323] on input "text" at bounding box center [207, 323] width 368 height 31
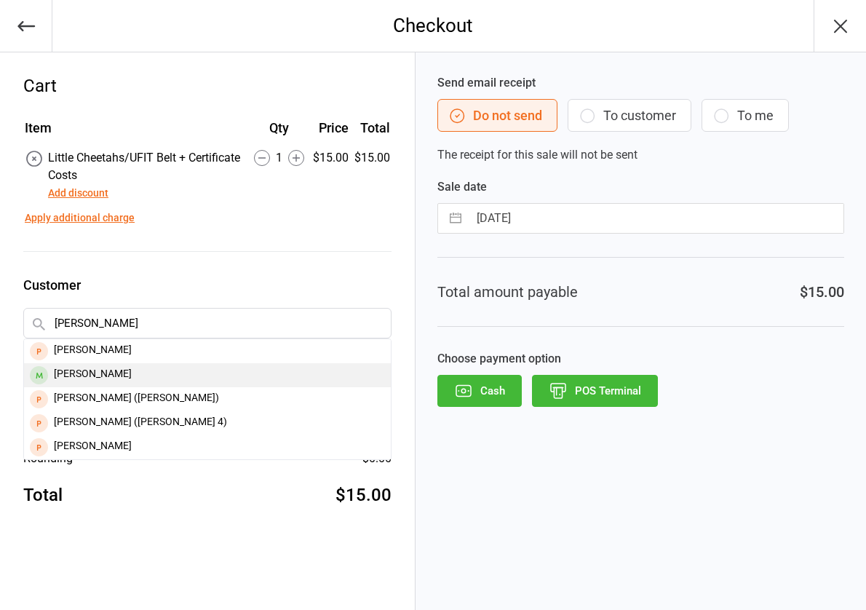
type input "[PERSON_NAME]"
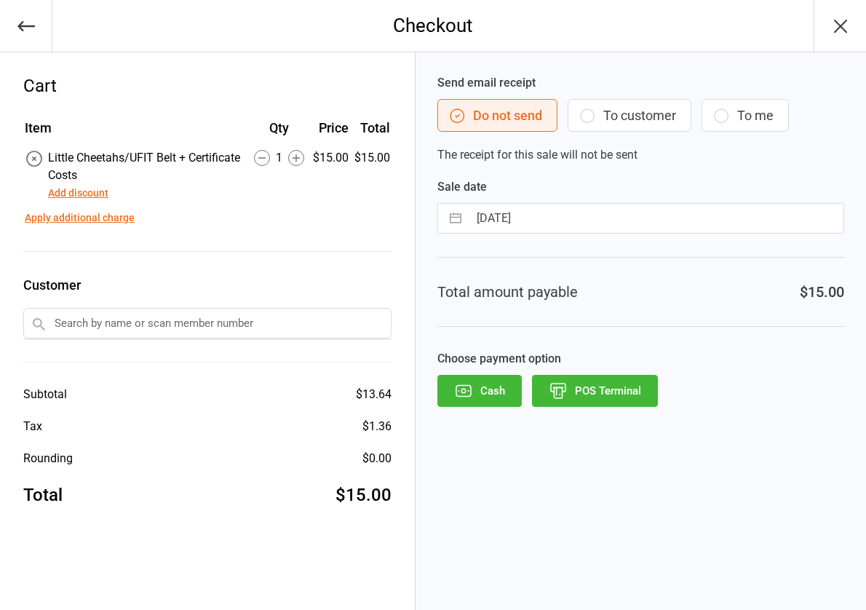
click at [95, 333] on input "text" at bounding box center [207, 323] width 368 height 31
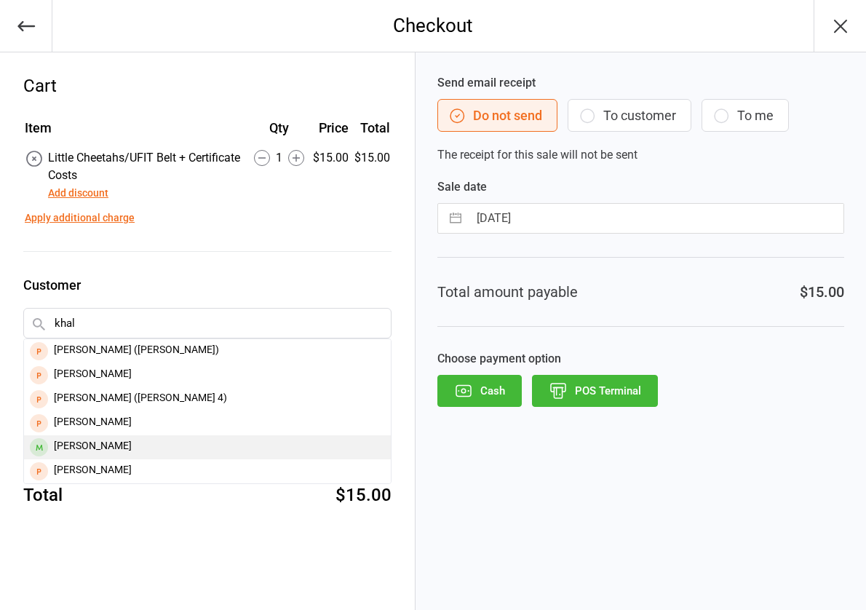
type input "khal"
click at [71, 440] on div "[PERSON_NAME]" at bounding box center [207, 447] width 367 height 24
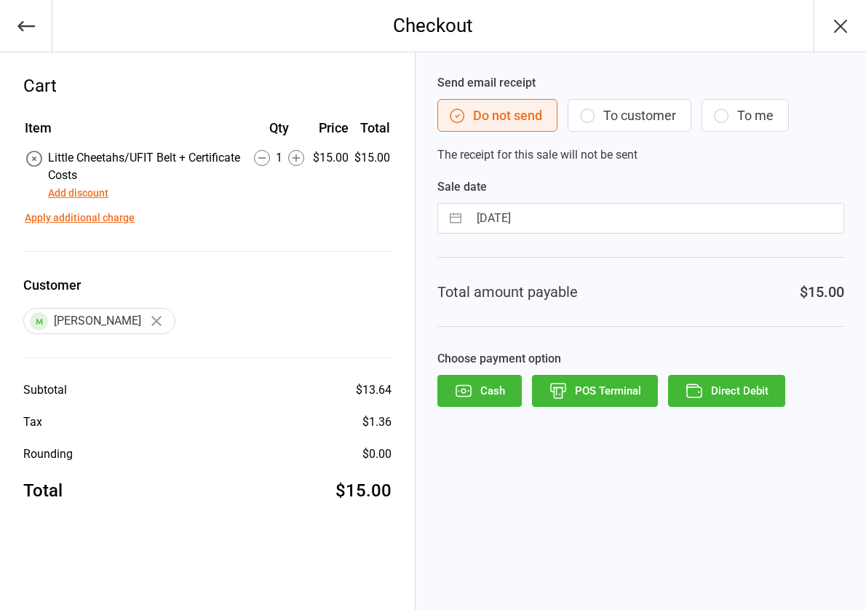
click at [694, 395] on icon "button" at bounding box center [694, 390] width 19 height 19
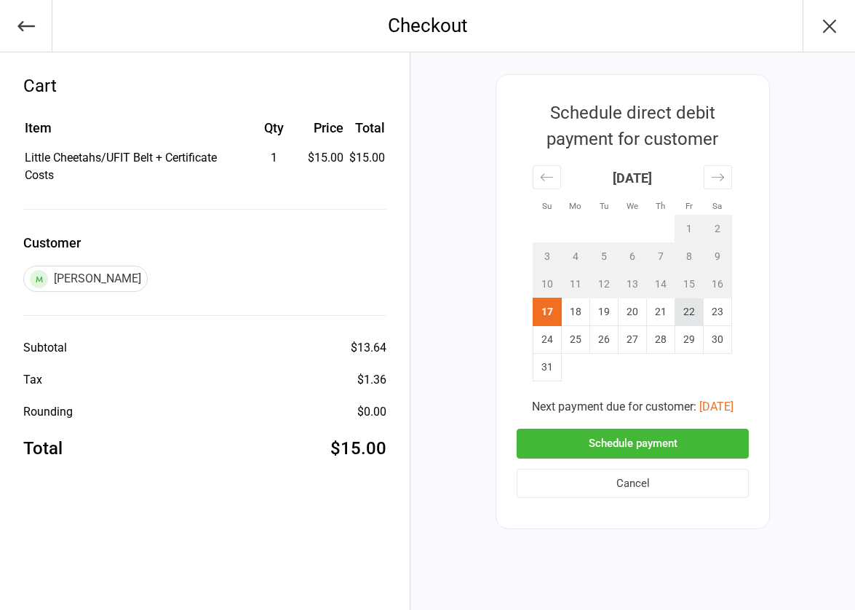
click at [694, 307] on td "22" at bounding box center [690, 312] width 28 height 28
click at [641, 443] on button "Schedule payment" at bounding box center [633, 444] width 232 height 30
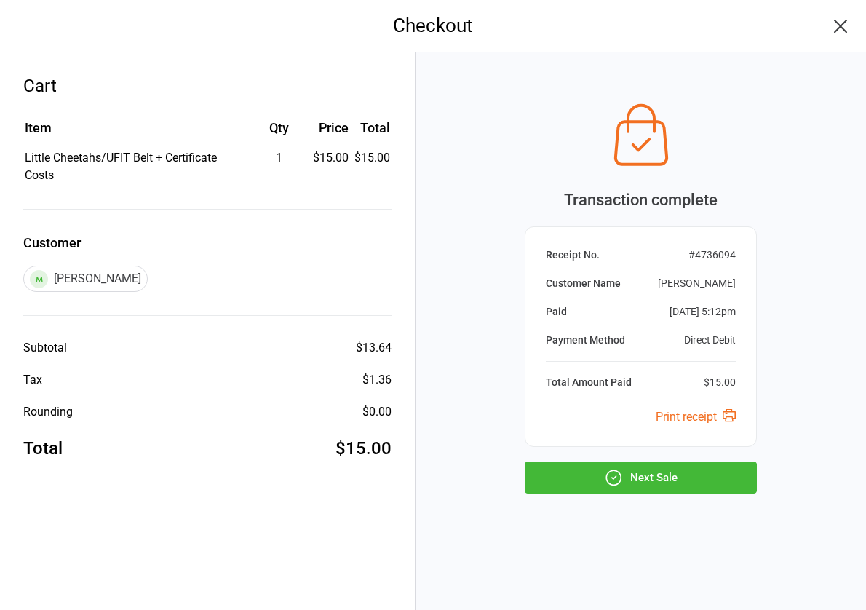
click at [614, 483] on icon "button" at bounding box center [613, 477] width 19 height 19
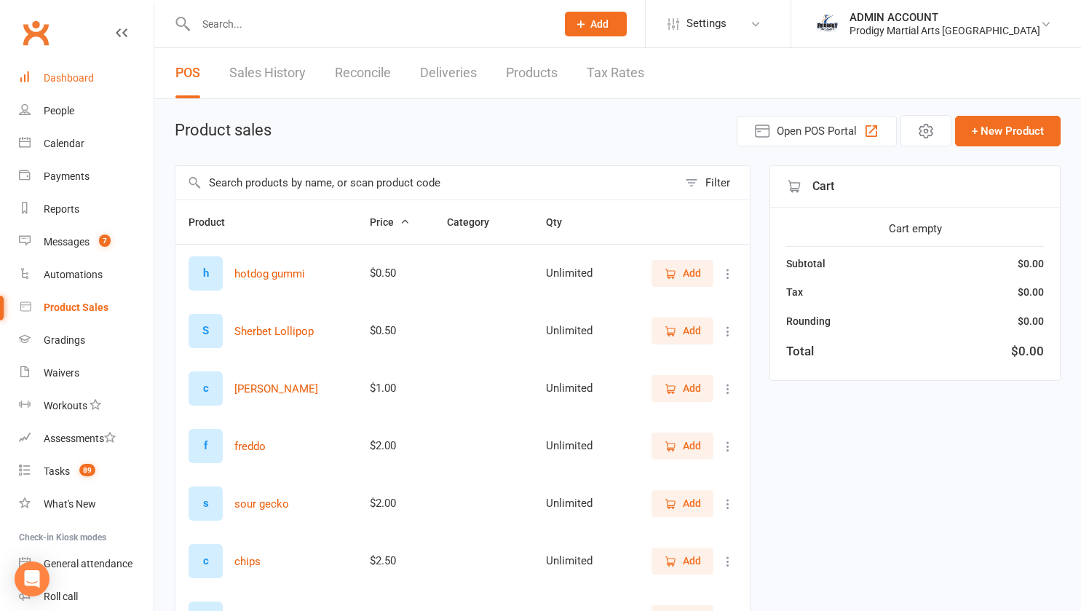
click at [58, 79] on div "Dashboard" at bounding box center [69, 78] width 50 height 12
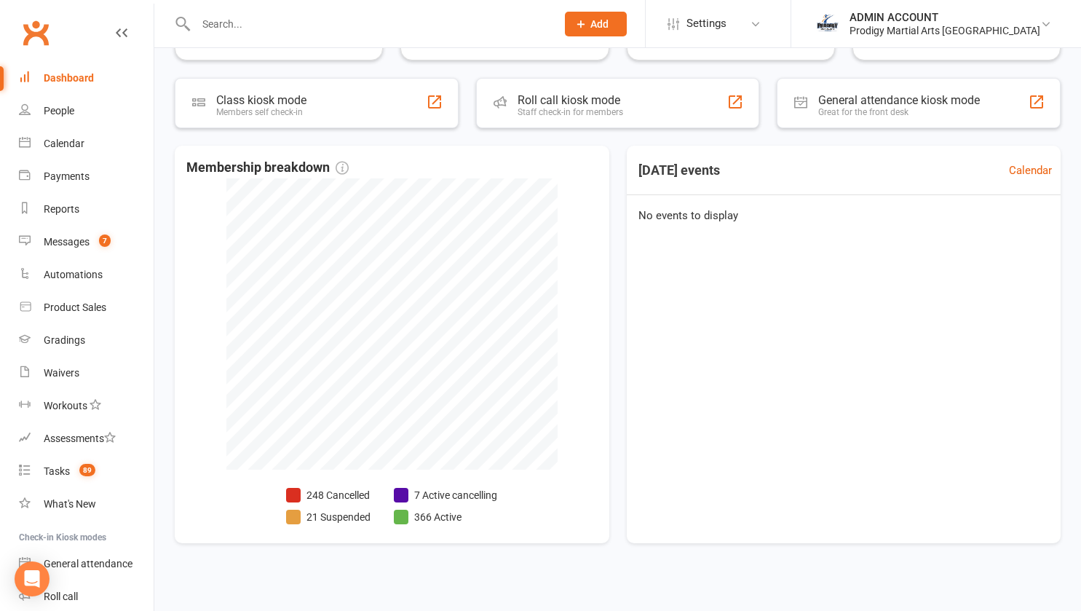
scroll to position [249, 0]
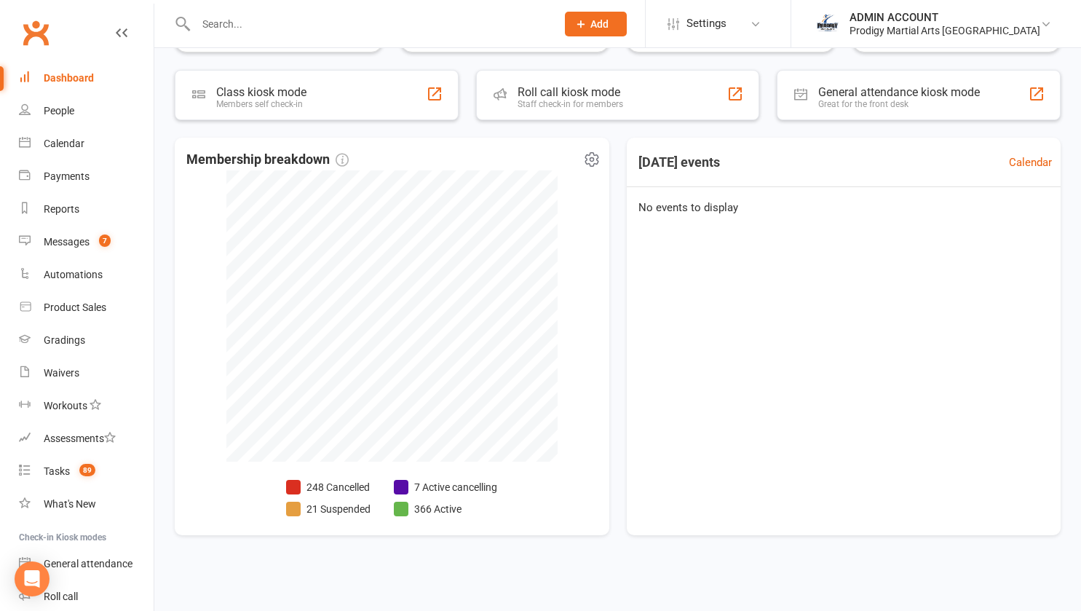
click at [435, 488] on li "7 Active cancelling" at bounding box center [445, 487] width 103 height 16
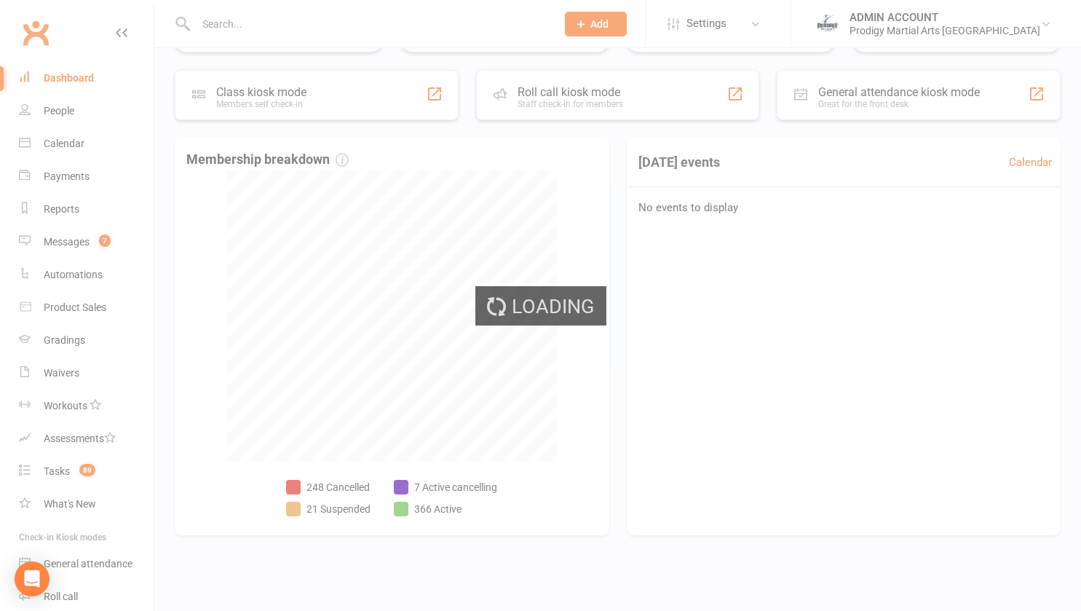
select select "no_trial"
select select "100"
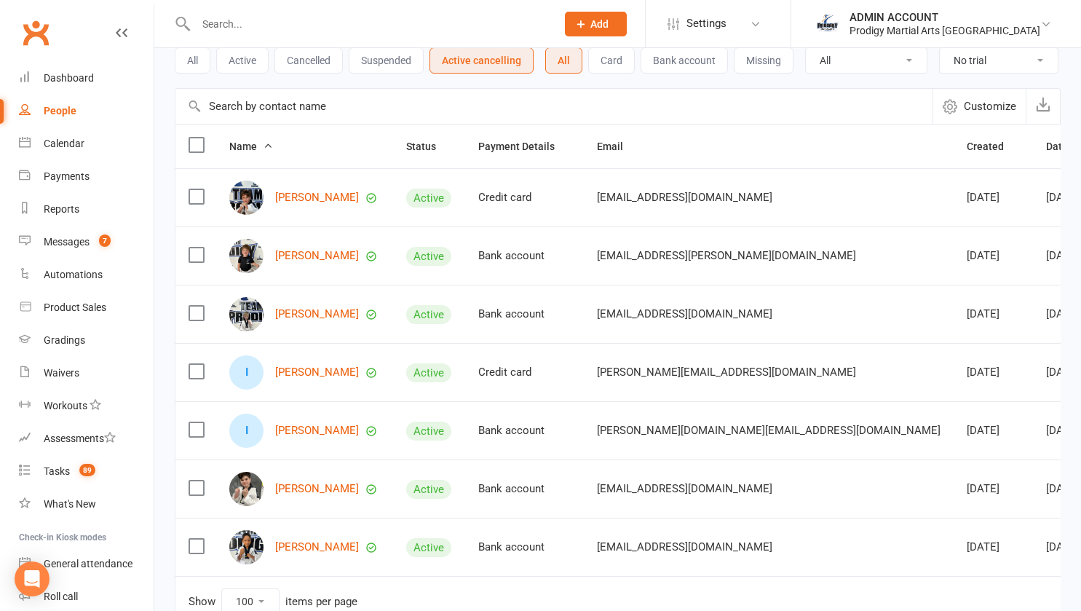
scroll to position [87, 0]
click at [236, 23] on input "text" at bounding box center [368, 24] width 355 height 20
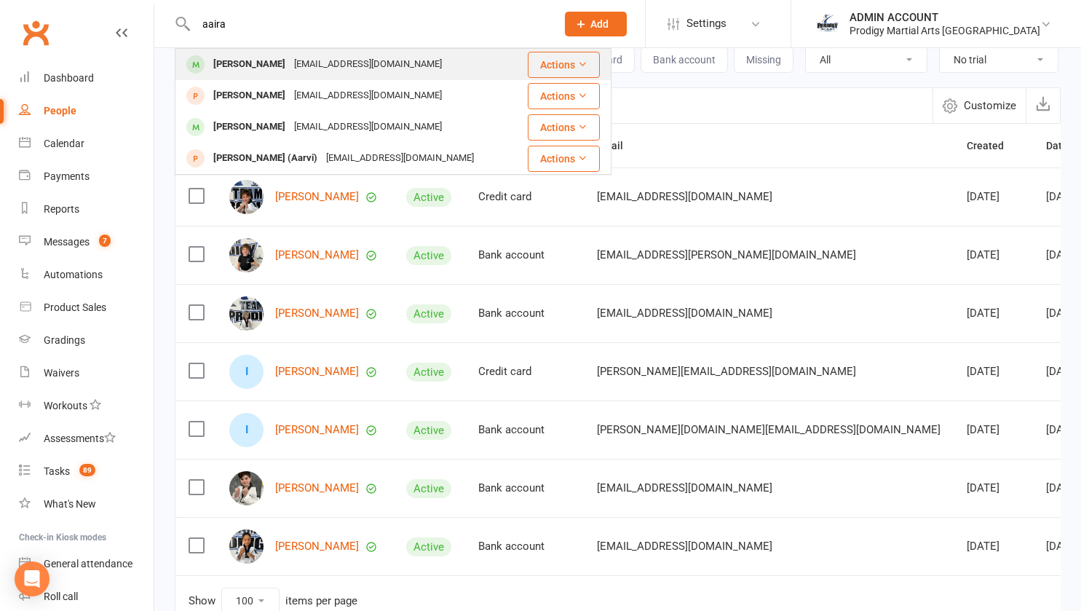
type input "aaira"
click at [248, 67] on div "[PERSON_NAME]" at bounding box center [249, 64] width 81 height 21
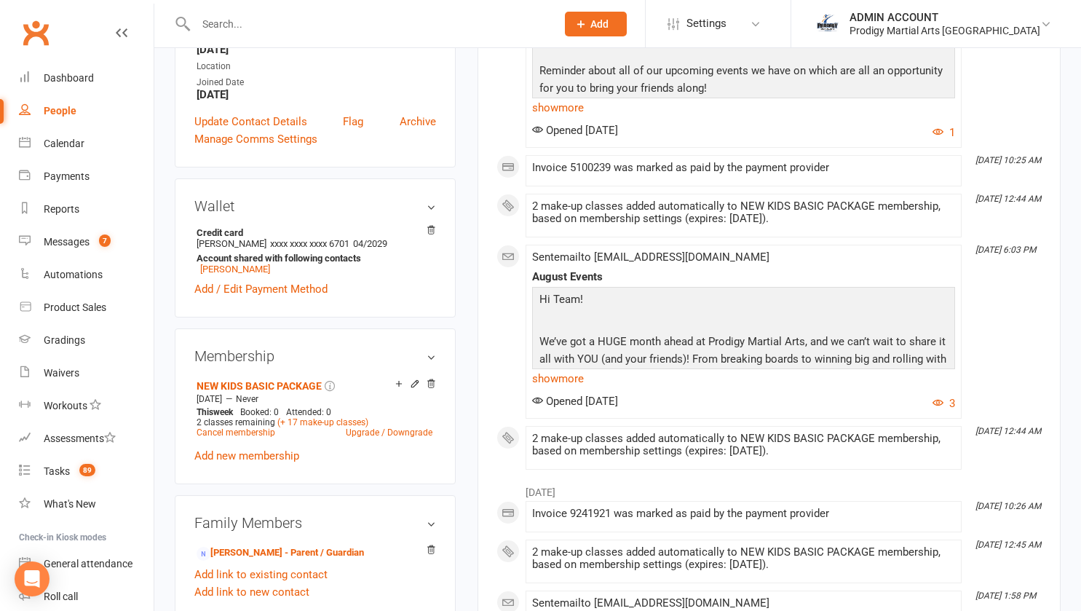
scroll to position [341, 0]
click at [259, 437] on link "Cancel membership" at bounding box center [236, 432] width 79 height 10
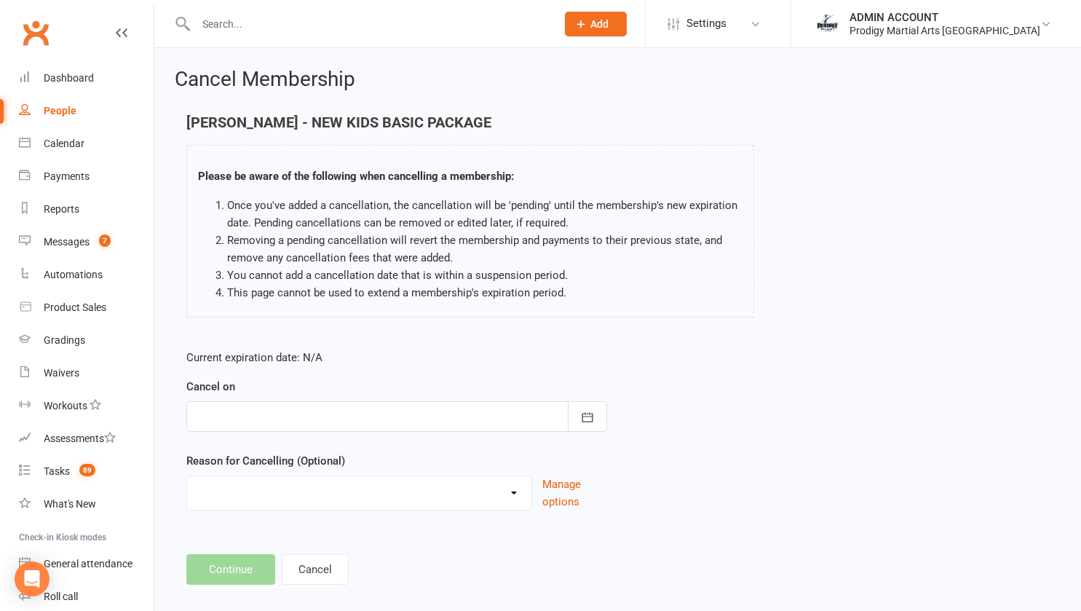
click at [273, 414] on div at bounding box center [396, 416] width 421 height 31
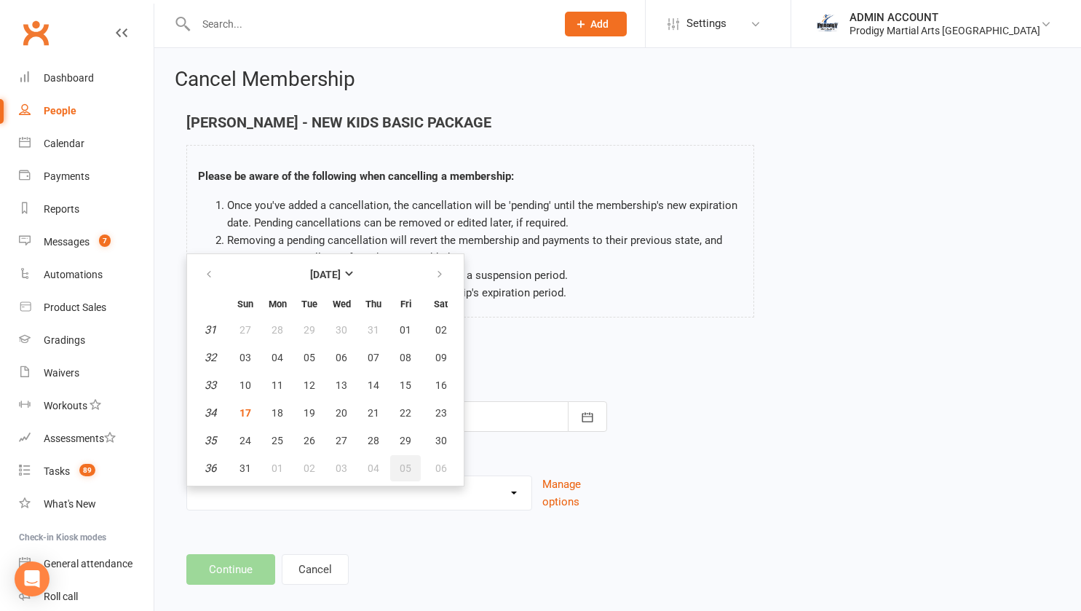
click at [411, 467] on button "05" at bounding box center [405, 468] width 31 height 26
type input "[DATE]"
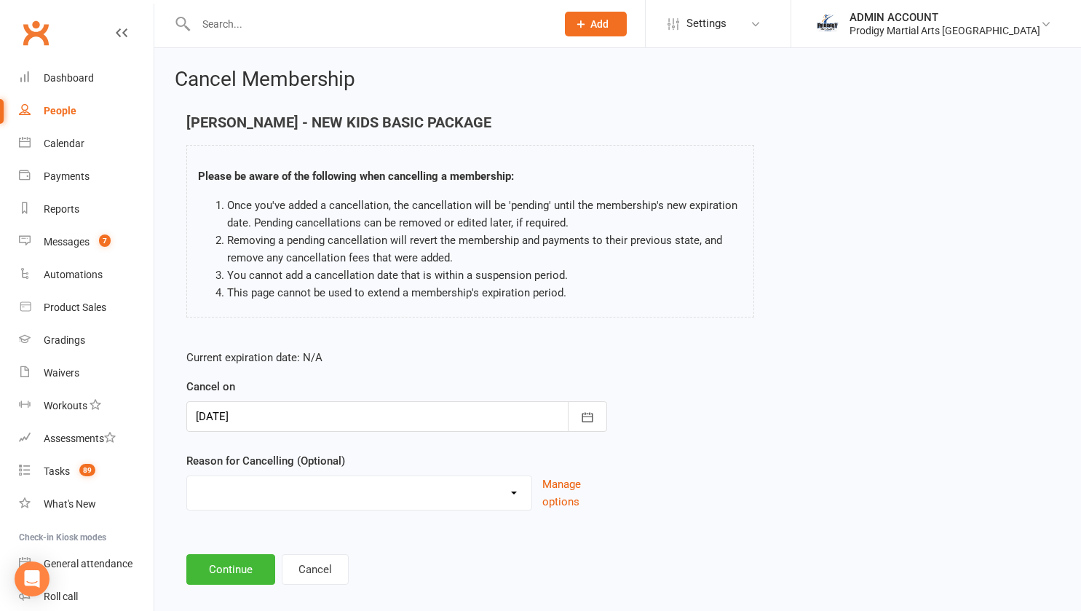
click at [376, 489] on select "Holiday Injury Loss of Interest Moving Scheduling Issues Other reason" at bounding box center [359, 490] width 344 height 29
click at [358, 486] on select "Holiday Injury Loss of Interest Moving Scheduling Issues Other reason" at bounding box center [359, 490] width 344 height 29
select select "4"
click at [187, 476] on select "Holiday Injury Loss of Interest Moving Scheduling Issues Other reason" at bounding box center [359, 490] width 344 height 29
click at [234, 566] on button "Continue" at bounding box center [230, 569] width 89 height 31
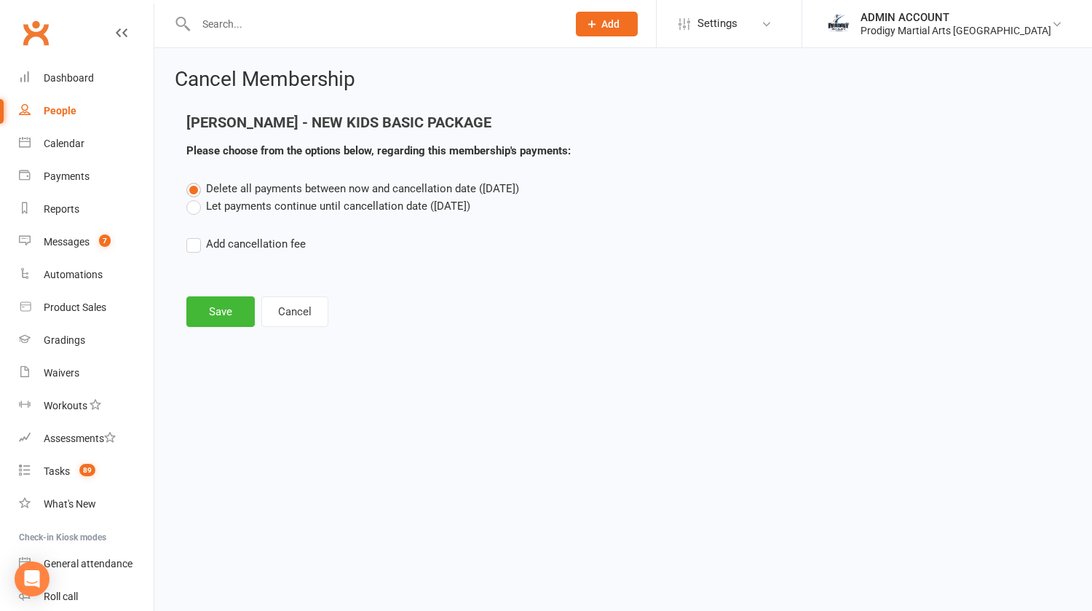
click at [198, 209] on label "Let payments continue until cancellation date ([DATE])" at bounding box center [328, 205] width 284 height 17
click at [196, 197] on input "Let payments continue until cancellation date ([DATE])" at bounding box center [190, 197] width 9 height 0
click at [218, 311] on button "Save" at bounding box center [220, 311] width 68 height 31
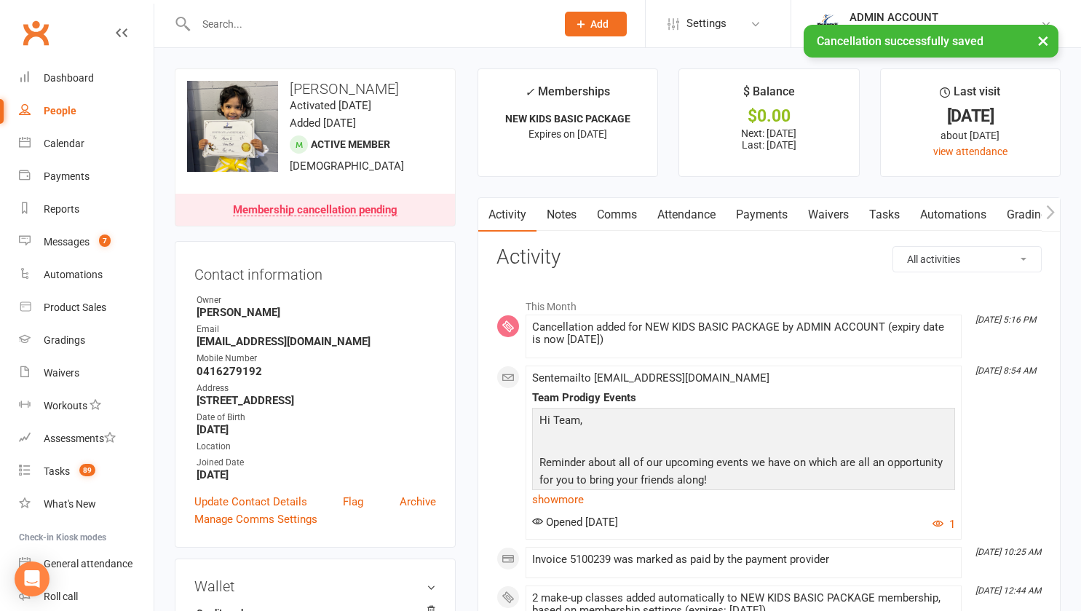
click at [756, 213] on link "Payments" at bounding box center [762, 214] width 72 height 33
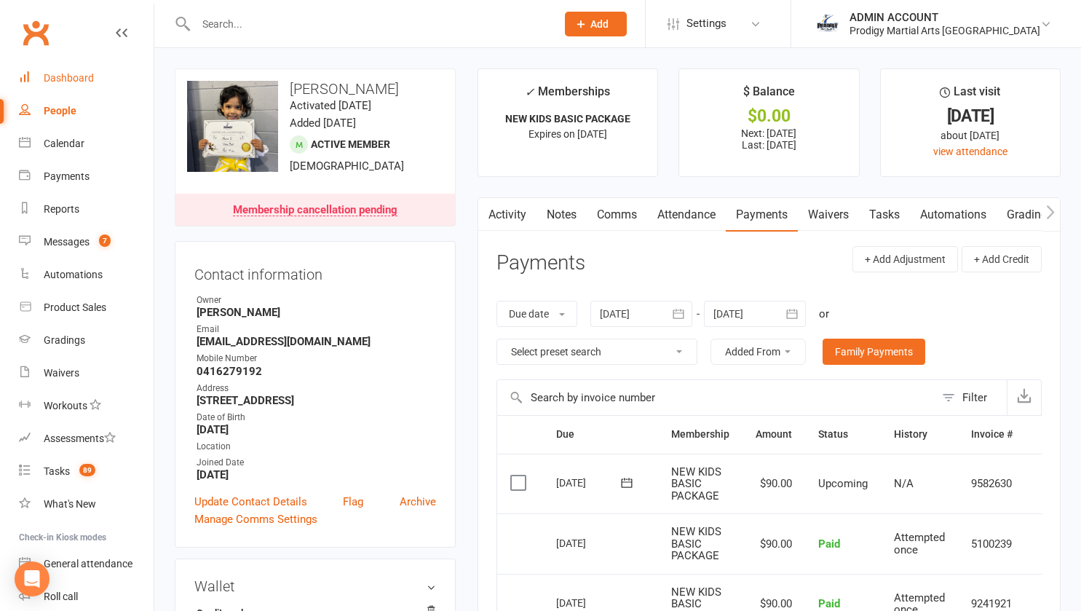
click at [69, 79] on div "Dashboard" at bounding box center [69, 78] width 50 height 12
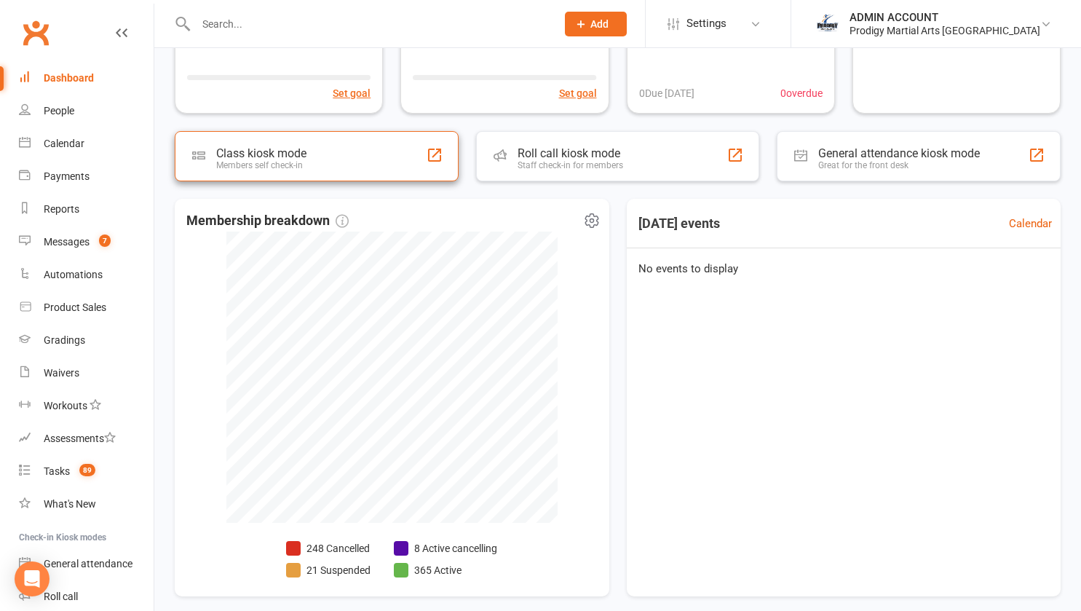
scroll to position [249, 0]
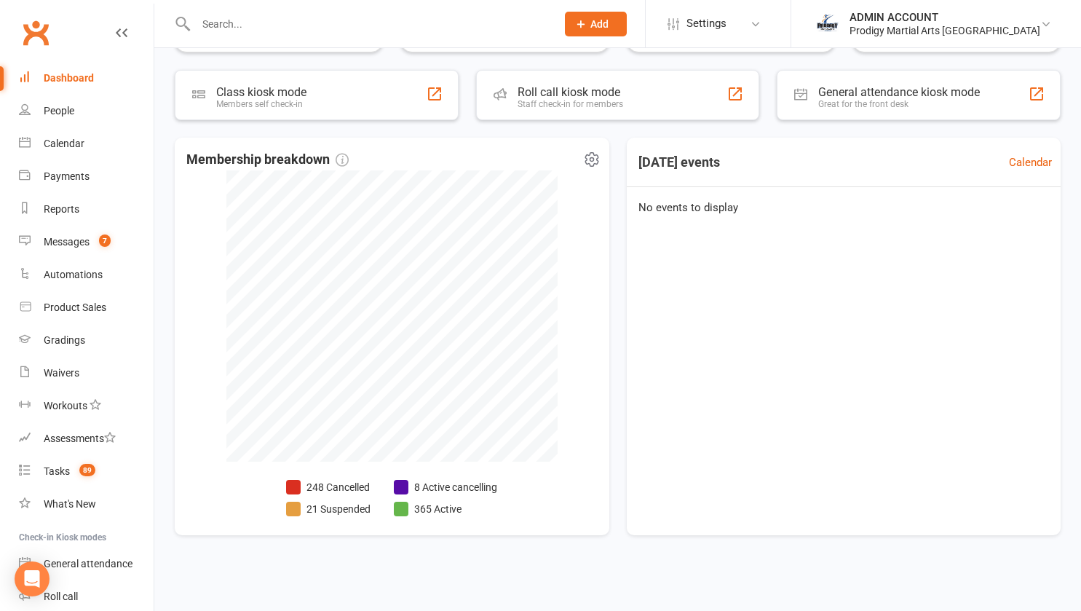
click at [348, 507] on li "21 Suspended" at bounding box center [328, 509] width 84 height 16
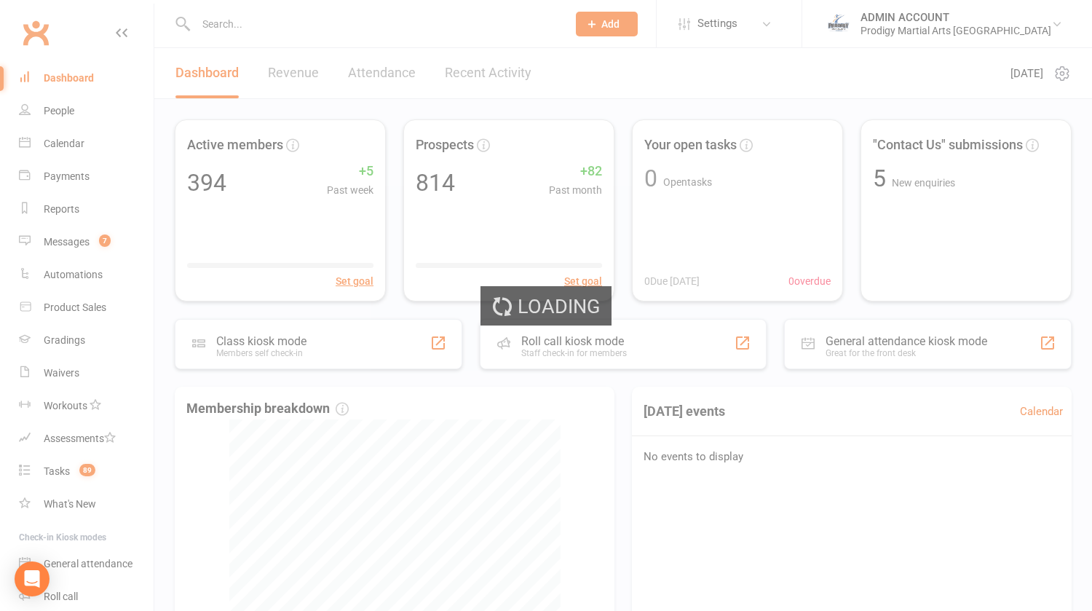
select select "100"
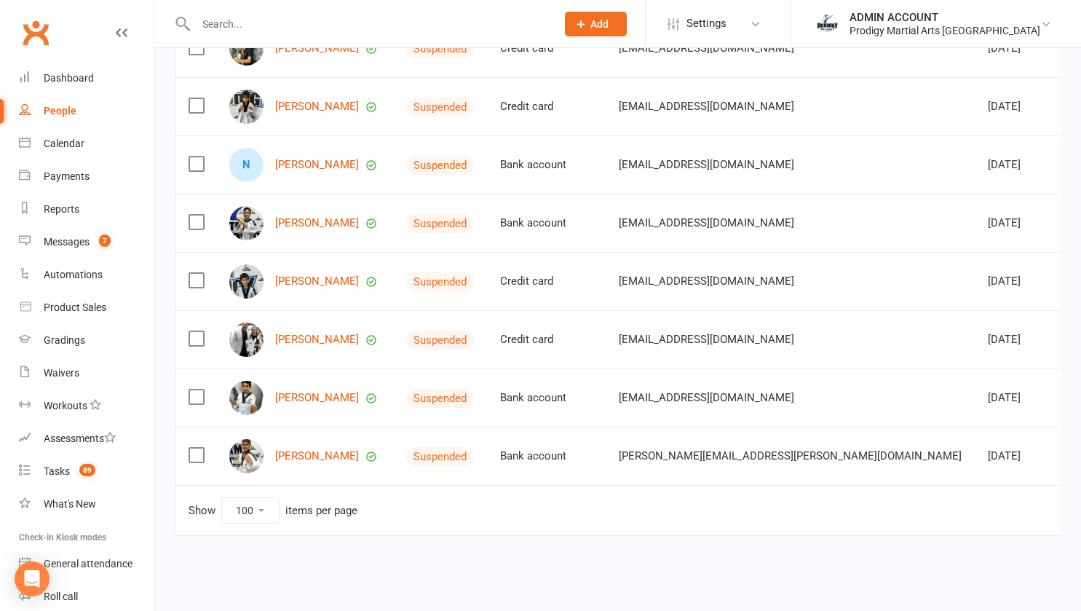
scroll to position [995, 0]
click at [221, 31] on input "text" at bounding box center [368, 24] width 355 height 20
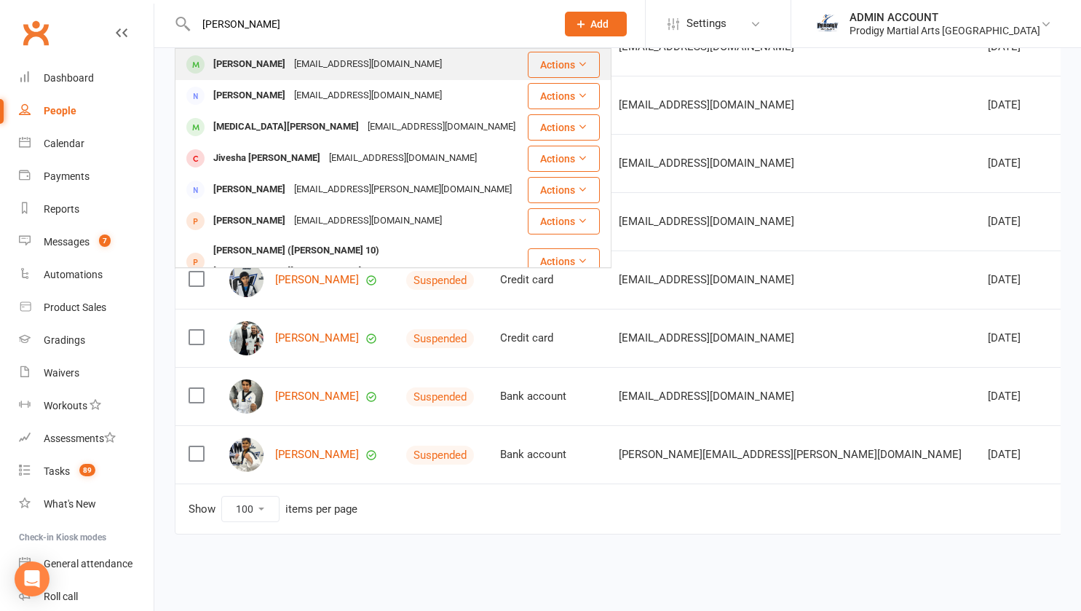
type input "sasha"
click at [251, 66] on div "Sasha Law" at bounding box center [249, 64] width 81 height 21
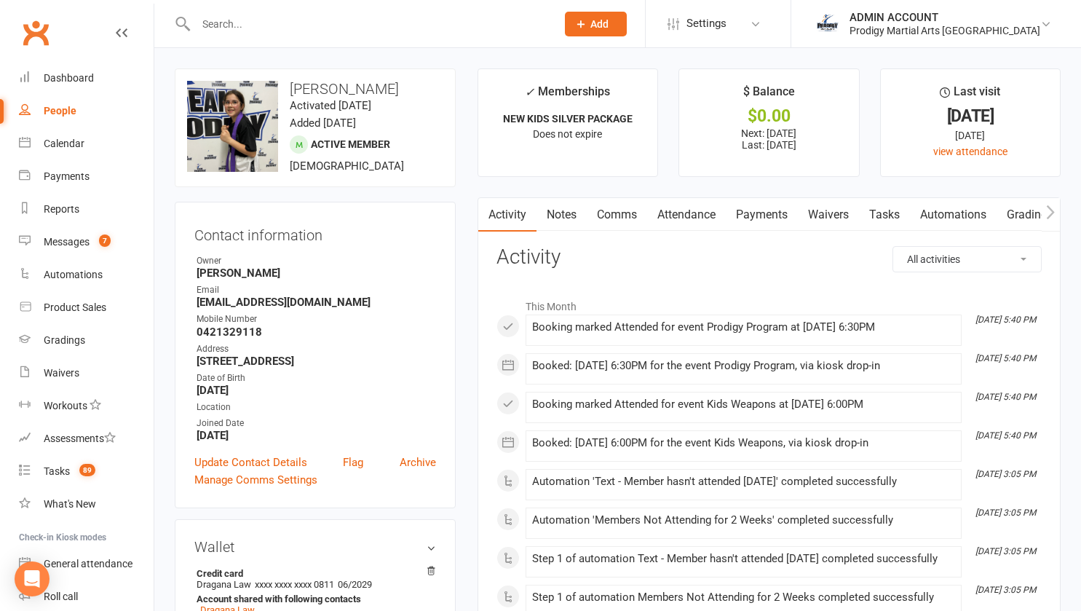
click at [554, 206] on link "Notes" at bounding box center [562, 214] width 50 height 33
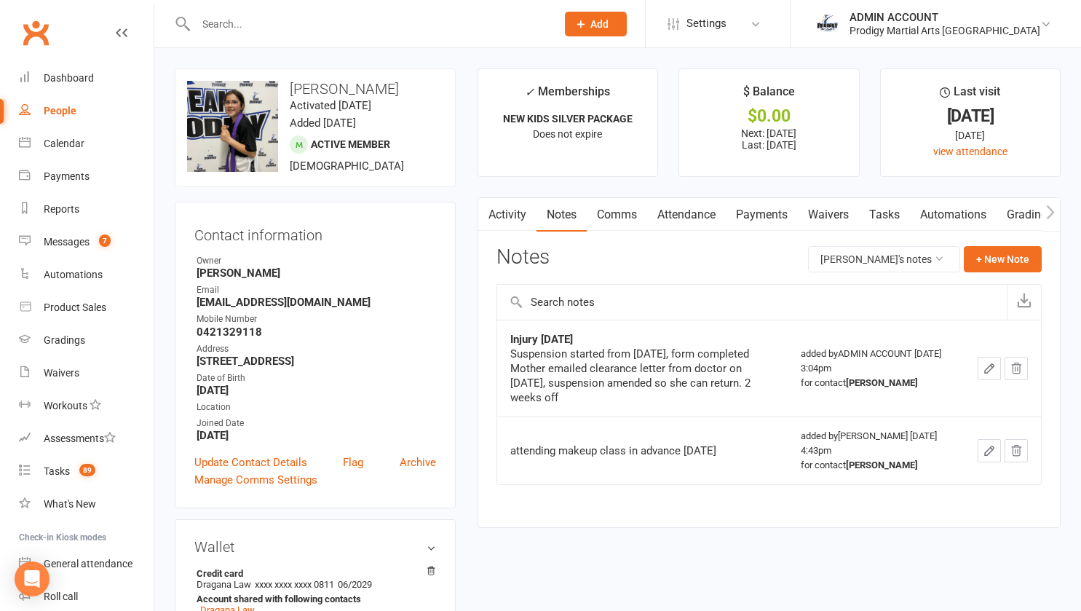
click at [220, 20] on input "text" at bounding box center [368, 24] width 355 height 20
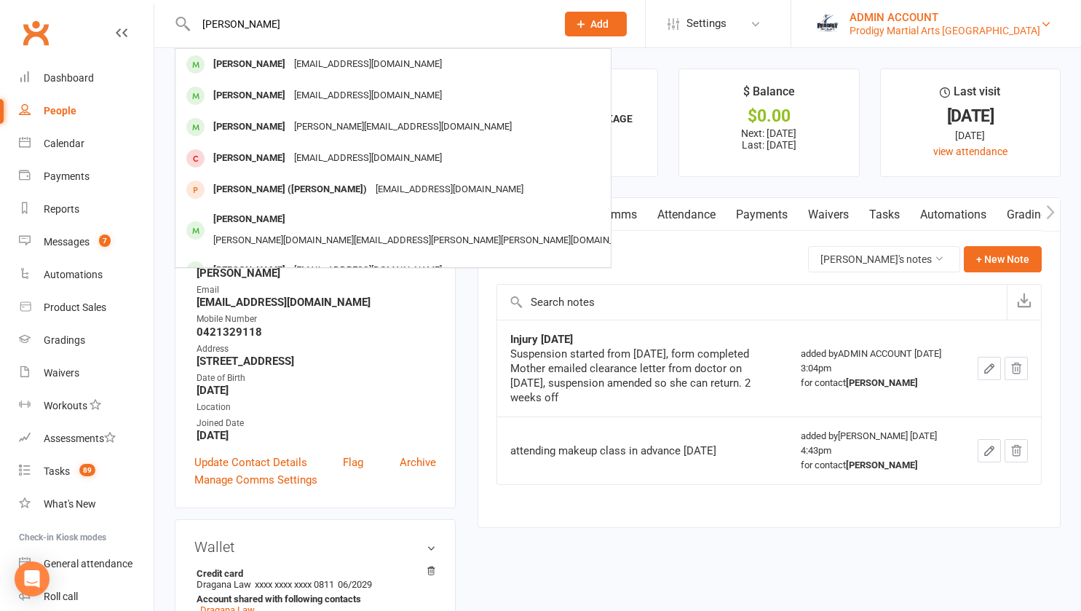
type input "lucas pap"
click at [866, 22] on div "ADMIN ACCOUNT" at bounding box center [945, 17] width 191 height 13
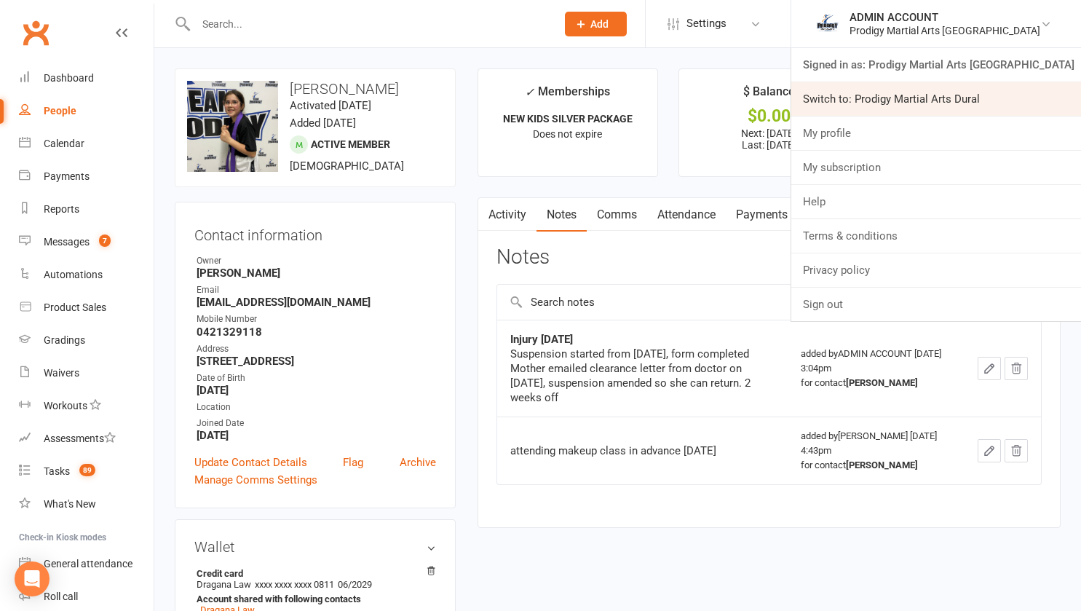
click at [866, 103] on link "Switch to: Prodigy Martial Arts Dural" at bounding box center [936, 98] width 290 height 33
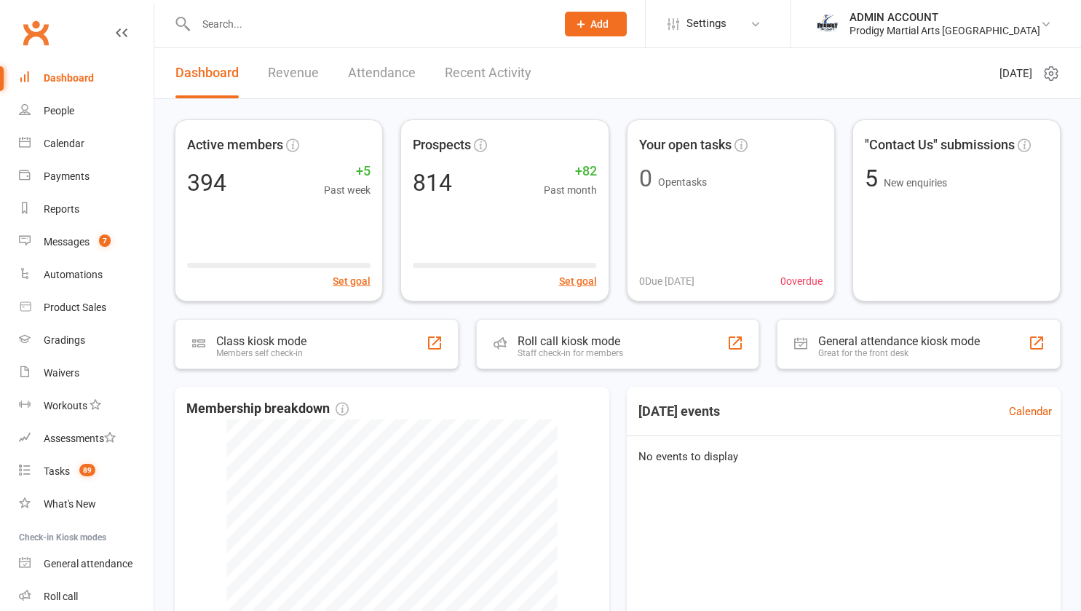
click at [239, 25] on input "text" at bounding box center [368, 24] width 355 height 20
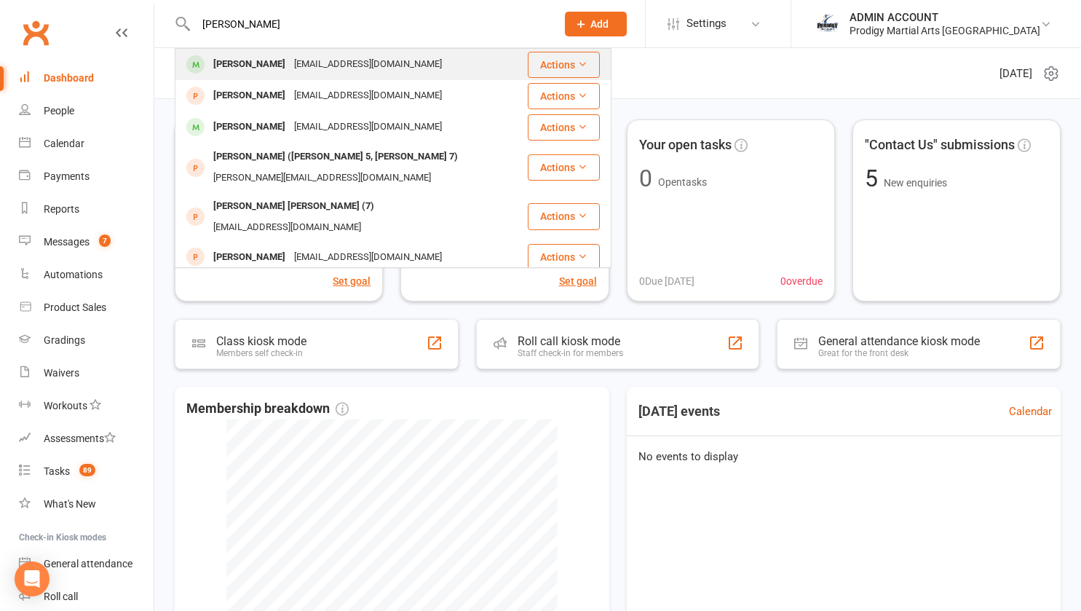
type input "brendan"
click at [240, 58] on div "Brendan Maxwell" at bounding box center [249, 64] width 81 height 21
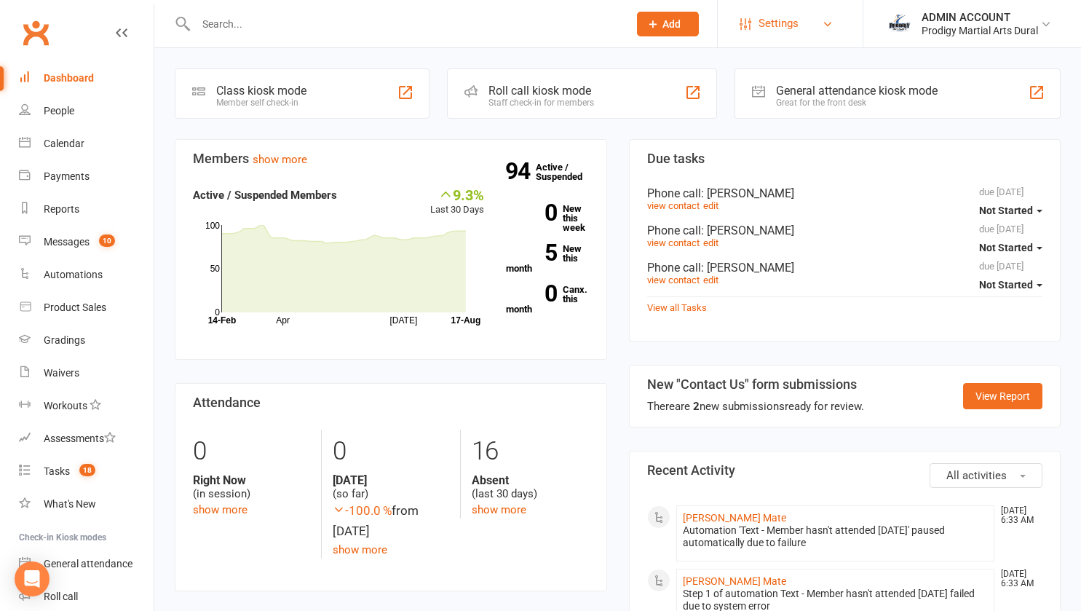
click at [789, 12] on span "Settings" at bounding box center [779, 23] width 40 height 33
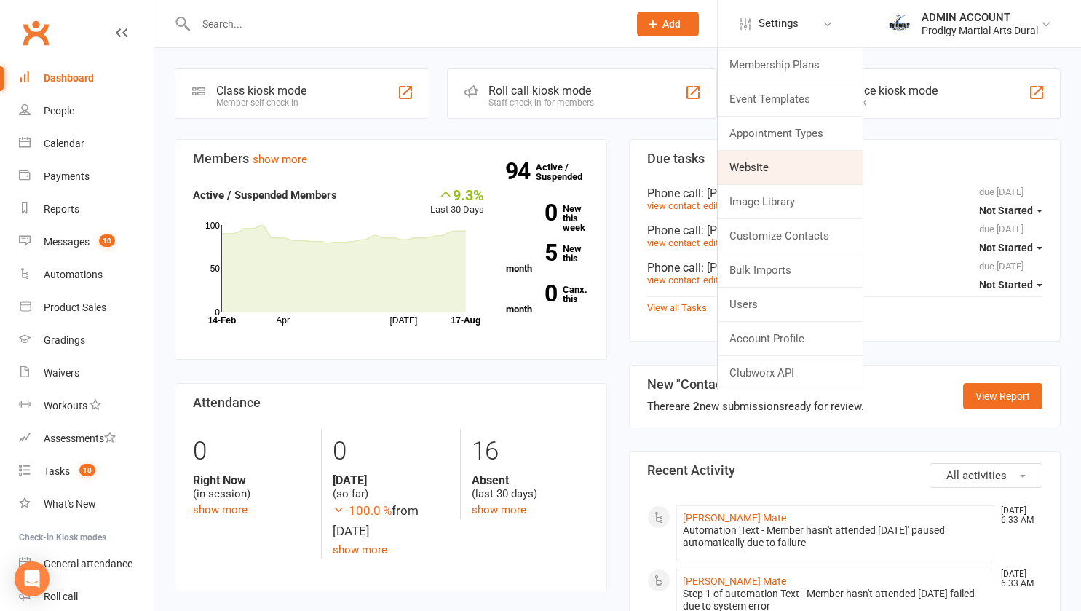
click at [762, 160] on link "Website" at bounding box center [790, 167] width 145 height 33
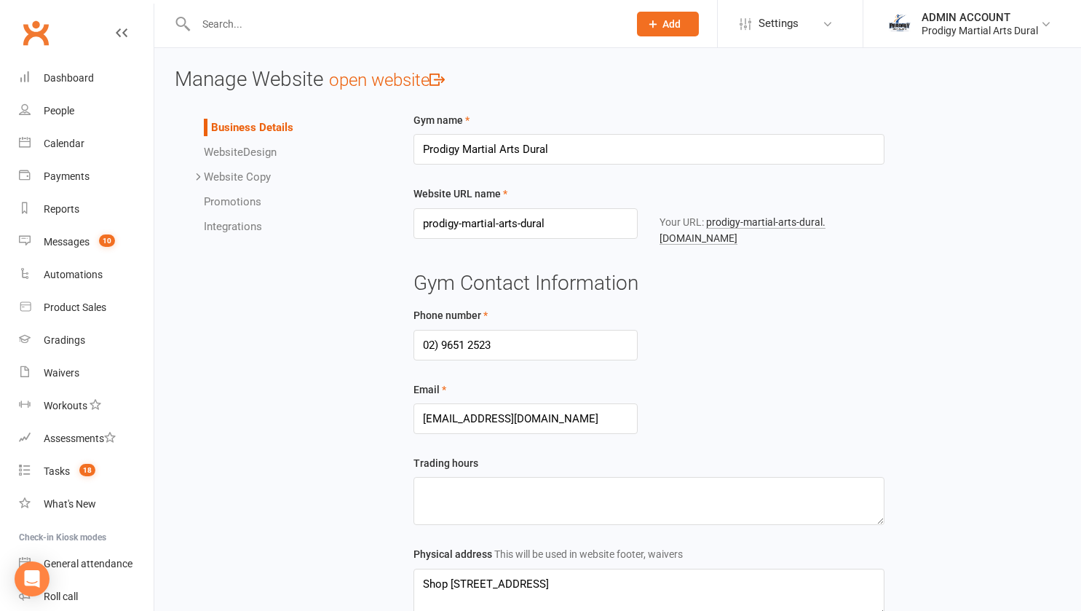
click at [265, 153] on link "Website Design" at bounding box center [240, 152] width 73 height 13
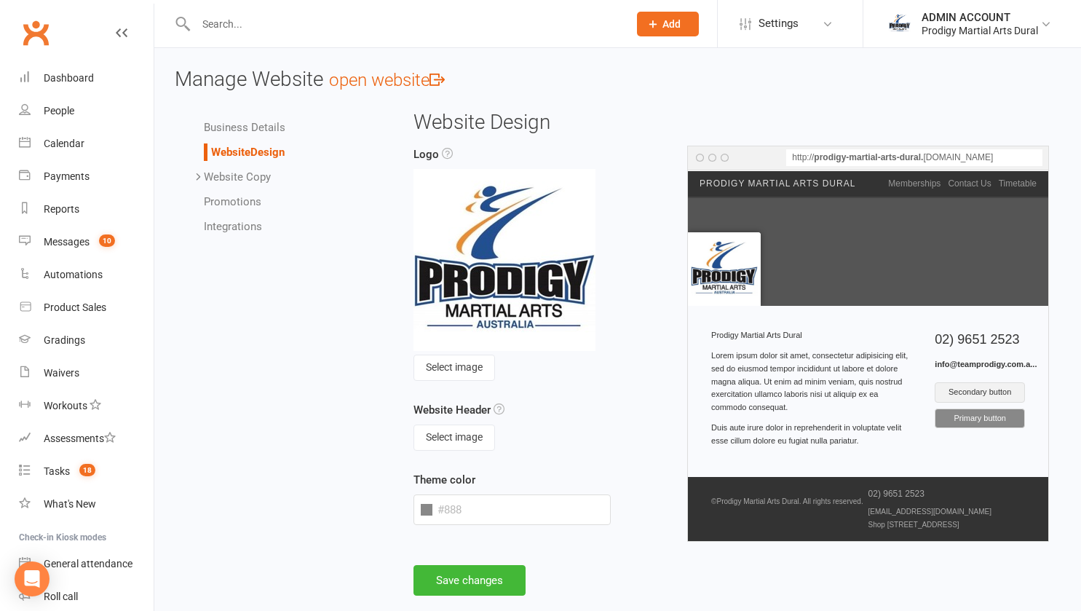
click at [246, 175] on link "Website Copy" at bounding box center [237, 176] width 67 height 13
click at [229, 127] on link "Business Details" at bounding box center [245, 127] width 82 height 13
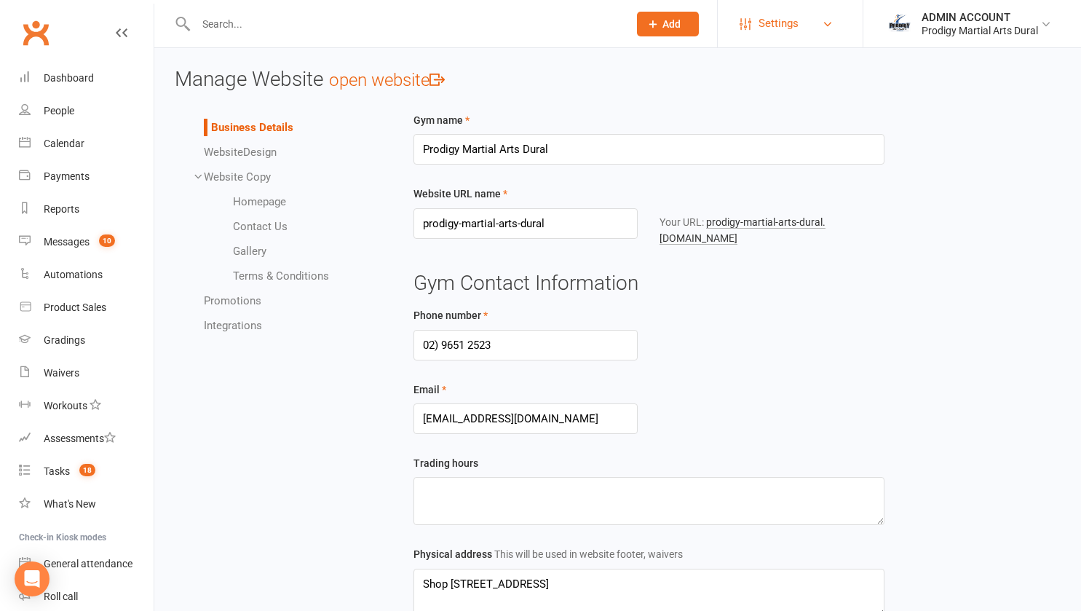
click at [794, 25] on span "Settings" at bounding box center [779, 23] width 40 height 33
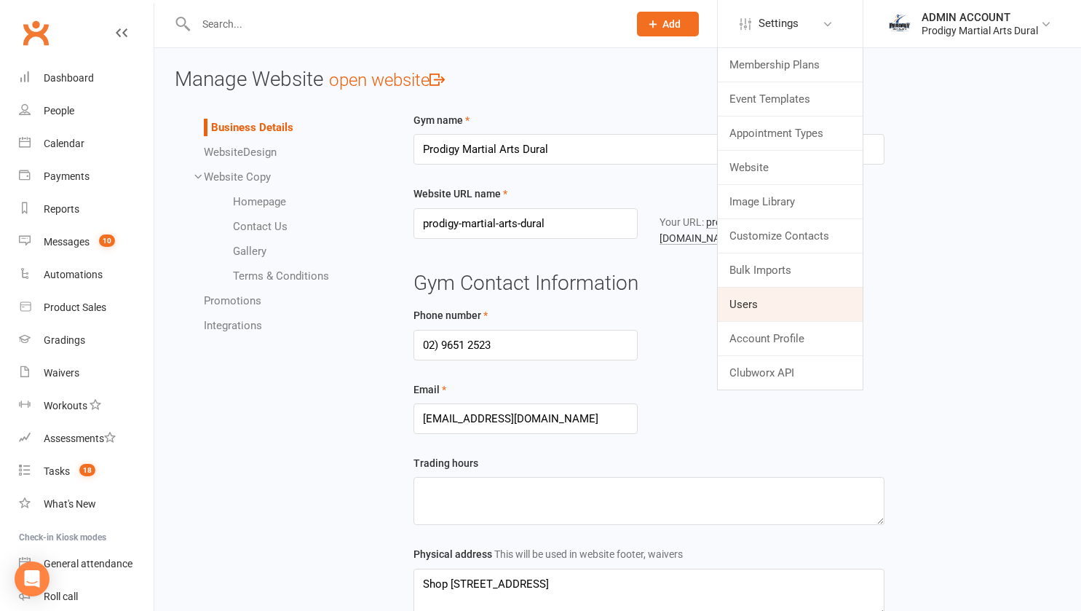
click at [746, 301] on link "Users" at bounding box center [790, 304] width 145 height 33
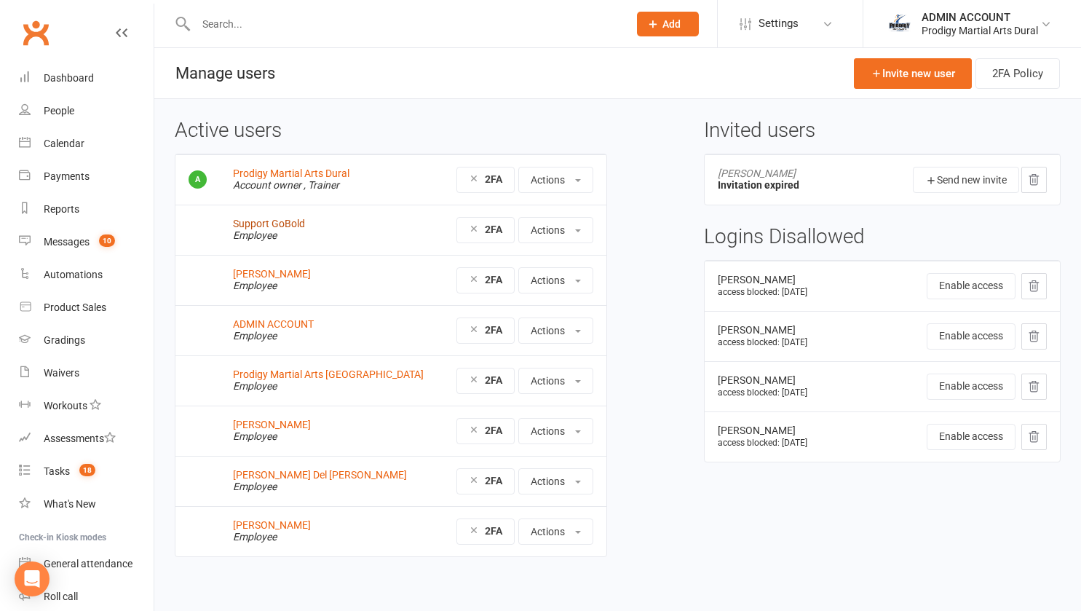
scroll to position [8, 0]
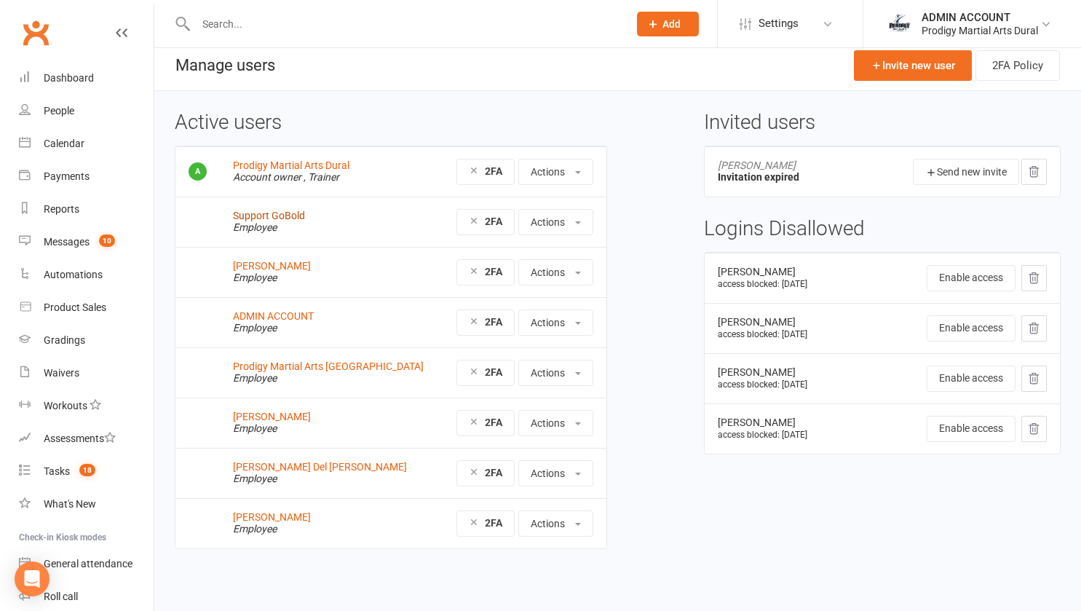
click at [256, 215] on link "Support GoBold" at bounding box center [269, 216] width 72 height 12
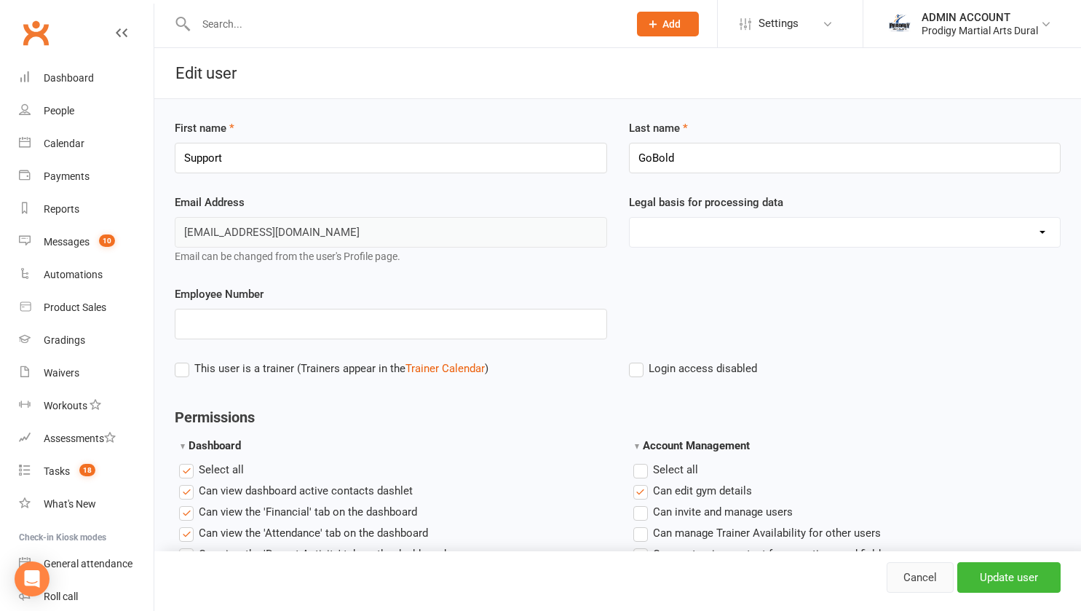
click at [912, 578] on link "Cancel" at bounding box center [920, 577] width 67 height 31
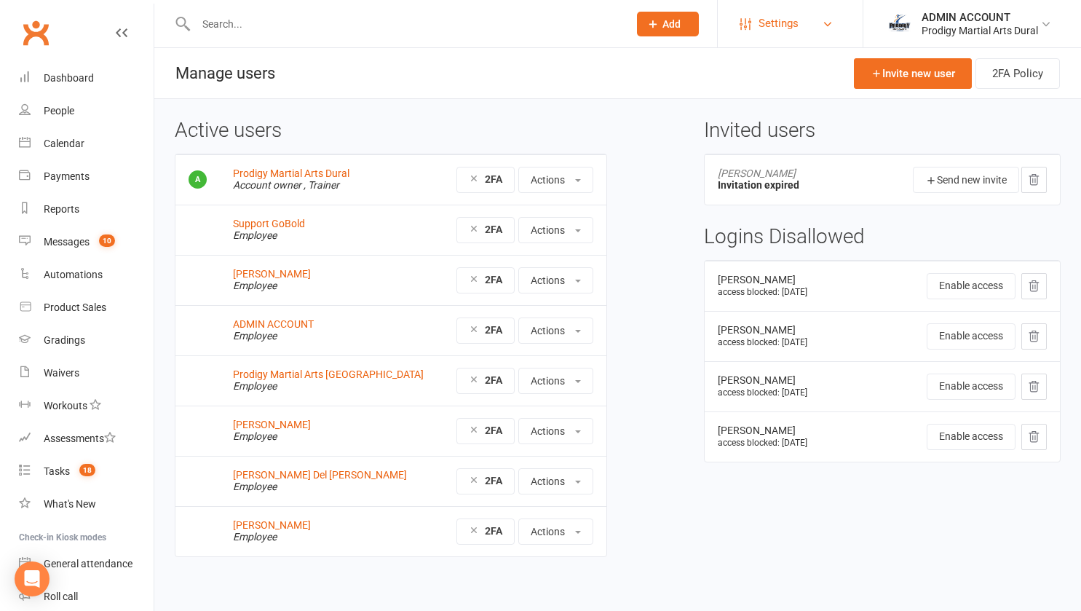
click at [801, 15] on link "Settings" at bounding box center [790, 23] width 101 height 33
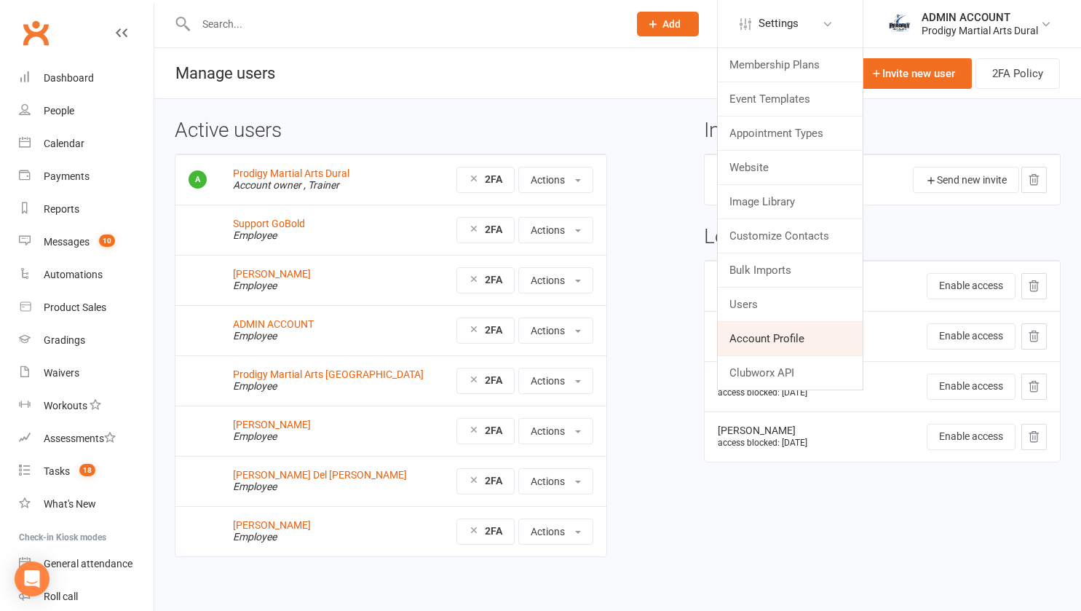
click at [744, 335] on link "Account Profile" at bounding box center [790, 338] width 145 height 33
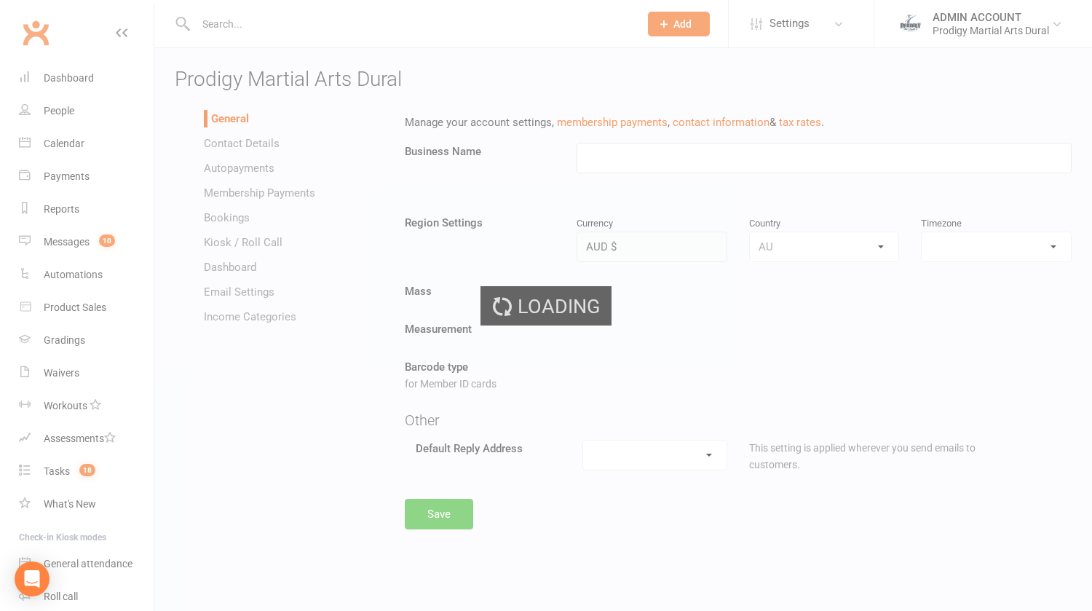
type input "Prodigy Martial Arts Dural"
select select "[GEOGRAPHIC_DATA]/[GEOGRAPHIC_DATA]"
select select "[EMAIL_ADDRESS][DOMAIN_NAME]"
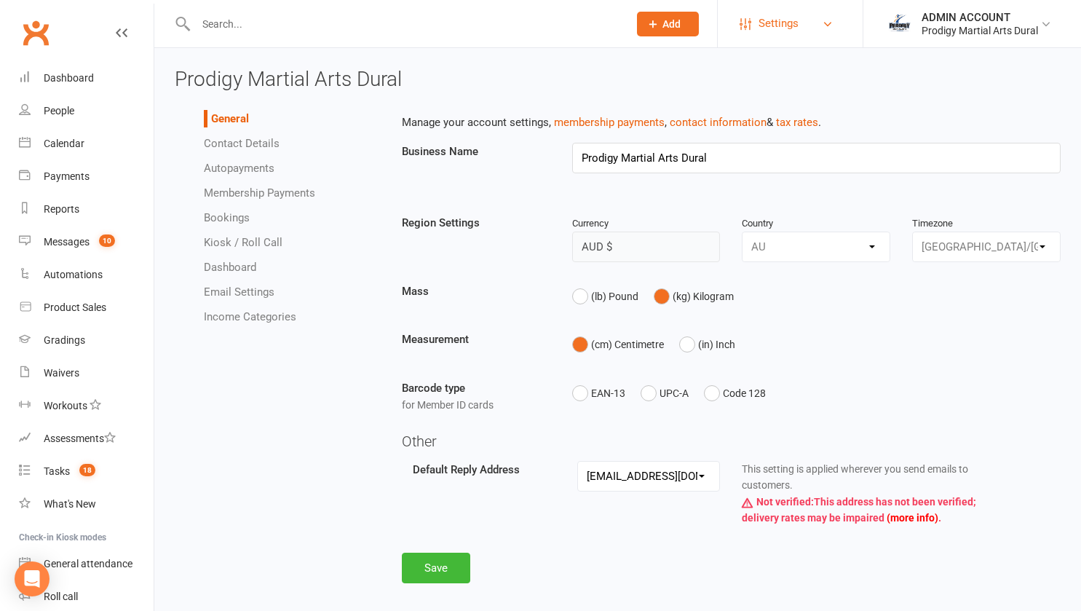
click at [767, 17] on span "Settings" at bounding box center [779, 23] width 40 height 33
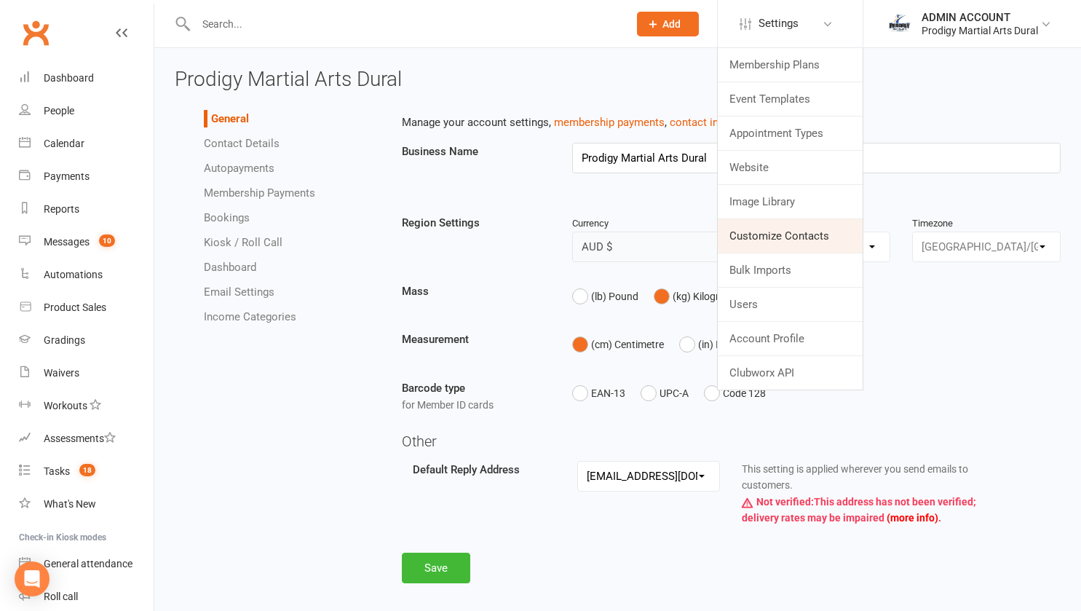
click at [772, 234] on link "Customize Contacts" at bounding box center [790, 235] width 145 height 33
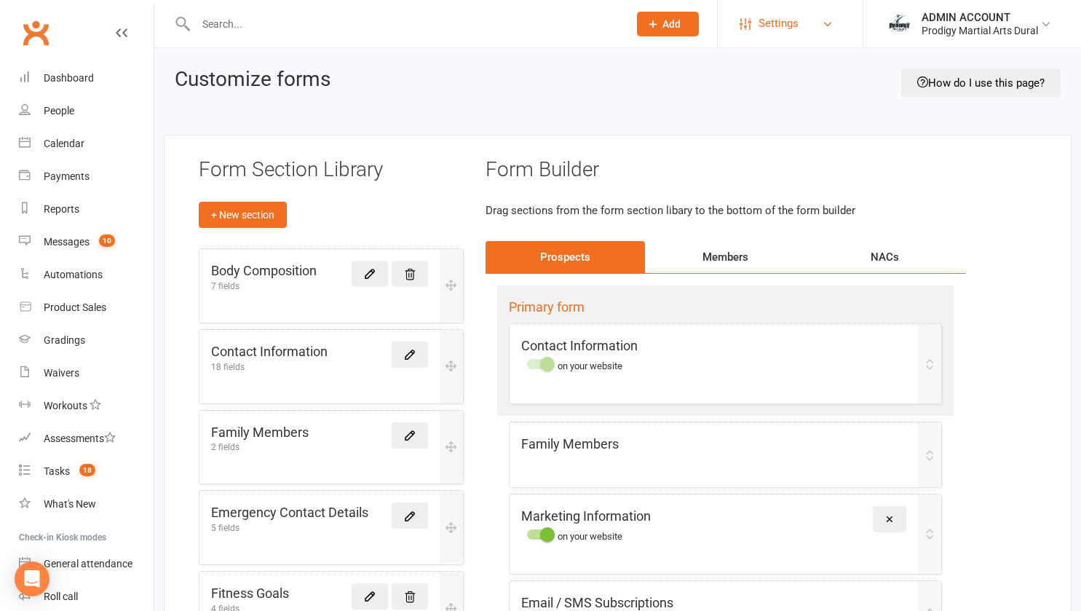
click at [782, 33] on span "Settings" at bounding box center [779, 23] width 40 height 33
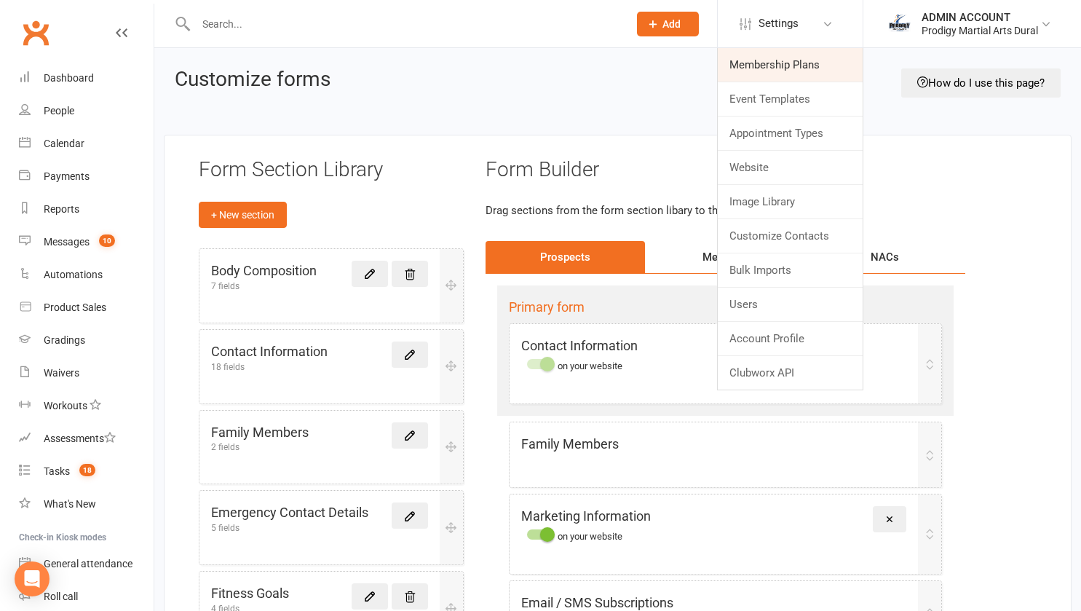
click at [773, 60] on link "Membership Plans" at bounding box center [790, 64] width 145 height 33
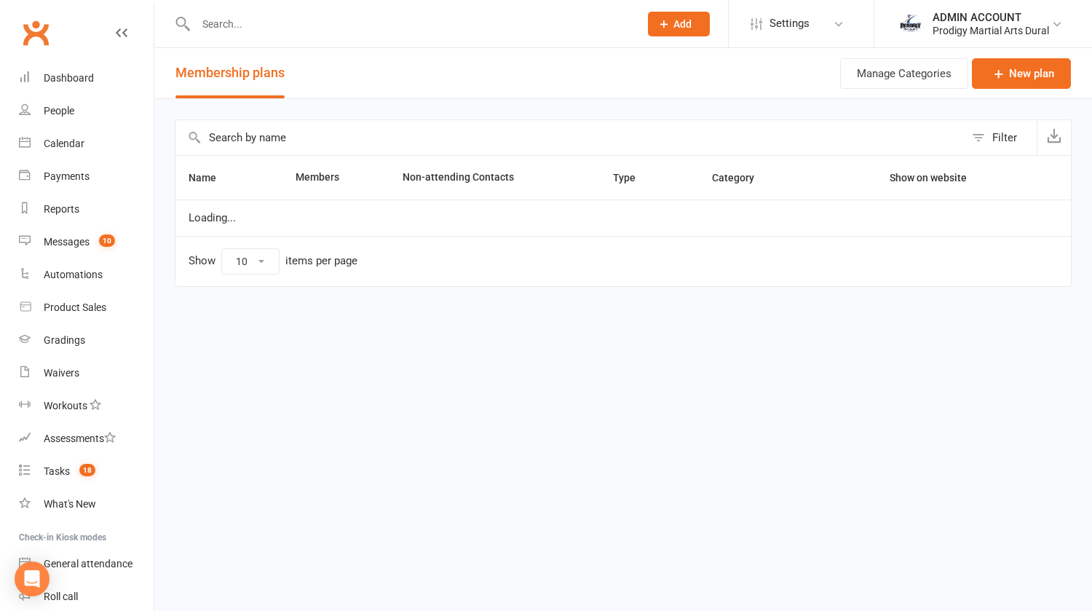
select select "50"
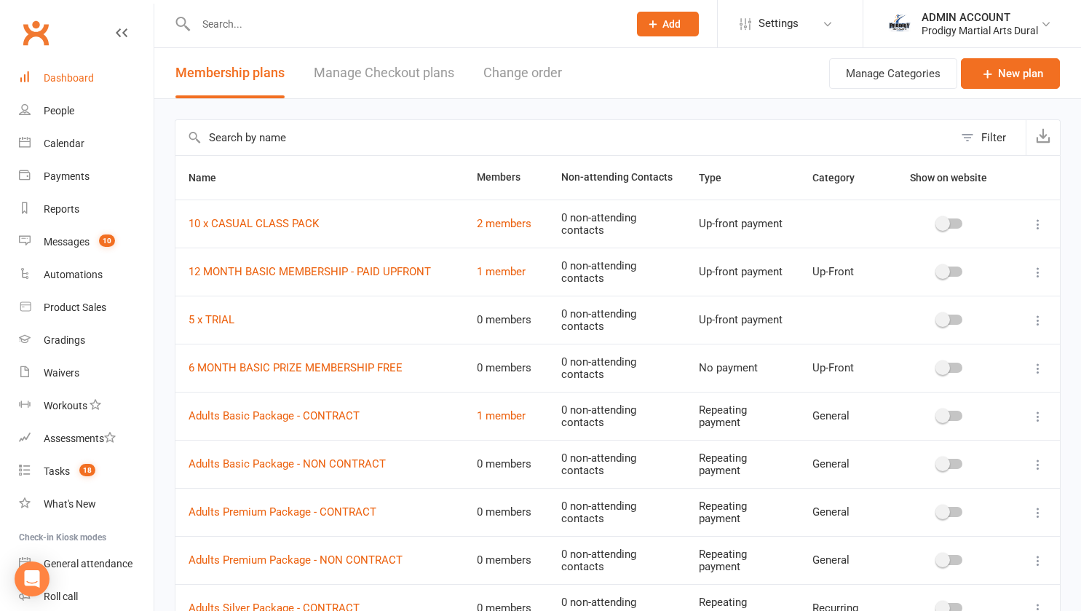
click at [87, 86] on link "Dashboard" at bounding box center [86, 78] width 135 height 33
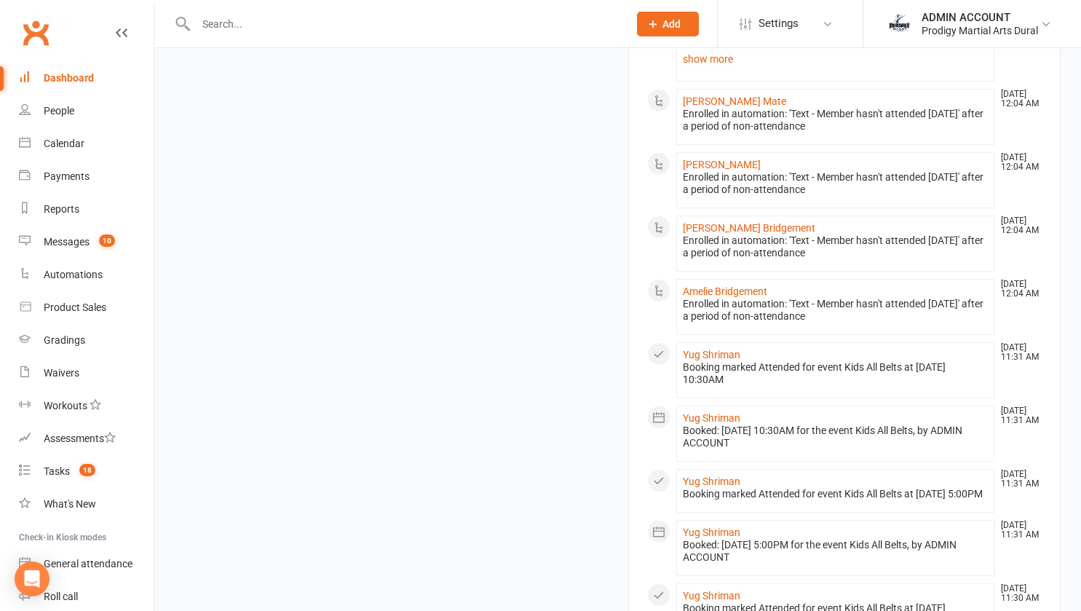
scroll to position [1312, 0]
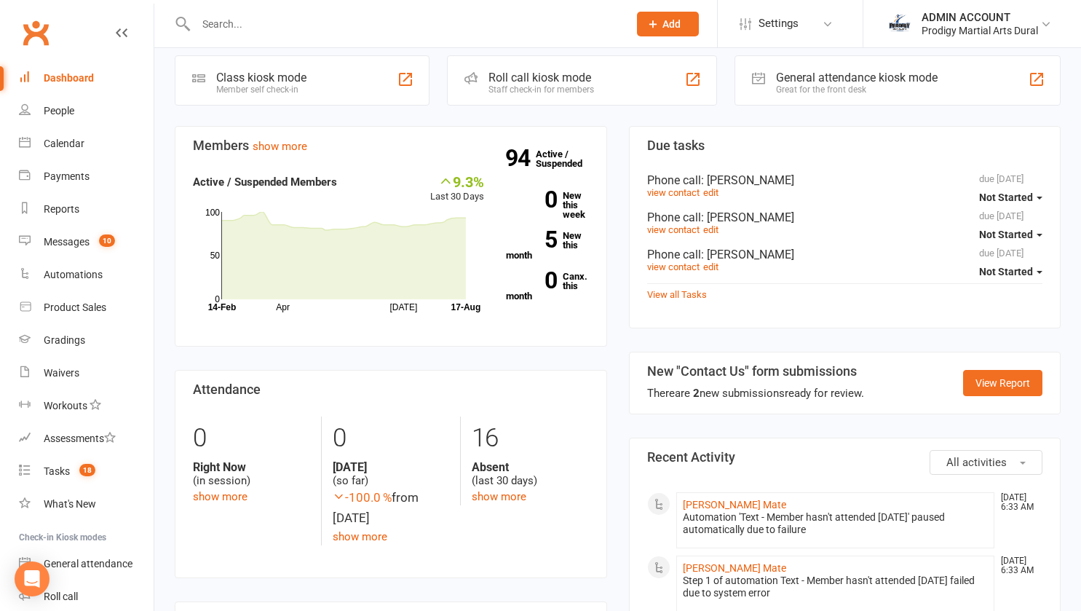
scroll to position [0, 0]
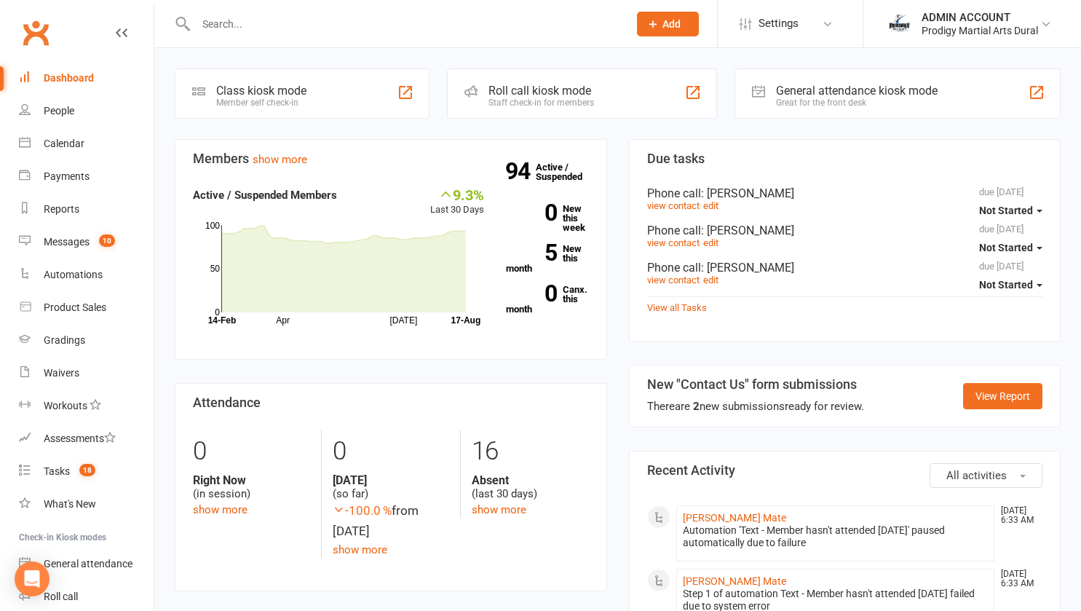
click at [1032, 2] on li "ADMIN ACCOUNT Prodigy Martial Arts Dural Signed in as: Prodigy Martial Arts Dur…" at bounding box center [972, 23] width 218 height 47
click at [1035, 20] on div "ADMIN ACCOUNT" at bounding box center [980, 17] width 116 height 13
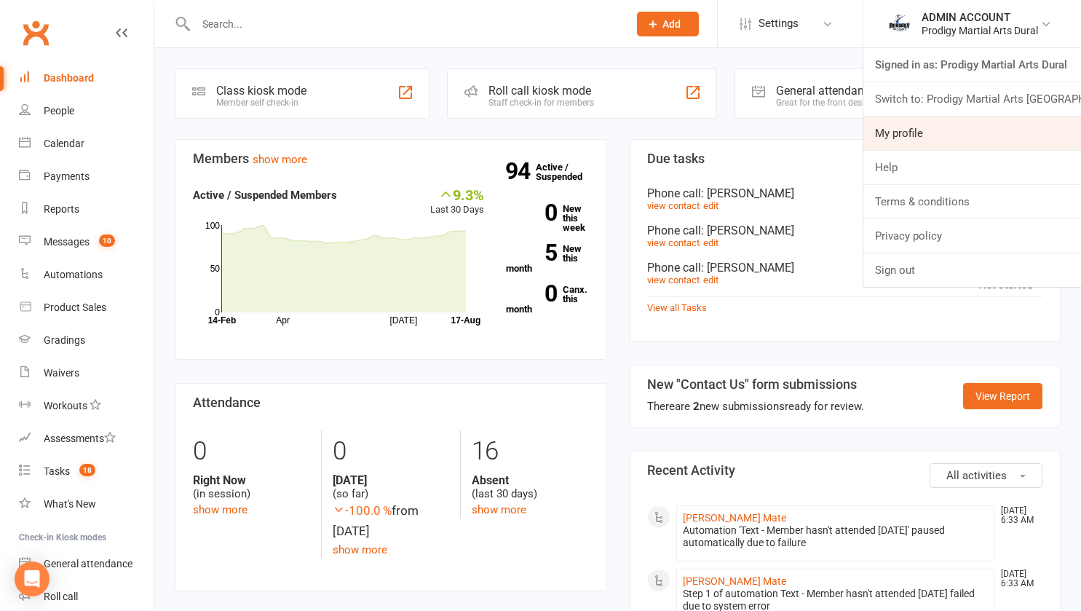
click at [905, 133] on link "My profile" at bounding box center [972, 132] width 218 height 33
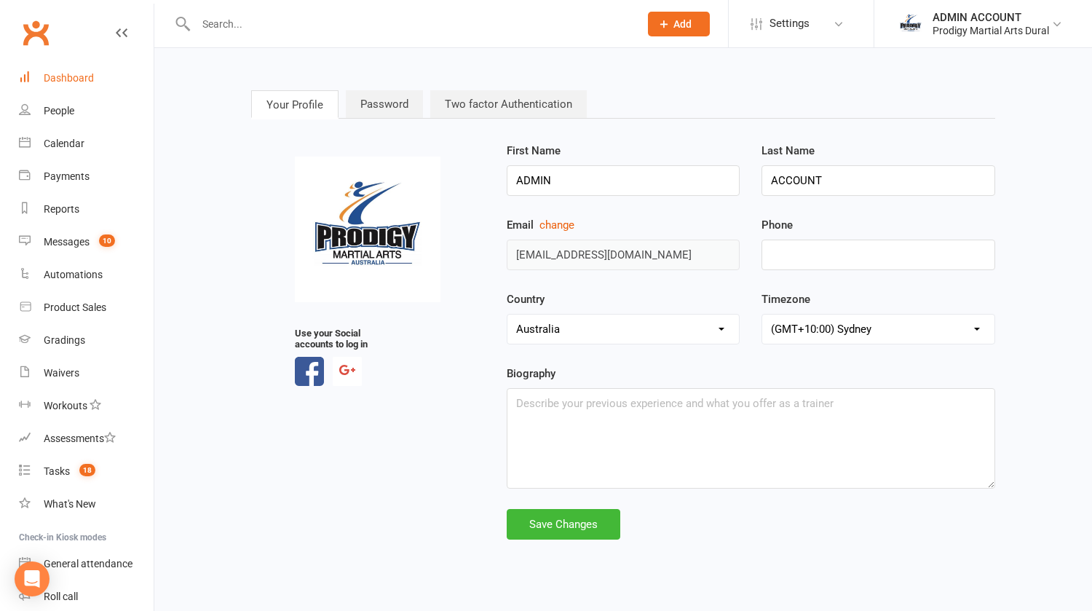
click at [82, 79] on div "Dashboard" at bounding box center [69, 78] width 50 height 12
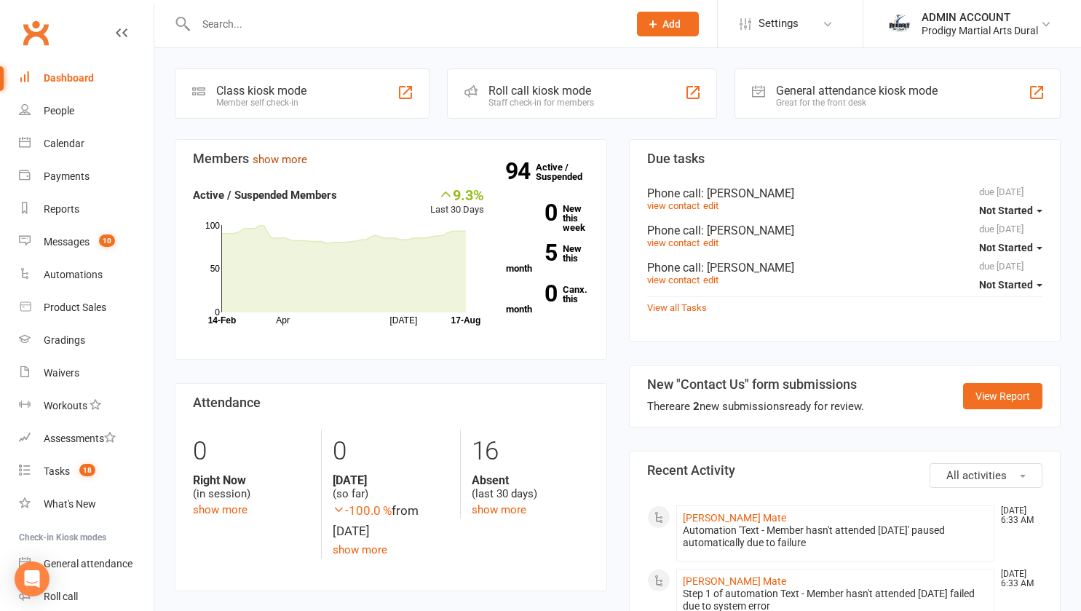
click at [259, 157] on link "show more" at bounding box center [280, 159] width 55 height 13
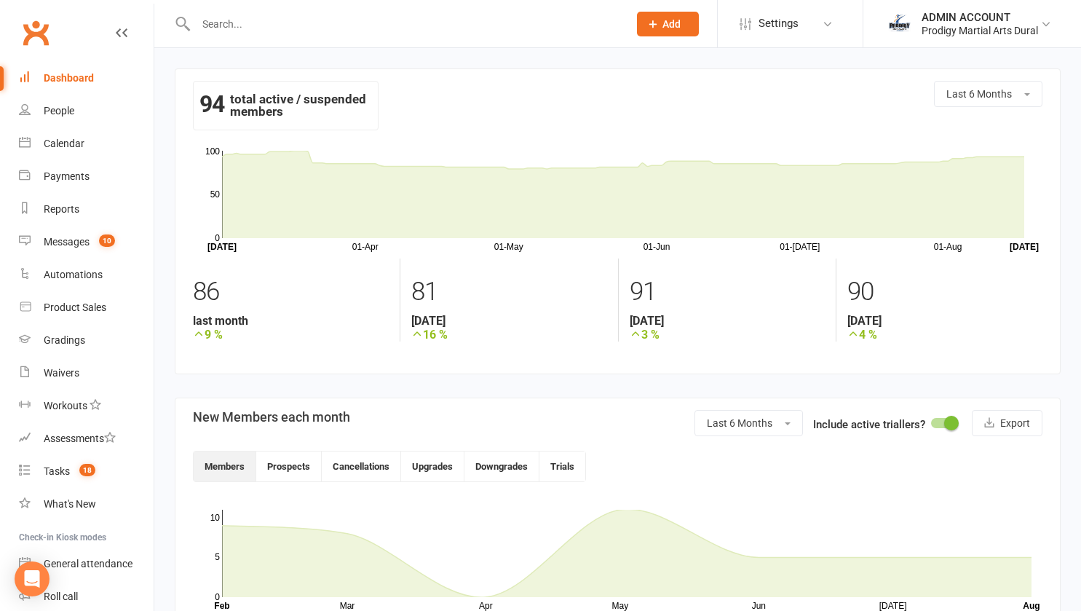
click at [74, 72] on div "Dashboard" at bounding box center [69, 78] width 50 height 12
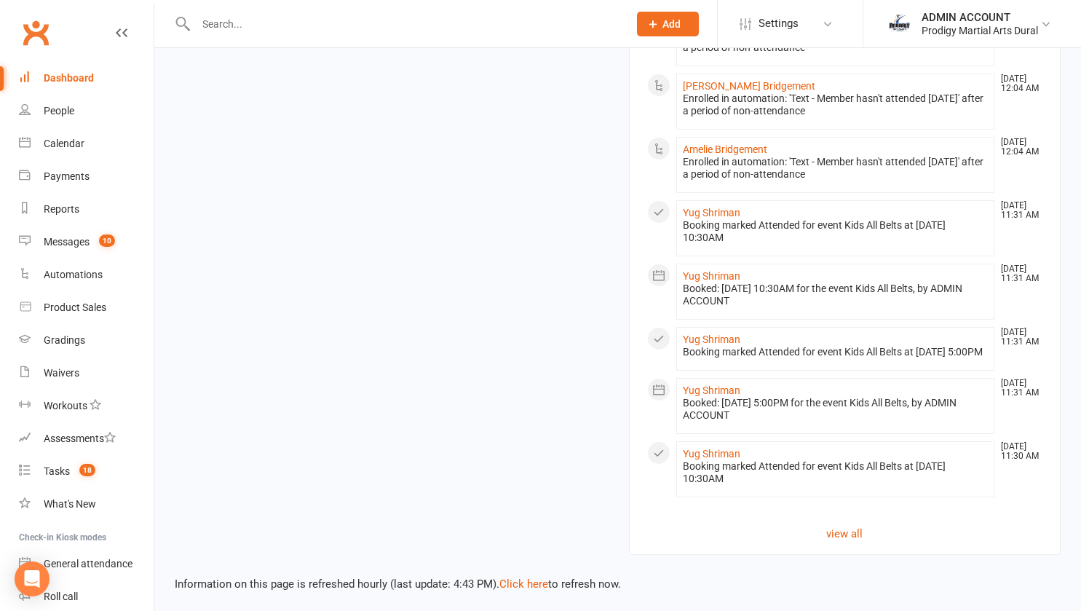
scroll to position [1312, 0]
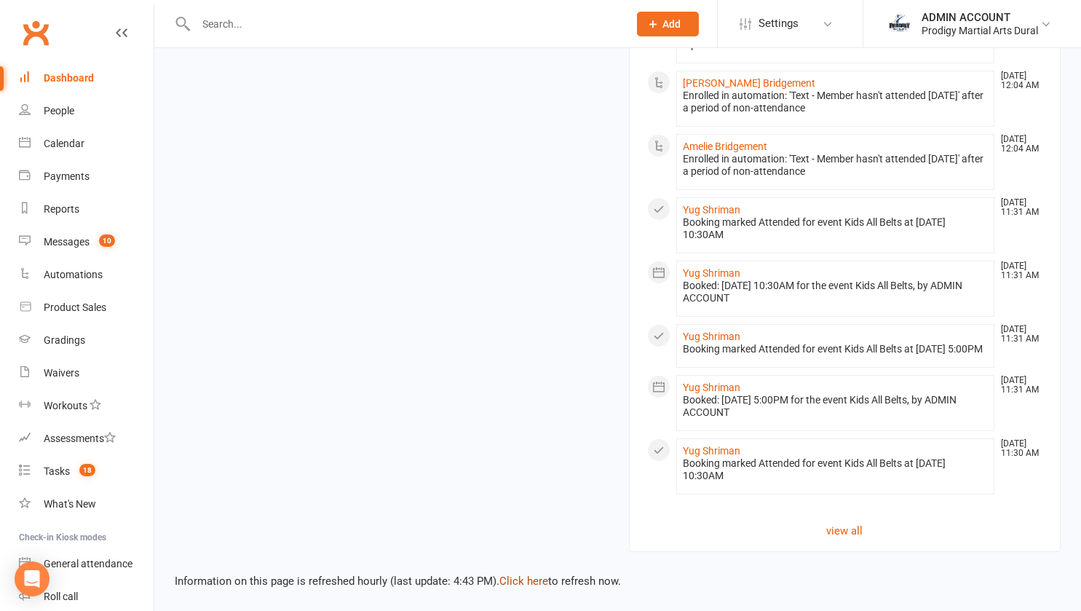
click at [532, 579] on link "Click here" at bounding box center [523, 580] width 49 height 13
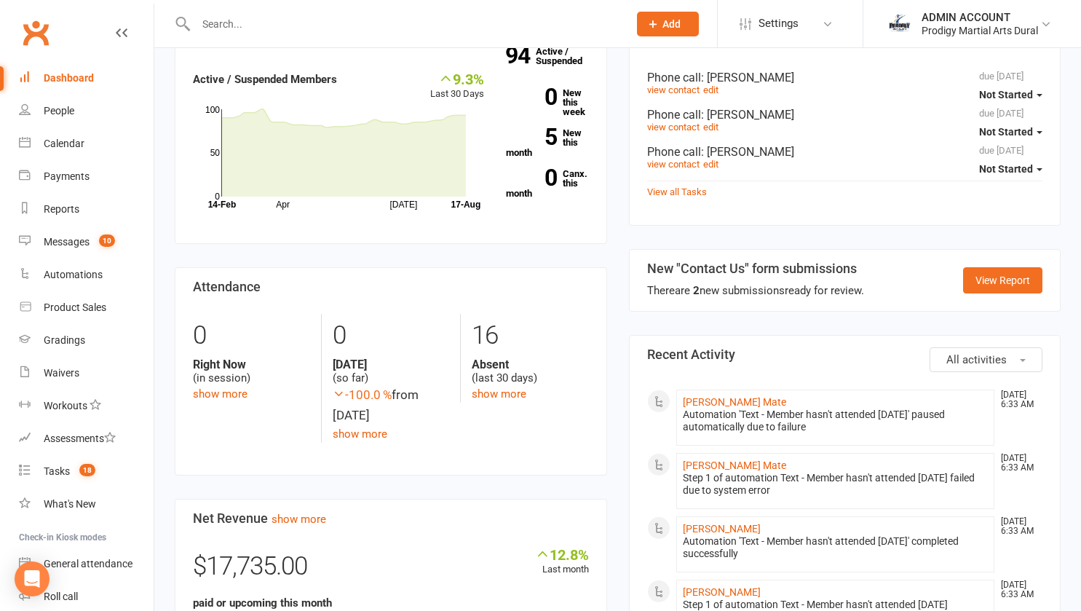
scroll to position [0, 0]
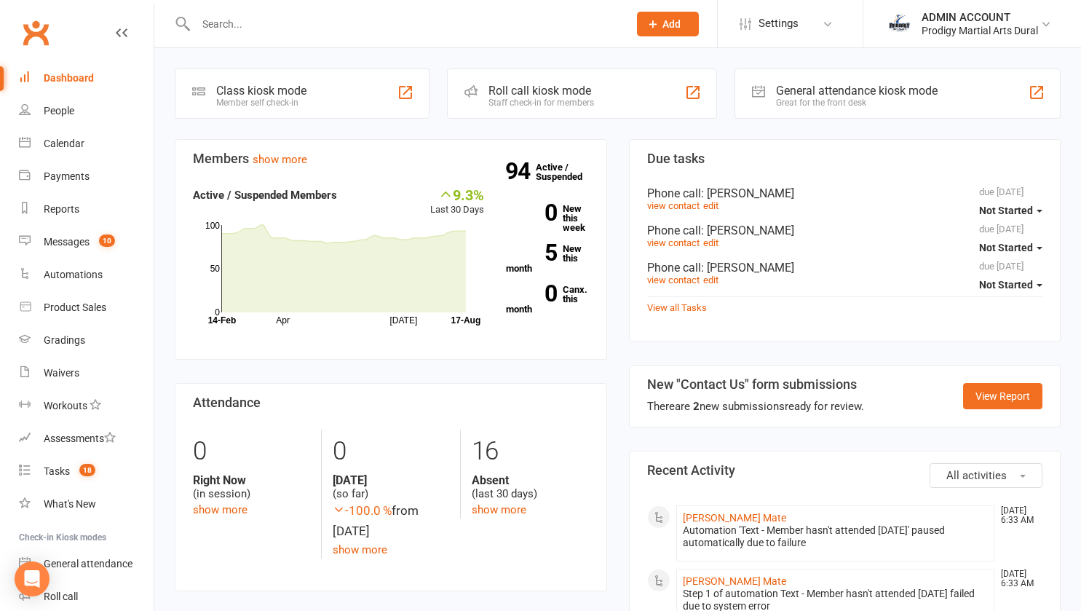
click at [245, 197] on strong "Active / Suspended Members" at bounding box center [265, 195] width 144 height 13
drag, startPoint x: 228, startPoint y: 197, endPoint x: 266, endPoint y: 151, distance: 60.0
click at [266, 151] on section "Members show more 9.3% Last 30 Days Active / Suspended Members Apr [DATE] Month…" at bounding box center [391, 249] width 432 height 221
click at [261, 163] on link "show more" at bounding box center [280, 159] width 55 height 13
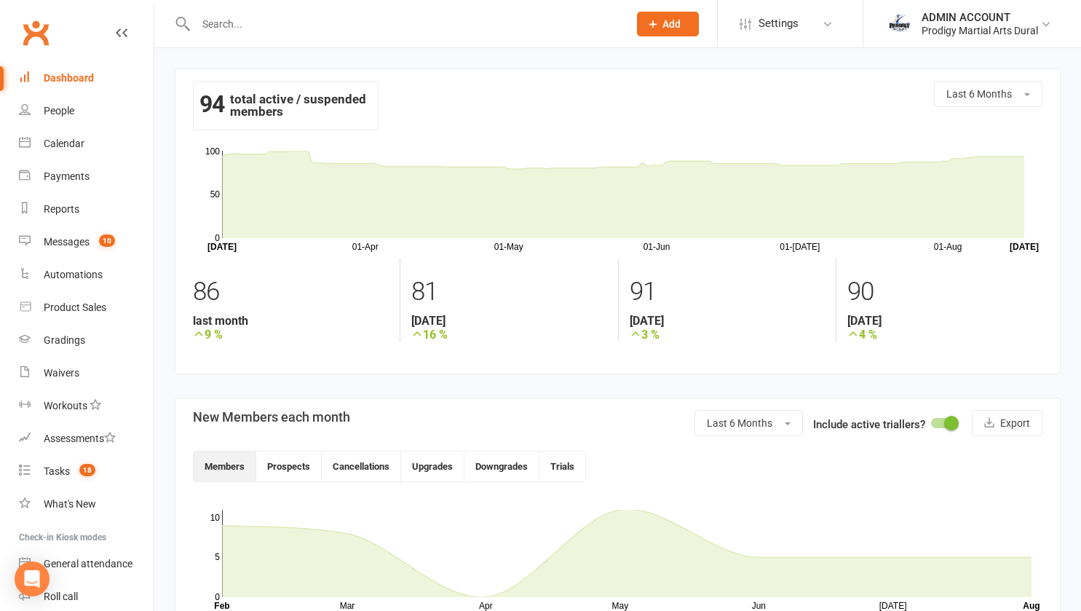
click at [283, 98] on div "94 total active / suspended members" at bounding box center [286, 106] width 186 height 50
click at [66, 82] on div "Dashboard" at bounding box center [69, 78] width 50 height 12
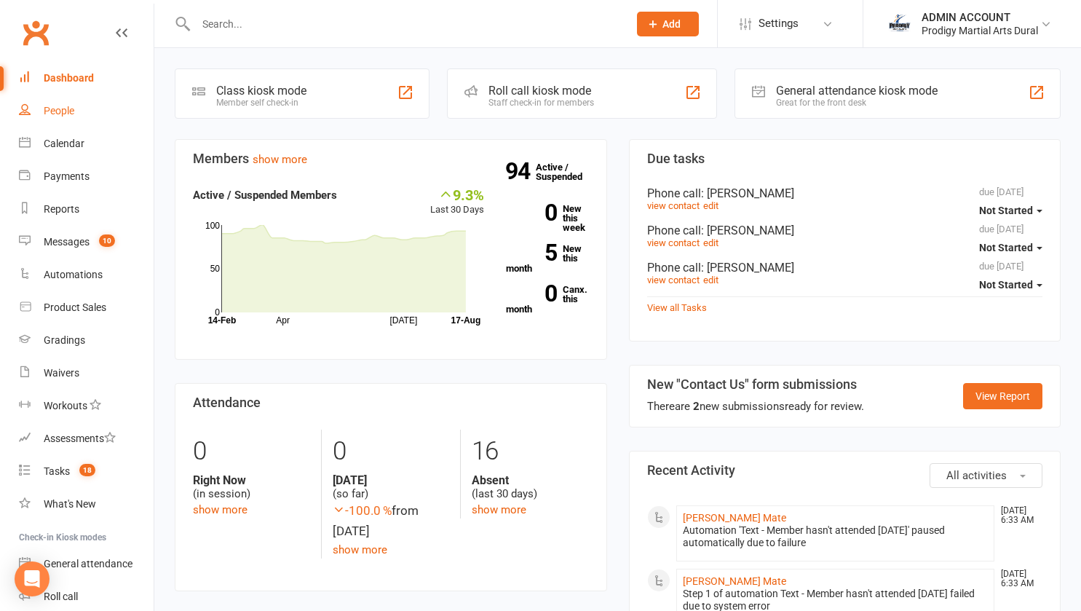
click at [53, 112] on div "People" at bounding box center [59, 111] width 31 height 12
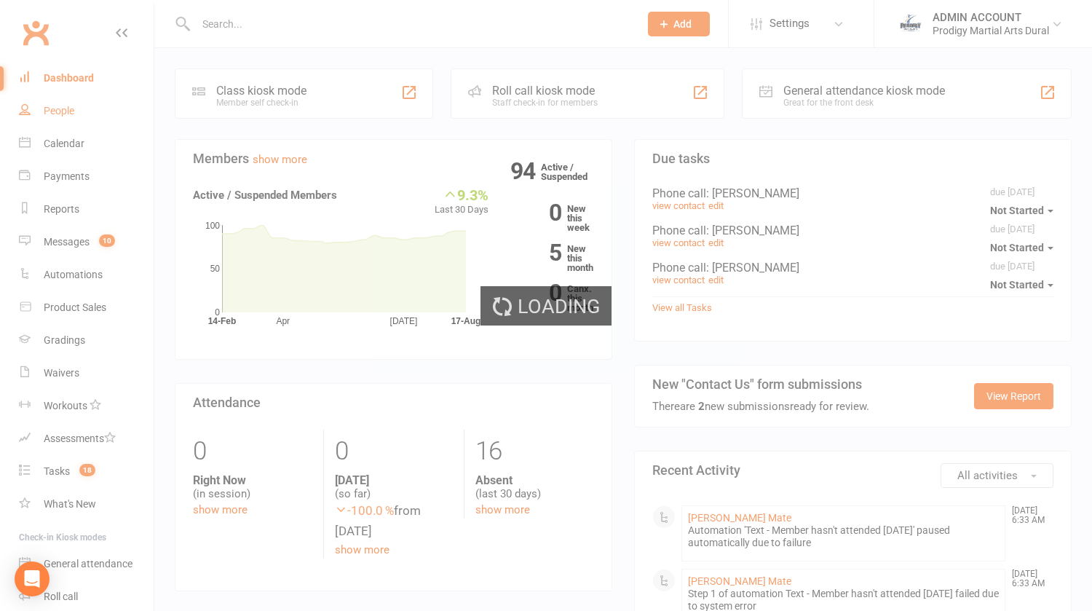
select select "100"
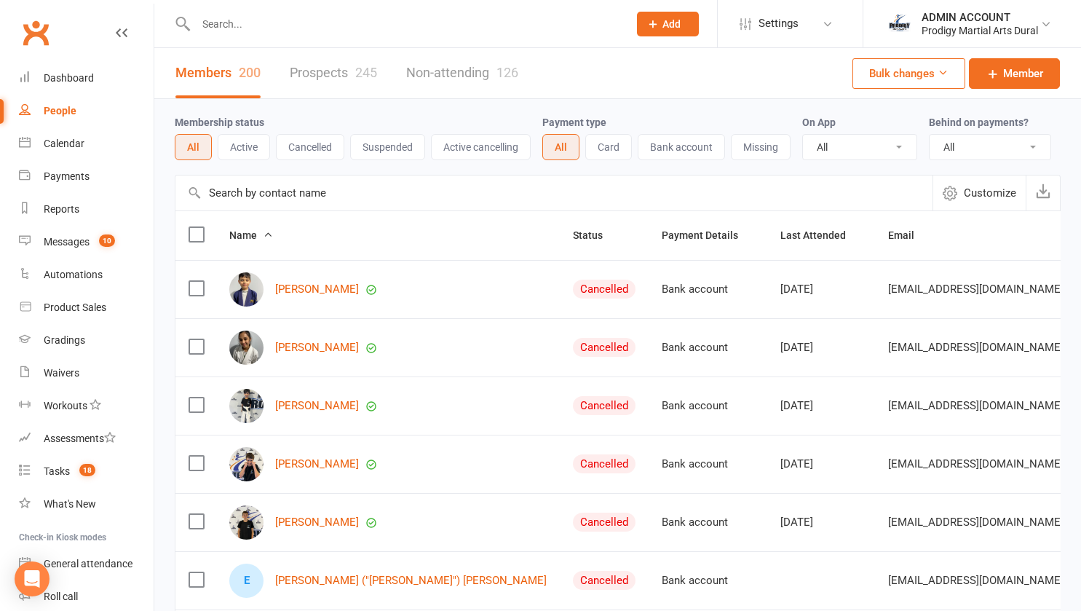
click at [320, 141] on button "Cancelled" at bounding box center [310, 147] width 68 height 26
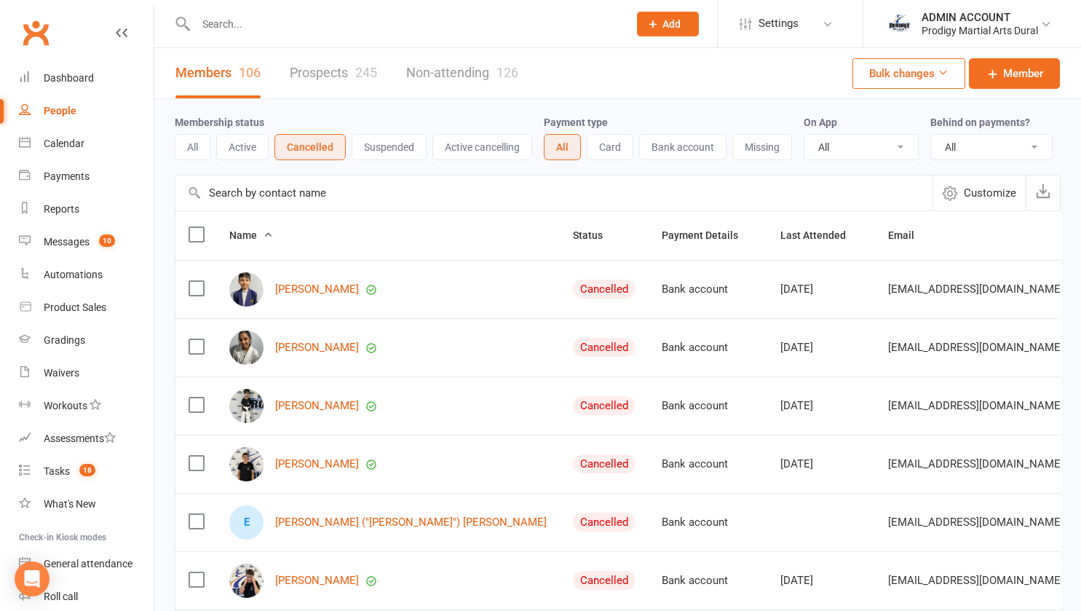
click at [403, 143] on button "Suspended" at bounding box center [389, 147] width 75 height 26
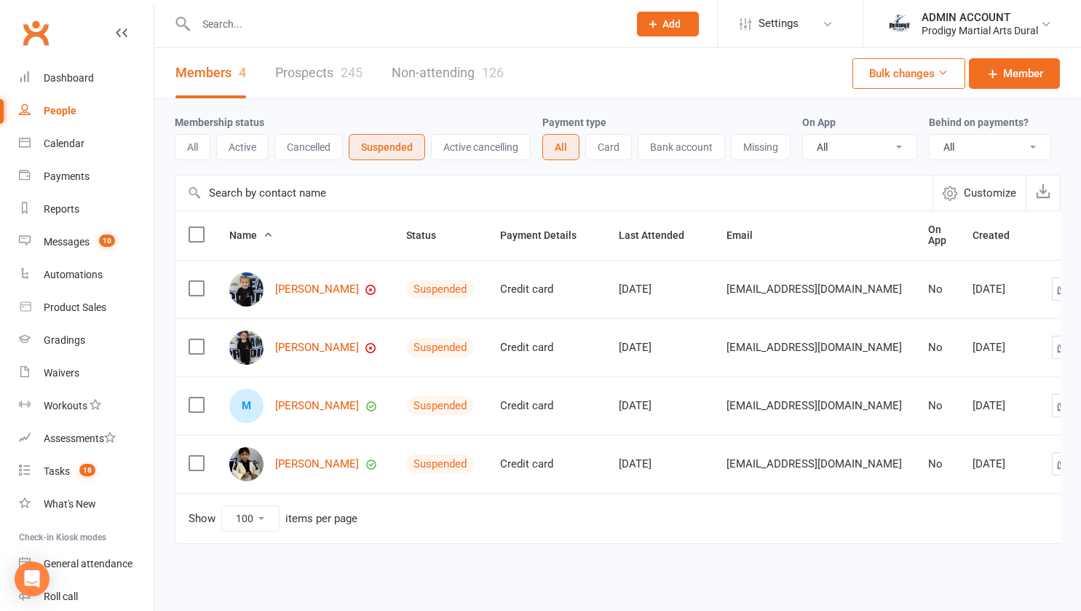
scroll to position [32, 0]
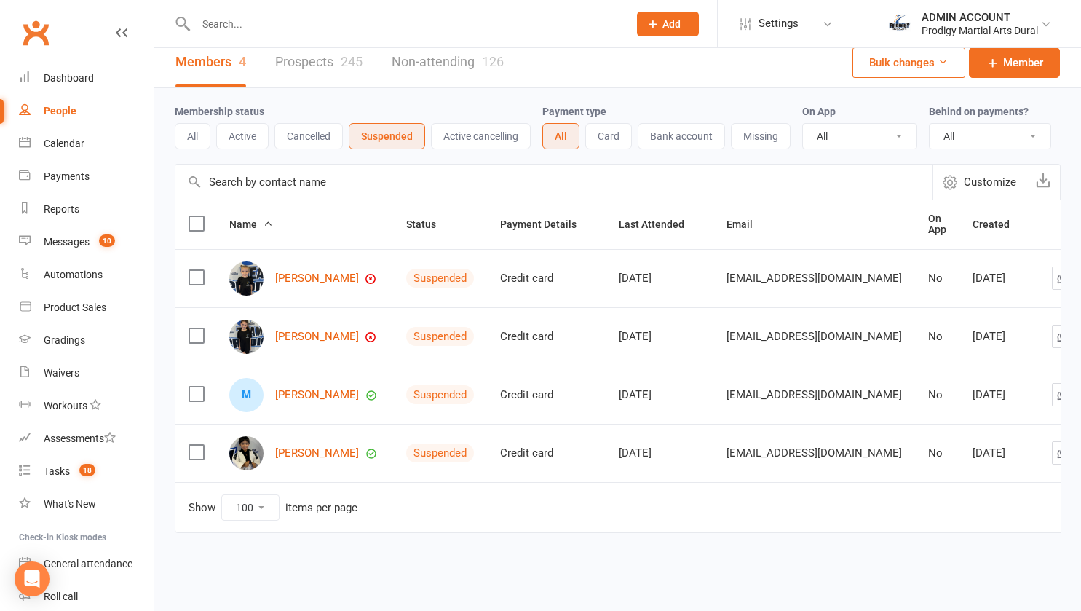
click at [465, 123] on button "Active cancelling" at bounding box center [481, 136] width 100 height 26
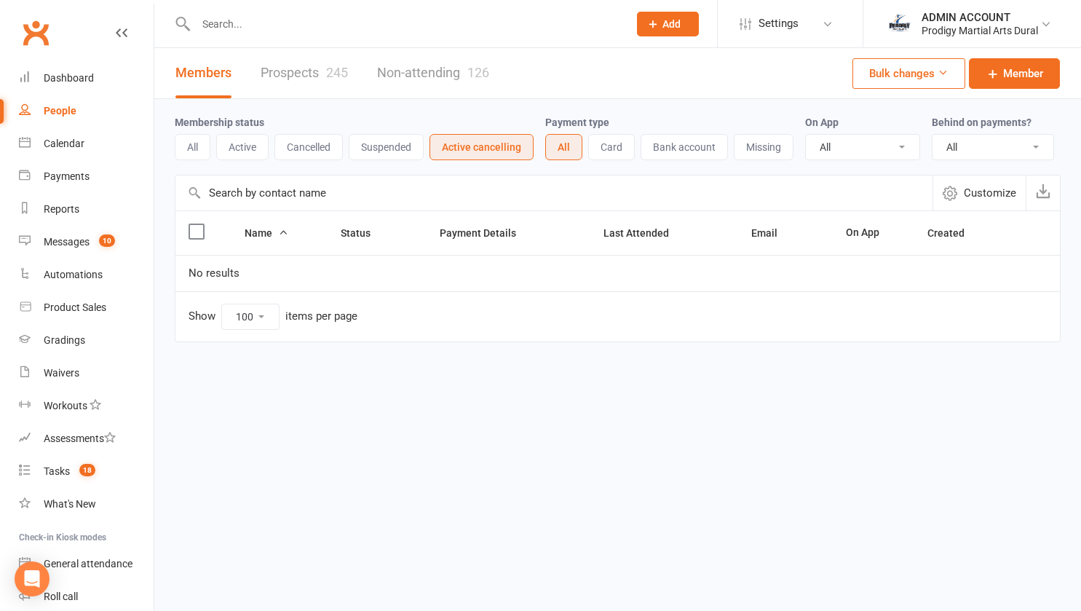
scroll to position [0, 0]
click at [67, 75] on div "Dashboard" at bounding box center [69, 78] width 50 height 12
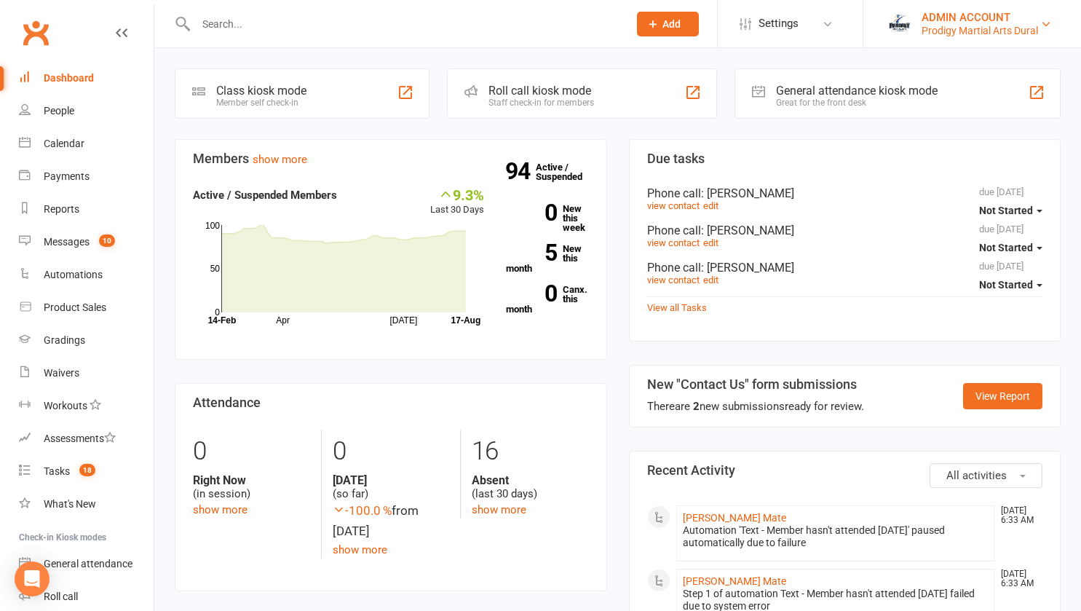
click at [941, 20] on div "ADMIN ACCOUNT" at bounding box center [980, 17] width 116 height 13
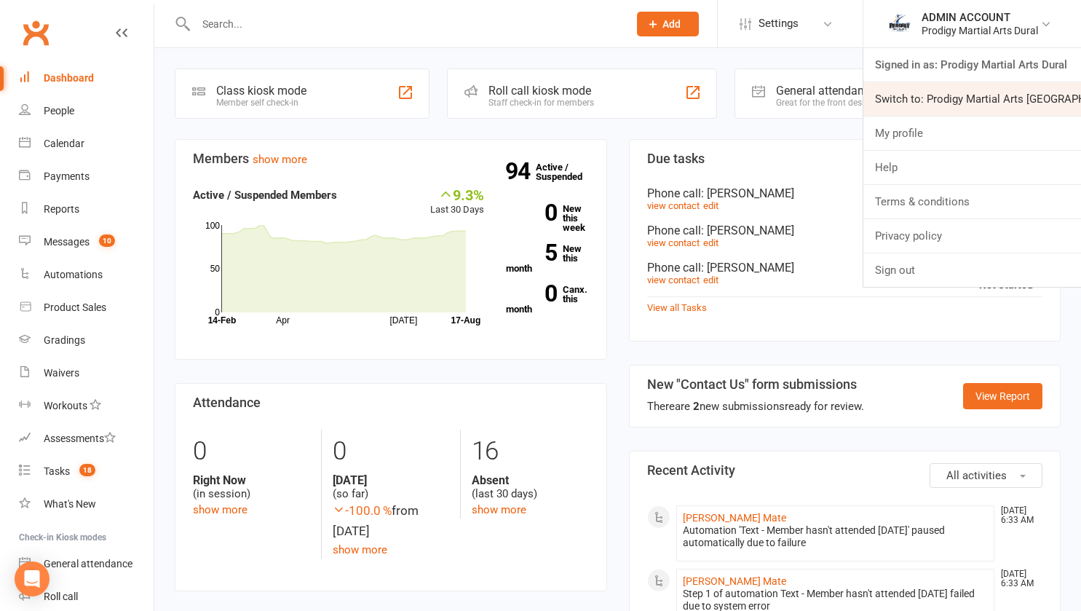
click at [944, 90] on link "Switch to: Prodigy Martial Arts [GEOGRAPHIC_DATA]" at bounding box center [972, 98] width 218 height 33
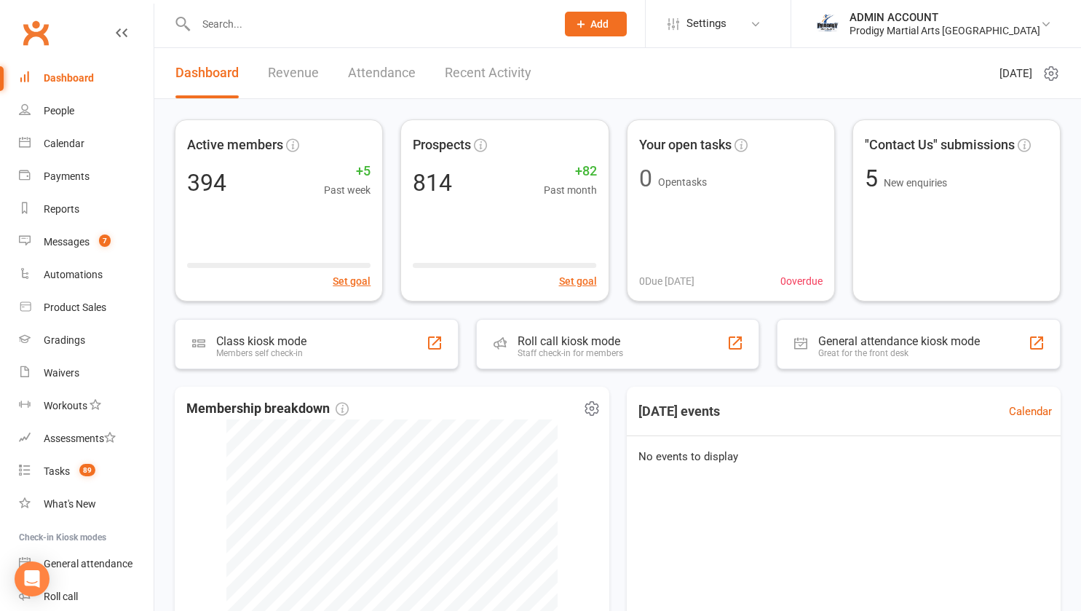
click at [566, 610] on div "Membership breakdown 248 Cancelled 21 Suspended 8 Active cancelling 365 Active" at bounding box center [392, 586] width 435 height 398
